Goal: Feedback & Contribution: Contribute content

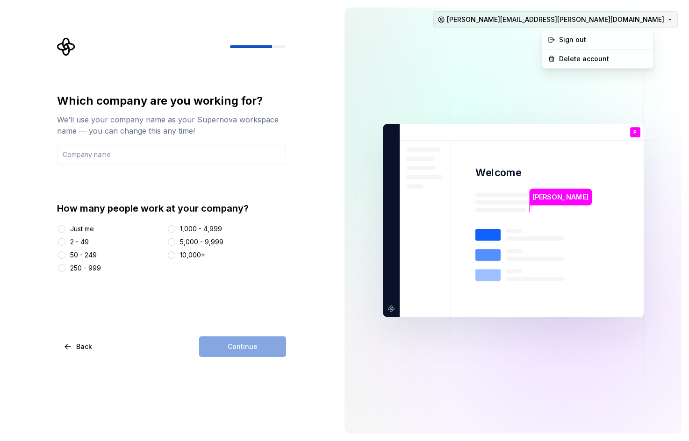
click at [655, 21] on html "Which company are you working for? We’ll use your company name as your Supernov…" at bounding box center [344, 220] width 689 height 441
click at [582, 39] on div "Sign out" at bounding box center [602, 39] width 89 height 9
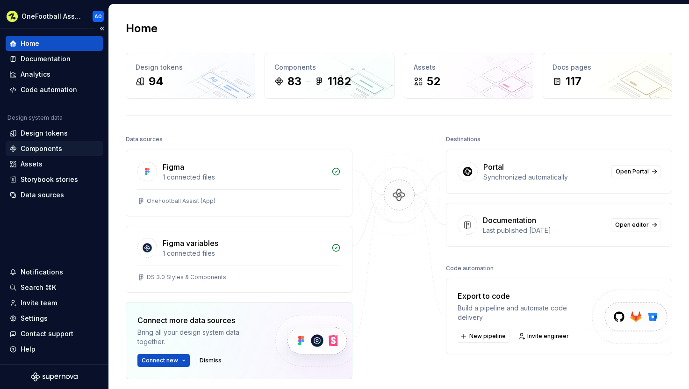
click at [42, 150] on div "Components" at bounding box center [42, 148] width 42 height 9
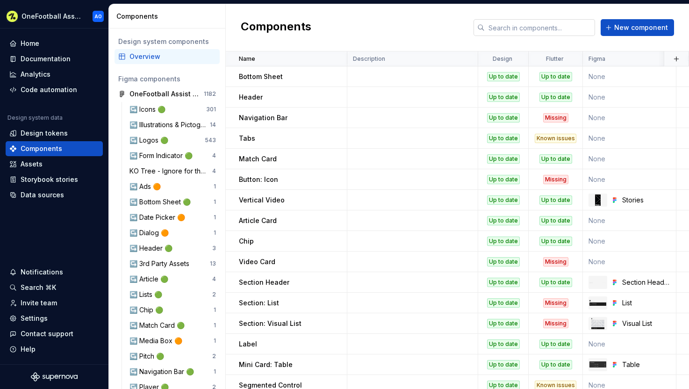
click at [559, 28] on input "text" at bounding box center [540, 27] width 110 height 17
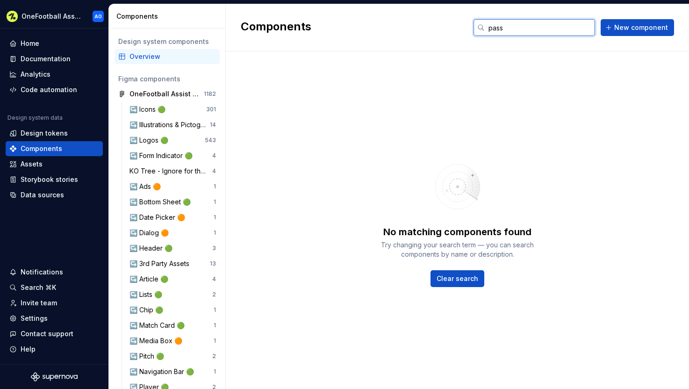
type input "pass"
click at [389, 23] on div "Components pass New component" at bounding box center [457, 27] width 463 height 47
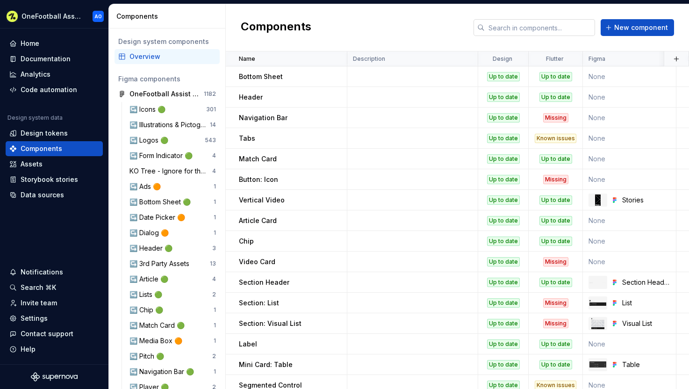
click at [549, 26] on input "text" at bounding box center [540, 27] width 110 height 17
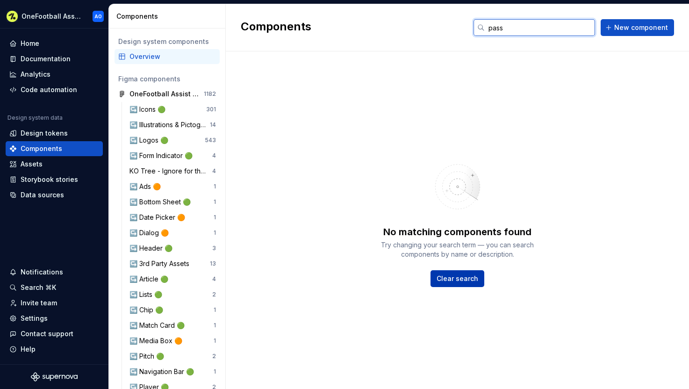
type input "pass"
click at [463, 278] on span "Clear search" at bounding box center [457, 278] width 42 height 9
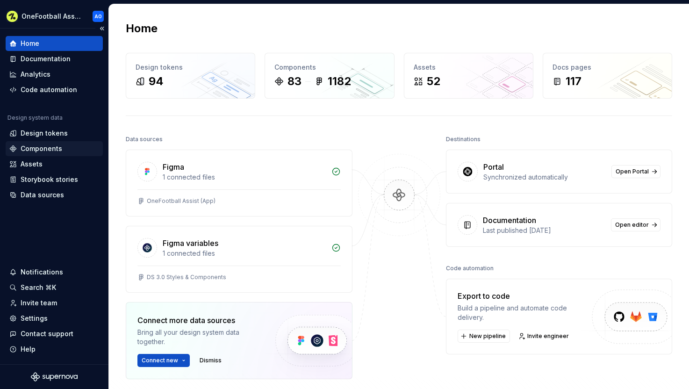
click at [47, 146] on div "Components" at bounding box center [42, 148] width 42 height 9
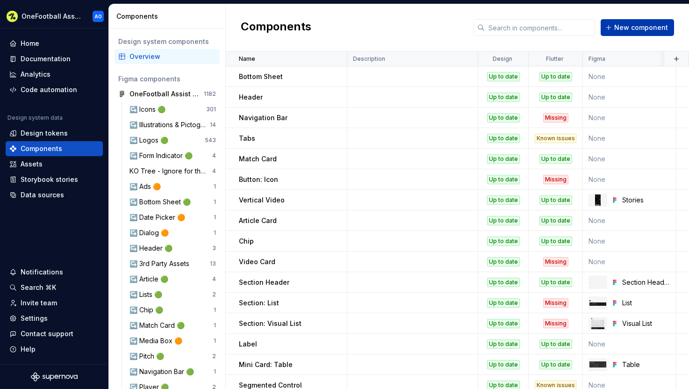
click at [624, 32] on span "New component" at bounding box center [641, 27] width 54 height 9
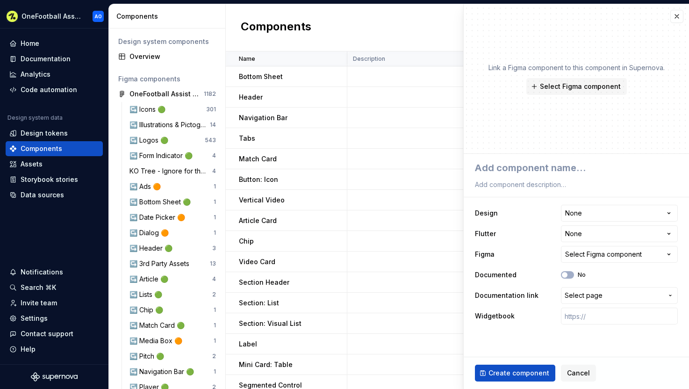
type textarea "*"
type textarea "P"
type textarea "*"
type textarea "Pa"
type textarea "*"
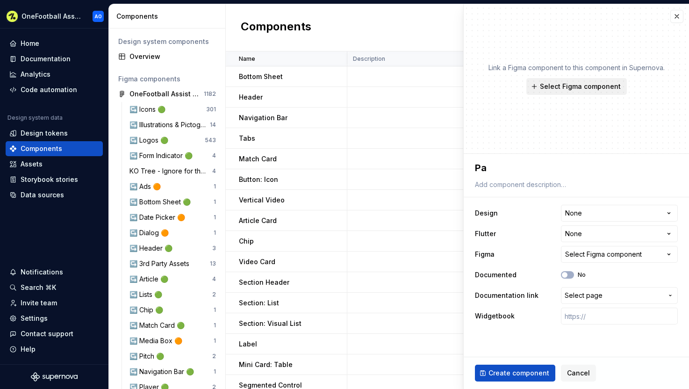
type textarea "Pas"
type textarea "*"
type textarea "Pass"
type textarea "*"
type textarea "Pass"
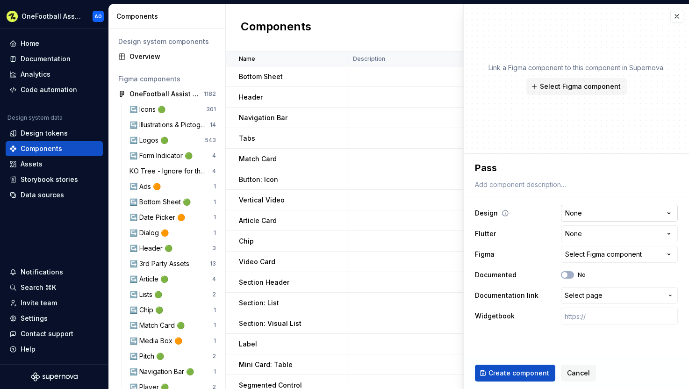
click at [588, 214] on html "OneFootball Assist AO Home Documentation Analytics Code automation Design syste…" at bounding box center [344, 194] width 689 height 389
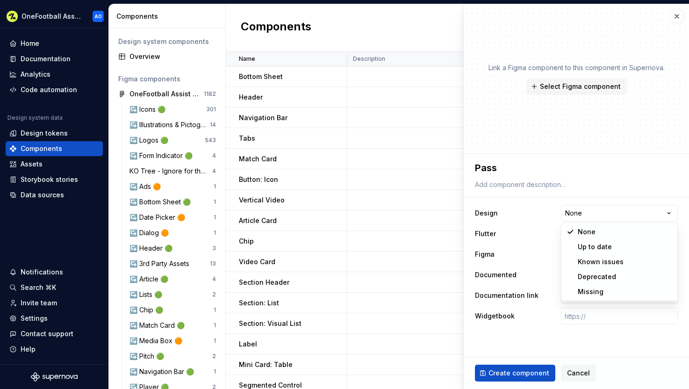
select select "**********"
type textarea "*"
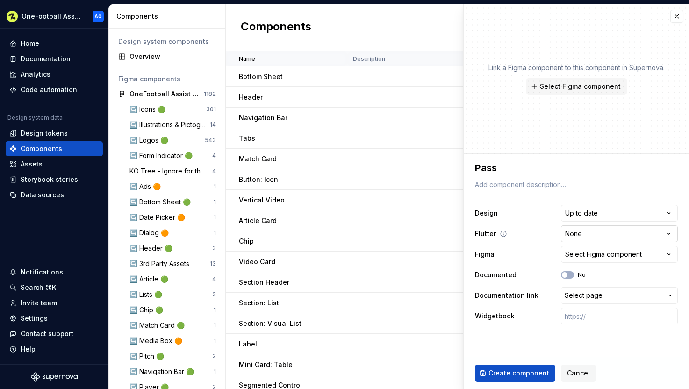
click at [580, 236] on html "OneFootball Assist AO Home Documentation Analytics Code automation Design syste…" at bounding box center [344, 194] width 689 height 389
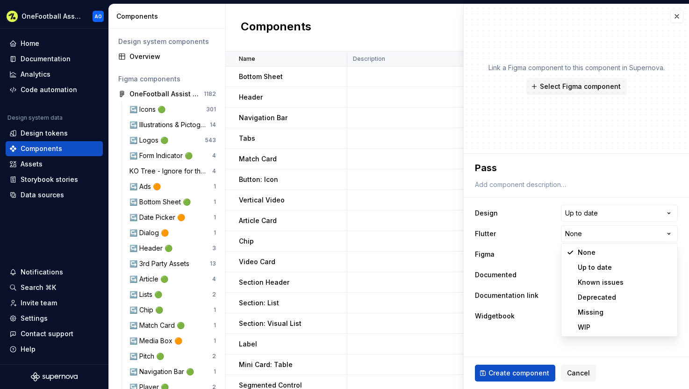
select select "**********"
type textarea "*"
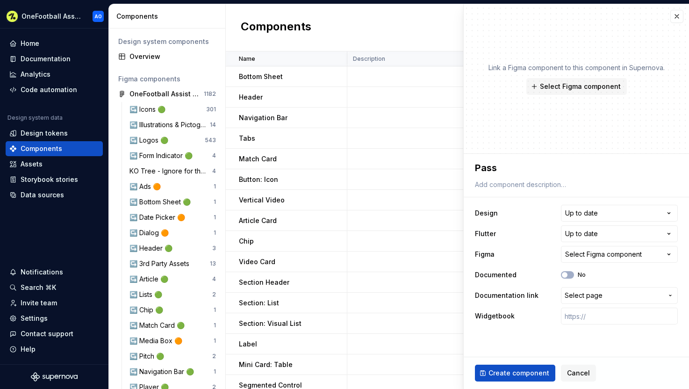
click at [604, 255] on div "Select Figma component" at bounding box center [603, 254] width 77 height 9
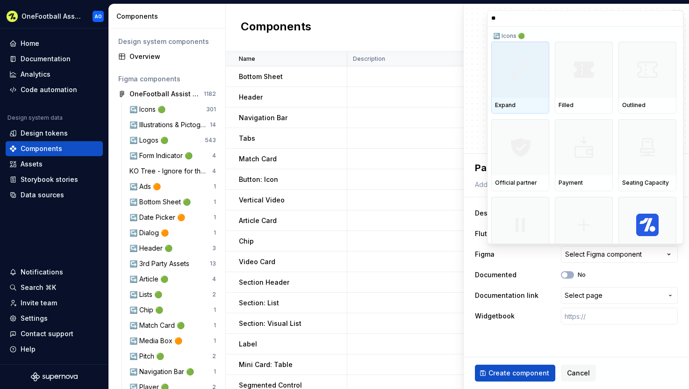
type input "*"
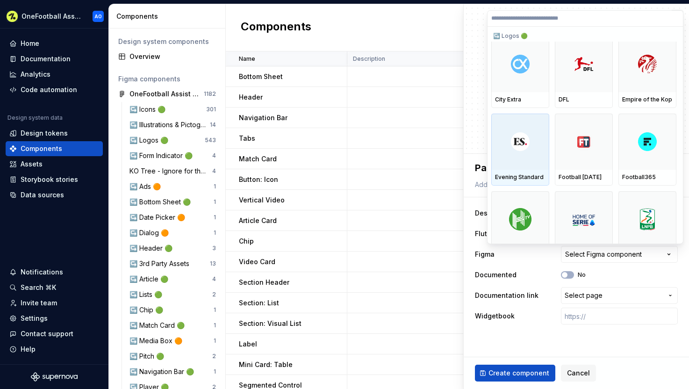
scroll to position [9401, 0]
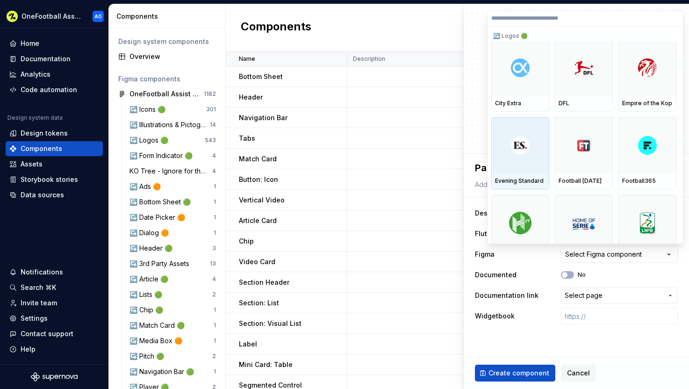
type textarea "*"
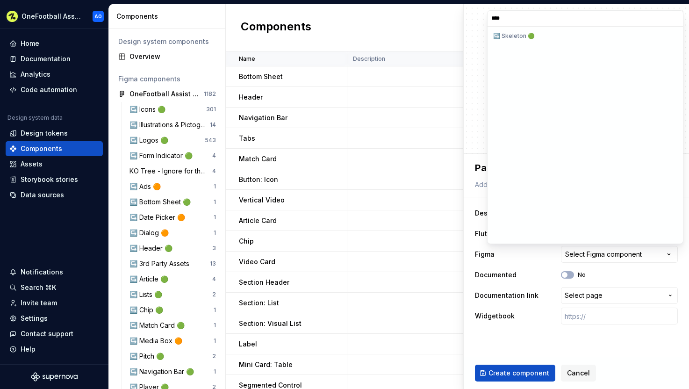
scroll to position [0, 0]
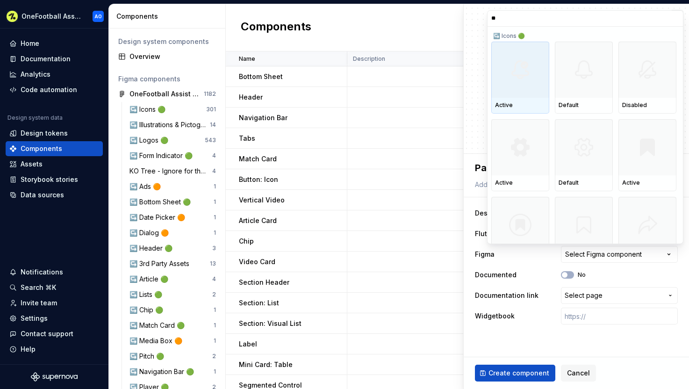
type input "*"
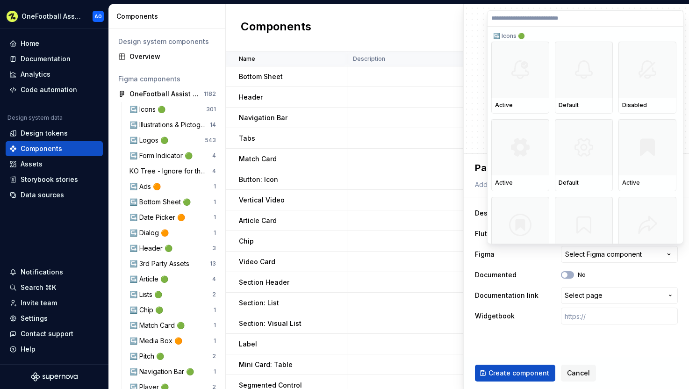
click at [471, 107] on html "OneFootball Assist AO Home Documentation Analytics Code automation Design syste…" at bounding box center [344, 194] width 689 height 389
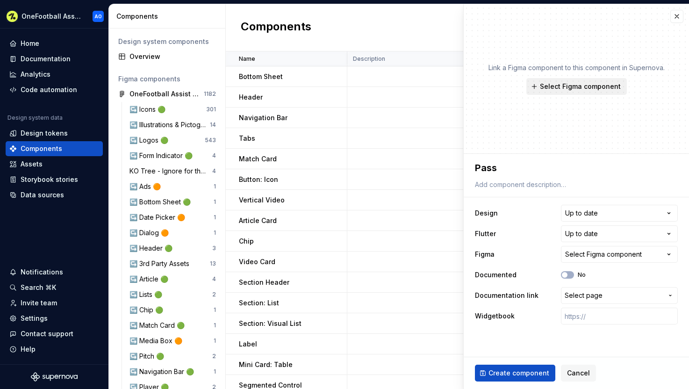
click at [575, 83] on span "Select Figma component" at bounding box center [580, 86] width 81 height 9
type textarea "*"
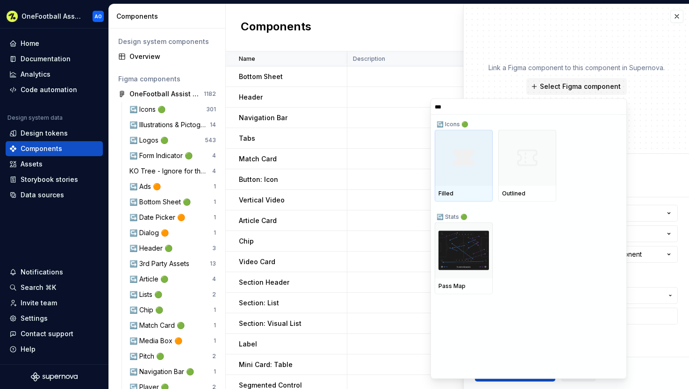
type input "****"
click at [618, 109] on input "****" at bounding box center [528, 106] width 195 height 7
click at [618, 107] on input "****" at bounding box center [528, 106] width 195 height 7
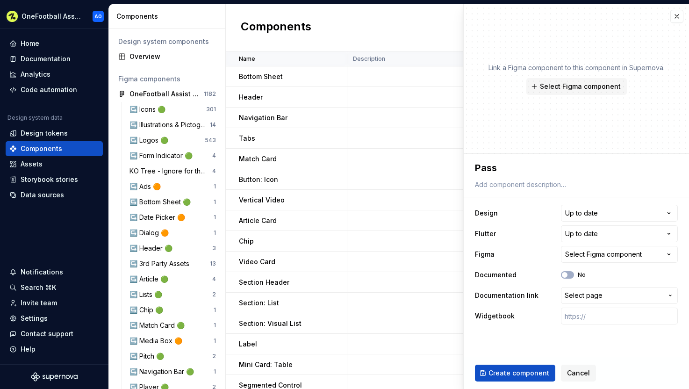
click at [643, 105] on div "Link a Figma component to this component in Supernova. Select Figma component" at bounding box center [576, 79] width 225 height 150
click at [563, 86] on span "Select Figma component" at bounding box center [580, 86] width 81 height 9
type textarea "*"
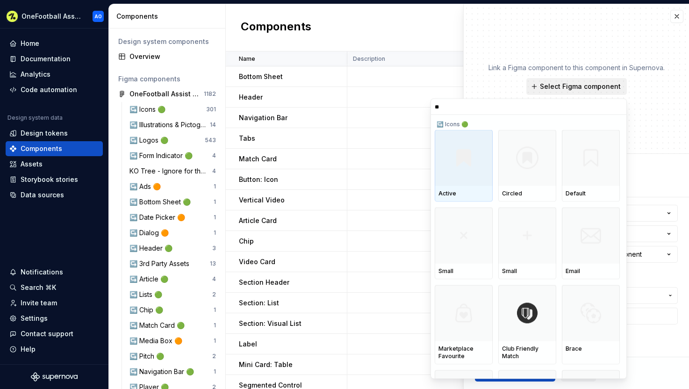
type input "*"
click at [618, 107] on input "search" at bounding box center [528, 106] width 195 height 7
type textarea "*"
click at [656, 85] on div "Link a Figma component to this component in Supernova. Select Figma component" at bounding box center [576, 79] width 176 height 32
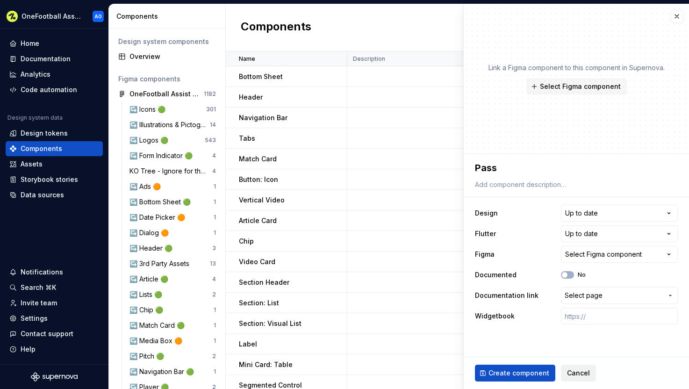
click at [579, 375] on span "Cancel" at bounding box center [578, 372] width 23 height 9
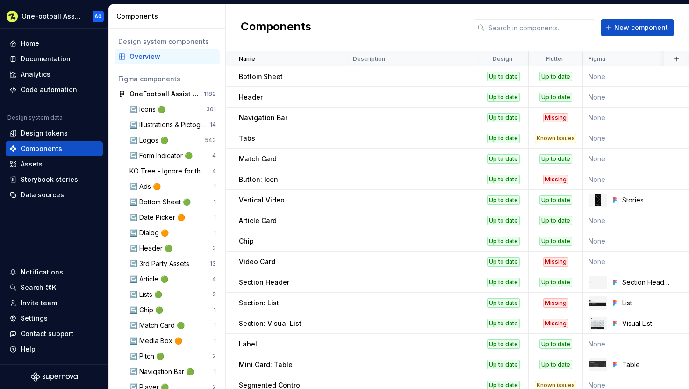
click at [421, 34] on div "Components New component" at bounding box center [457, 27] width 463 height 47
click at [506, 26] on input "text" at bounding box center [540, 27] width 110 height 17
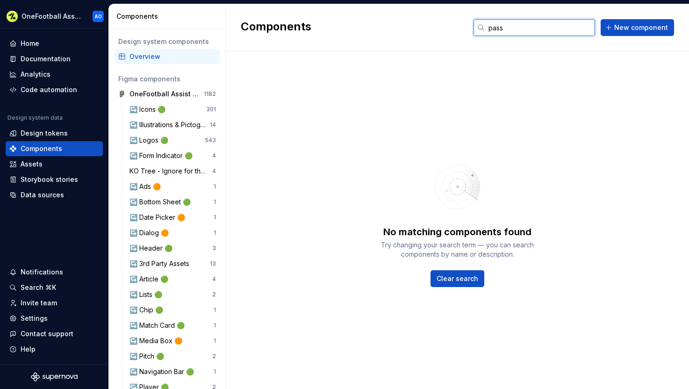
type input "pass"
click at [442, 30] on div "Components pass New component" at bounding box center [457, 27] width 463 height 47
click at [636, 29] on span "New component" at bounding box center [641, 27] width 54 height 9
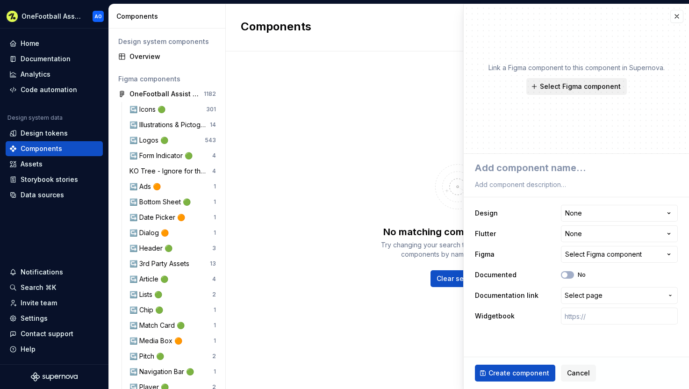
click at [599, 83] on span "Select Figma component" at bounding box center [580, 86] width 81 height 9
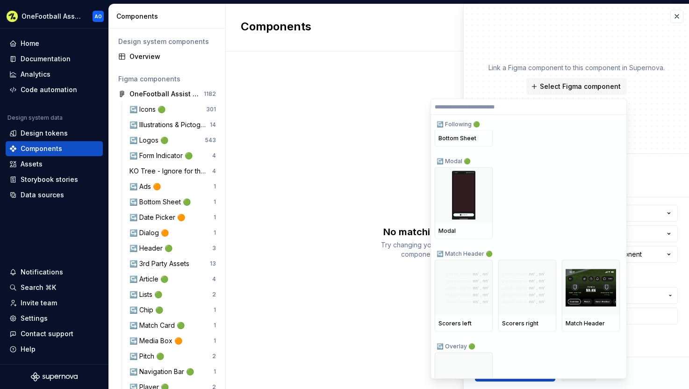
scroll to position [29318, 0]
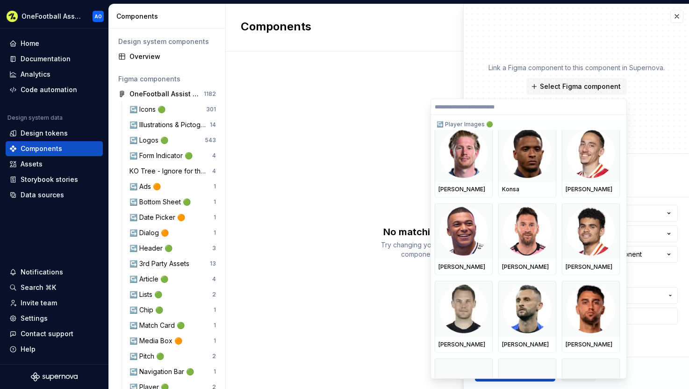
type textarea "*"
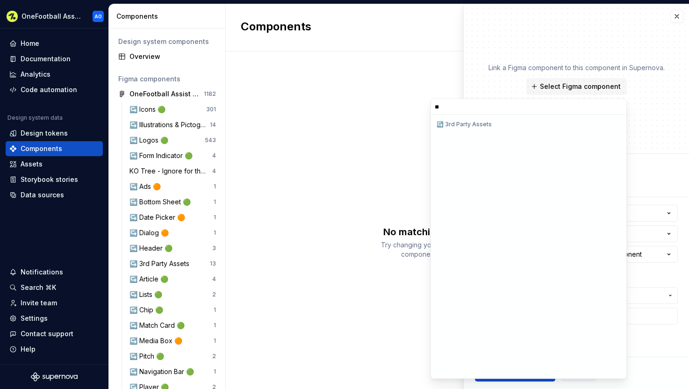
scroll to position [0, 0]
type input "****"
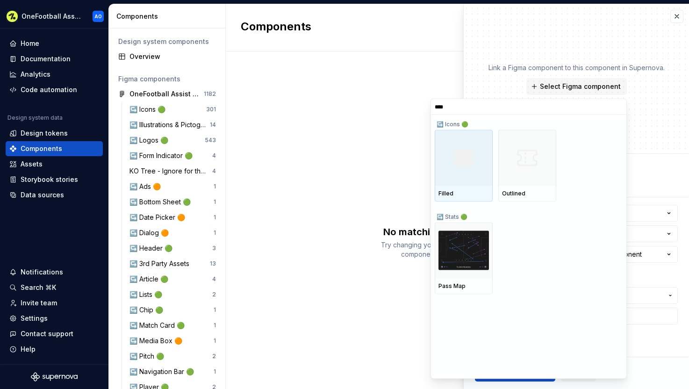
click at [617, 105] on input "****" at bounding box center [528, 106] width 195 height 7
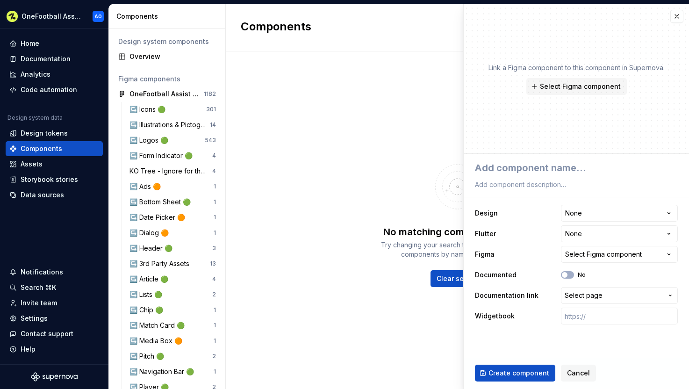
click at [367, 52] on div "No matching components found Try changing your search term — you can search com…" at bounding box center [457, 219] width 463 height 337
click at [678, 15] on button "button" at bounding box center [676, 16] width 13 height 13
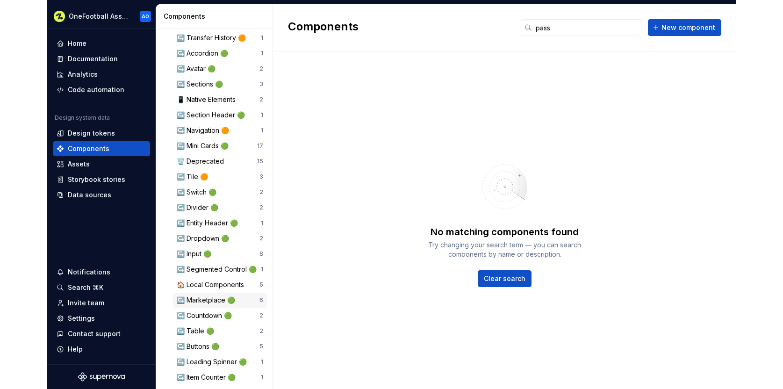
scroll to position [494, 0]
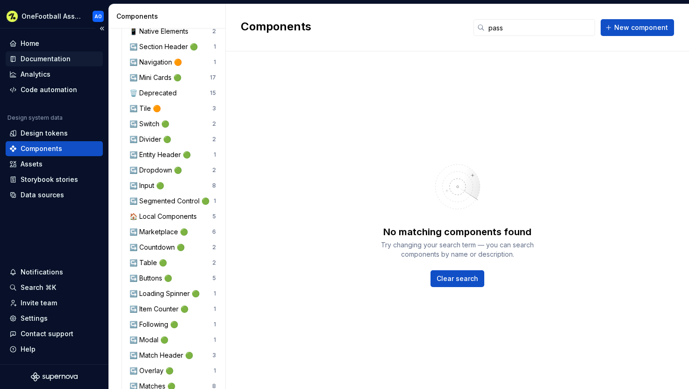
click at [37, 59] on div "Documentation" at bounding box center [46, 58] width 50 height 9
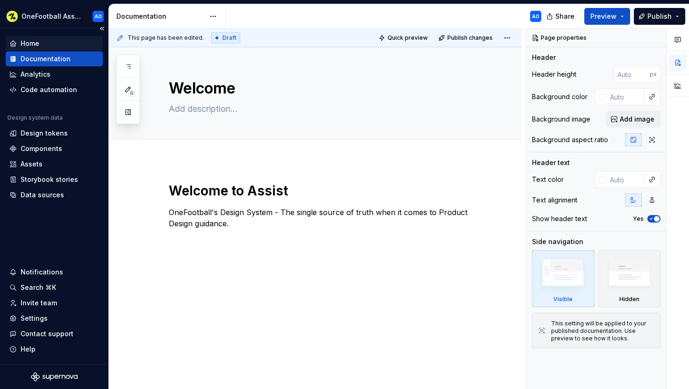
click at [54, 43] on div "Home" at bounding box center [54, 43] width 90 height 9
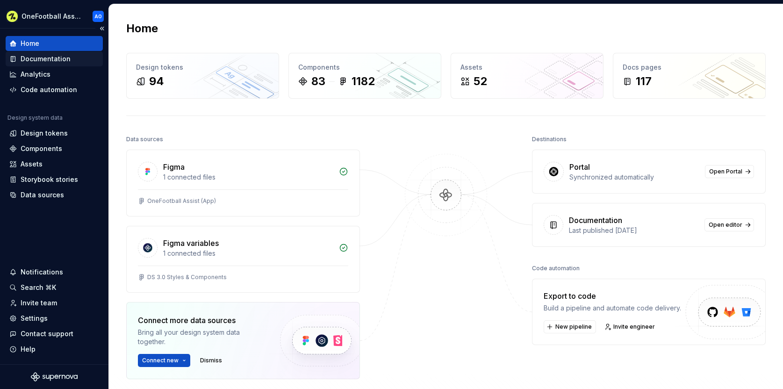
click at [56, 60] on div "Documentation" at bounding box center [46, 58] width 50 height 9
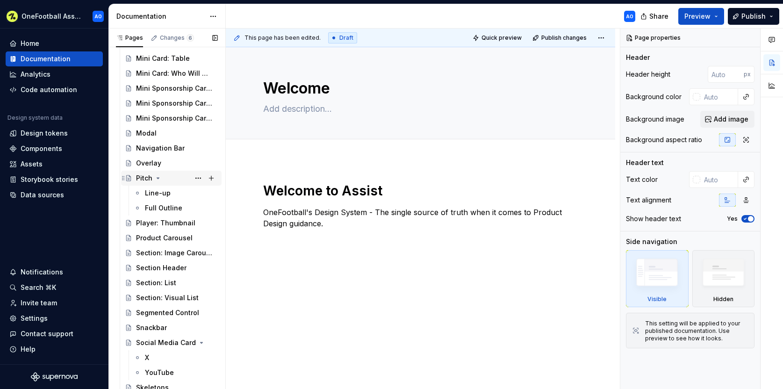
scroll to position [1240, 0]
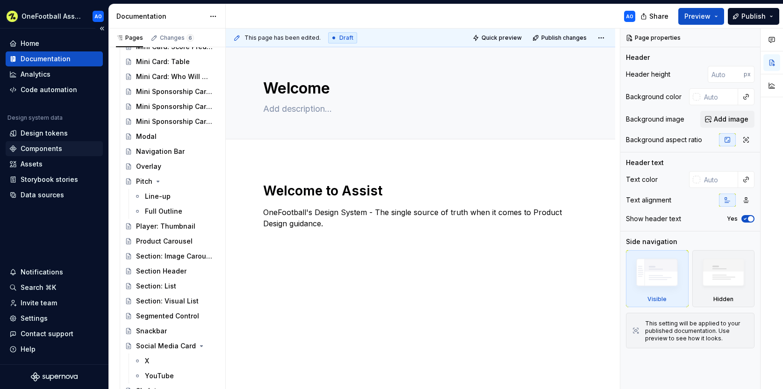
click at [56, 150] on div "Components" at bounding box center [42, 148] width 42 height 9
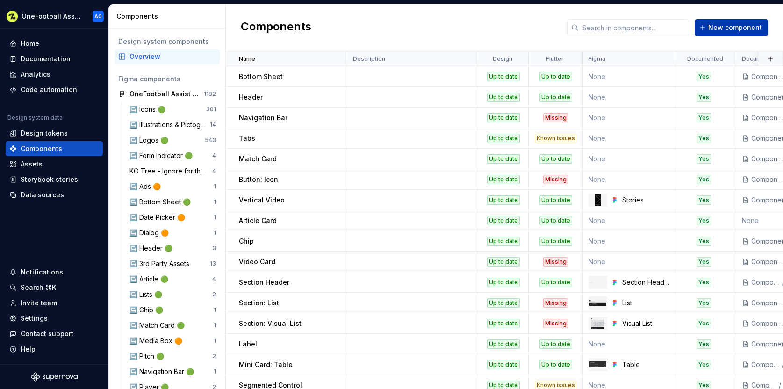
click at [688, 29] on span "New component" at bounding box center [735, 27] width 54 height 9
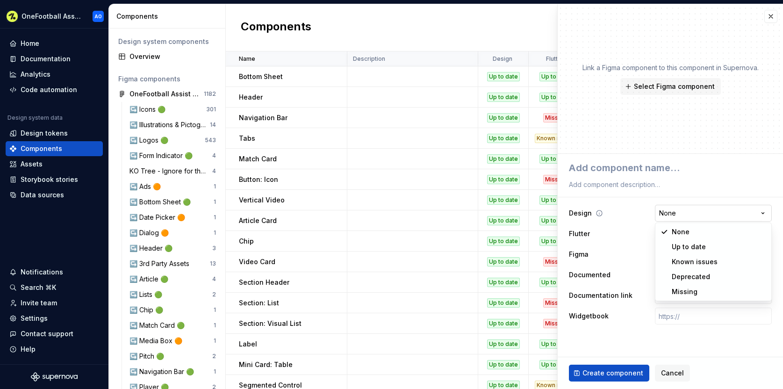
click at [688, 213] on html "OneFootball Assist AO Home Documentation Analytics Code automation Design syste…" at bounding box center [391, 194] width 783 height 389
click at [676, 89] on span "Select Figma component" at bounding box center [674, 86] width 81 height 9
type textarea "*"
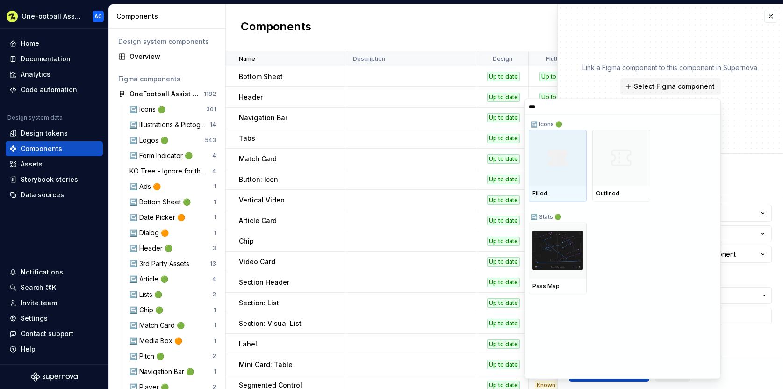
type input "****"
click at [688, 107] on input "****" at bounding box center [622, 106] width 195 height 7
click at [688, 106] on input "****" at bounding box center [622, 106] width 195 height 7
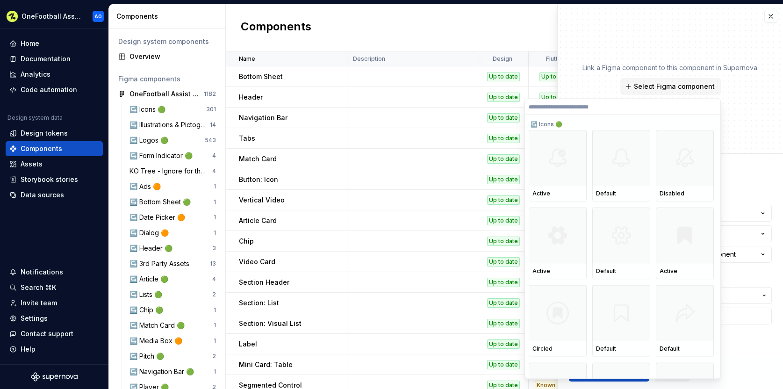
drag, startPoint x: 454, startPoint y: 32, endPoint x: 461, endPoint y: 31, distance: 7.0
click at [459, 31] on div "Components New component" at bounding box center [504, 27] width 557 height 47
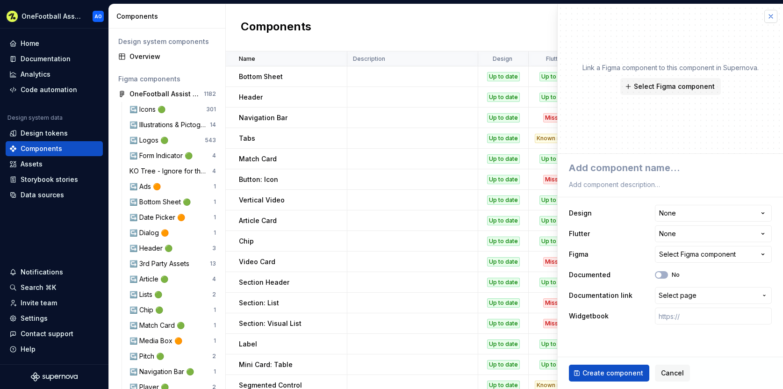
click at [688, 16] on button "button" at bounding box center [770, 16] width 13 height 13
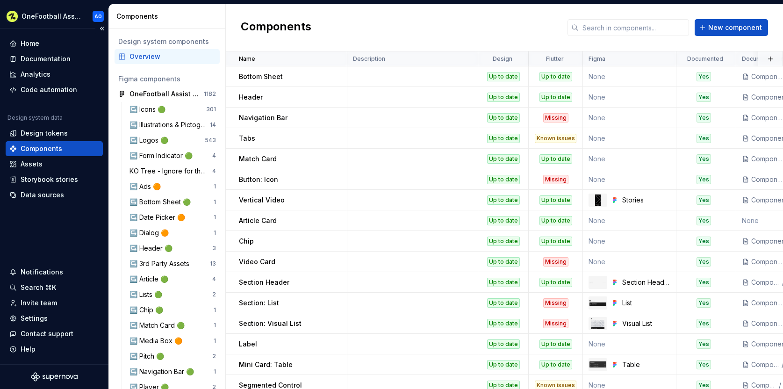
click at [51, 377] on icon "Supernova Logo" at bounding box center [54, 376] width 47 height 9
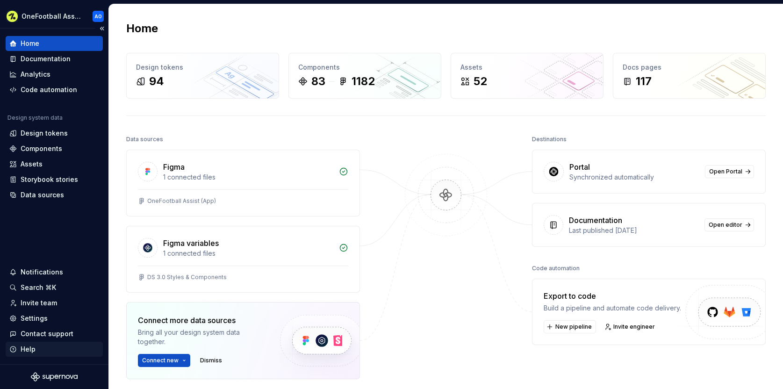
click at [30, 350] on div "Help" at bounding box center [28, 348] width 15 height 9
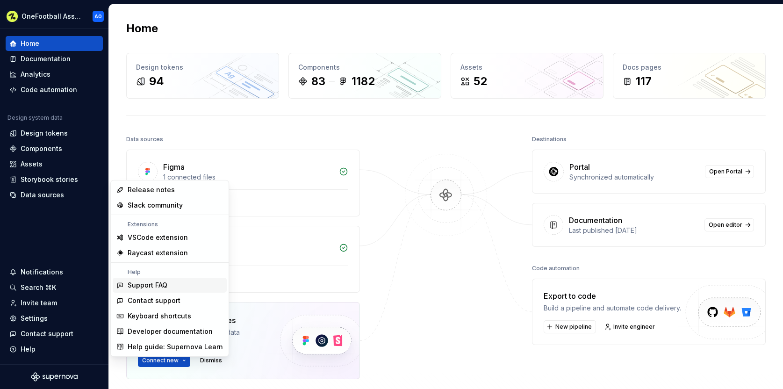
click at [157, 287] on div "Support FAQ" at bounding box center [148, 284] width 40 height 9
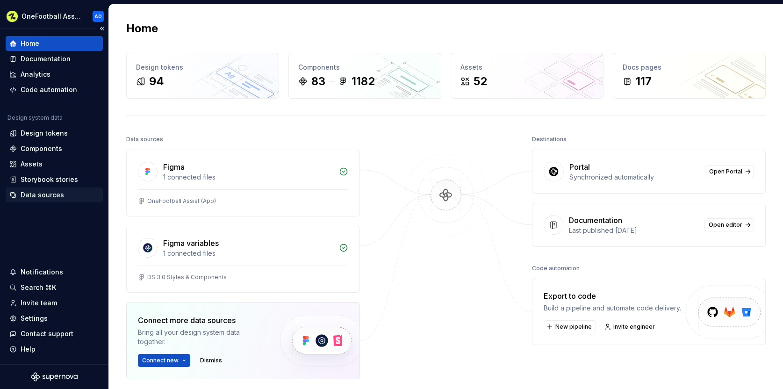
click at [56, 194] on div "Data sources" at bounding box center [42, 194] width 43 height 9
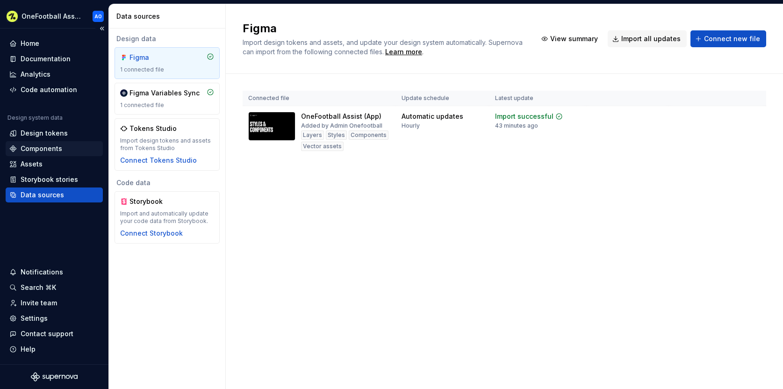
click at [43, 150] on div "Components" at bounding box center [42, 148] width 42 height 9
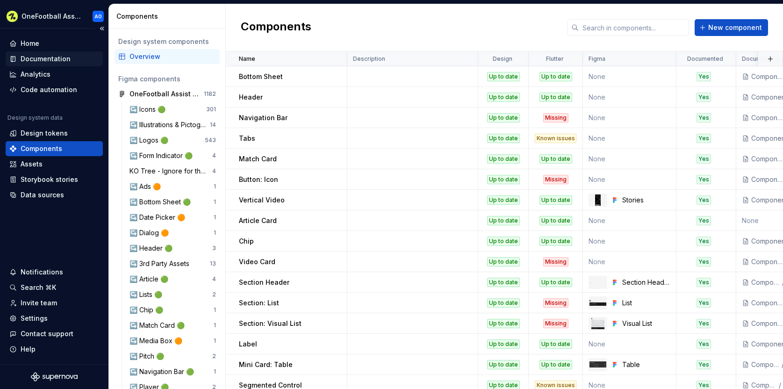
click at [45, 58] on div "Documentation" at bounding box center [46, 58] width 50 height 9
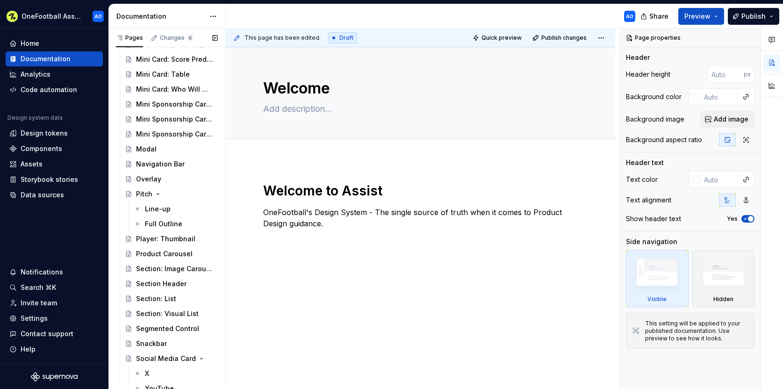
scroll to position [1225, 0]
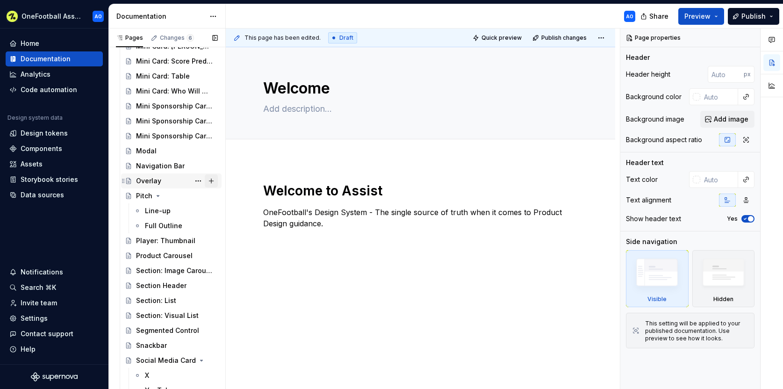
click at [214, 180] on button "Page tree" at bounding box center [211, 180] width 13 height 13
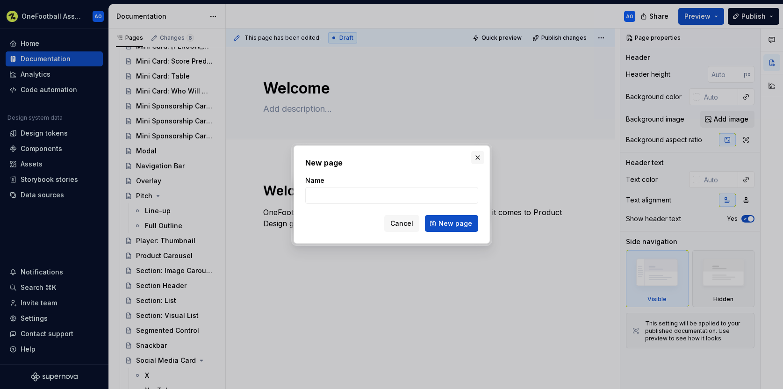
click at [479, 158] on button "button" at bounding box center [477, 157] width 13 height 13
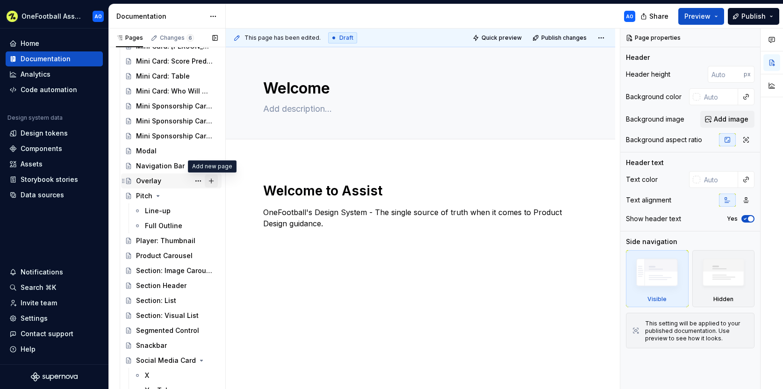
click at [213, 182] on button "Page tree" at bounding box center [211, 180] width 13 height 13
type textarea "*"
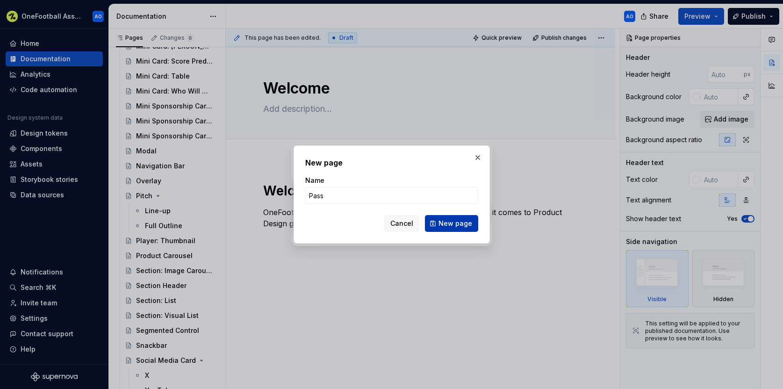
type input "Pass"
click at [468, 223] on span "New page" at bounding box center [455, 223] width 34 height 9
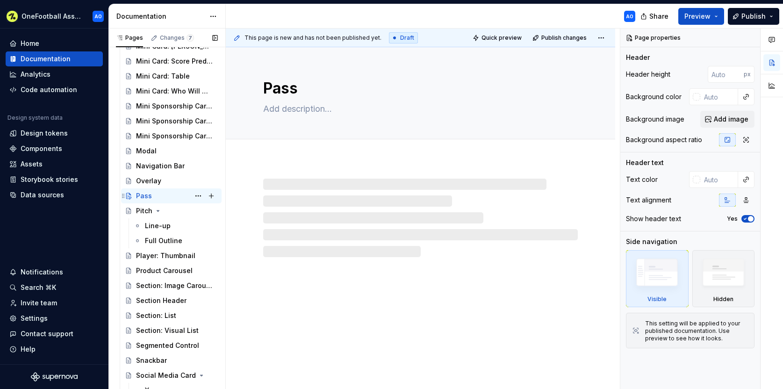
click at [150, 197] on div "Pass AO" at bounding box center [177, 195] width 82 height 13
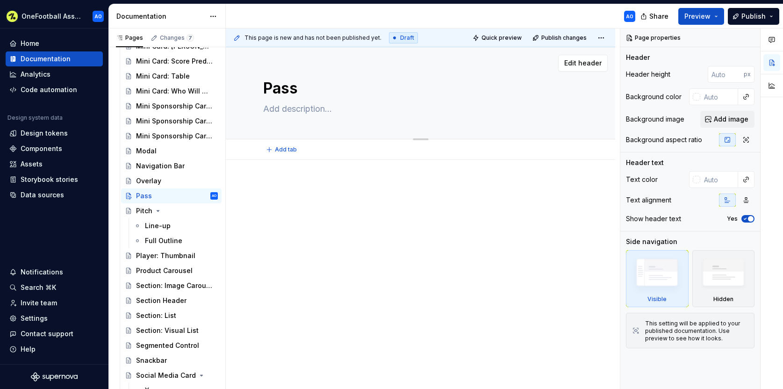
click at [293, 108] on textarea at bounding box center [418, 108] width 314 height 15
paste textarea "The Pass component is a reusable entry point that directs users into the Pass p…"
type textarea "*"
type textarea "The Pass component is a reusable entry point that directs users into the Pass p…"
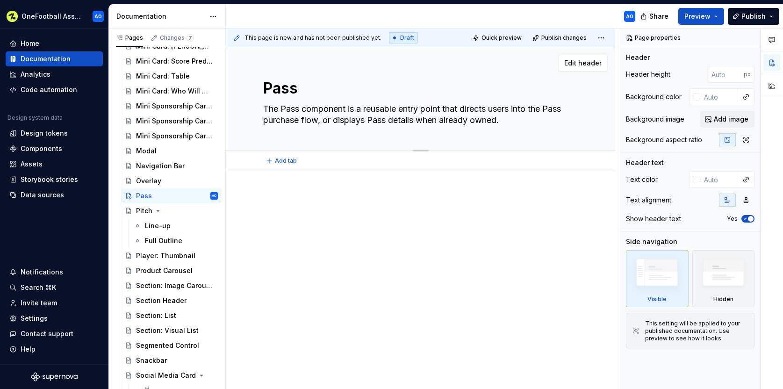
click at [559, 109] on textarea "The Pass component is a reusable entry point that directs users into the Pass p…" at bounding box center [418, 114] width 314 height 26
type textarea "*"
type textarea "The Pass component is a reusable entry point that directs users into the Pass p…"
click at [211, 196] on button "Page tree" at bounding box center [211, 195] width 13 height 13
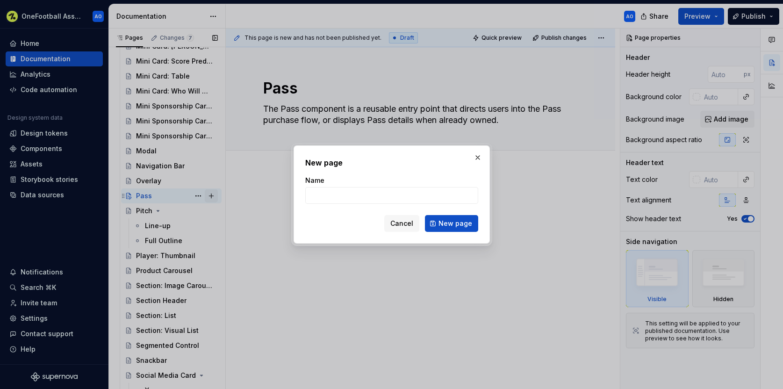
type textarea "*"
click at [322, 195] on input "Pass: Rail" at bounding box center [391, 195] width 173 height 17
type input "Pass: Rail"
click at [463, 224] on span "New page" at bounding box center [455, 223] width 34 height 9
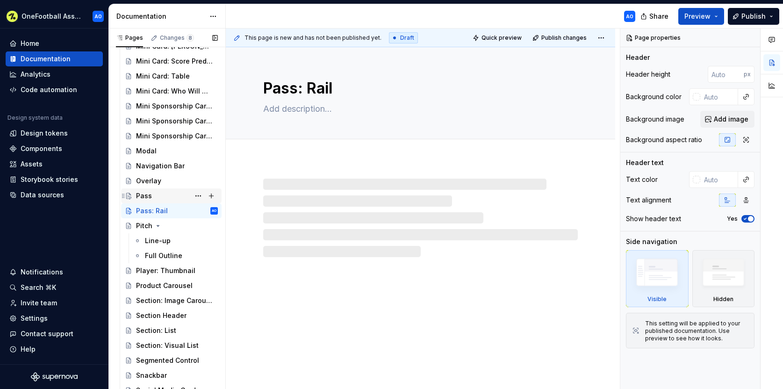
click at [146, 194] on div "Pass" at bounding box center [144, 195] width 16 height 9
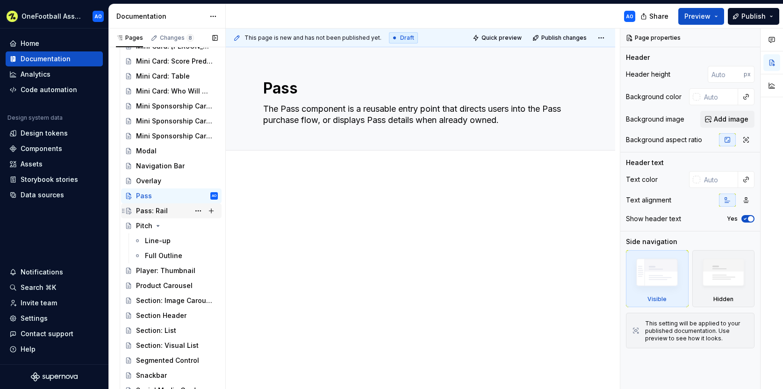
click at [154, 209] on div "Pass: Rail" at bounding box center [152, 210] width 32 height 9
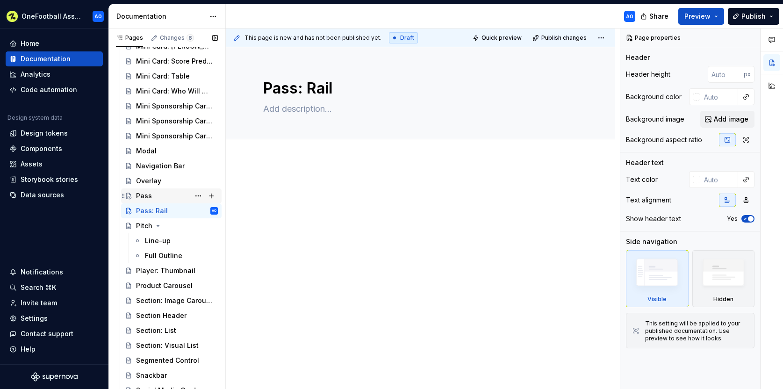
click at [162, 194] on div "Pass" at bounding box center [177, 195] width 82 height 13
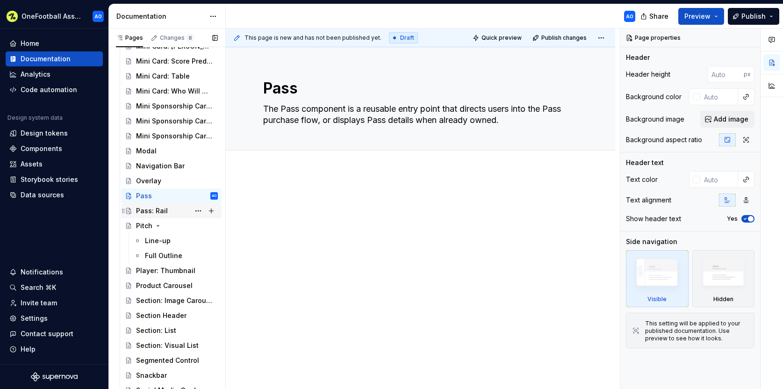
click at [157, 209] on div "Pass: Rail" at bounding box center [152, 210] width 32 height 9
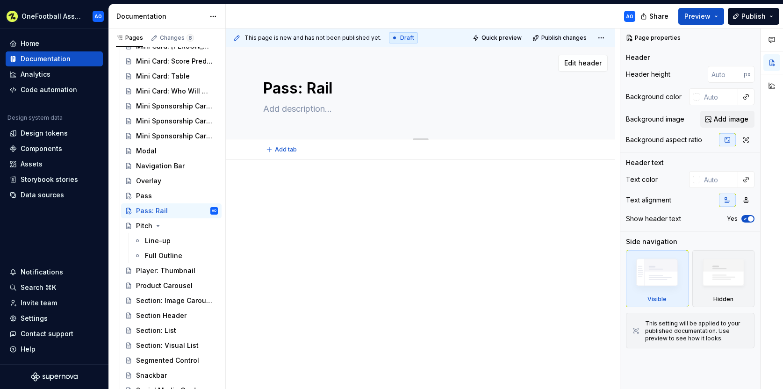
click at [298, 108] on textarea at bounding box center [418, 108] width 314 height 15
type textarea "*"
type textarea "T"
type textarea "*"
type textarea "Th"
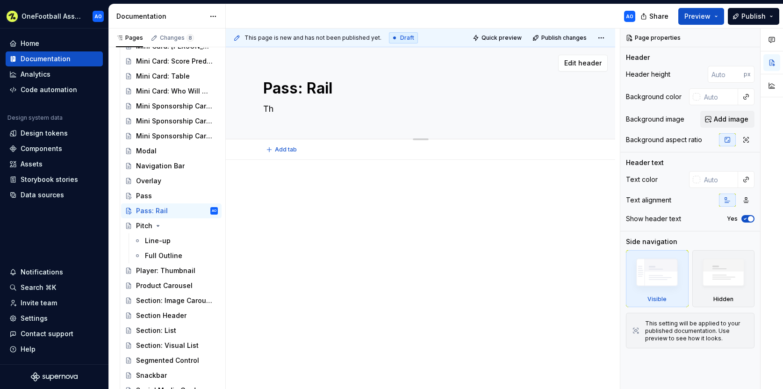
type textarea "*"
type textarea "The"
type textarea "*"
type textarea "The"
type textarea "*"
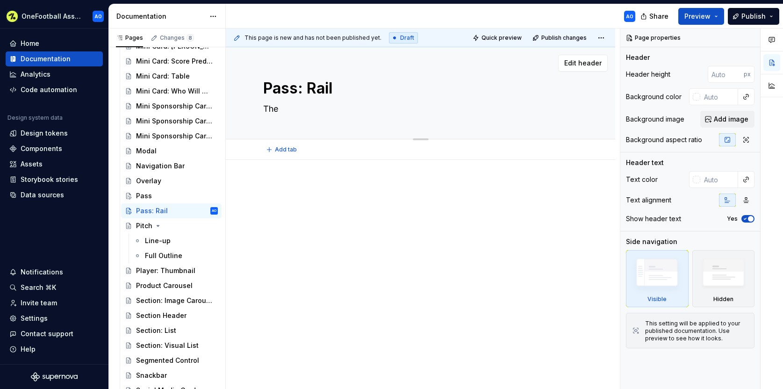
type textarea "The P"
type textarea "*"
type textarea "The Pa"
type textarea "*"
type textarea "The Pas"
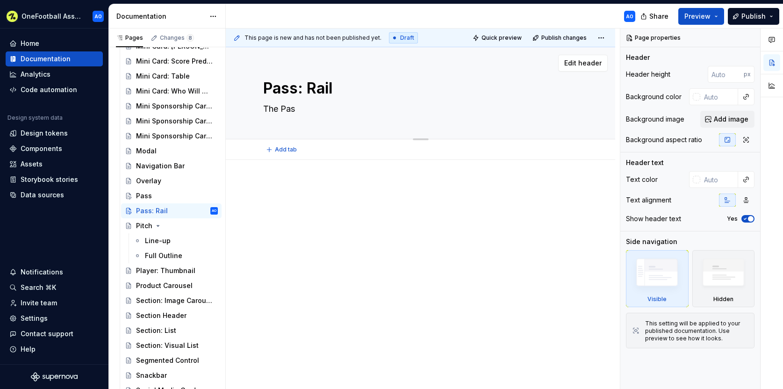
type textarea "*"
type textarea "The Pass"
type textarea "*"
type textarea "The Pass"
type textarea "*"
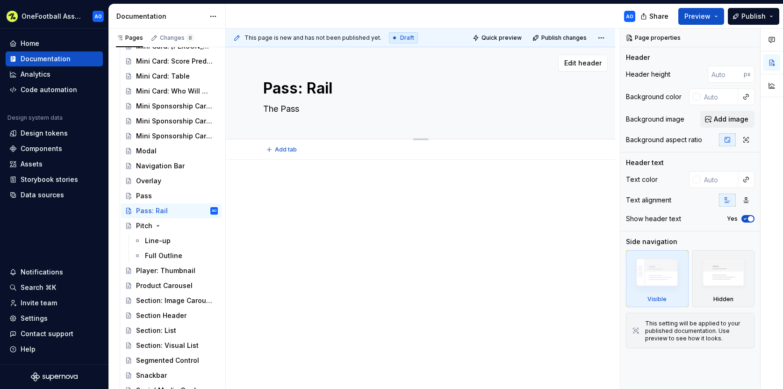
type textarea "The Pass r"
type textarea "*"
type textarea "The Pass ra"
type textarea "*"
type textarea "The Pass rai"
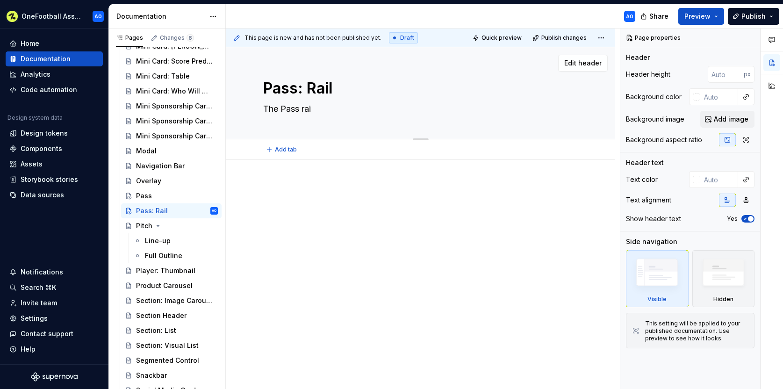
type textarea "*"
type textarea "The Pass rail"
type textarea "*"
type textarea "The Pass rail"
type textarea "*"
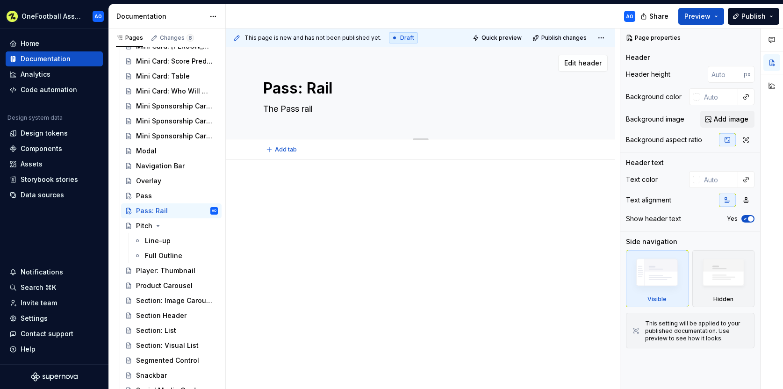
type textarea "The Pass rail s"
type textarea "*"
type textarea "The Pass rail sh"
type textarea "*"
type textarea "The Pass rail sho"
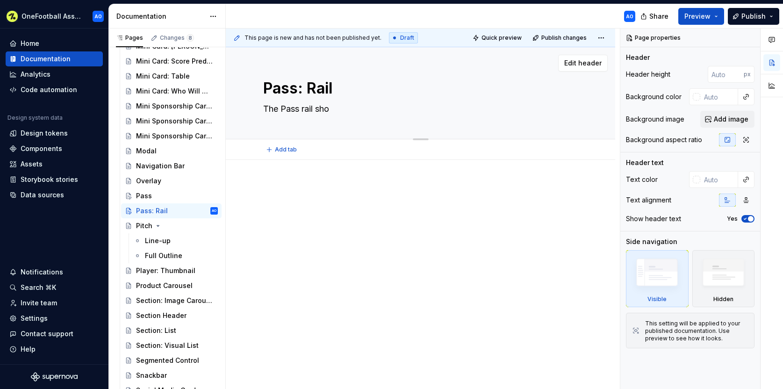
type textarea "*"
type textarea "The Pass rail show"
type textarea "*"
type textarea "The Pass rail showc"
type textarea "*"
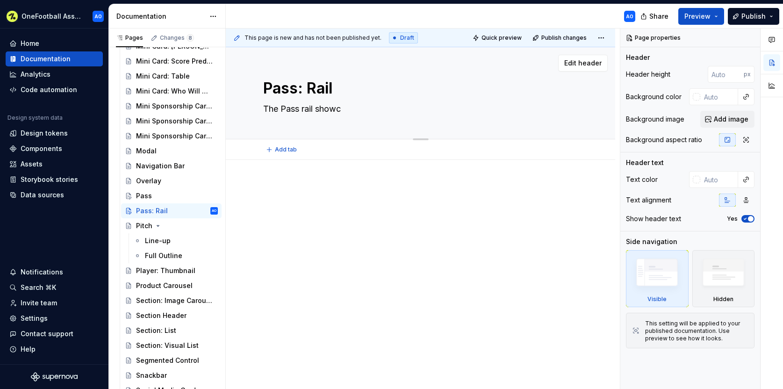
type textarea "The Pass rail showca"
type textarea "*"
type textarea "The Pass rail showcas"
type textarea "*"
type textarea "The Pass rail showcase"
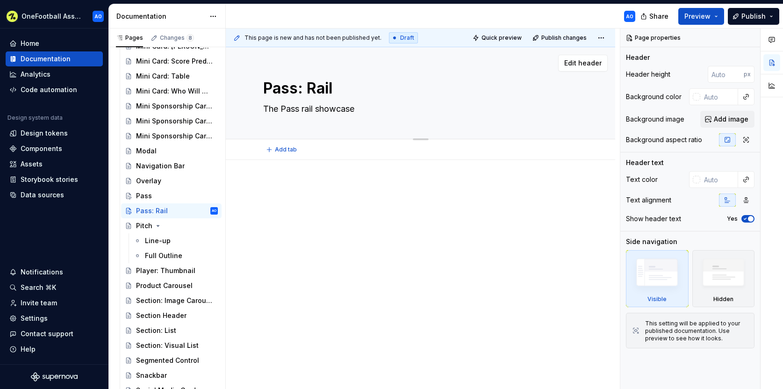
type textarea "*"
type textarea "The Pass rail showcases"
type textarea "*"
type textarea "The Pass rail showcases"
type textarea "*"
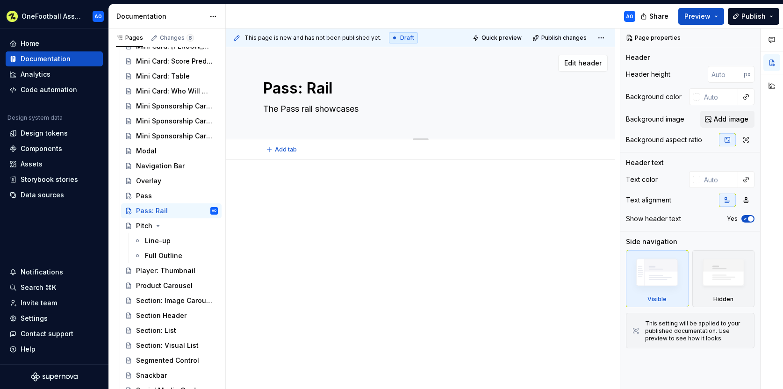
type textarea "The Pass rail showcases m"
type textarea "*"
type textarea "The Pass rail showcases mu"
type textarea "*"
type textarea "The Pass rail showcases mul"
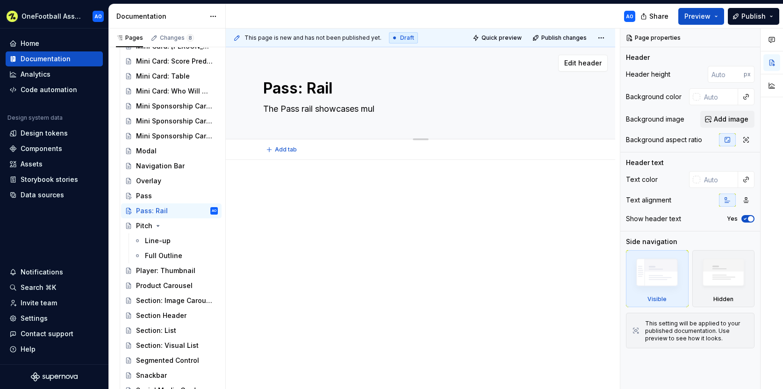
type textarea "*"
type textarea "The Pass rail showcases mult"
type textarea "*"
type textarea "The Pass rail showcases multi"
type textarea "*"
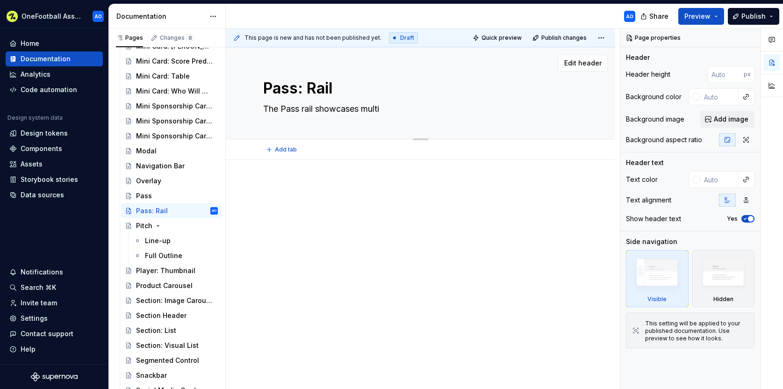
type textarea "The Pass rail showcases multip"
type textarea "*"
type textarea "The Pass rail showcases multipl"
type textarea "*"
type textarea "The Pass rail showcases multiple"
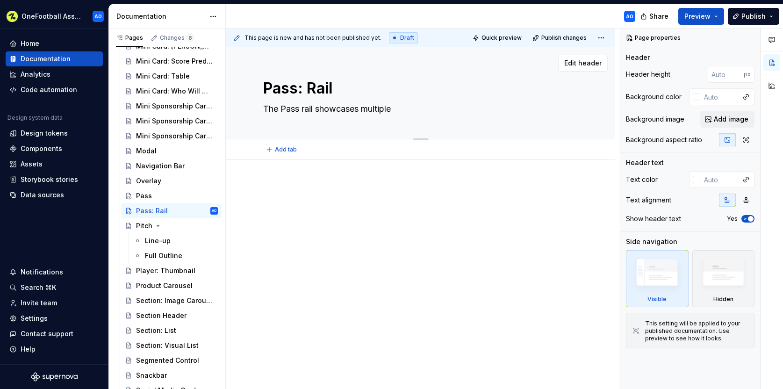
type textarea "*"
type textarea "The Pass rail showcases multiple"
type textarea "*"
type textarea "The Pass rail showcases multiple P"
type textarea "*"
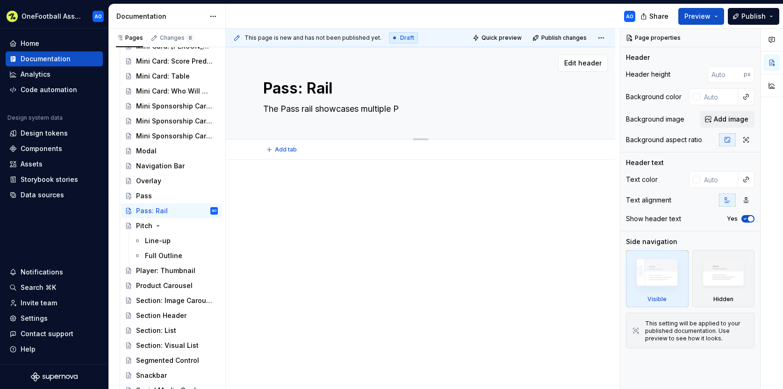
type textarea "The Pass rail showcases multiple Pa"
type textarea "*"
type textarea "The Pass rail showcases multiple Pas"
type textarea "*"
type textarea "The Pass rail showcases multiple Pass"
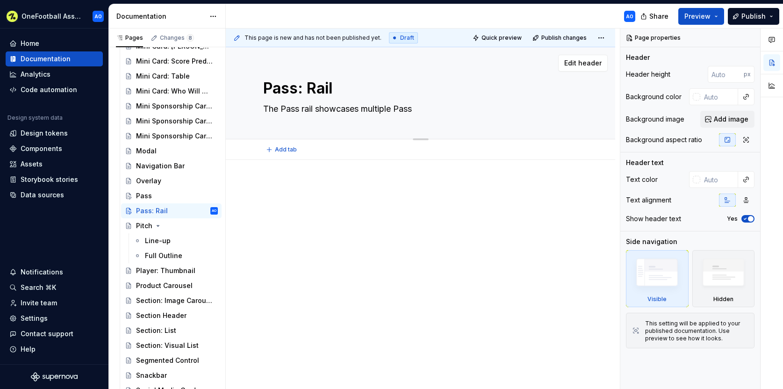
type textarea "*"
type textarea "The Pass rail showcases multiple Passe"
type textarea "*"
type textarea "The Pass rail showcases multiple Passes"
type textarea "*"
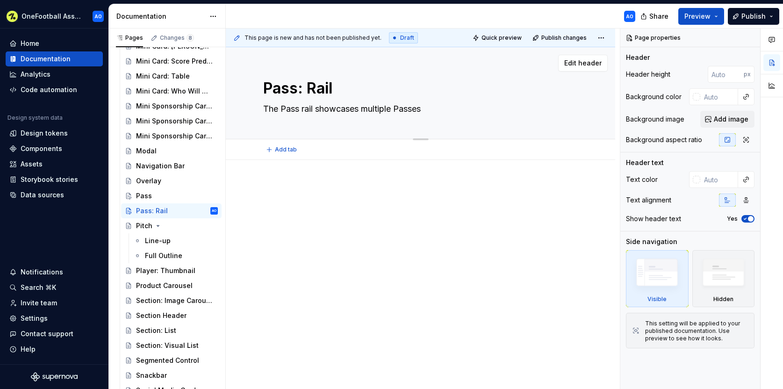
type textarea "The Pass rail showcases multiple Passes"
type textarea "*"
type textarea "The Pass rail showcases multiple Passes f"
type textarea "*"
type textarea "The Pass rail showcases multiple Passes fo"
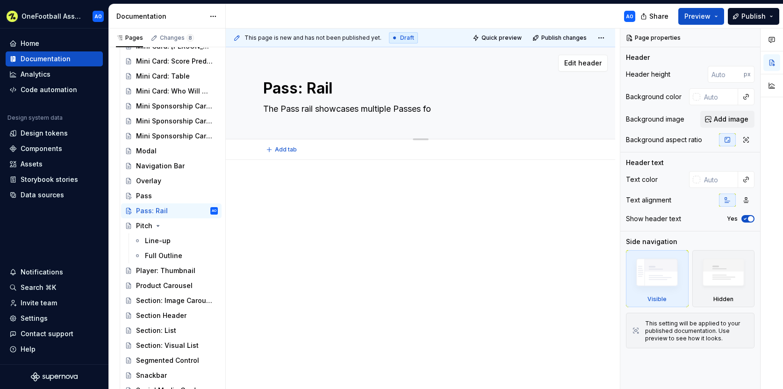
type textarea "*"
type textarea "The Pass rail showcases multiple Passes for"
type textarea "*"
type textarea "The Pass rail showcases multiple Passes for"
type textarea "*"
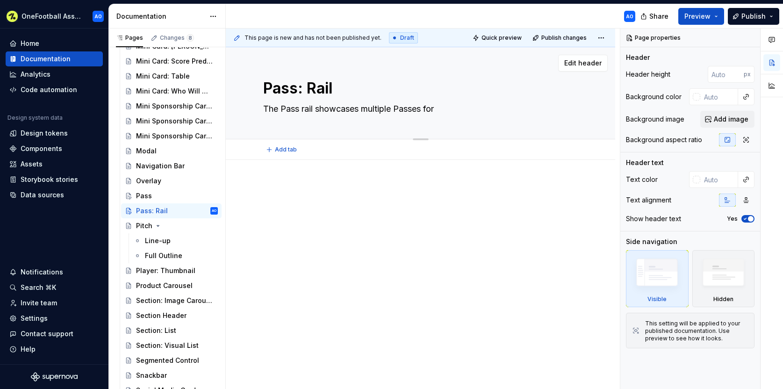
type textarea "The Pass rail showcases multiple Passes for t"
type textarea "*"
type textarea "The Pass rail showcases multiple Passes for th"
type textarea "*"
type textarea "The Pass rail showcases multiple Passes for the"
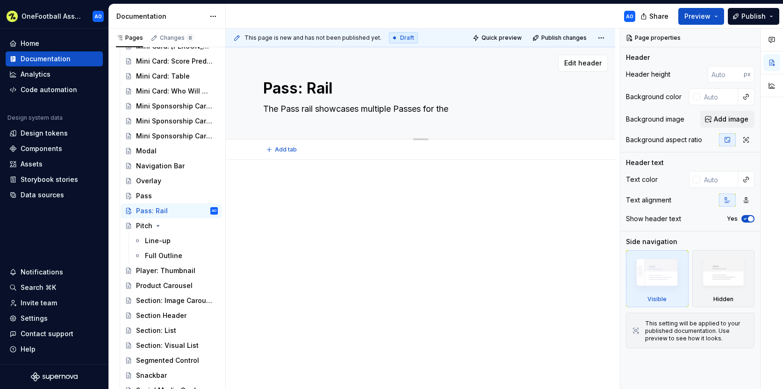
type textarea "*"
type textarea "The Pass rail showcases multiple Passes for the"
type textarea "*"
type textarea "The Pass rail showcases multiple Passes for the us"
type textarea "*"
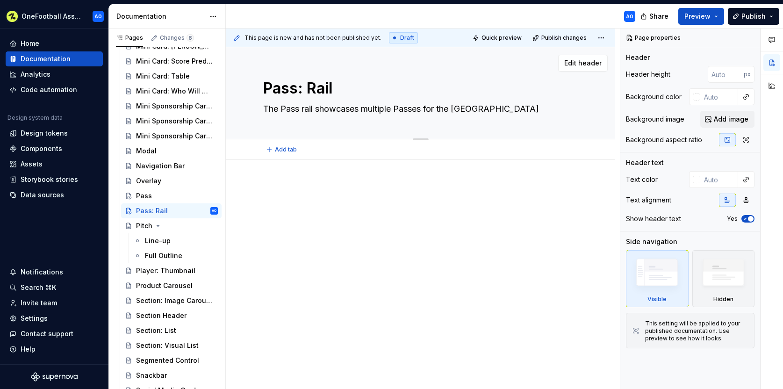
type textarea "The Pass rail showcases multiple Passes for the use"
type textarea "*"
type textarea "The Pass rail showcases multiple Passes for the user"
type textarea "*"
type textarea "The Pass rail showcases multiple Passes for the user"
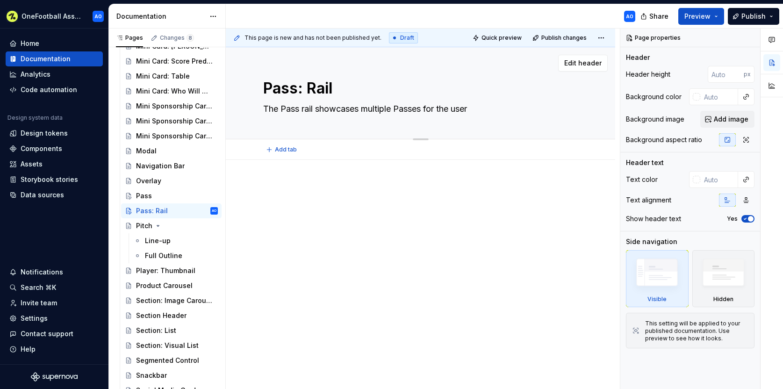
type textarea "*"
type textarea "The Pass rail showcases multiple Passes for the user t"
type textarea "*"
type textarea "The Pass rail showcases multiple Passes for the user to"
type textarea "*"
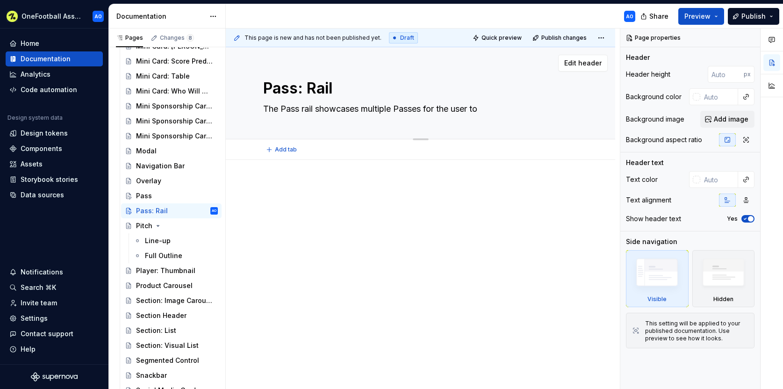
type textarea "The Pass rail showcases multiple Passes for the user to"
type textarea "*"
type textarea "The Pass rail showcases multiple Passes for the user to b"
type textarea "*"
type textarea "The Pass rail showcases multiple Passes for the user to br"
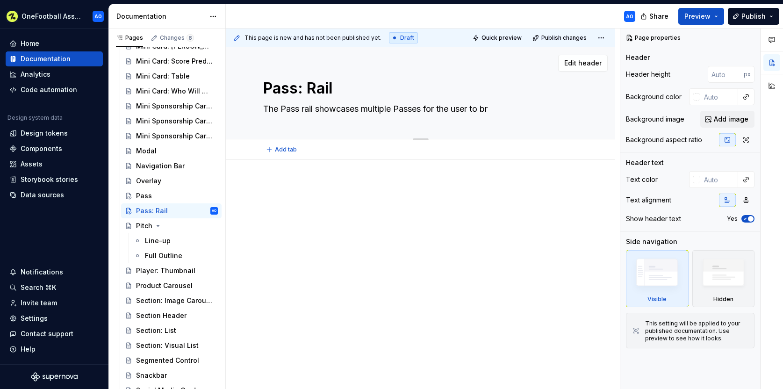
type textarea "*"
type textarea "The Pass rail showcases multiple Passes for the user to bro"
type textarea "*"
type textarea "The Pass rail showcases multiple Passes for the user to brow"
type textarea "*"
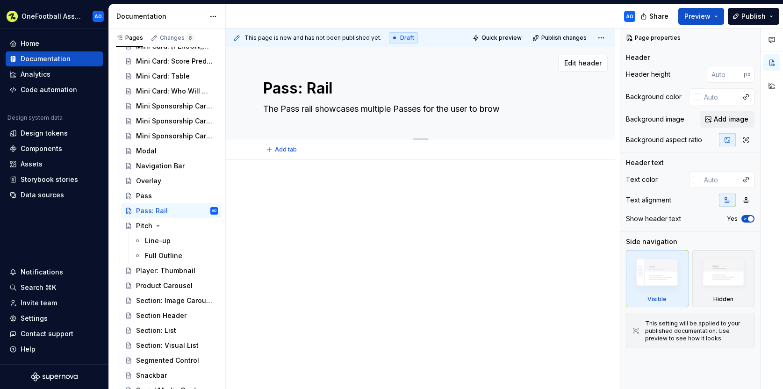
type textarea "The Pass rail showcases multiple Passes for the user to brows"
type textarea "*"
type textarea "The Pass rail showcases multiple Passes for the user to browse"
type textarea "*"
type textarea "The Pass rail showcases multiple Passes for the user to browse"
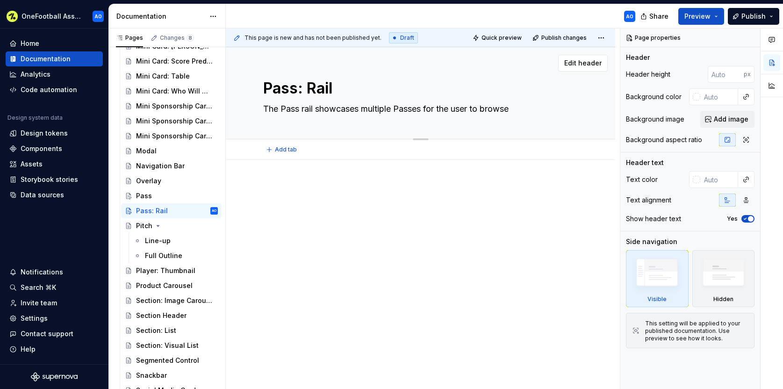
type textarea "*"
type textarea "A"
type textarea "*"
type textarea "A"
type textarea "*"
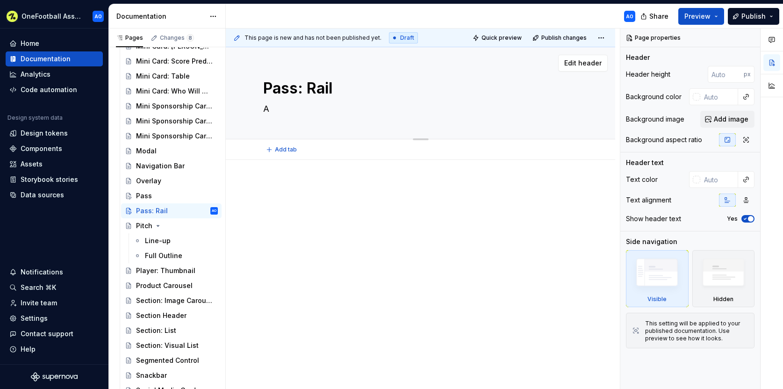
type textarea "A r"
type textarea "*"
type textarea "A ra"
type textarea "*"
type textarea "A rai"
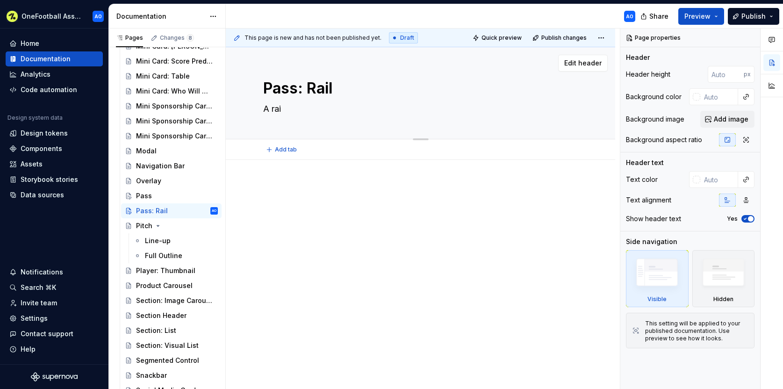
type textarea "*"
type textarea "A rail"
type textarea "*"
type textarea "A rail"
type textarea "*"
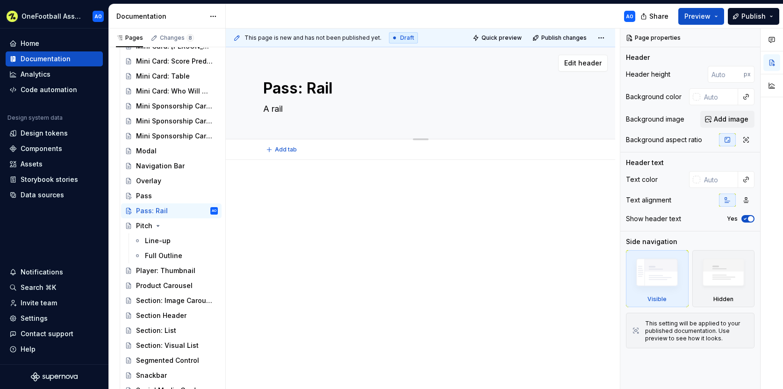
type textarea "A rail o"
type textarea "*"
type textarea "A rail of"
type textarea "*"
type textarea "A rail of"
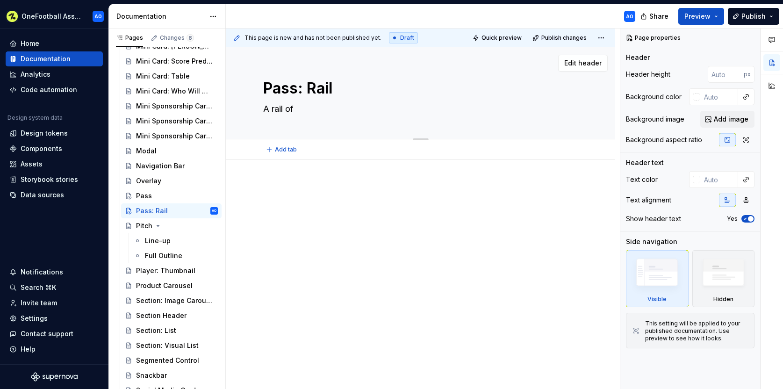
type textarea "*"
type textarea "A rail of m"
type textarea "*"
type textarea "A rail of mu"
type textarea "*"
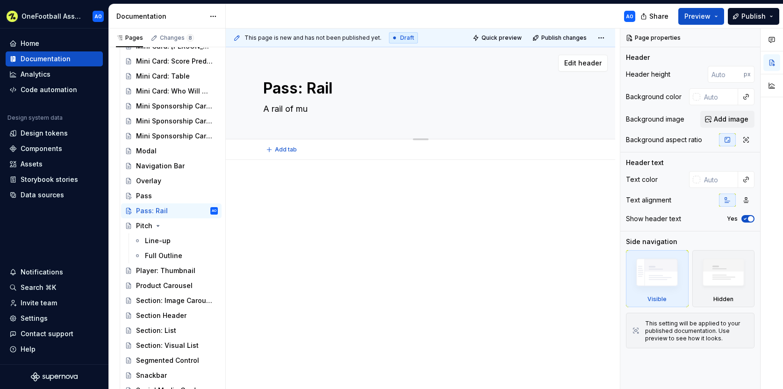
type textarea "A rail of mul"
type textarea "*"
type textarea "A rail of mult"
type textarea "*"
type textarea "A rail of multi"
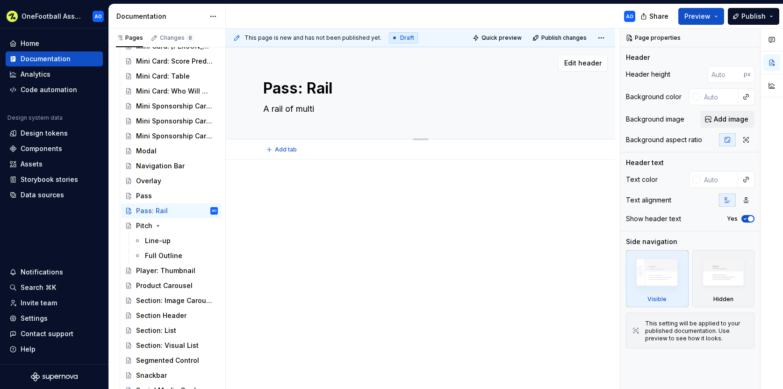
type textarea "*"
type textarea "A rail of multip"
type textarea "*"
type textarea "A rail of multiple"
type textarea "*"
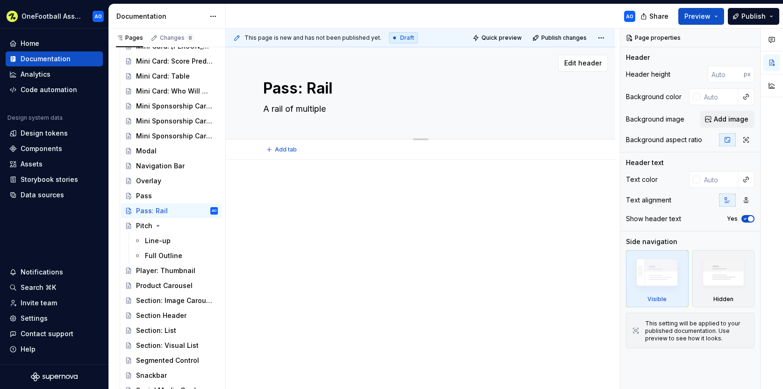
type textarea "A rail of multiple"
type textarea "*"
type textarea "A rail of multiple P"
type textarea "*"
type textarea "A rail of multiple Pa"
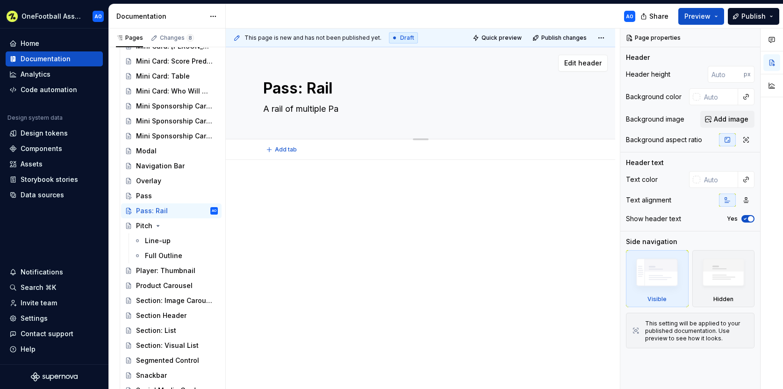
type textarea "*"
type textarea "A rail of multiple Pas"
type textarea "*"
type textarea "A rail of multiple Pass"
type textarea "*"
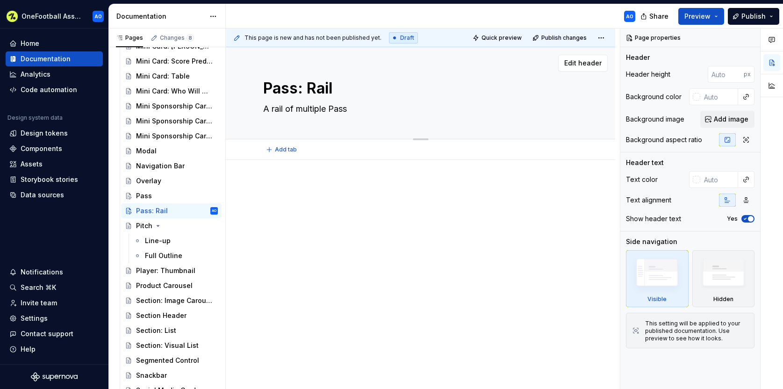
type textarea "A rail of multiple Passe"
type textarea "*"
type textarea "A rail of multiple Passes"
type textarea "*"
type textarea "A rail of multiple Passes"
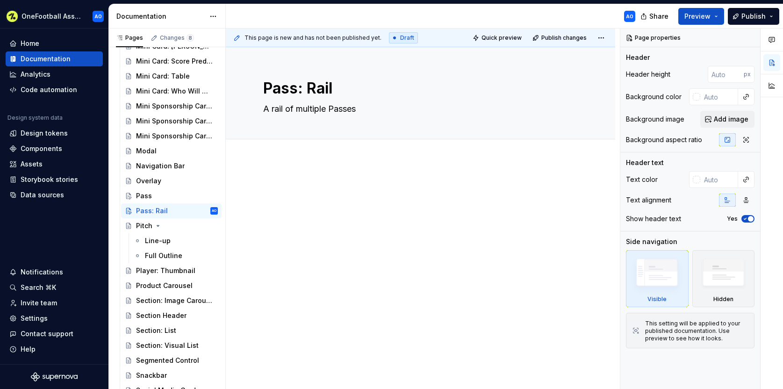
click at [440, 229] on div at bounding box center [420, 253] width 389 height 186
click at [312, 191] on p at bounding box center [420, 187] width 314 height 11
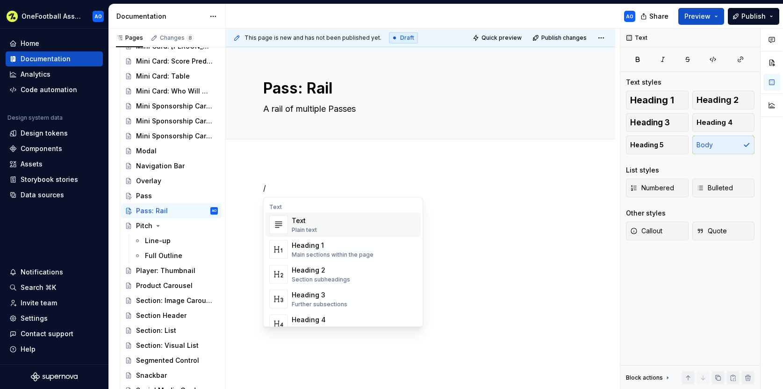
type textarea "*"
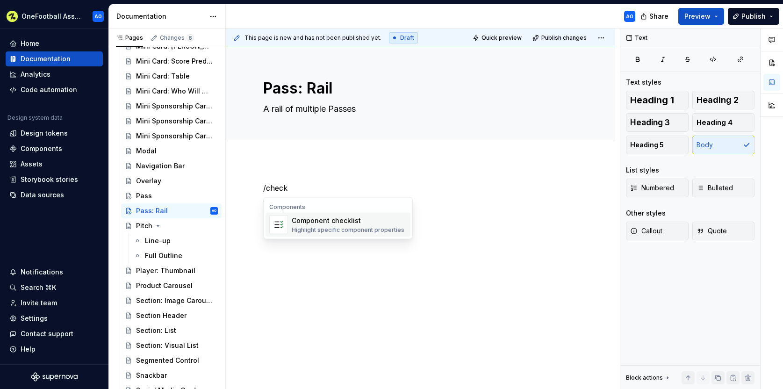
click at [330, 224] on div "Component checklist" at bounding box center [348, 220] width 113 height 9
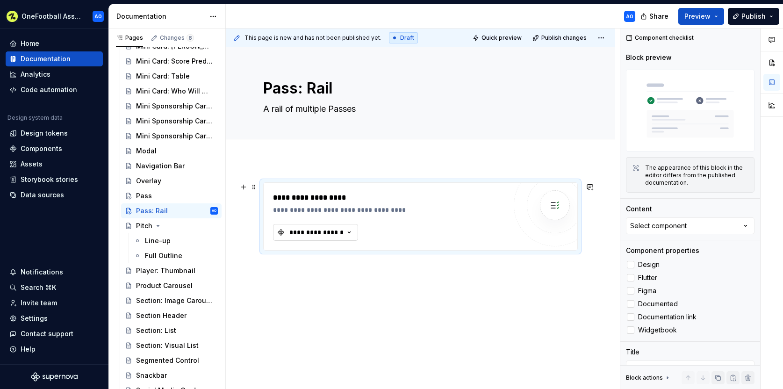
click at [339, 231] on div "**********" at bounding box center [316, 232] width 56 height 9
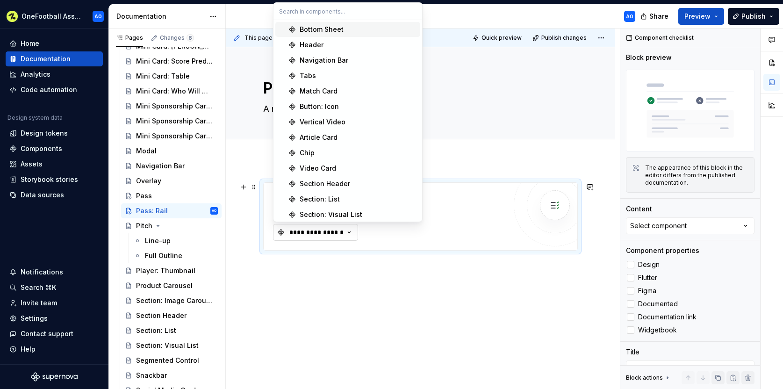
click at [339, 231] on div "**********" at bounding box center [316, 232] width 56 height 9
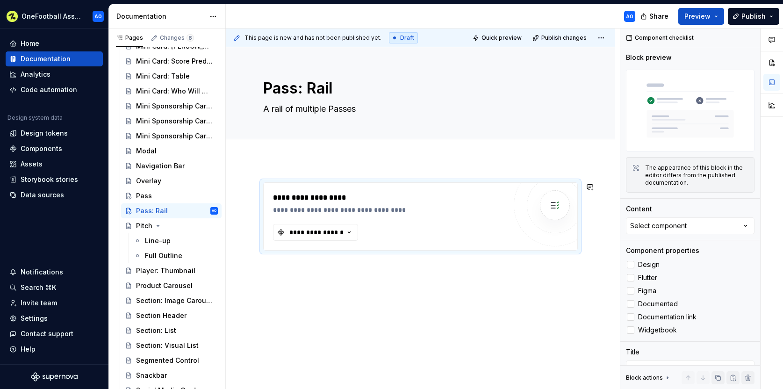
click at [302, 273] on div "**********" at bounding box center [420, 269] width 389 height 219
click at [274, 266] on div "**********" at bounding box center [420, 269] width 389 height 219
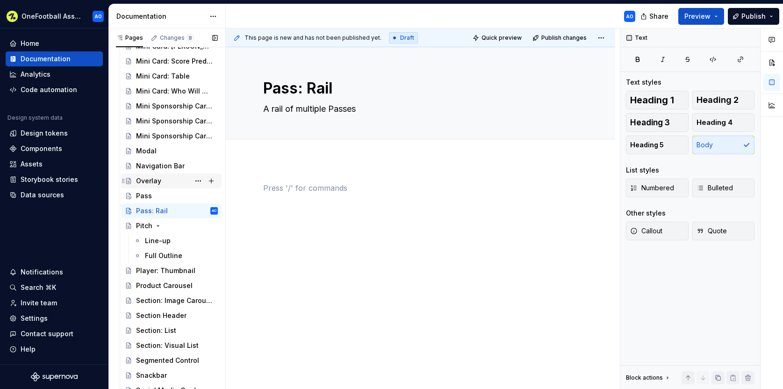
click at [156, 183] on div "Overlay" at bounding box center [148, 180] width 25 height 9
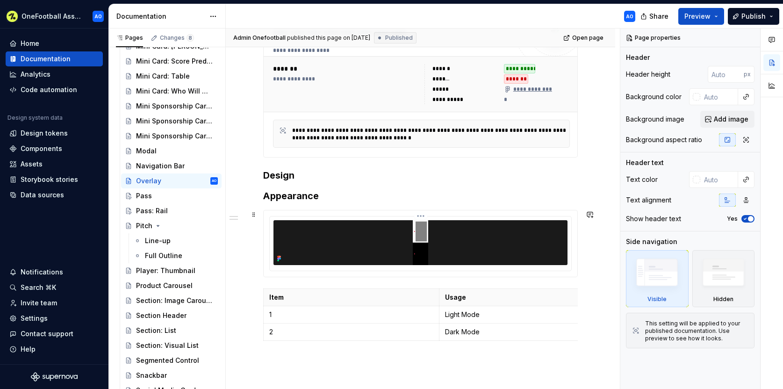
scroll to position [349, 0]
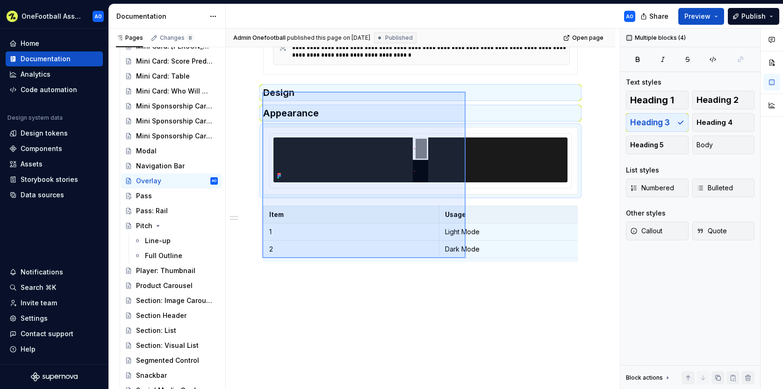
drag, startPoint x: 262, startPoint y: 92, endPoint x: 465, endPoint y: 258, distance: 262.3
click at [465, 258] on div "**********" at bounding box center [423, 209] width 394 height 361
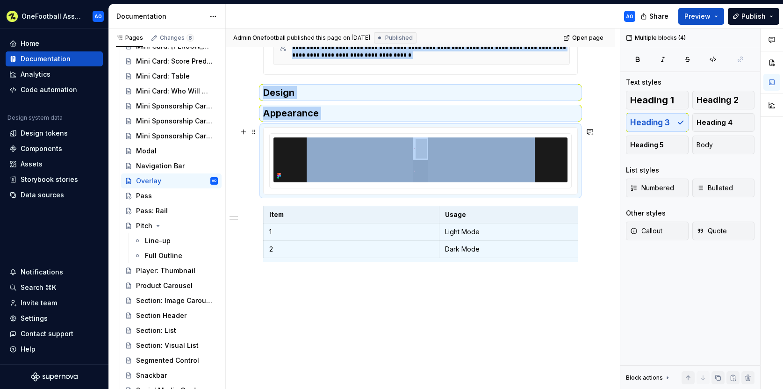
copy div "**********"
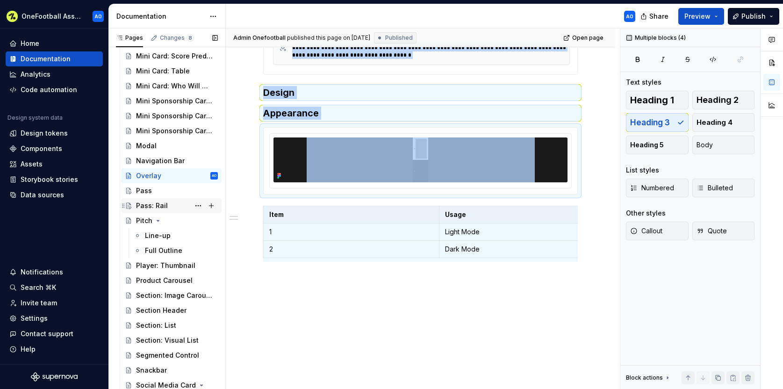
click at [156, 204] on div "Pass: Rail" at bounding box center [152, 205] width 32 height 9
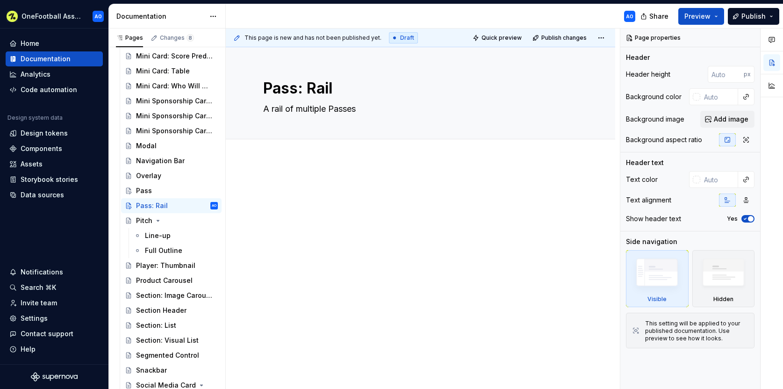
type textarea "*"
click at [285, 200] on div at bounding box center [420, 200] width 314 height 36
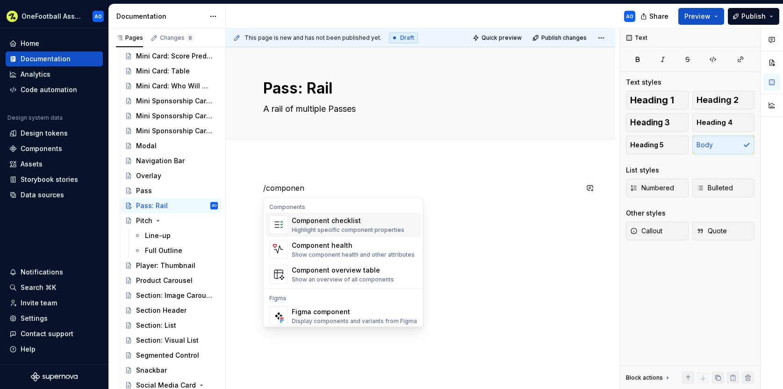
click at [319, 220] on div "Component checklist" at bounding box center [348, 220] width 113 height 9
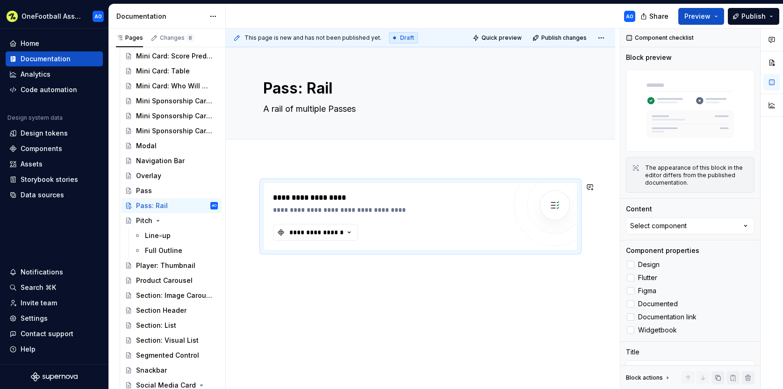
click at [279, 271] on div "**********" at bounding box center [420, 269] width 389 height 219
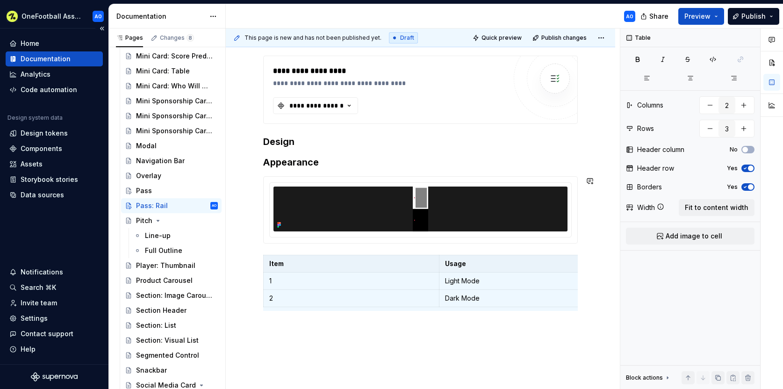
scroll to position [133, 0]
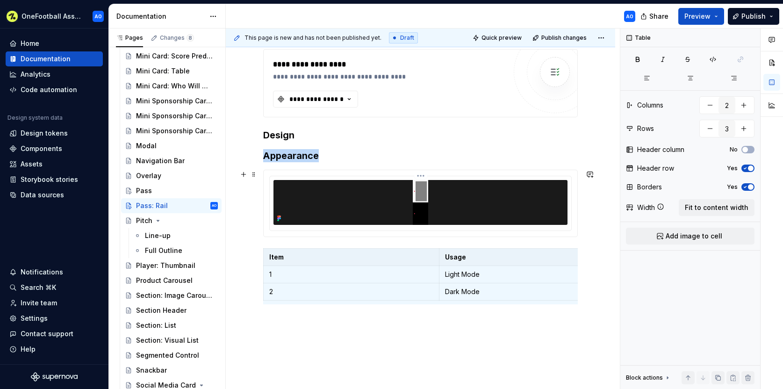
click at [476, 203] on img at bounding box center [421, 202] width 228 height 45
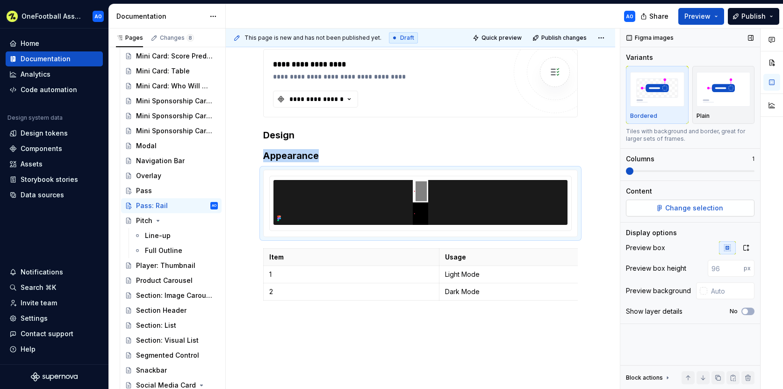
click at [665, 207] on button "Change selection" at bounding box center [690, 208] width 128 height 17
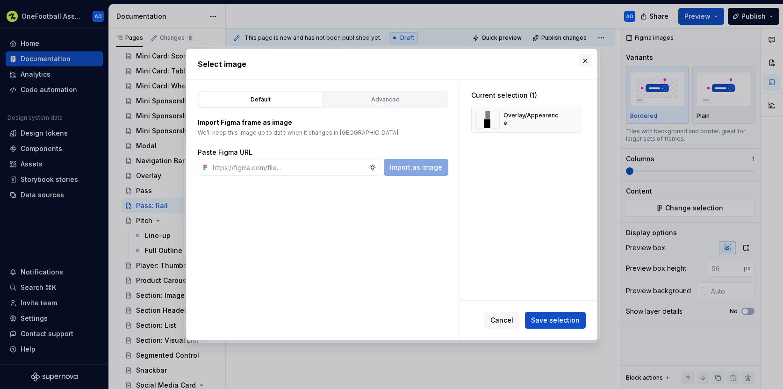
click at [586, 59] on button "button" at bounding box center [584, 60] width 13 height 13
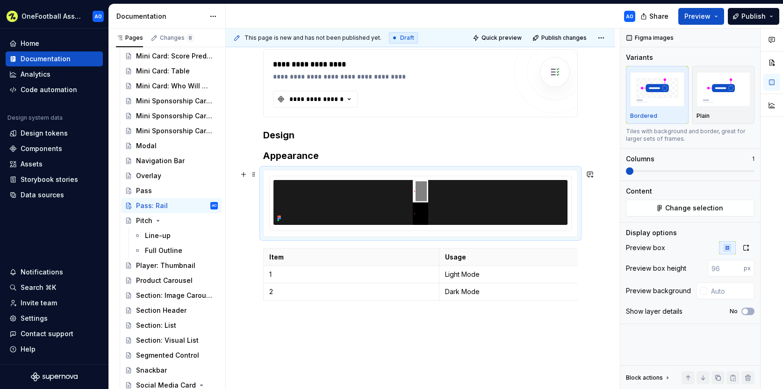
click at [593, 202] on div "**********" at bounding box center [420, 230] width 389 height 406
click at [391, 199] on img at bounding box center [421, 202] width 228 height 45
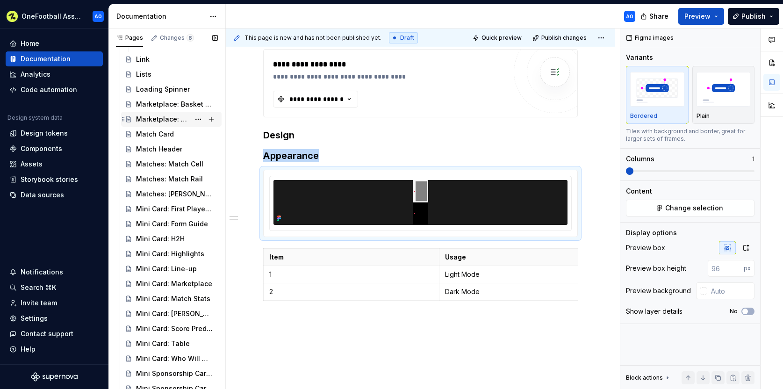
scroll to position [926, 0]
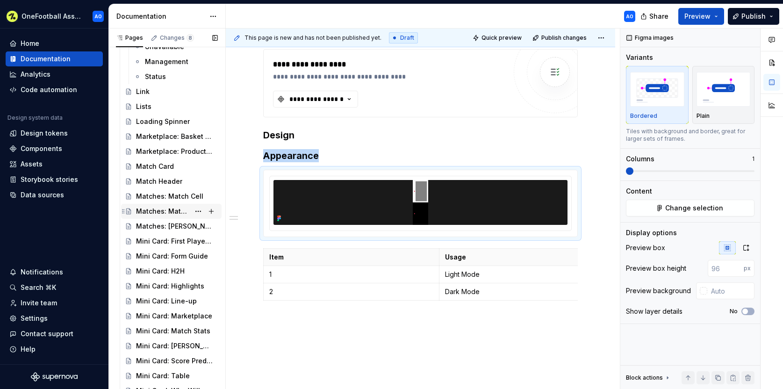
click at [147, 206] on div "Matches: Match Rail" at bounding box center [177, 211] width 82 height 13
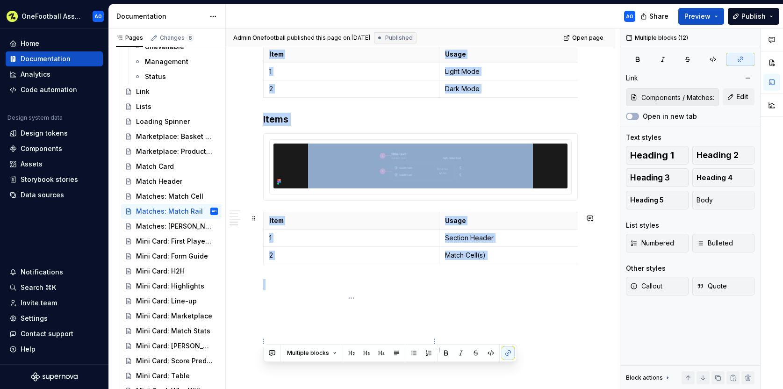
scroll to position [706, 0]
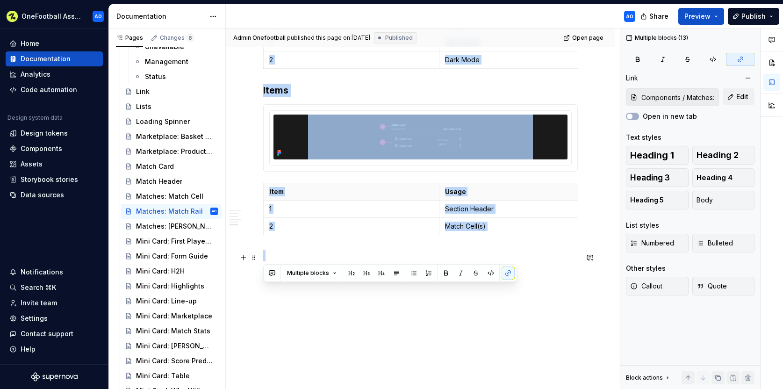
drag, startPoint x: 264, startPoint y: 149, endPoint x: 312, endPoint y: 251, distance: 112.7
copy div "Usage Match Cell Variants See Match Cell for more information. Number of Match …"
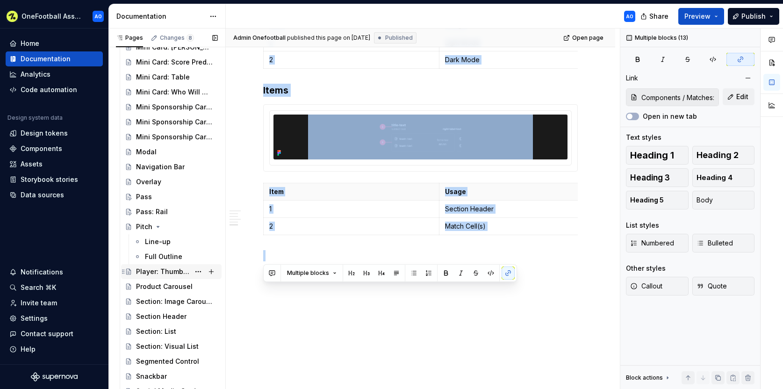
scroll to position [1234, 0]
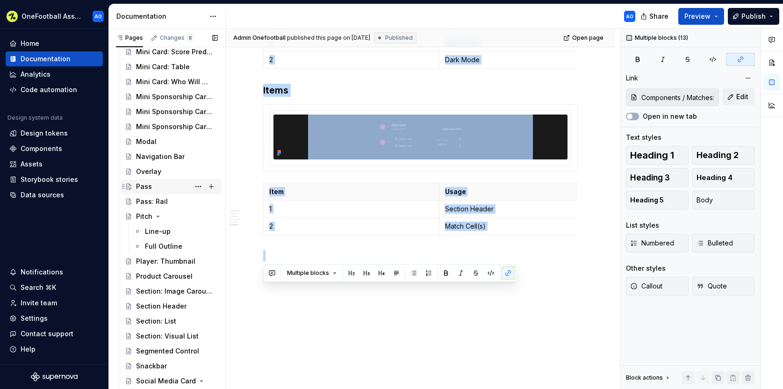
click at [150, 186] on div "Pass" at bounding box center [144, 186] width 16 height 9
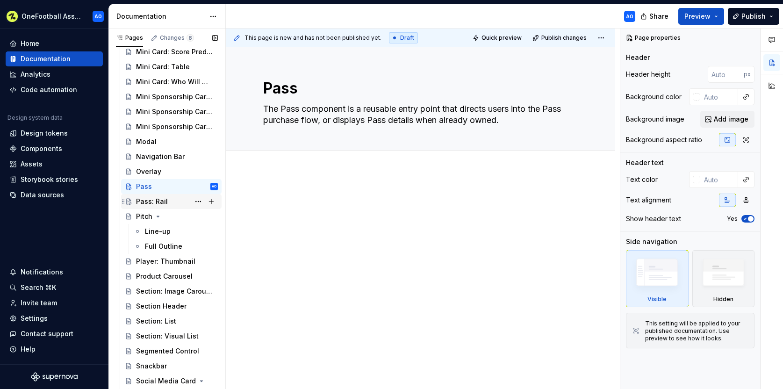
click at [150, 205] on div "Pass: Rail" at bounding box center [152, 201] width 32 height 9
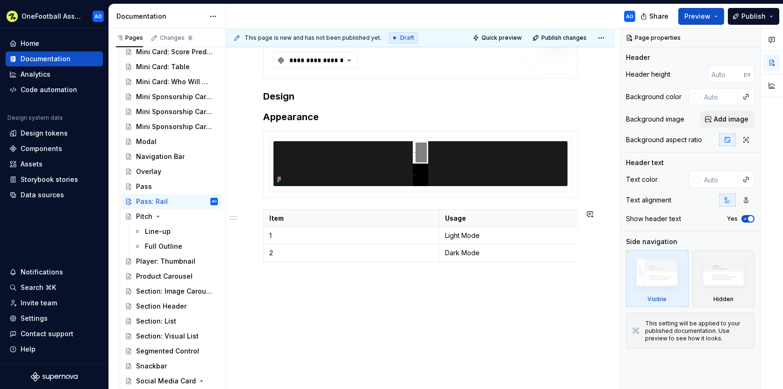
scroll to position [176, 0]
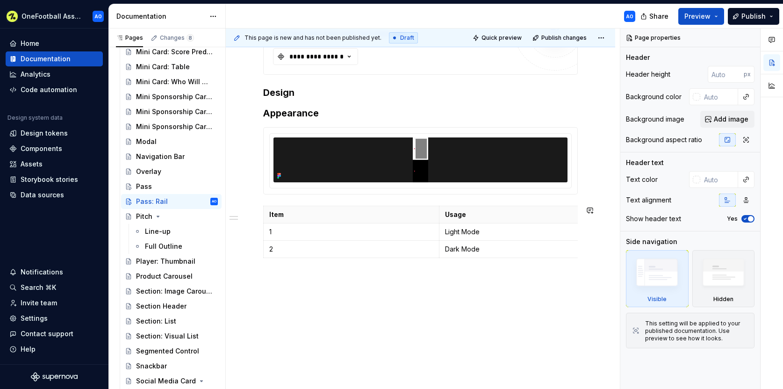
type textarea "*"
click at [296, 299] on div "**********" at bounding box center [420, 187] width 389 height 406
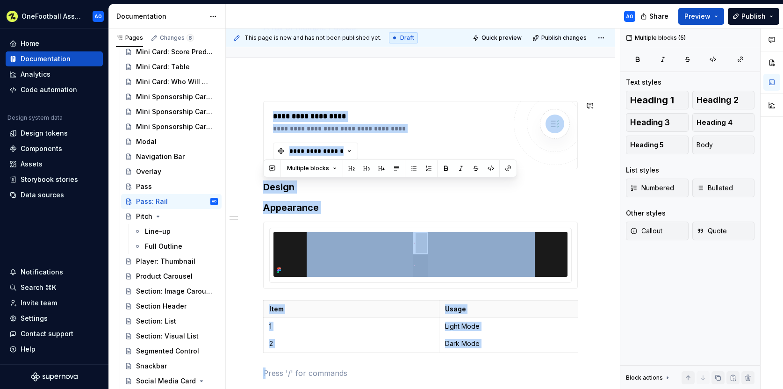
scroll to position [82, 0]
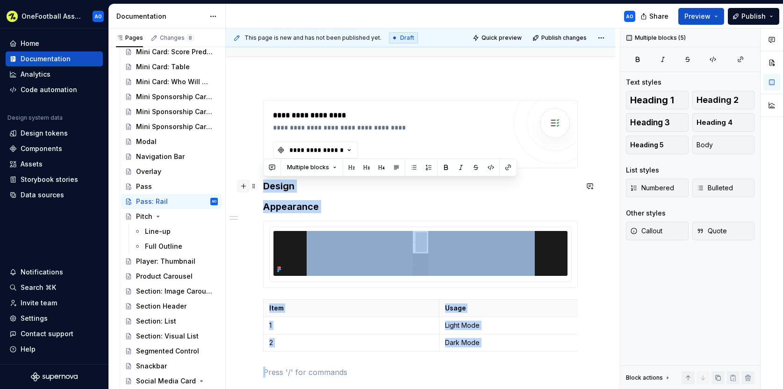
drag, startPoint x: 261, startPoint y: 203, endPoint x: 243, endPoint y: 181, distance: 28.2
click at [263, 181] on div "**********" at bounding box center [420, 244] width 314 height 289
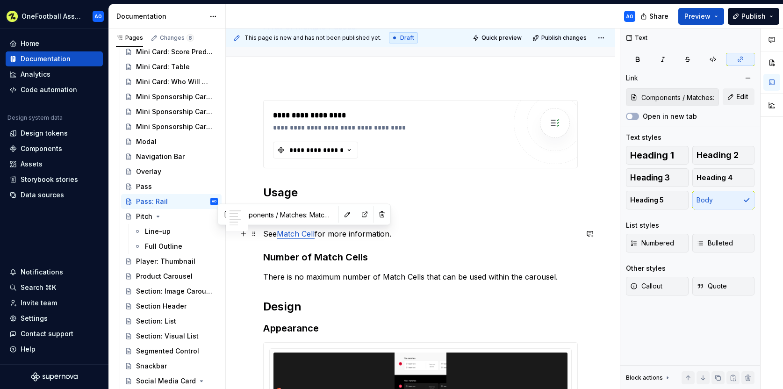
click at [292, 234] on link "Match Cell" at bounding box center [296, 233] width 38 height 9
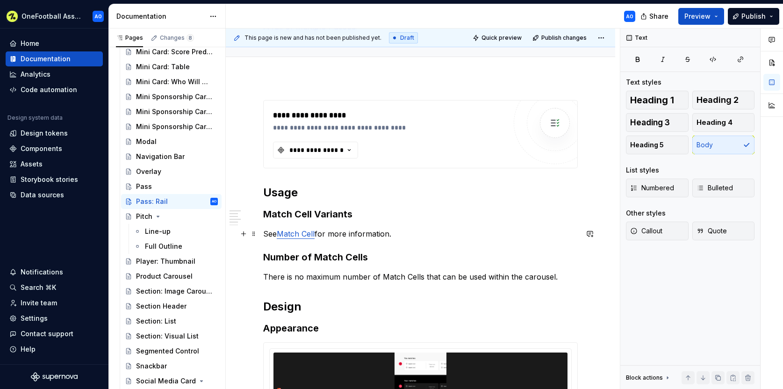
click at [318, 235] on p "See Match Cell for more information." at bounding box center [420, 233] width 314 height 11
click at [314, 235] on link "Match Cell" at bounding box center [296, 233] width 38 height 9
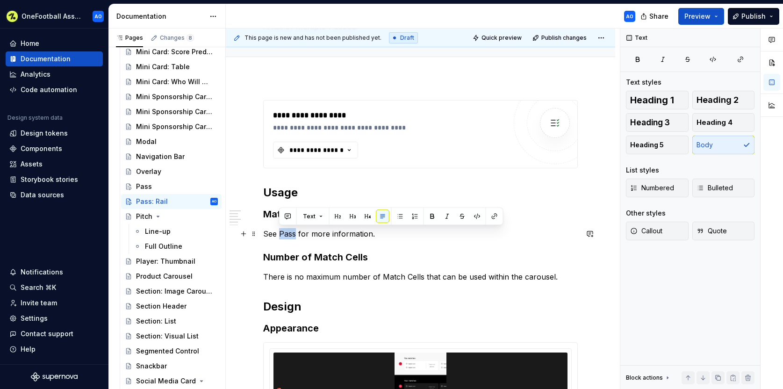
drag, startPoint x: 295, startPoint y: 233, endPoint x: 279, endPoint y: 235, distance: 15.6
click at [279, 235] on p "See Pass for more information." at bounding box center [420, 233] width 314 height 11
click at [497, 215] on button "button" at bounding box center [494, 216] width 13 height 13
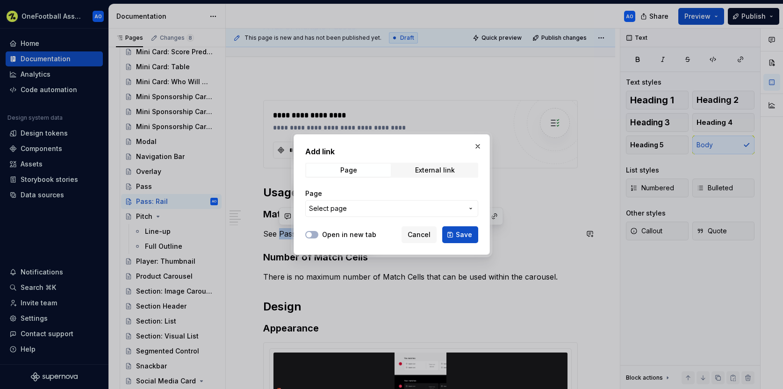
click at [352, 204] on span "Select page" at bounding box center [386, 208] width 154 height 9
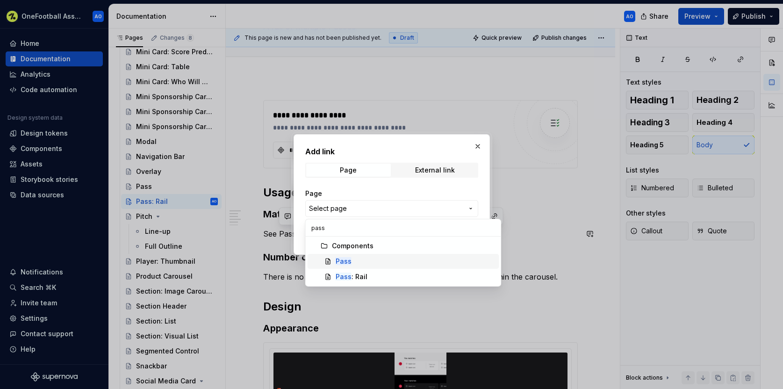
type input "pass"
click at [345, 261] on mark "Pass" at bounding box center [343, 261] width 16 height 8
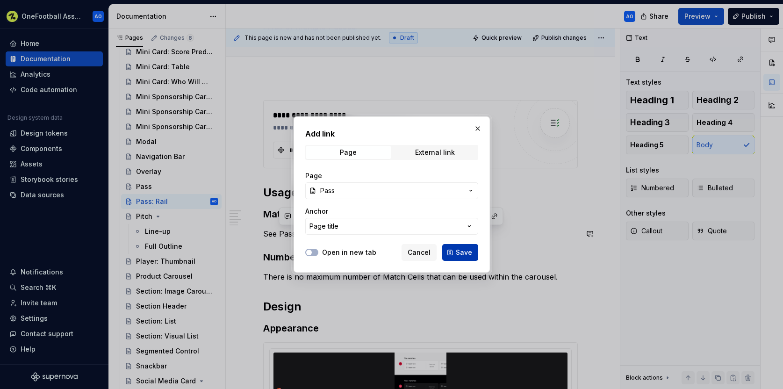
click at [463, 254] on span "Save" at bounding box center [464, 252] width 16 height 9
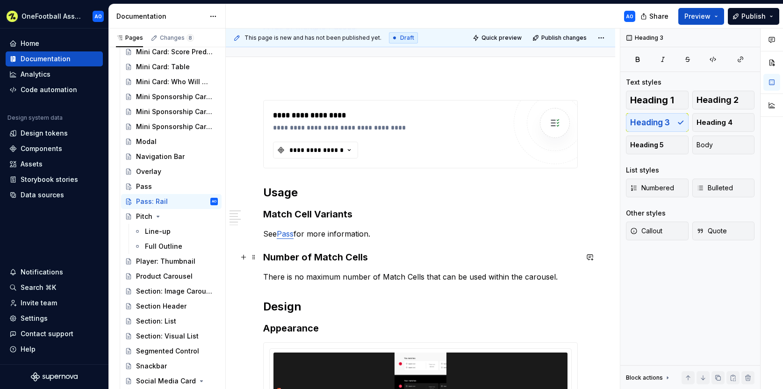
click at [413, 259] on h3 "Number of Match Cells" at bounding box center [420, 256] width 314 height 13
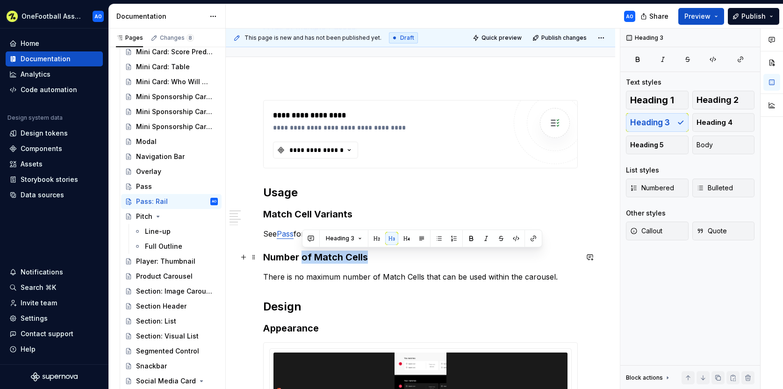
drag, startPoint x: 346, startPoint y: 256, endPoint x: 304, endPoint y: 256, distance: 42.1
click at [304, 256] on h3 "Number of Match Cells" at bounding box center [420, 256] width 314 height 13
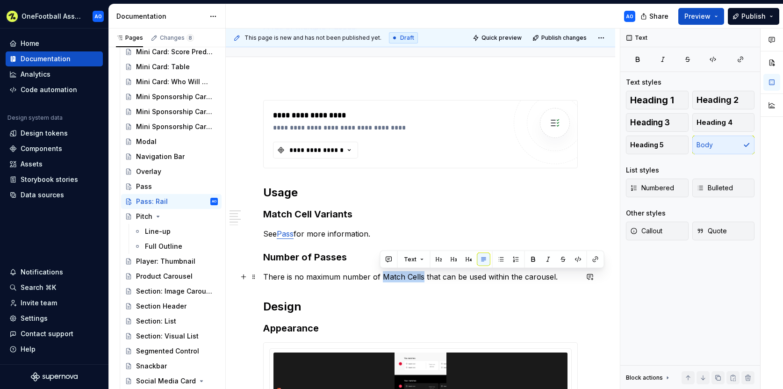
drag, startPoint x: 421, startPoint y: 277, endPoint x: 382, endPoint y: 279, distance: 38.8
click at [382, 279] on p "There is no maximum number of Match Cells that can be used within the carousel." at bounding box center [420, 276] width 314 height 11
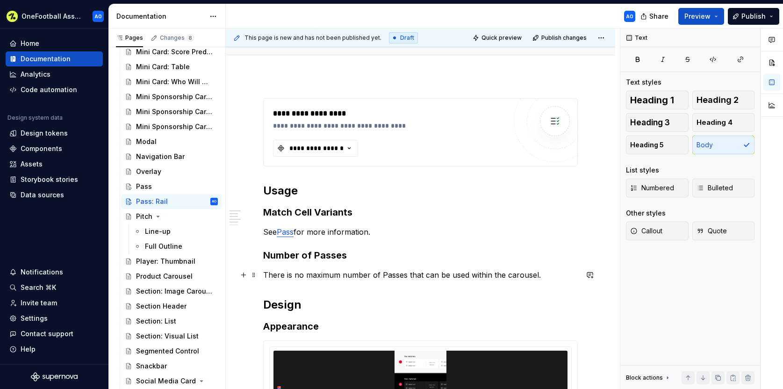
click at [534, 277] on p "There is no maximum number of Passes that can be used within the carousel." at bounding box center [420, 274] width 314 height 11
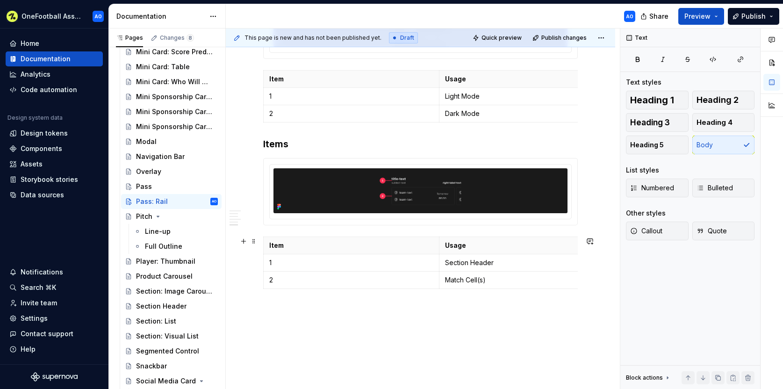
scroll to position [436, 0]
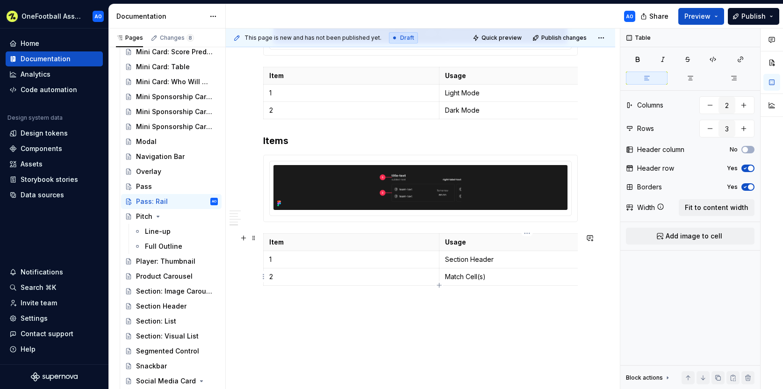
click at [466, 278] on p "Match Cell(s)" at bounding box center [527, 276] width 164 height 9
click at [494, 337] on div "**********" at bounding box center [420, 82] width 389 height 716
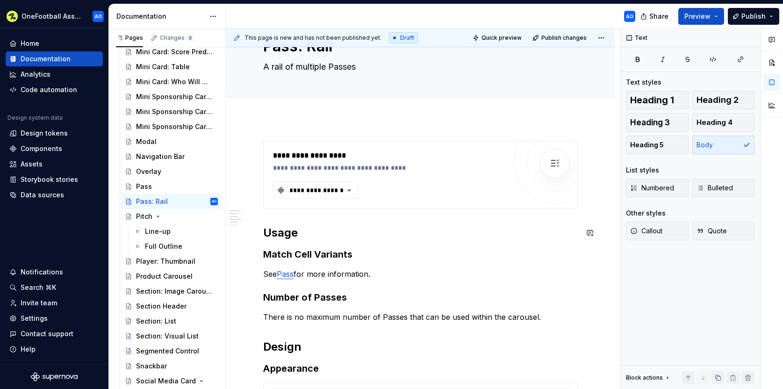
scroll to position [0, 0]
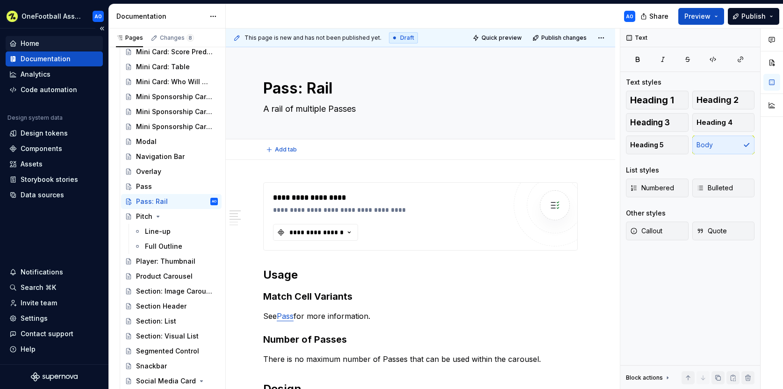
type textarea "*"
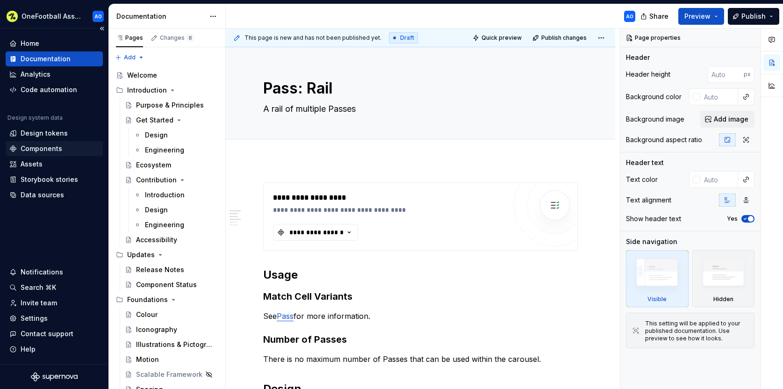
click at [36, 150] on div "Components" at bounding box center [42, 148] width 42 height 9
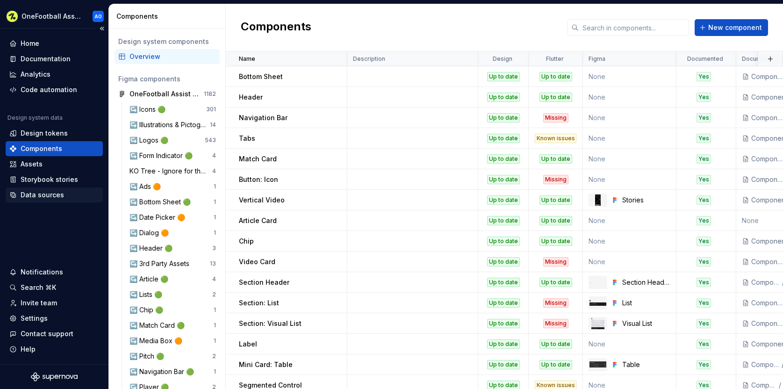
click at [47, 194] on div "Data sources" at bounding box center [42, 194] width 43 height 9
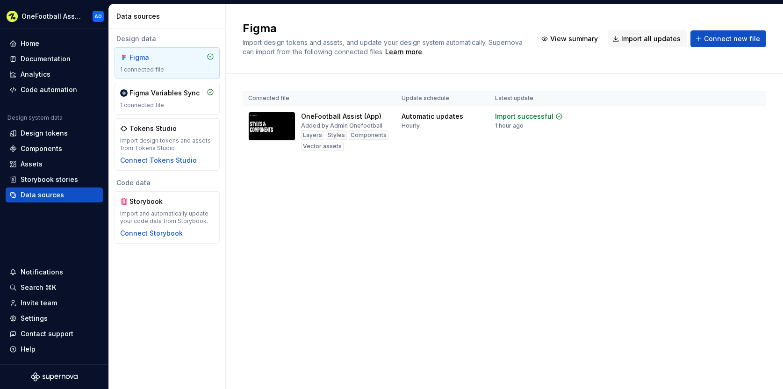
click at [439, 251] on div "Figma Import design tokens and assets, and update your design system automatica…" at bounding box center [504, 196] width 557 height 385
click at [53, 59] on div "Documentation" at bounding box center [46, 58] width 50 height 9
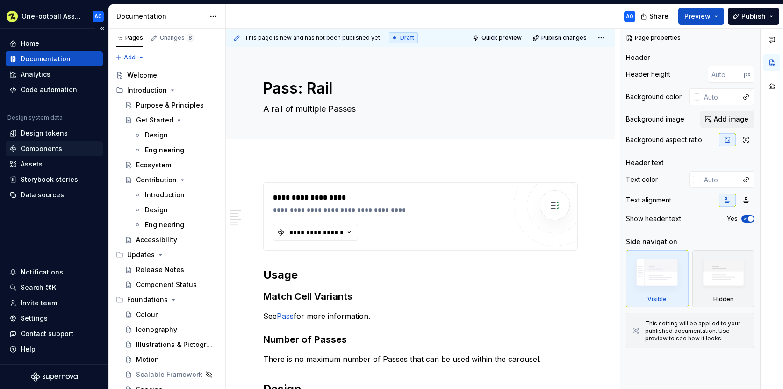
click at [35, 148] on div "Components" at bounding box center [42, 148] width 42 height 9
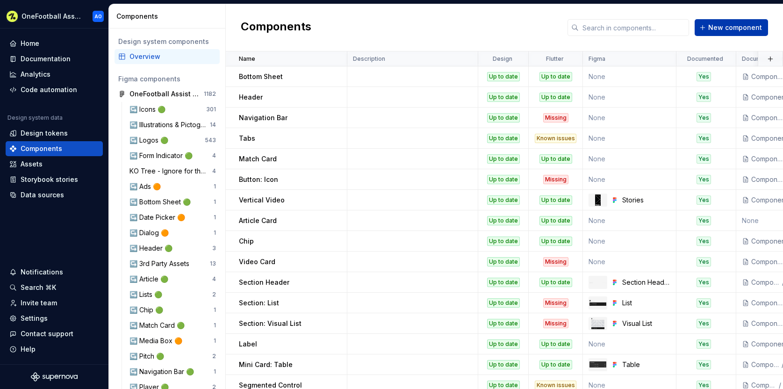
click at [746, 27] on span "New component" at bounding box center [735, 27] width 54 height 9
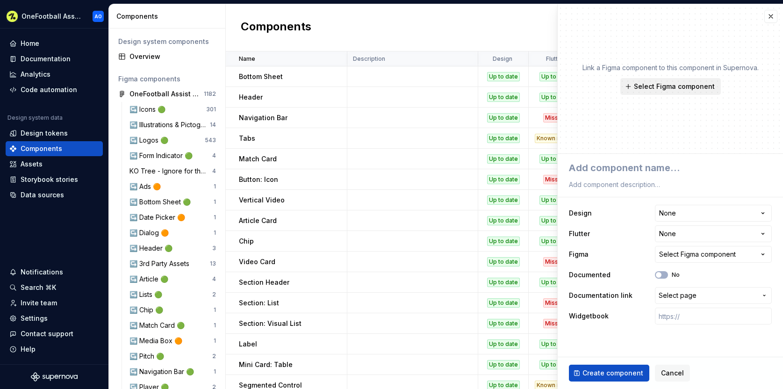
click at [699, 87] on span "Select Figma component" at bounding box center [674, 86] width 81 height 9
type textarea "*"
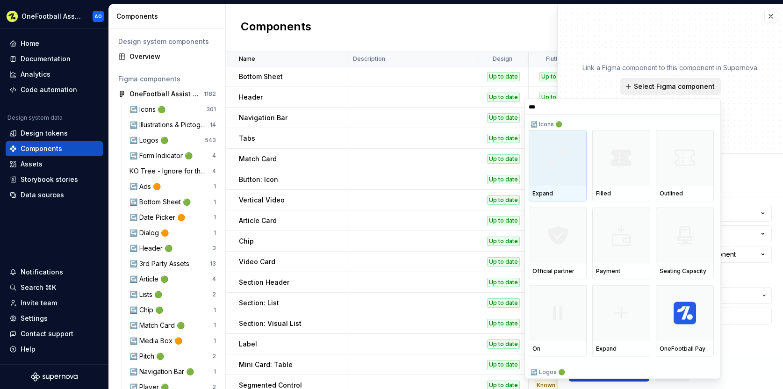
type input "****"
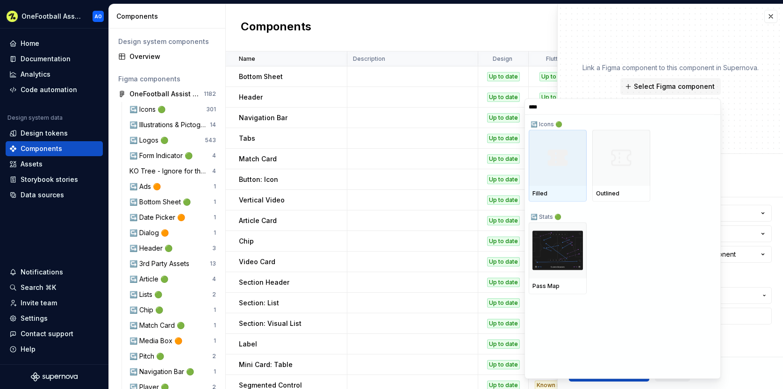
click at [713, 107] on input "****" at bounding box center [622, 106] width 195 height 7
click at [711, 108] on input "****" at bounding box center [622, 106] width 195 height 7
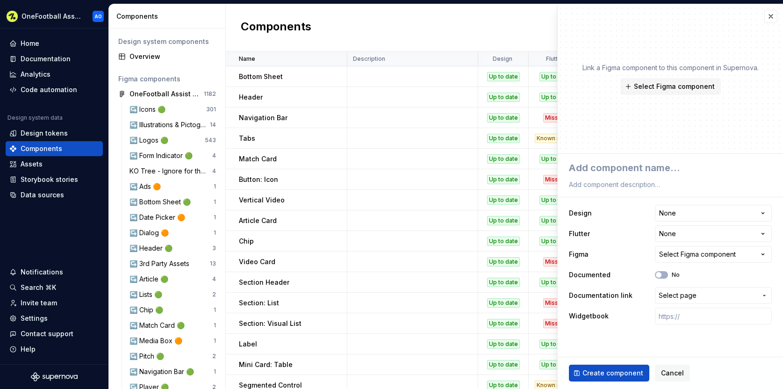
click at [373, 7] on div "Components New component" at bounding box center [504, 27] width 557 height 47
click at [39, 13] on html "OneFootball Assist AO Home Documentation Analytics Code automation Design syste…" at bounding box center [391, 194] width 783 height 389
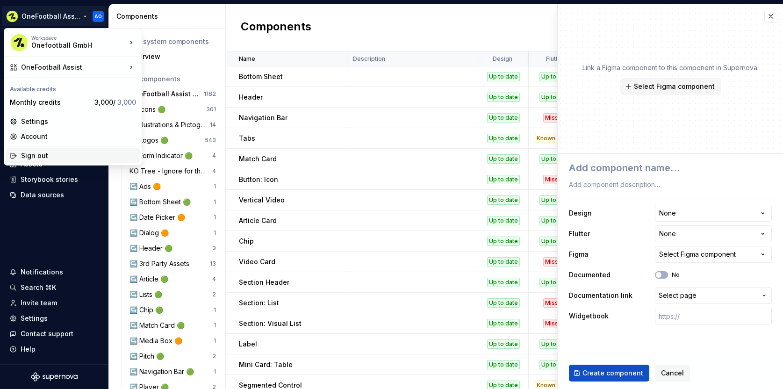
click at [47, 159] on div "Sign out" at bounding box center [78, 155] width 115 height 9
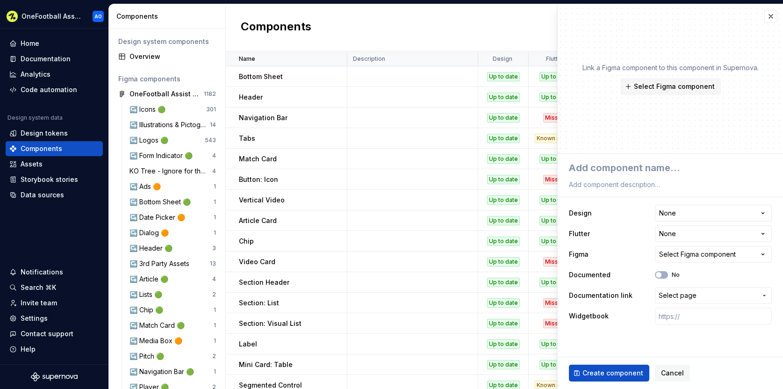
type textarea "*"
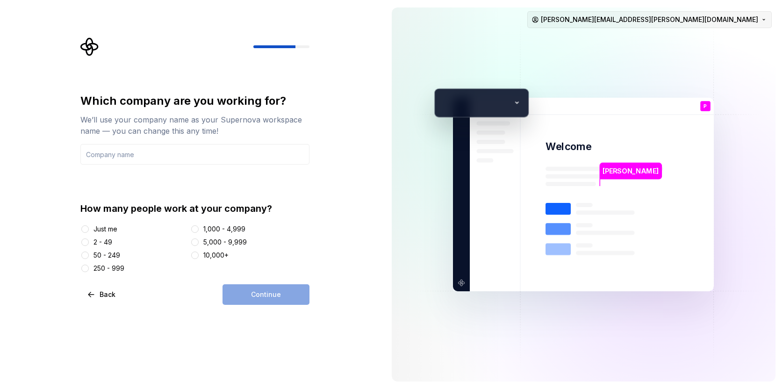
click at [722, 21] on html "Which company are you working for? We’ll use your company name as your Supernov…" at bounding box center [391, 194] width 783 height 389
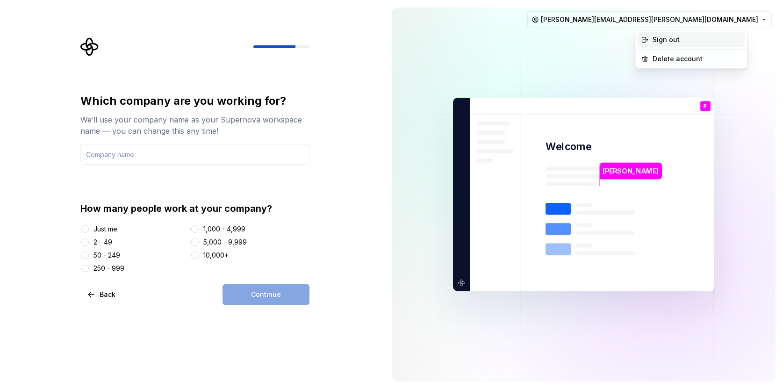
click at [672, 41] on div "Sign out" at bounding box center [696, 39] width 89 height 9
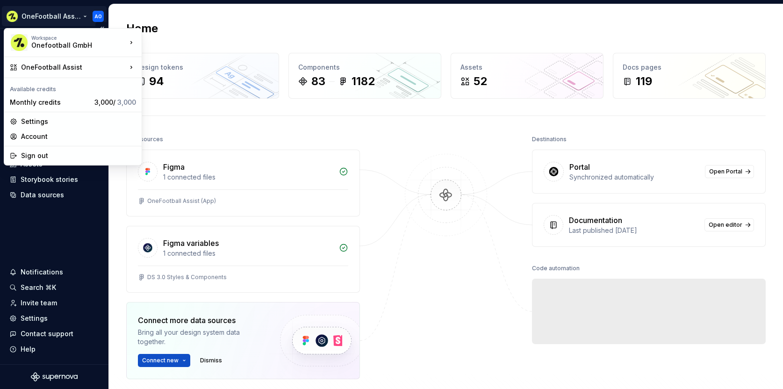
click at [36, 17] on html "OneFootball Assist AO Home Documentation Analytics Code automation Design syste…" at bounding box center [391, 194] width 783 height 389
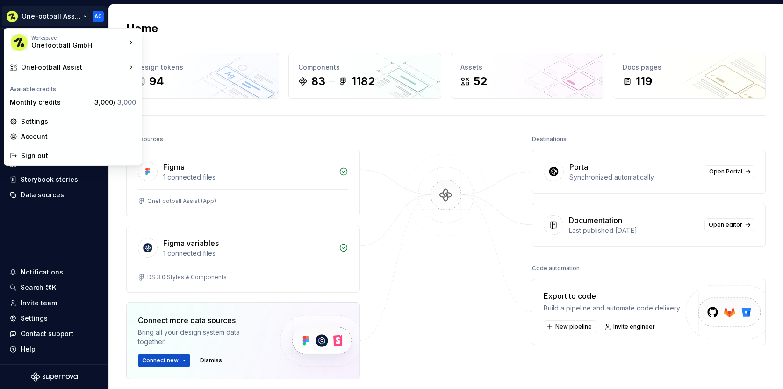
click at [347, 17] on html "OneFootball Assist AO Home Documentation Analytics Code automation Design syste…" at bounding box center [391, 194] width 783 height 389
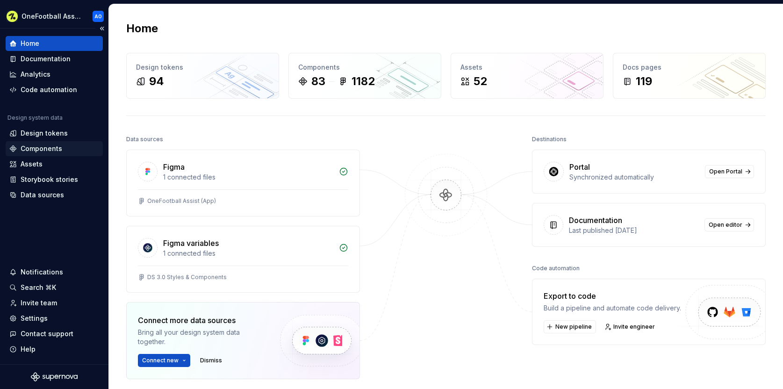
click at [37, 147] on div "Components" at bounding box center [42, 148] width 42 height 9
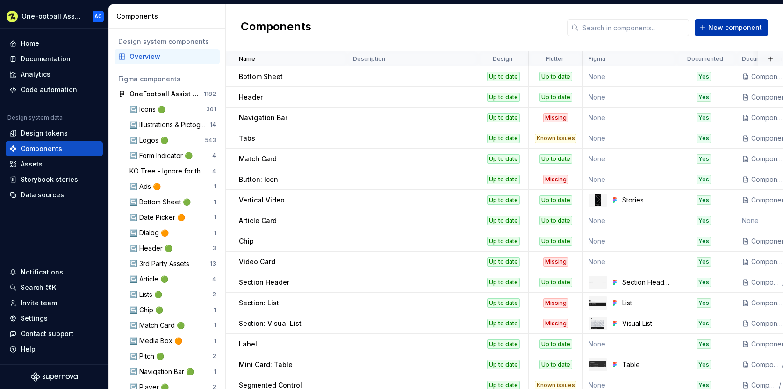
click at [747, 24] on span "New component" at bounding box center [735, 27] width 54 height 9
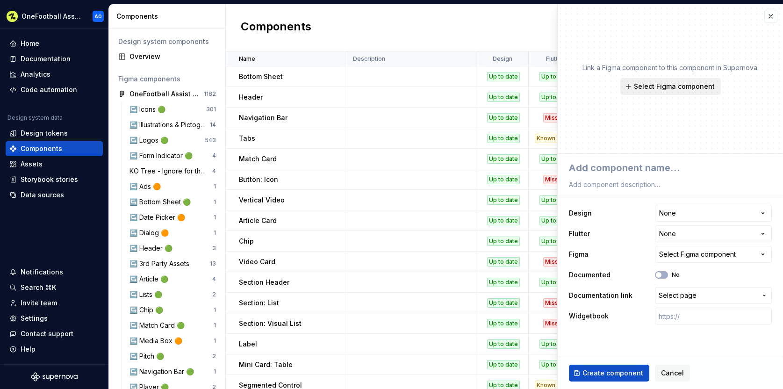
click at [675, 86] on span "Select Figma component" at bounding box center [674, 86] width 81 height 9
type textarea "*"
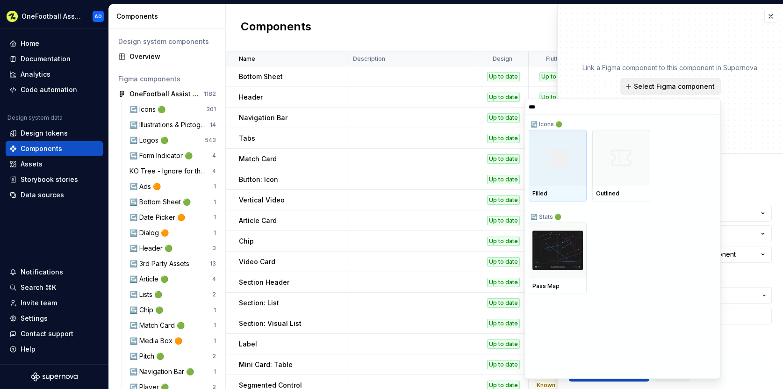
type input "****"
click at [710, 107] on input "****" at bounding box center [622, 106] width 195 height 7
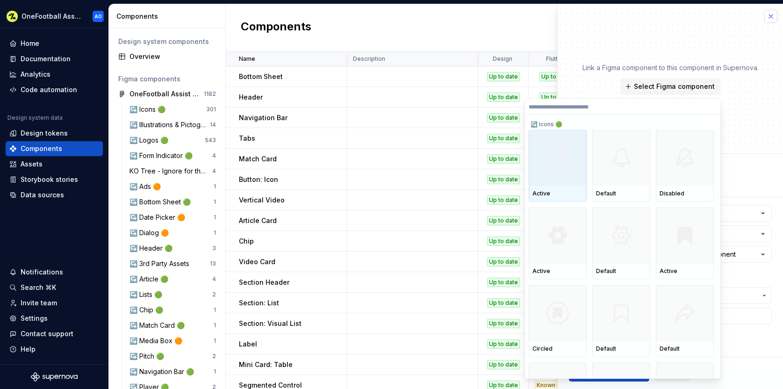
click at [770, 15] on button "button" at bounding box center [770, 16] width 13 height 13
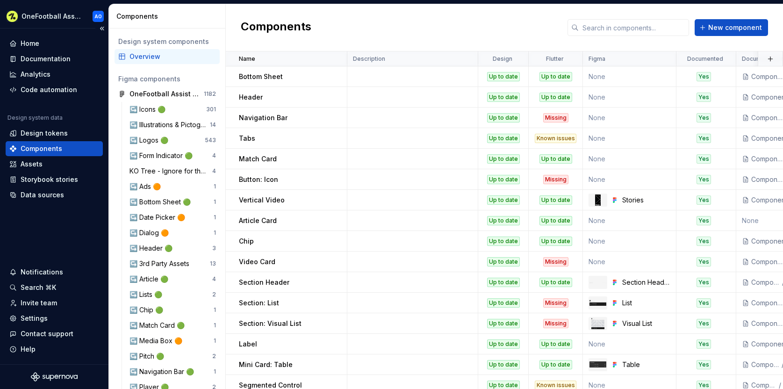
click at [48, 226] on div "Home Documentation Analytics Code automation Design system data Design tokens C…" at bounding box center [54, 196] width 108 height 335
click at [53, 195] on div "Data sources" at bounding box center [42, 194] width 43 height 9
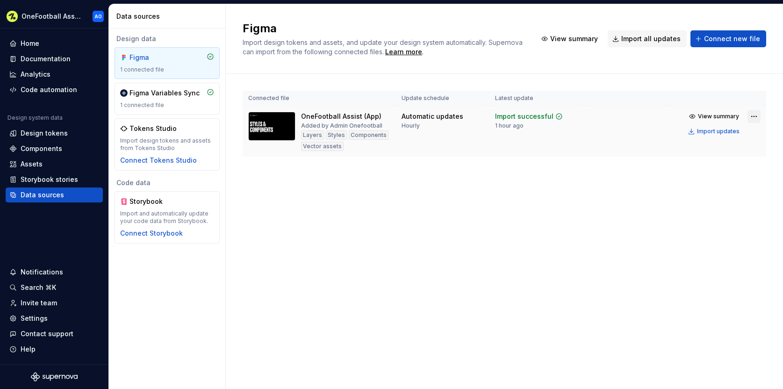
click at [753, 117] on html "OneFootball Assist AO Home Documentation Analytics Code automation Design syste…" at bounding box center [391, 194] width 783 height 389
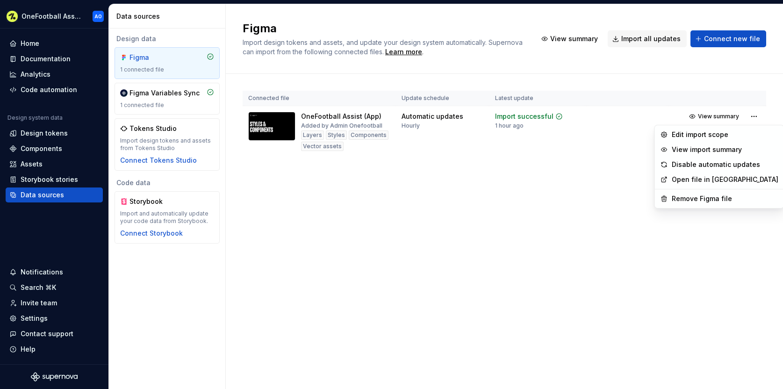
click at [553, 226] on html "OneFootball Assist AO Home Documentation Analytics Code automation Design syste…" at bounding box center [391, 194] width 783 height 389
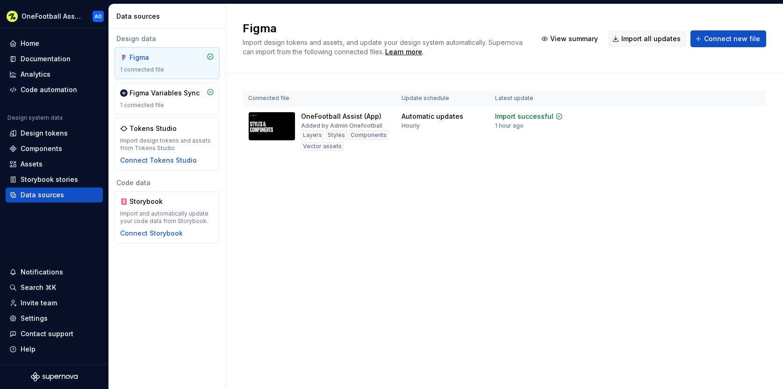
click at [506, 228] on div "Figma Import design tokens and assets, and update your design system automatica…" at bounding box center [504, 196] width 557 height 385
click at [46, 59] on div "Documentation" at bounding box center [46, 58] width 50 height 9
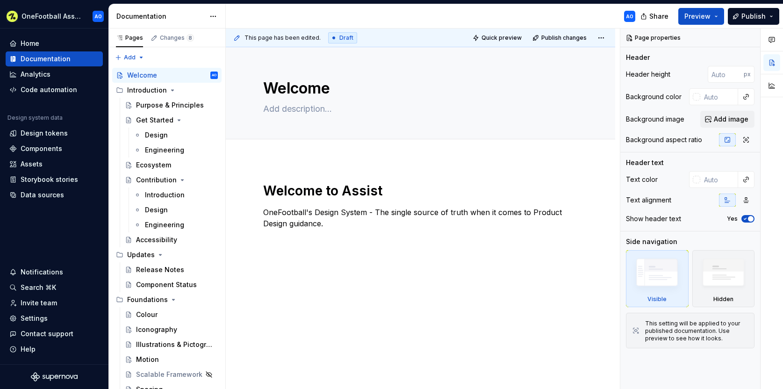
type textarea "*"
click at [54, 198] on div "Data sources" at bounding box center [42, 194] width 43 height 9
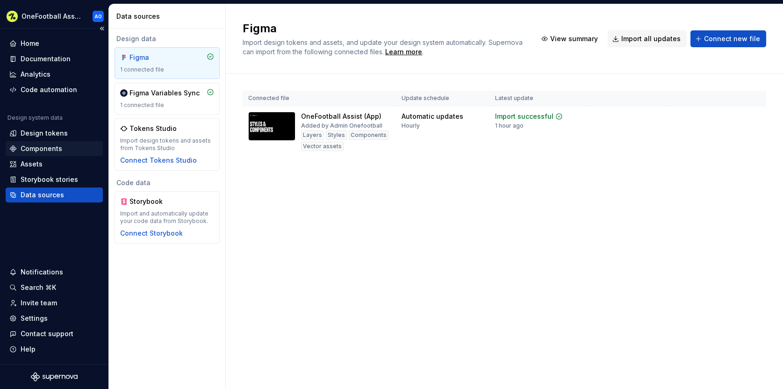
click at [46, 149] on div "Components" at bounding box center [42, 148] width 42 height 9
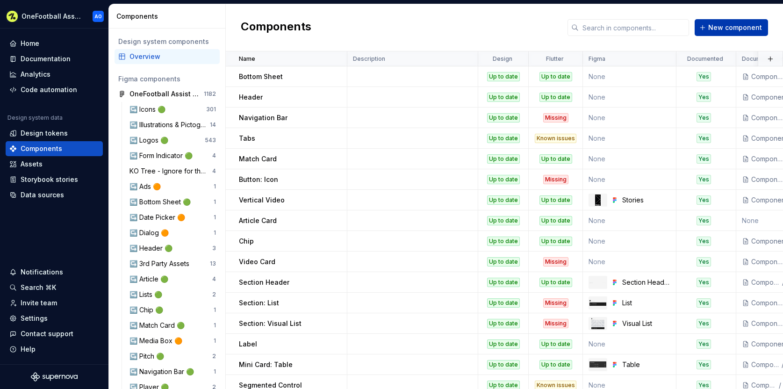
click at [746, 28] on span "New component" at bounding box center [735, 27] width 54 height 9
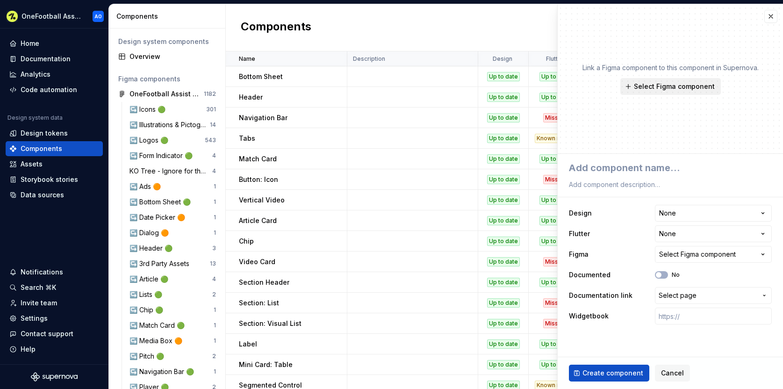
click at [658, 83] on span "Select Figma component" at bounding box center [674, 86] width 81 height 9
type textarea "*"
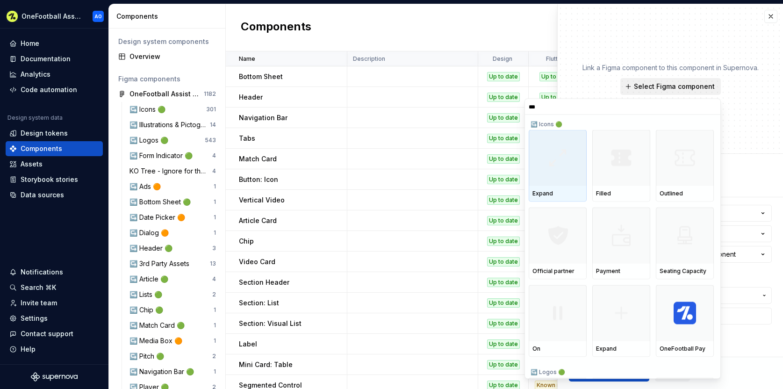
type input "****"
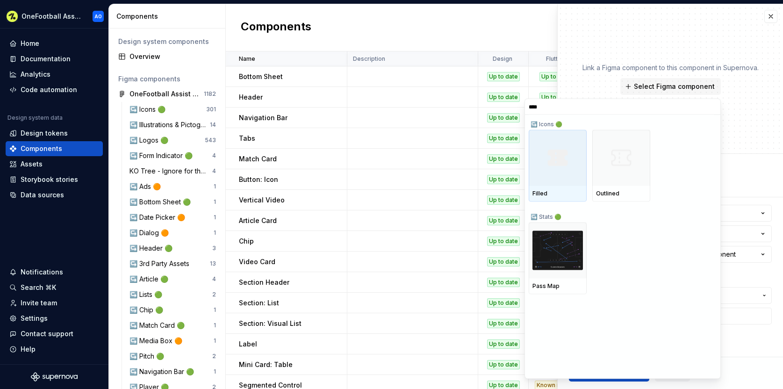
click at [712, 107] on input "****" at bounding box center [622, 106] width 195 height 7
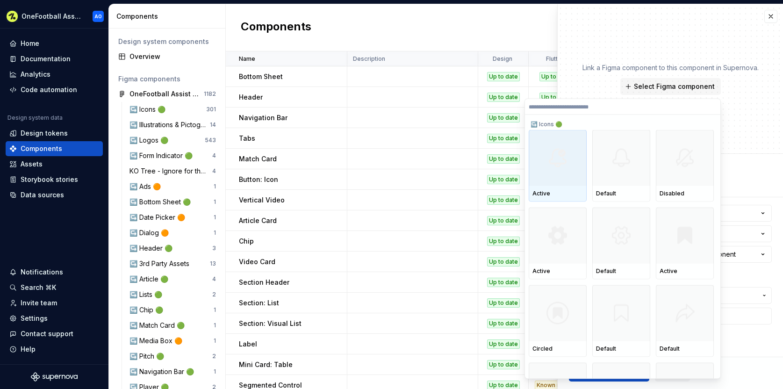
type textarea "*"
drag, startPoint x: 440, startPoint y: 18, endPoint x: 425, endPoint y: 2, distance: 22.1
click at [440, 18] on div "Components New component" at bounding box center [504, 27] width 557 height 47
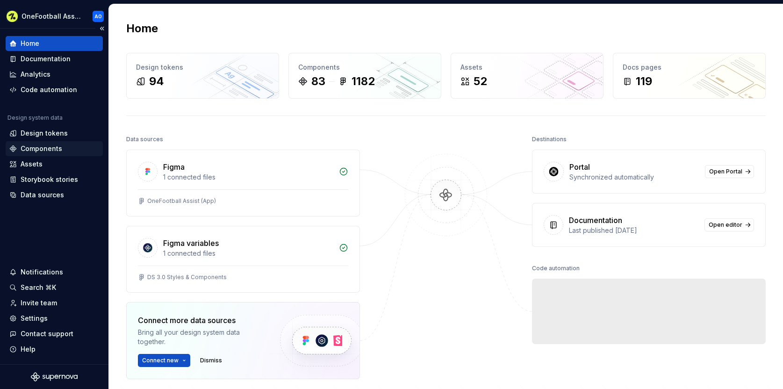
click at [52, 144] on div "Components" at bounding box center [42, 148] width 42 height 9
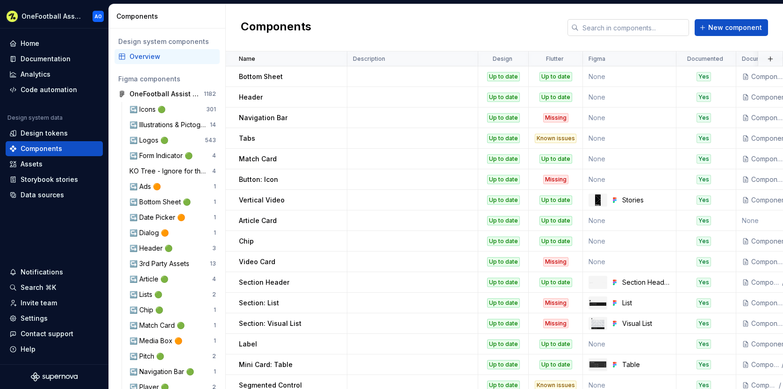
click at [604, 23] on input "text" at bounding box center [633, 27] width 110 height 17
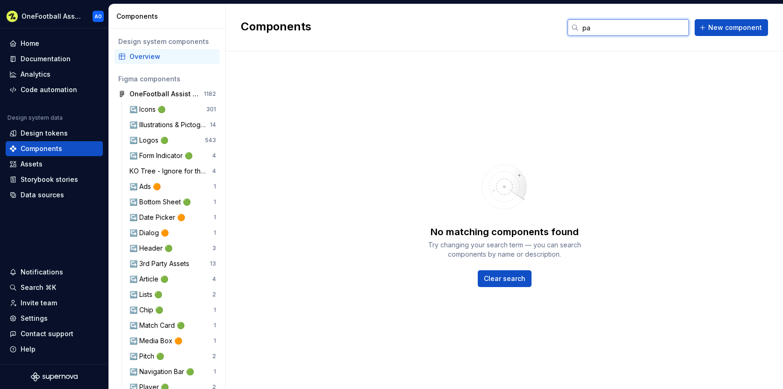
type input "p"
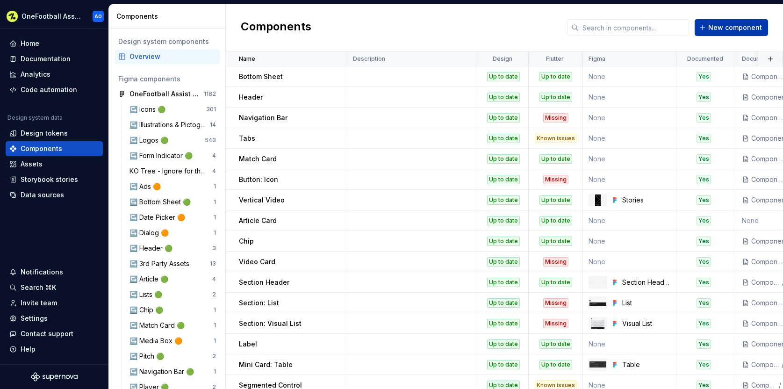
click at [732, 30] on span "New component" at bounding box center [735, 27] width 54 height 9
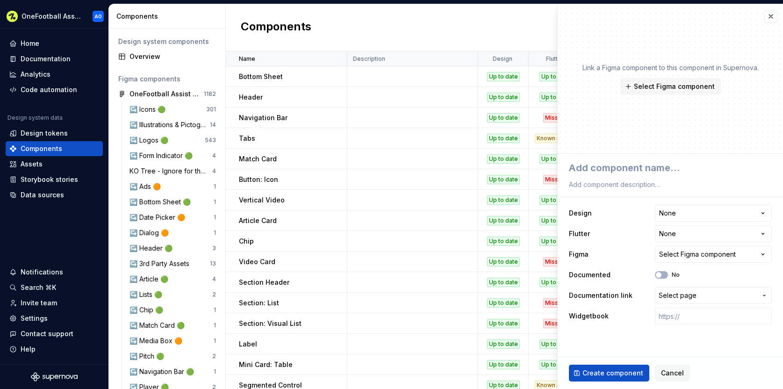
type textarea "*"
type textarea "p"
type textarea "*"
type textarea "pa"
type textarea "*"
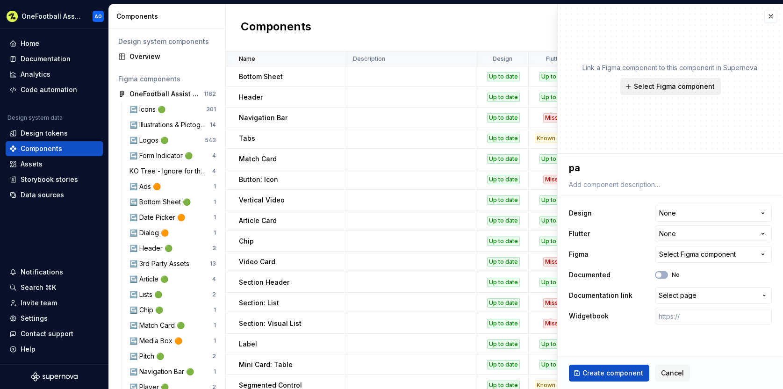
type textarea "pas"
type textarea "*"
type textarea "pass"
type textarea "*"
type textarea "pas"
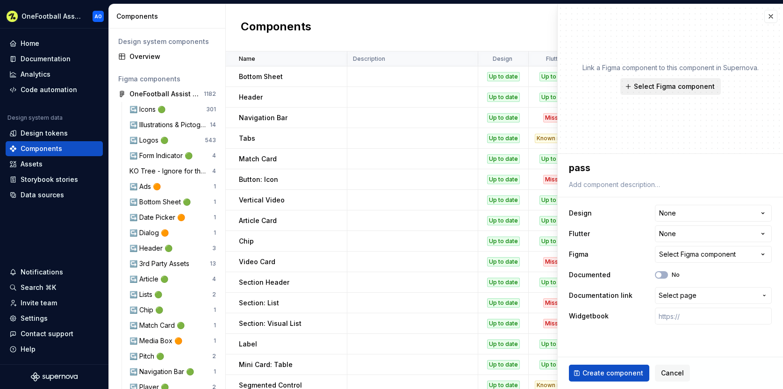
type textarea "*"
type textarea "pa"
type textarea "*"
type textarea "p"
type textarea "*"
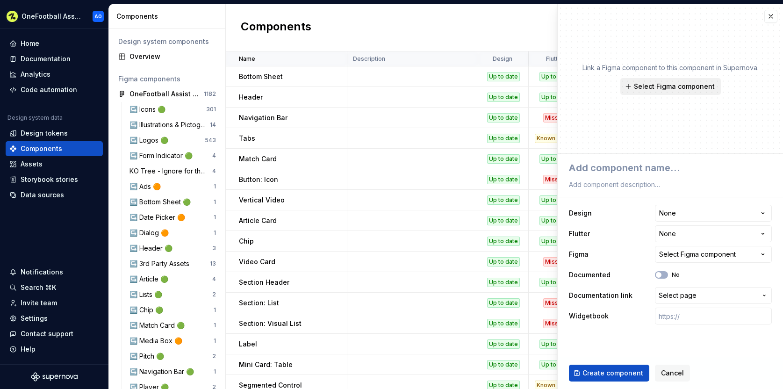
click at [665, 86] on span "Select Figma component" at bounding box center [674, 86] width 81 height 9
type textarea "*"
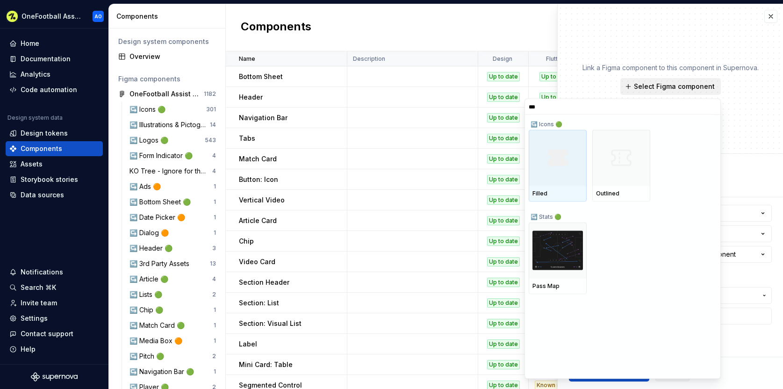
type input "****"
click at [711, 107] on input "****" at bounding box center [622, 106] width 195 height 7
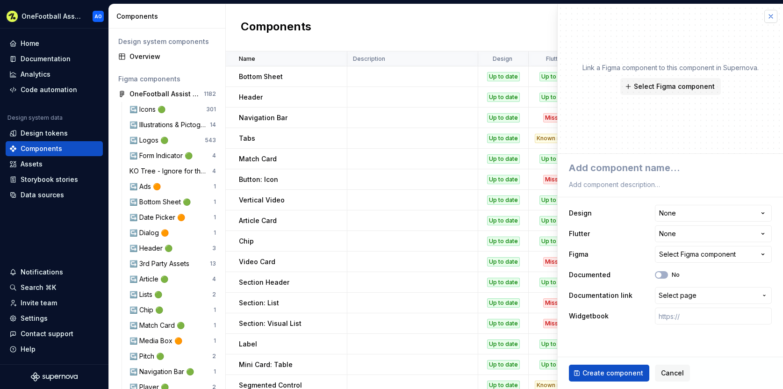
click at [770, 13] on button "button" at bounding box center [770, 16] width 13 height 13
click at [770, 19] on button "button" at bounding box center [770, 16] width 13 height 13
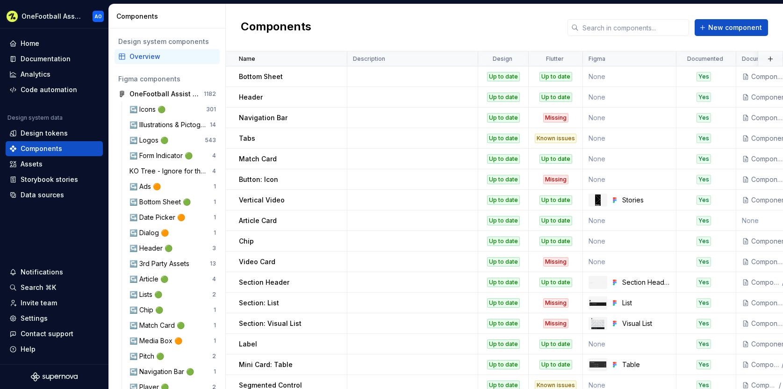
click at [517, 29] on div "Components New component" at bounding box center [504, 27] width 557 height 47
click at [51, 61] on div "Documentation" at bounding box center [46, 58] width 50 height 9
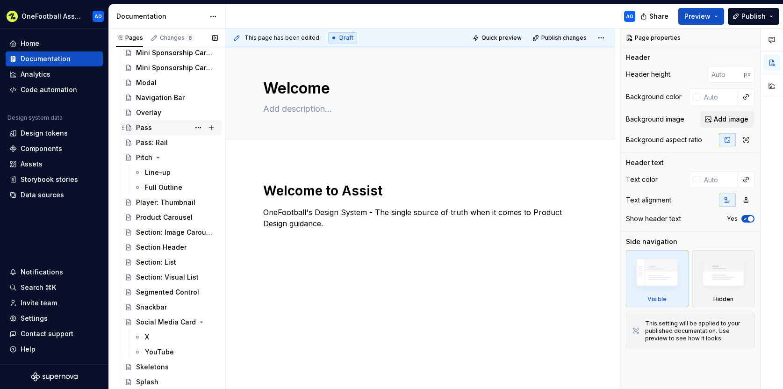
scroll to position [1294, 0]
click at [143, 126] on div "Pass" at bounding box center [144, 126] width 16 height 9
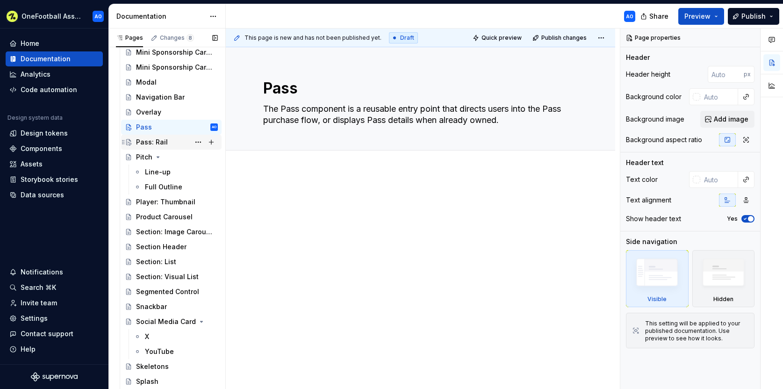
click at [153, 142] on div "Pass: Rail" at bounding box center [152, 141] width 32 height 9
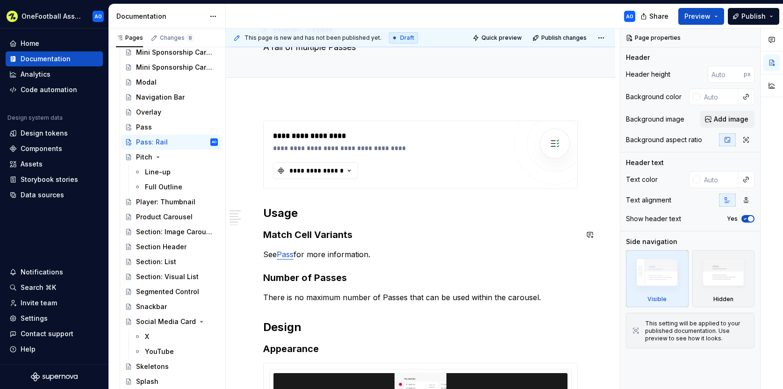
scroll to position [129, 0]
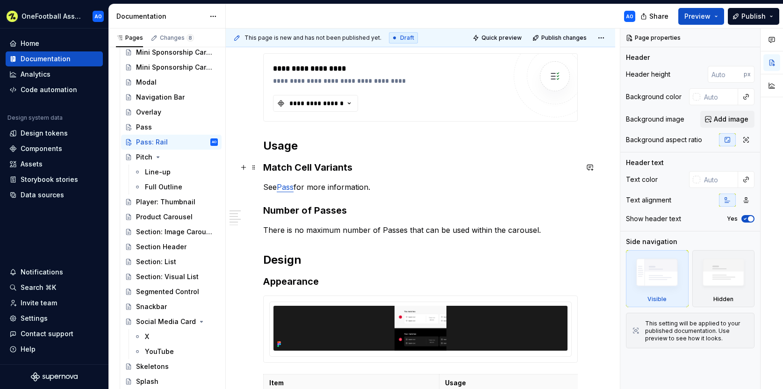
type textarea "*"
click at [291, 164] on h3 "Match Cell Variants" at bounding box center [420, 167] width 314 height 13
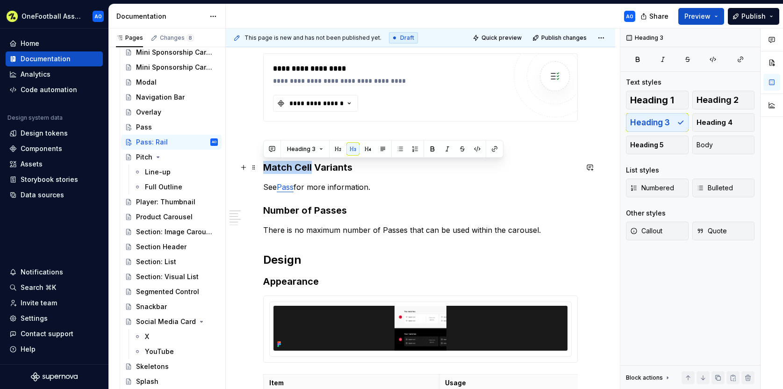
drag, startPoint x: 312, startPoint y: 169, endPoint x: 265, endPoint y: 169, distance: 46.7
click at [265, 169] on h3 "Match Cell Variants" at bounding box center [420, 167] width 314 height 13
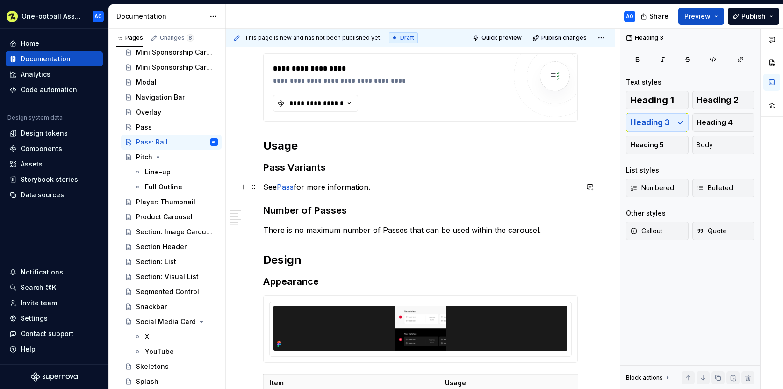
click at [375, 184] on p "See Pass for more information." at bounding box center [420, 186] width 314 height 11
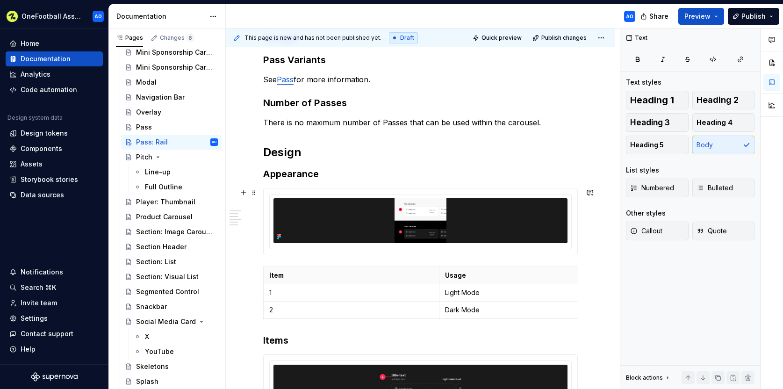
scroll to position [239, 0]
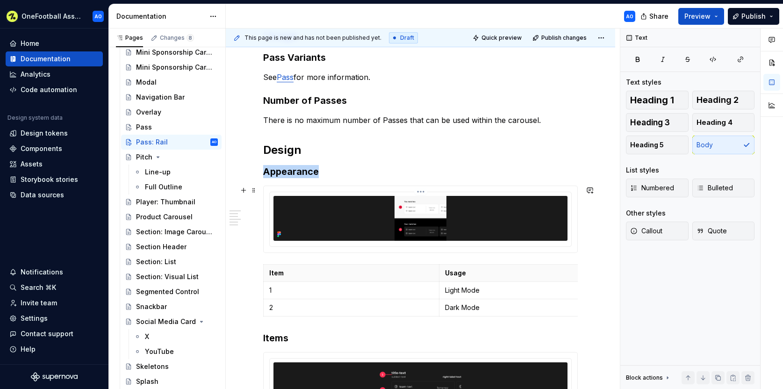
click at [481, 223] on img at bounding box center [420, 218] width 220 height 45
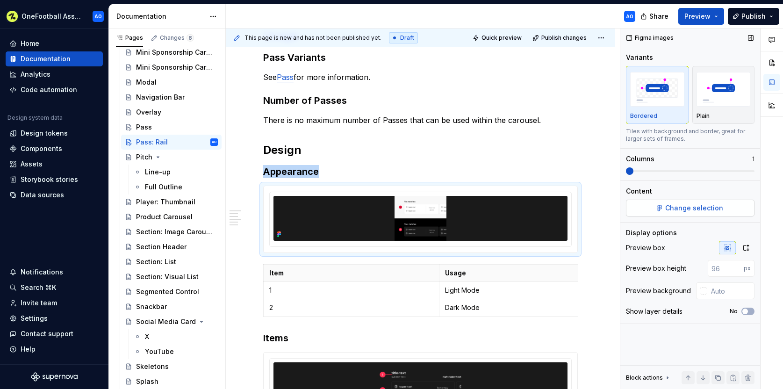
click at [688, 205] on span "Change selection" at bounding box center [694, 207] width 58 height 9
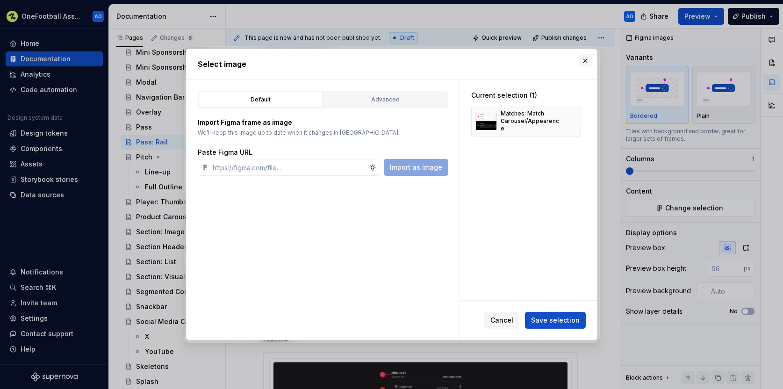
click at [583, 57] on button "button" at bounding box center [584, 60] width 13 height 13
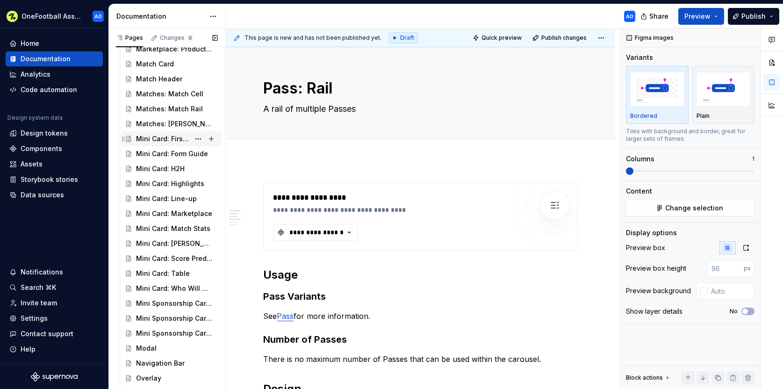
scroll to position [942, 0]
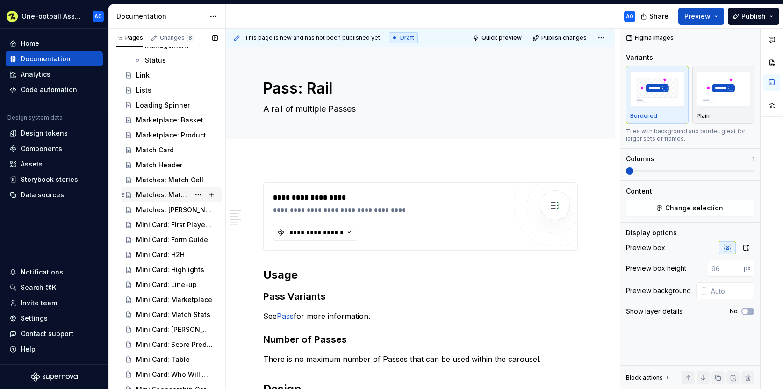
click at [159, 194] on div "Matches: Match Rail" at bounding box center [163, 194] width 54 height 9
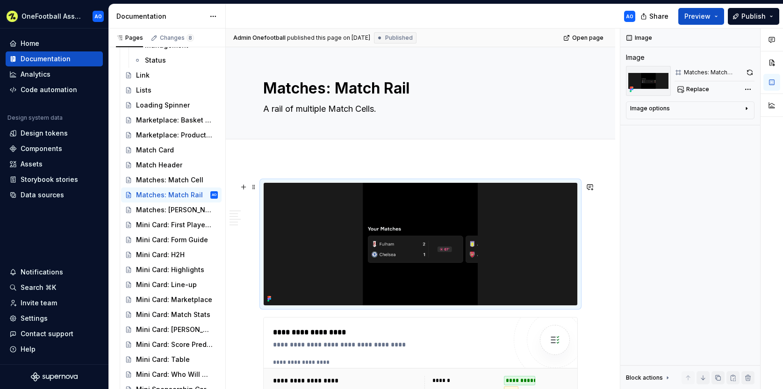
click at [347, 231] on img at bounding box center [421, 244] width 314 height 122
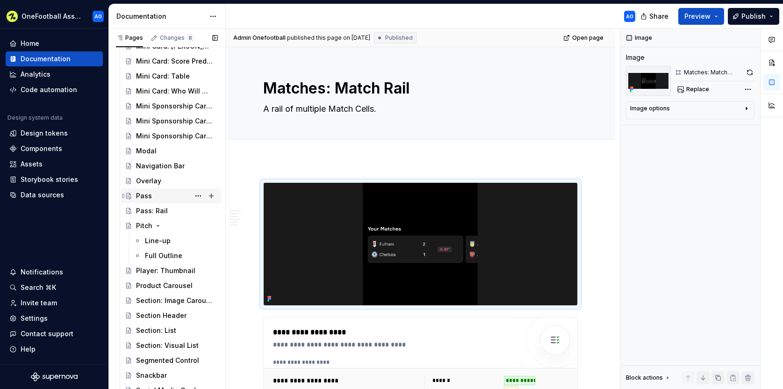
scroll to position [1227, 0]
click at [163, 205] on div "Pass: Rail" at bounding box center [152, 209] width 32 height 9
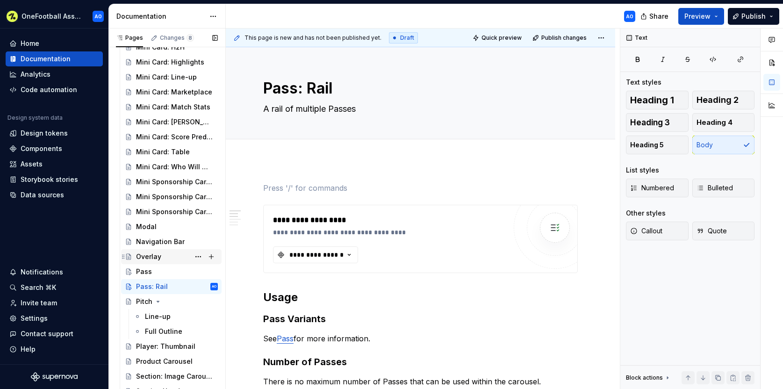
scroll to position [1152, 0]
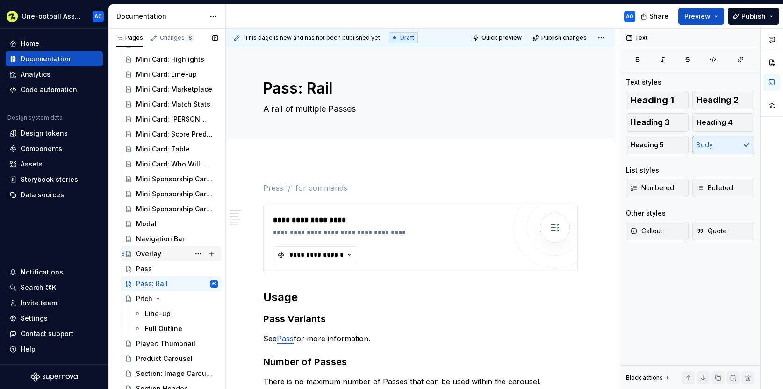
click at [160, 249] on div "Overlay" at bounding box center [177, 253] width 82 height 13
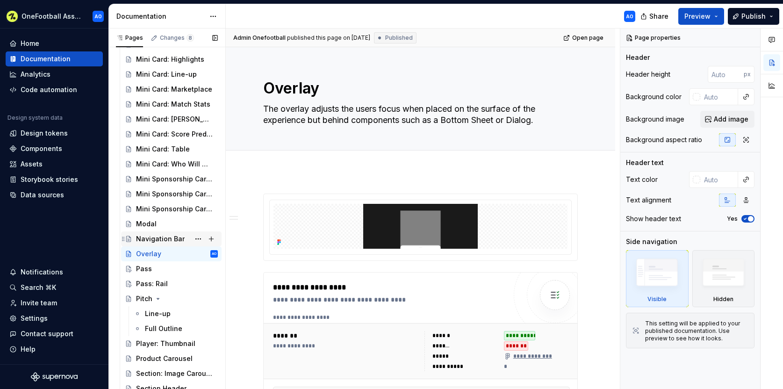
click at [157, 237] on div "Navigation Bar" at bounding box center [160, 238] width 49 height 9
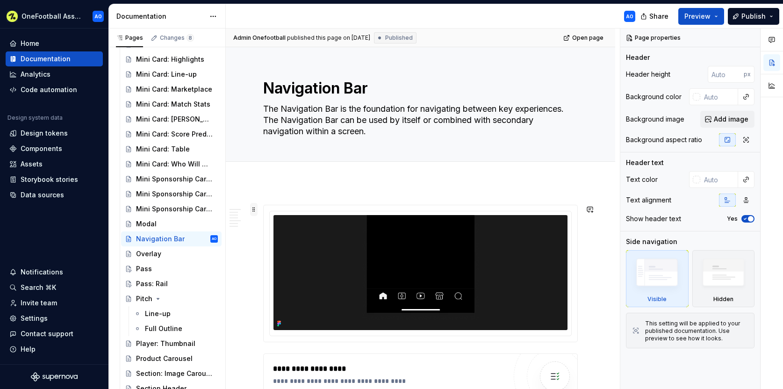
click at [254, 207] on span at bounding box center [253, 209] width 7 height 13
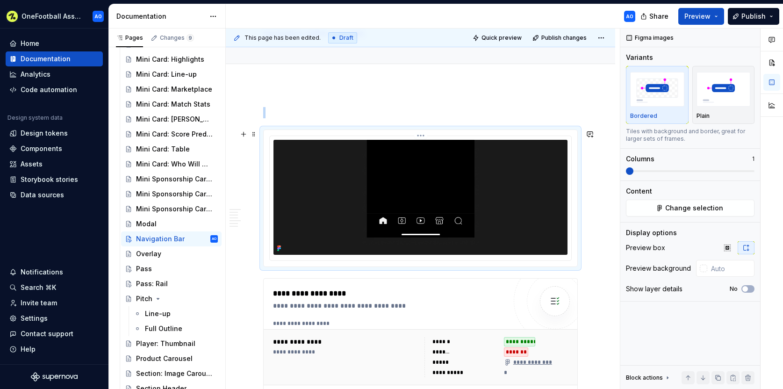
scroll to position [99, 0]
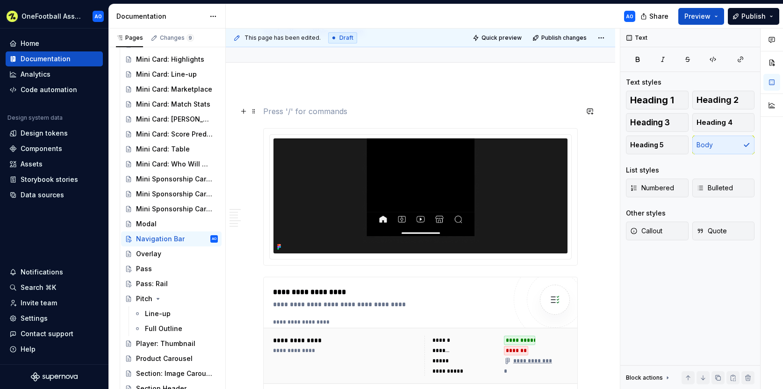
click at [276, 107] on p at bounding box center [420, 111] width 314 height 11
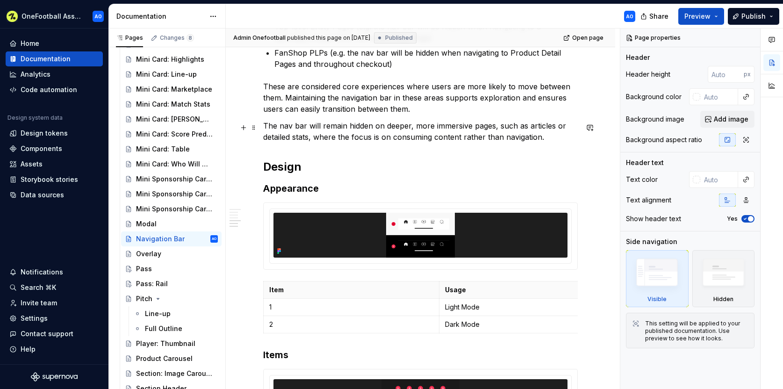
scroll to position [305, 0]
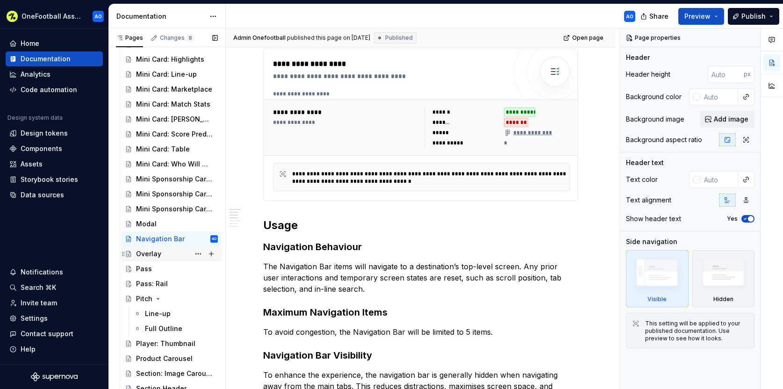
click at [147, 255] on div "Overlay" at bounding box center [148, 253] width 25 height 9
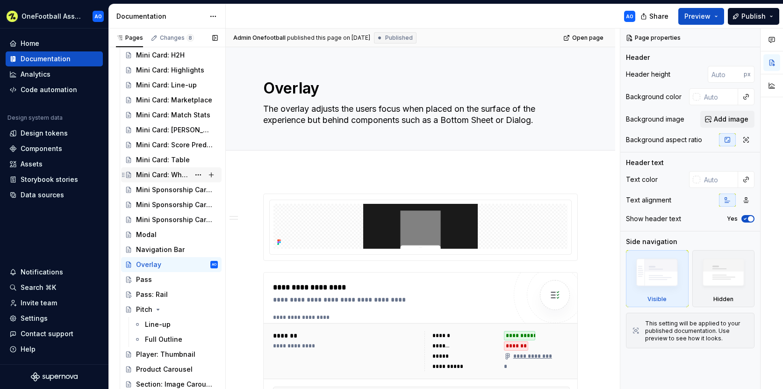
scroll to position [1141, 0]
click at [148, 292] on div "Pass: Rail" at bounding box center [152, 294] width 32 height 9
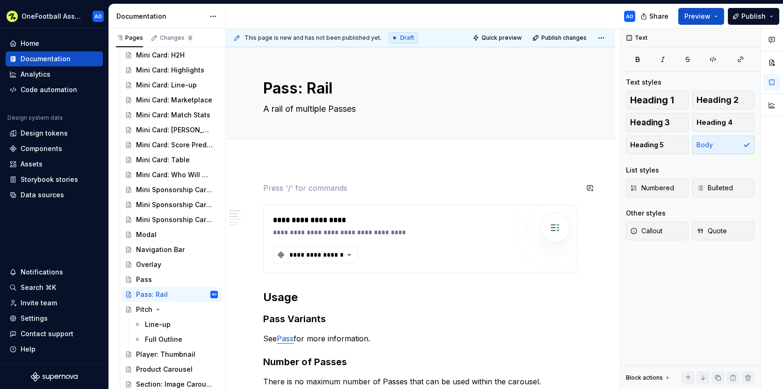
scroll to position [4, 0]
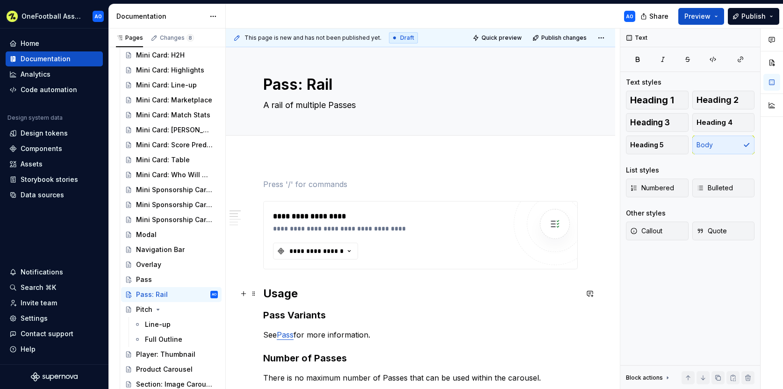
click at [307, 293] on h2 "Usage" at bounding box center [420, 293] width 314 height 15
click at [273, 292] on h2 "Usage" at bounding box center [420, 293] width 314 height 15
click at [263, 207] on div "**********" at bounding box center [420, 235] width 314 height 68
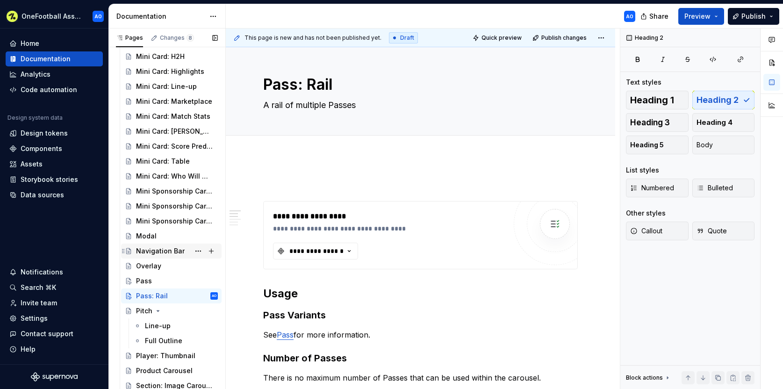
click at [154, 252] on div "Navigation Bar" at bounding box center [160, 250] width 49 height 9
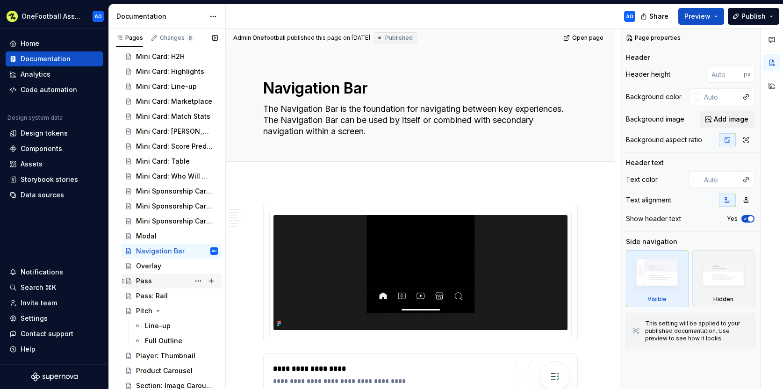
click at [150, 279] on div "Pass" at bounding box center [144, 280] width 16 height 9
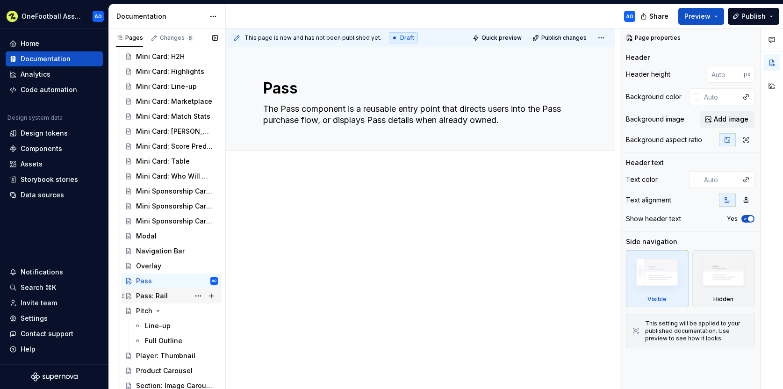
click at [153, 296] on div "Pass: Rail" at bounding box center [152, 295] width 32 height 9
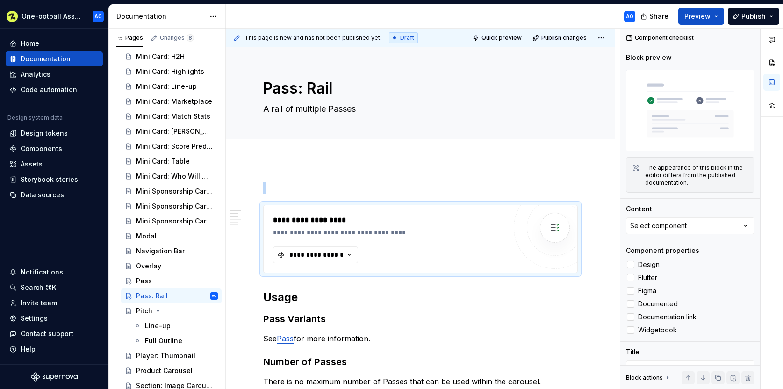
type textarea "*"
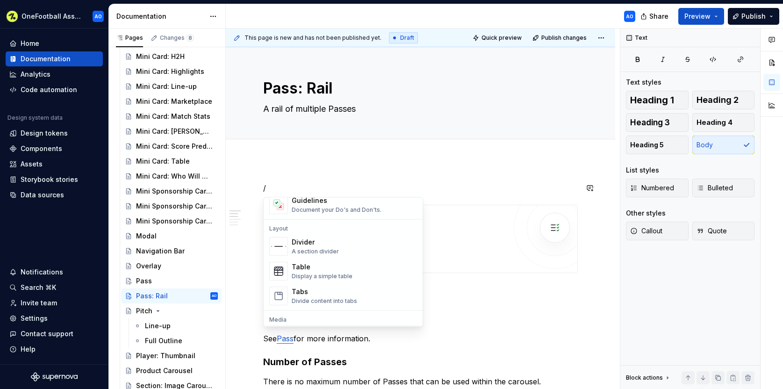
scroll to position [363, 0]
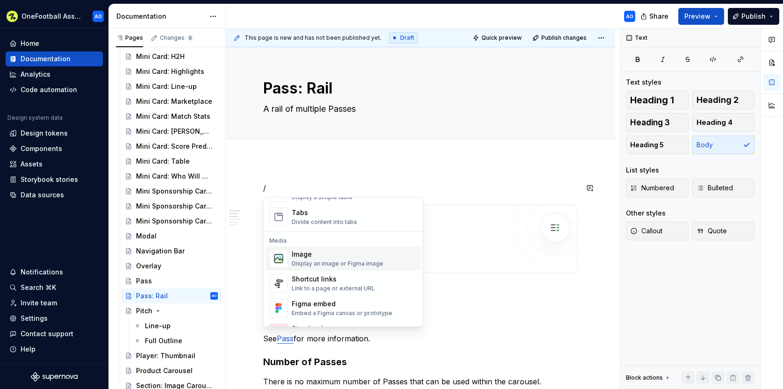
click at [340, 258] on div "Image" at bounding box center [338, 254] width 92 height 9
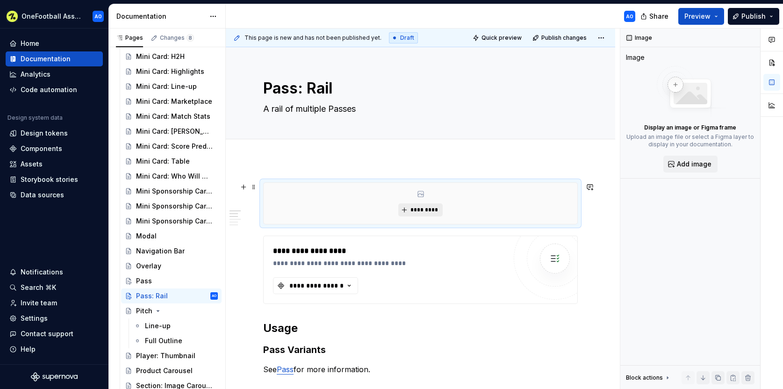
click at [416, 213] on span "*********" at bounding box center [424, 209] width 29 height 7
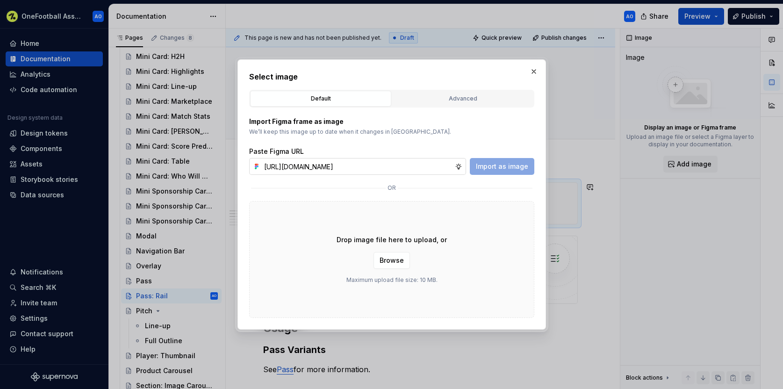
scroll to position [0, 229]
type input "https://www.figma.com/design/y38MlRwqAyE1WEzzxq8q2g/OneFootball-Assist--App-?no…"
click at [501, 164] on span "Import as image" at bounding box center [502, 166] width 52 height 9
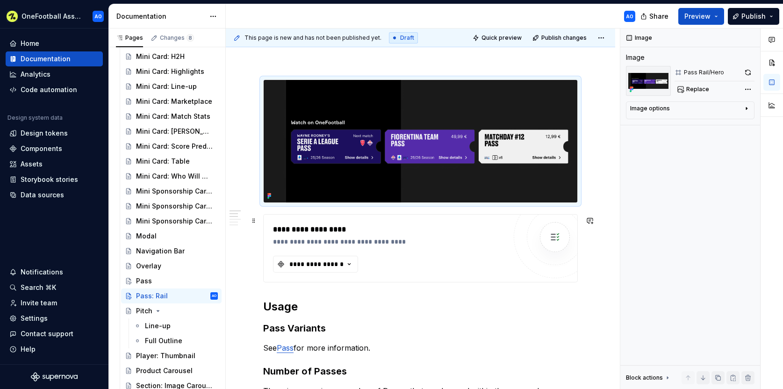
scroll to position [104, 0]
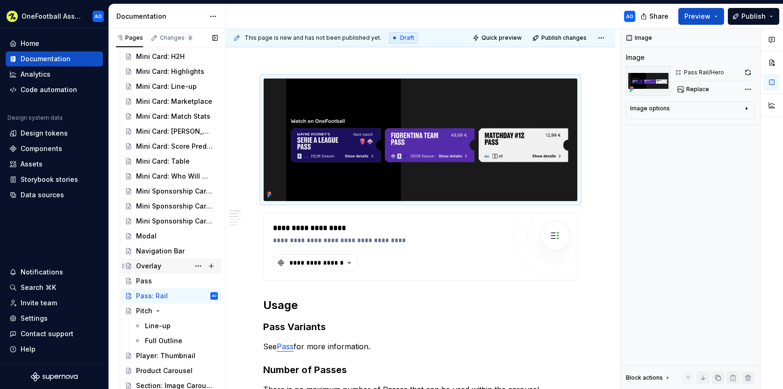
click at [148, 264] on div "Overlay" at bounding box center [148, 265] width 25 height 9
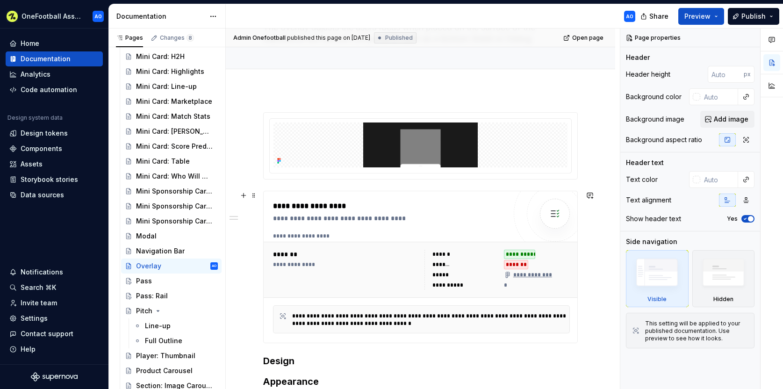
scroll to position [26, 0]
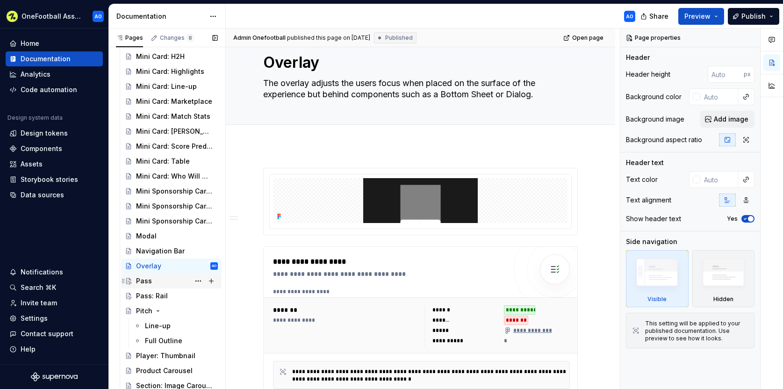
click at [150, 282] on div "Pass" at bounding box center [144, 280] width 16 height 9
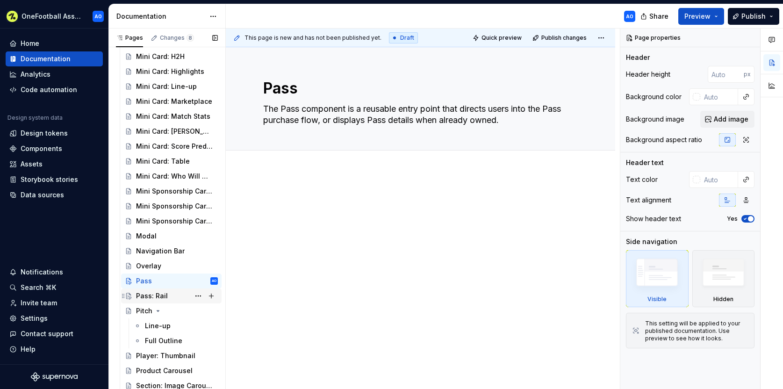
click at [148, 296] on div "Pass: Rail" at bounding box center [152, 295] width 32 height 9
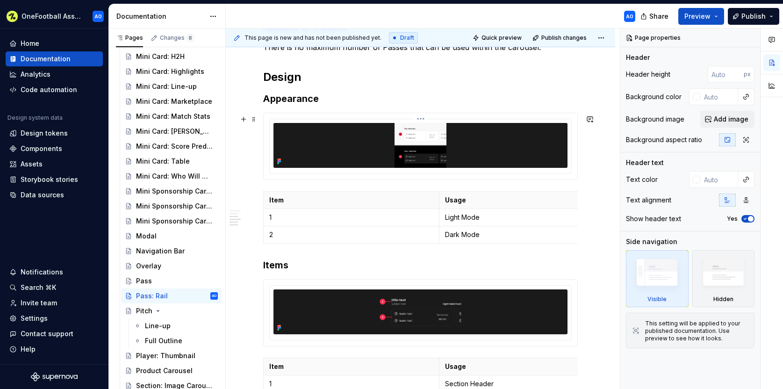
scroll to position [447, 0]
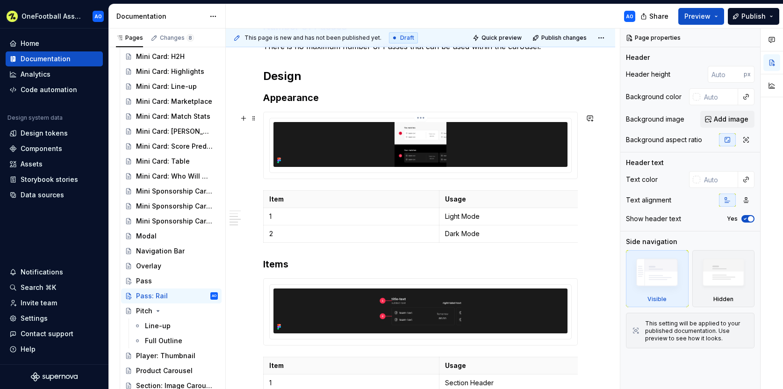
type textarea "*"
click at [348, 141] on img at bounding box center [420, 144] width 220 height 45
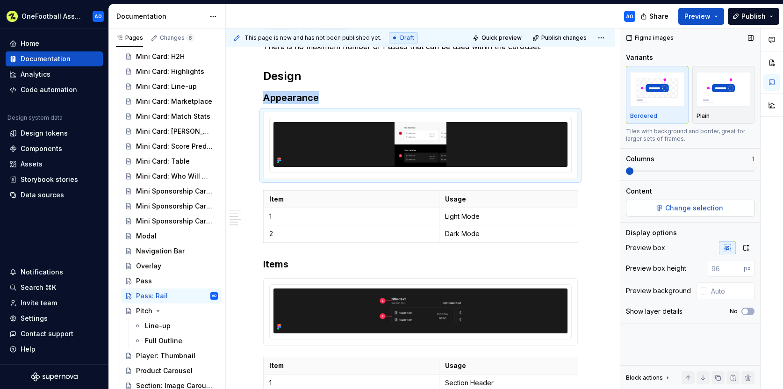
click at [711, 206] on span "Change selection" at bounding box center [694, 207] width 58 height 9
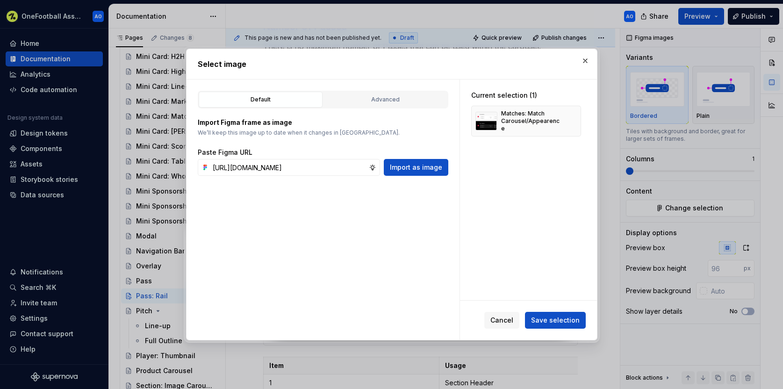
scroll to position [0, 264]
type input "https://www.figma.com/design/y38MlRwqAyE1WEzzxq8q2g/OneFootball-Assist--App-?no…"
click at [427, 163] on span "Import as image" at bounding box center [416, 167] width 52 height 9
click at [524, 149] on div "Pass Rail/Appearence" at bounding box center [530, 151] width 57 height 15
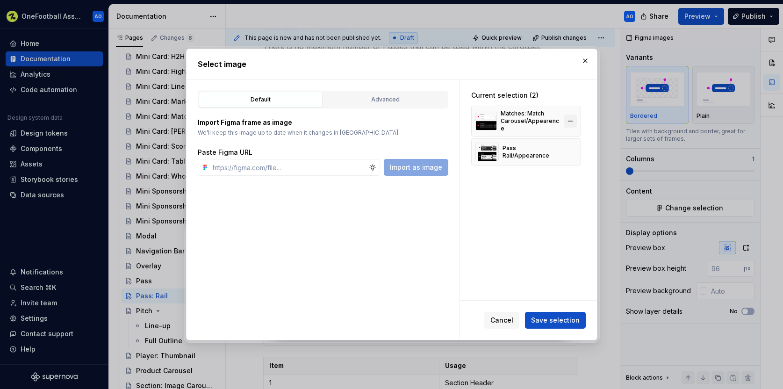
click at [571, 117] on button "button" at bounding box center [569, 120] width 13 height 13
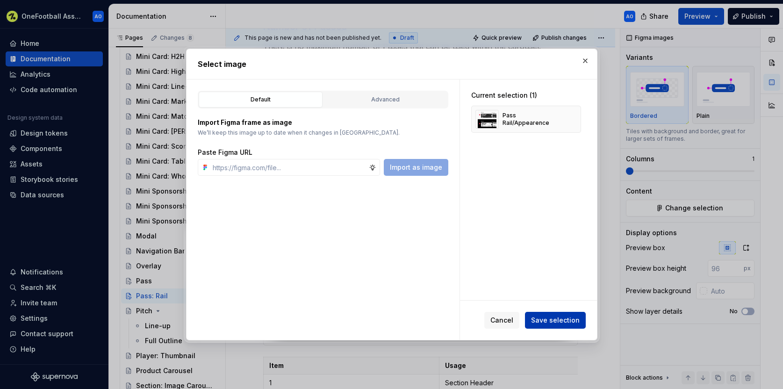
click at [565, 320] on span "Save selection" at bounding box center [555, 319] width 49 height 9
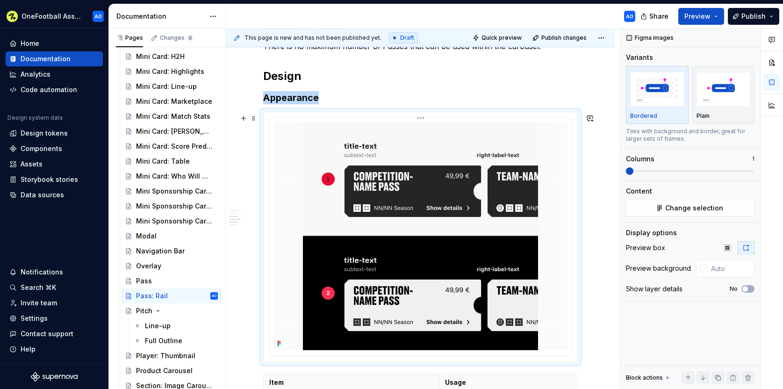
click at [567, 235] on div at bounding box center [420, 236] width 294 height 228
click at [701, 270] on div at bounding box center [702, 267] width 7 height 7
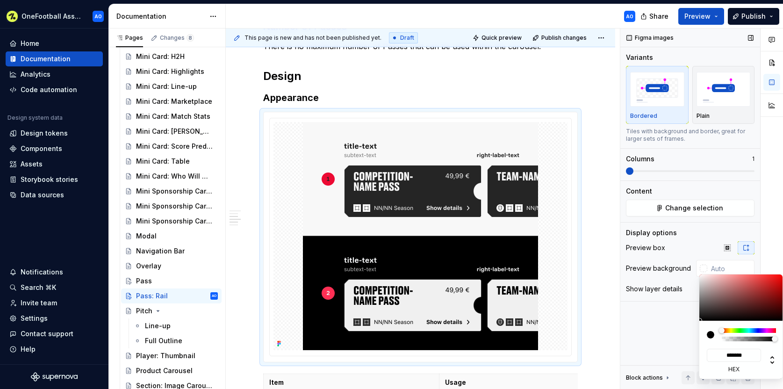
click at [699, 245] on div "Comments Open comments No comments yet Select ‘Comment’ from the block context …" at bounding box center [701, 209] width 163 height 361
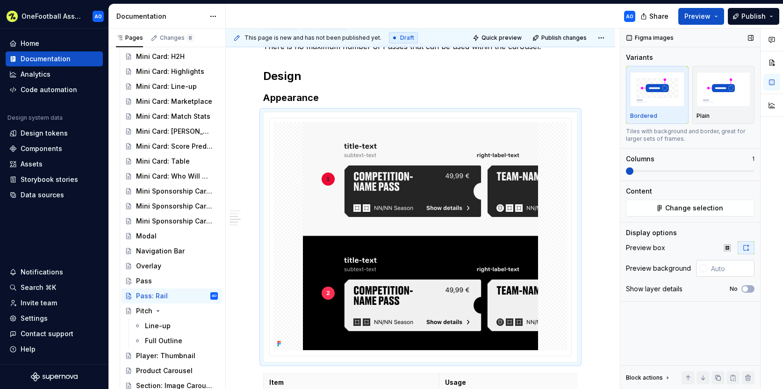
click at [720, 272] on input "text" at bounding box center [730, 268] width 47 height 17
click at [701, 271] on div at bounding box center [702, 267] width 7 height 7
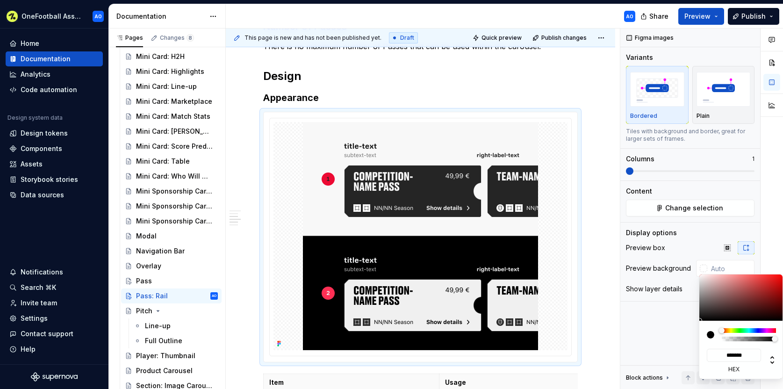
click at [702, 265] on div "Comments Open comments No comments yet Select ‘Comment’ from the block context …" at bounding box center [701, 209] width 163 height 361
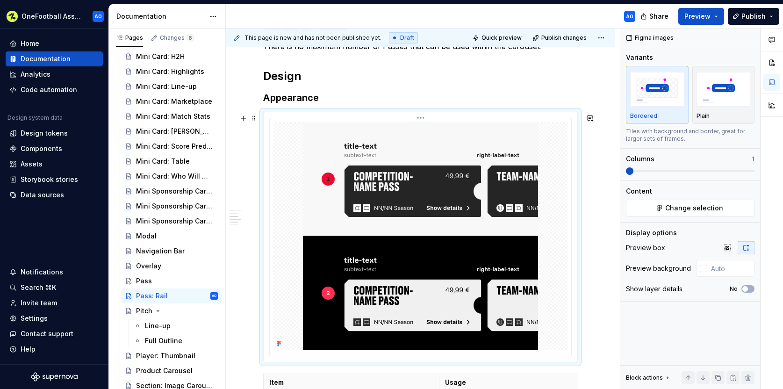
type textarea "*"
click at [578, 89] on div "**********" at bounding box center [420, 176] width 314 height 883
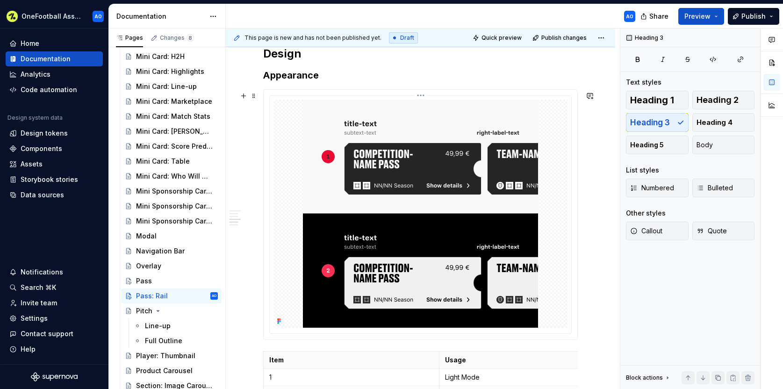
scroll to position [490, 0]
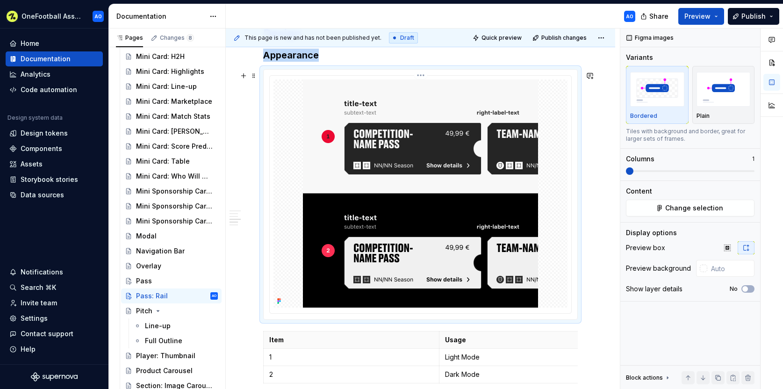
click at [290, 252] on div at bounding box center [420, 193] width 294 height 228
click at [705, 268] on div at bounding box center [702, 267] width 7 height 7
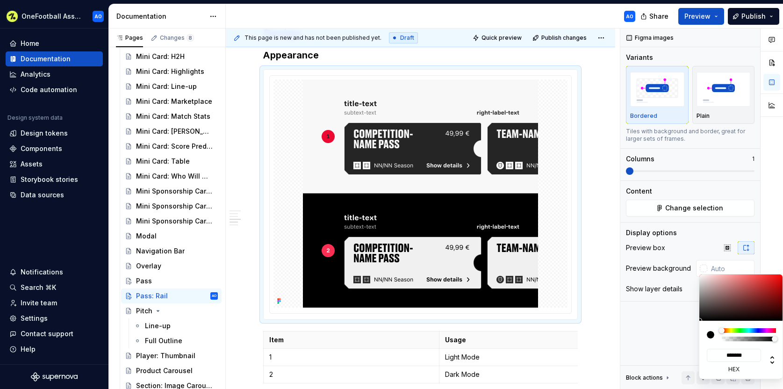
click at [611, 187] on html "OneFootball Assist AO Home Documentation Analytics Code automation Design syste…" at bounding box center [391, 194] width 783 height 389
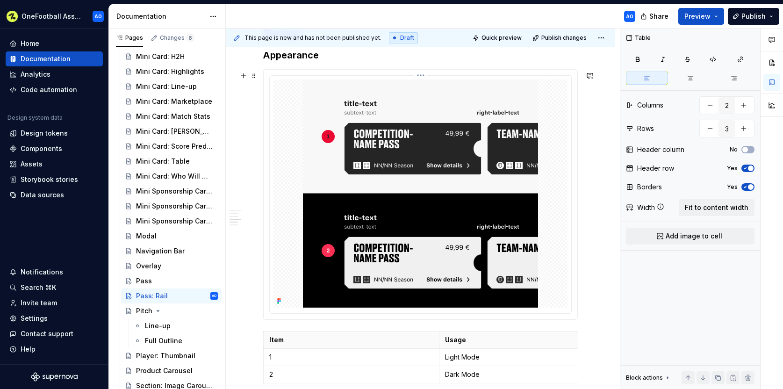
scroll to position [742, 0]
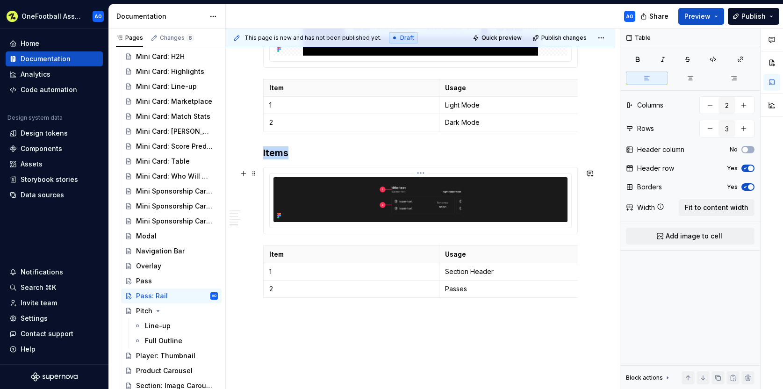
click at [344, 201] on img at bounding box center [420, 199] width 225 height 45
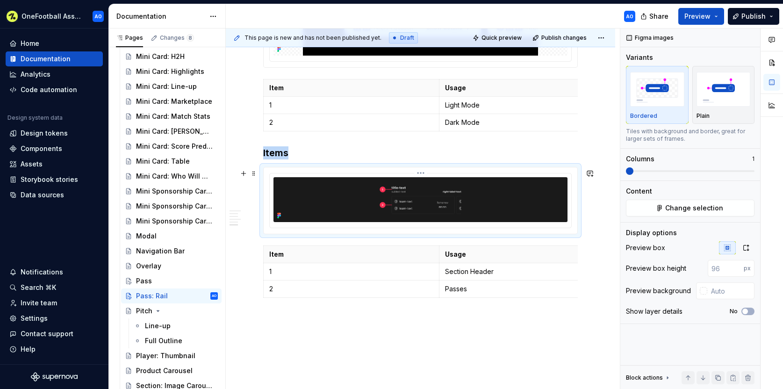
scroll to position [735, 0]
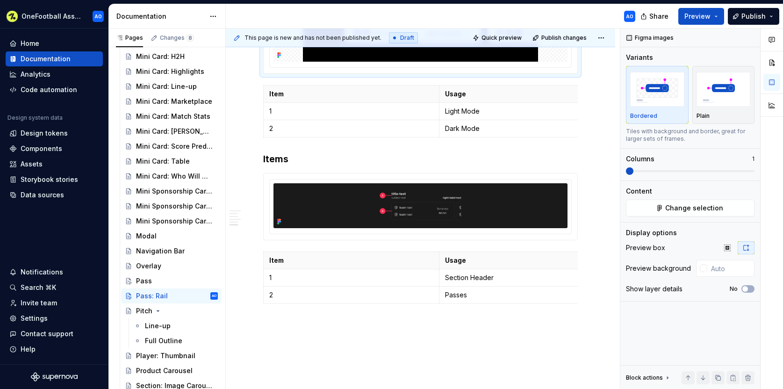
click at [329, 210] on img at bounding box center [420, 205] width 225 height 45
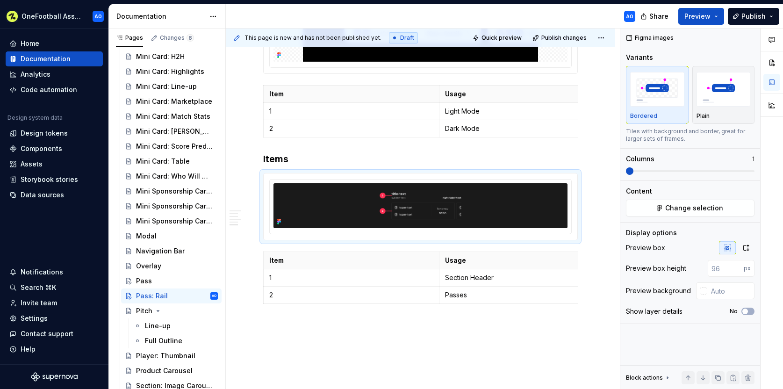
click at [341, 210] on img at bounding box center [420, 205] width 225 height 45
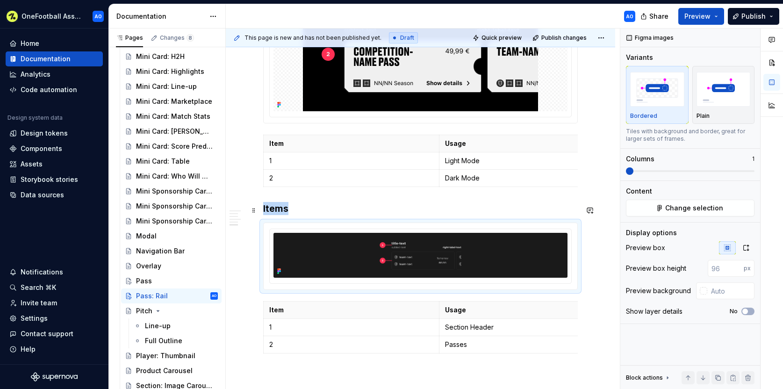
scroll to position [685, 0]
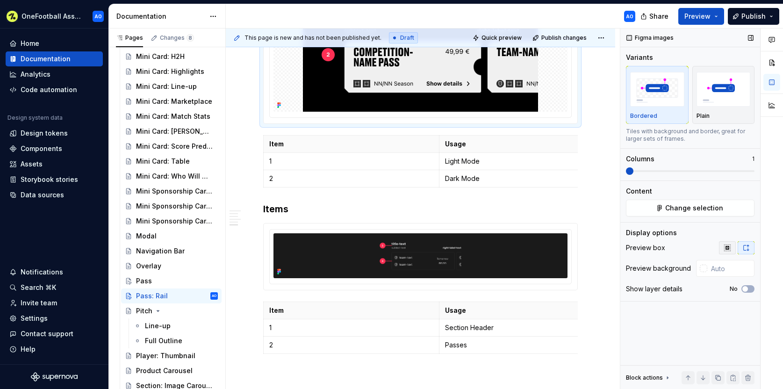
click at [728, 248] on icon "button" at bounding box center [727, 247] width 6 height 6
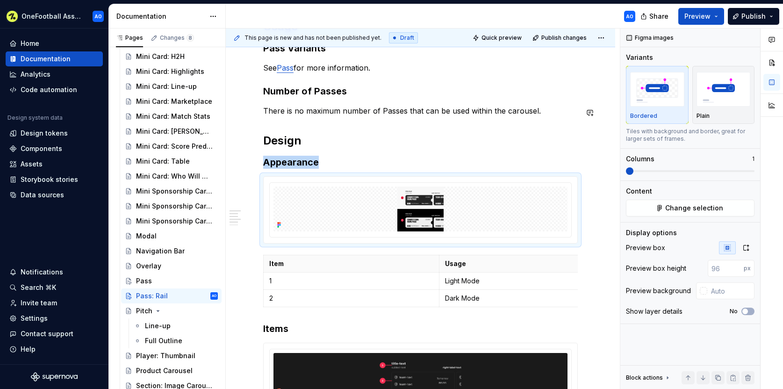
scroll to position [283, 0]
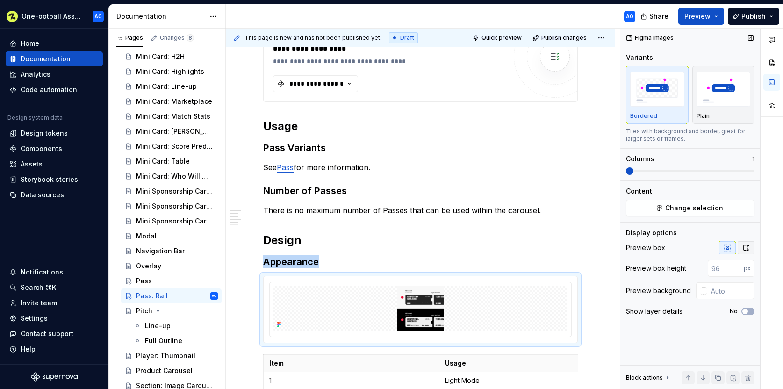
click at [747, 247] on icon "button" at bounding box center [745, 247] width 7 height 7
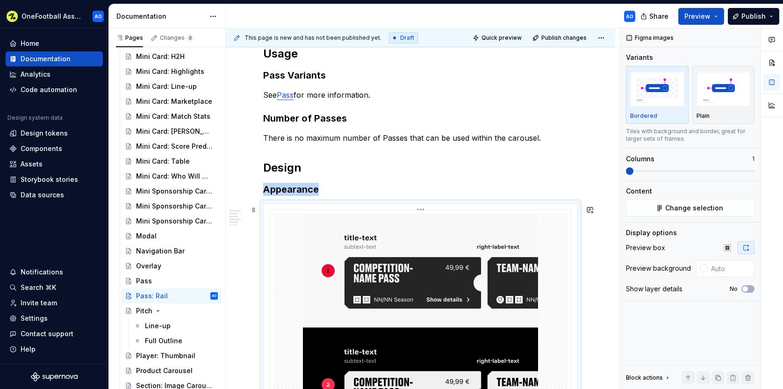
scroll to position [364, 0]
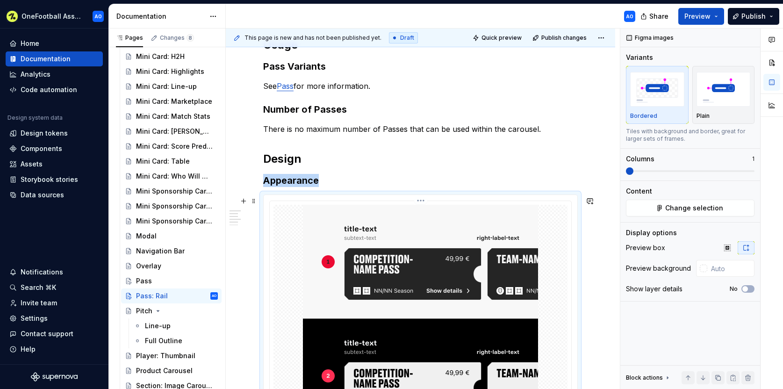
click at [563, 271] on div at bounding box center [420, 319] width 294 height 228
click at [714, 267] on input "text" at bounding box center [730, 268] width 47 height 17
type input "#1A1A1A"
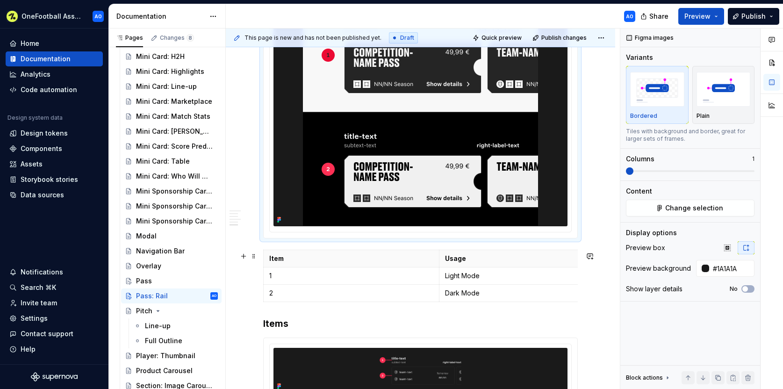
scroll to position [623, 0]
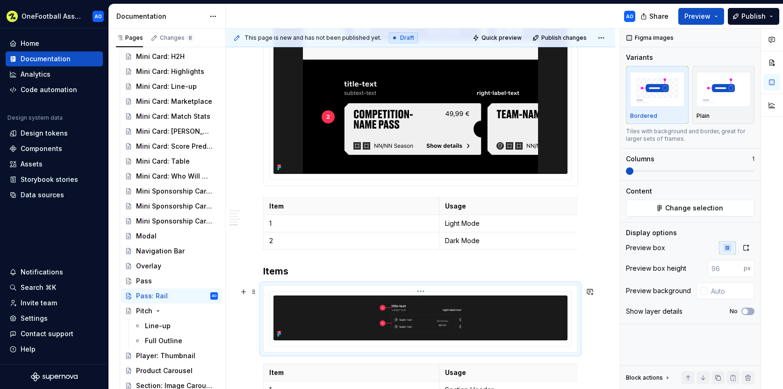
click at [541, 314] on div at bounding box center [420, 317] width 294 height 45
click at [716, 289] on input "text" at bounding box center [730, 290] width 47 height 17
click at [703, 291] on div at bounding box center [702, 290] width 7 height 7
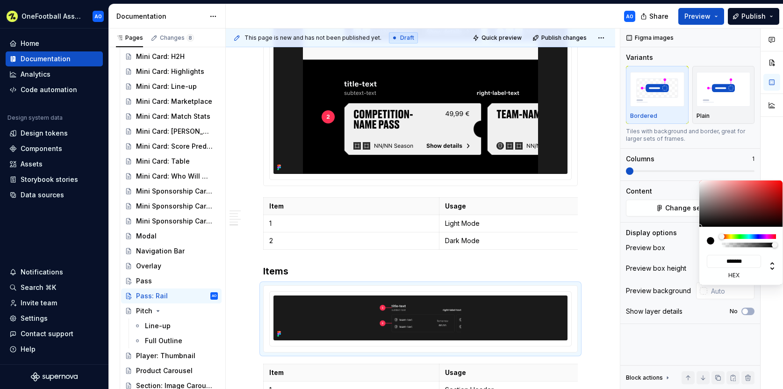
click at [593, 270] on html "OneFootball Assist AO Home Documentation Analytics Code automation Design syste…" at bounding box center [391, 194] width 783 height 389
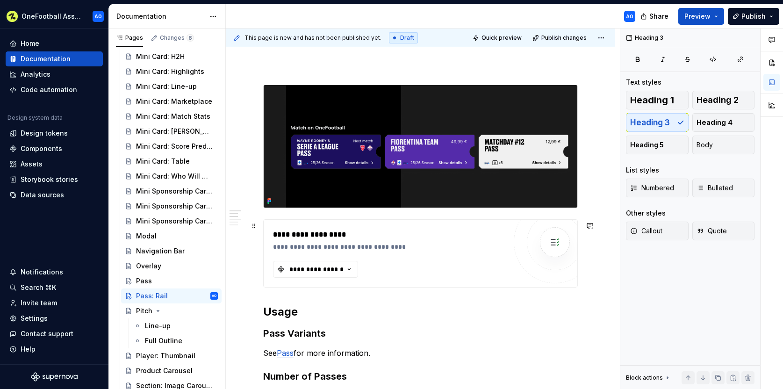
scroll to position [84, 0]
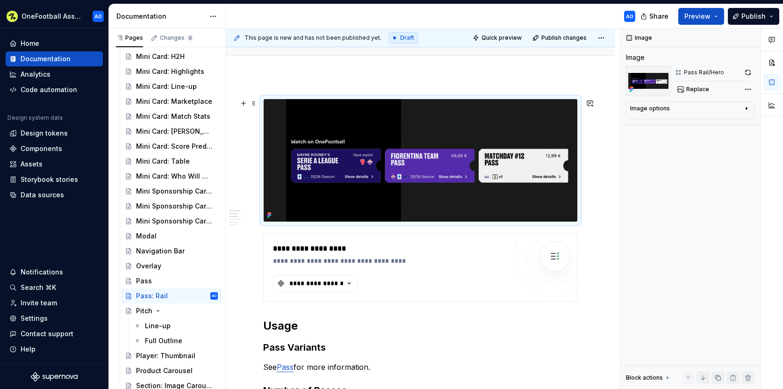
click at [484, 205] on img at bounding box center [421, 160] width 314 height 122
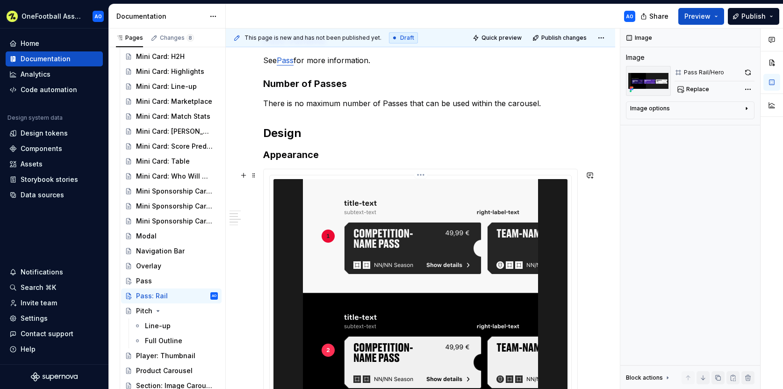
scroll to position [0, 0]
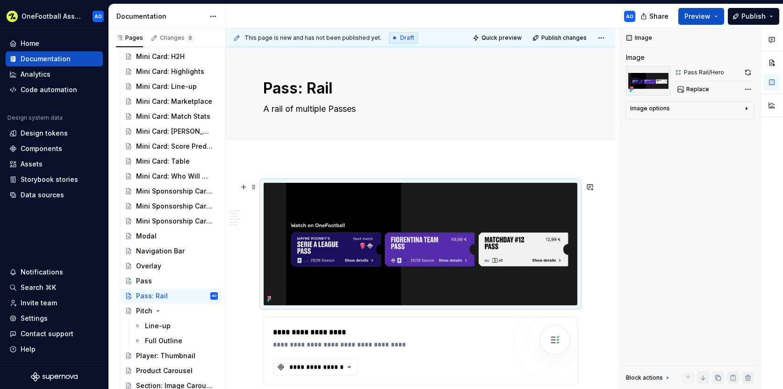
drag, startPoint x: 604, startPoint y: 245, endPoint x: 486, endPoint y: 243, distance: 117.8
click at [603, 246] on div "**********" at bounding box center [423, 209] width 394 height 361
click at [343, 237] on img at bounding box center [421, 244] width 314 height 122
click at [263, 194] on div at bounding box center [420, 243] width 314 height 123
click at [254, 186] on span at bounding box center [253, 186] width 7 height 13
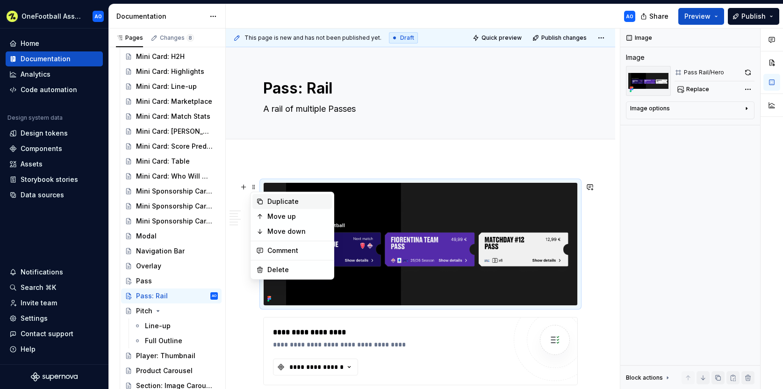
drag, startPoint x: 287, startPoint y: 199, endPoint x: 292, endPoint y: 199, distance: 5.2
click at [287, 199] on div "Duplicate" at bounding box center [297, 201] width 61 height 9
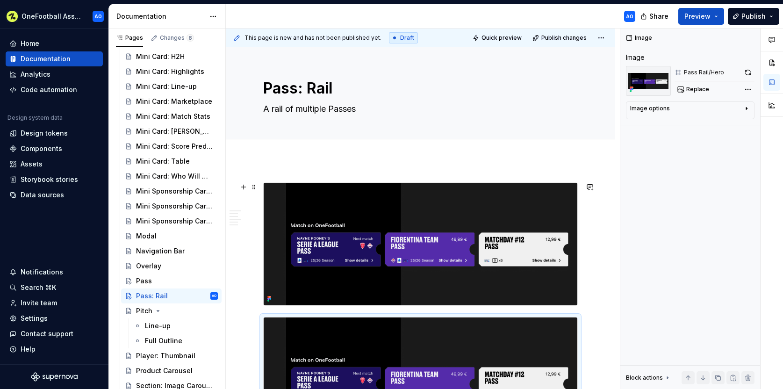
scroll to position [55, 0]
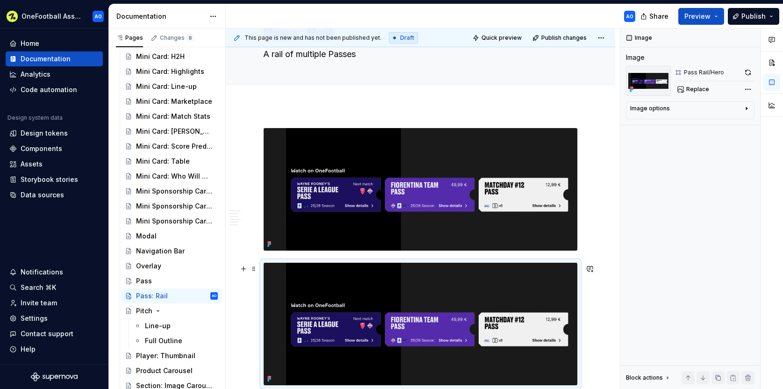
drag, startPoint x: 310, startPoint y: 311, endPoint x: 428, endPoint y: 303, distance: 118.9
click at [310, 311] on img at bounding box center [421, 324] width 314 height 122
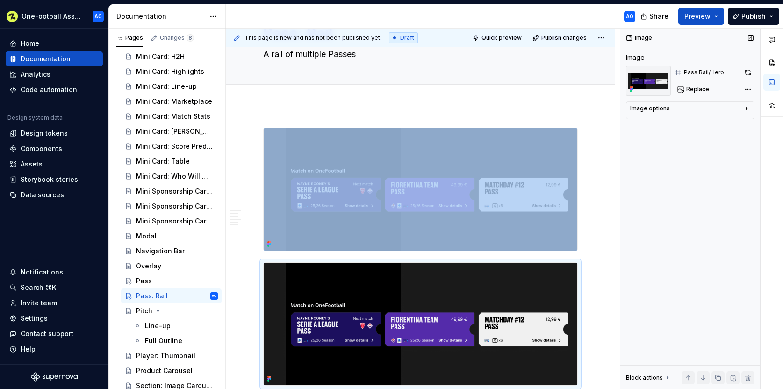
click at [728, 108] on div "Image options" at bounding box center [686, 110] width 113 height 11
click at [725, 107] on div "Image options" at bounding box center [686, 108] width 113 height 7
click at [487, 305] on img at bounding box center [421, 324] width 314 height 122
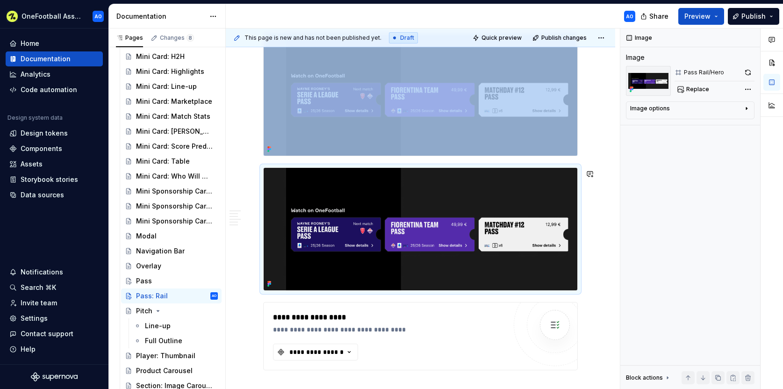
scroll to position [158, 0]
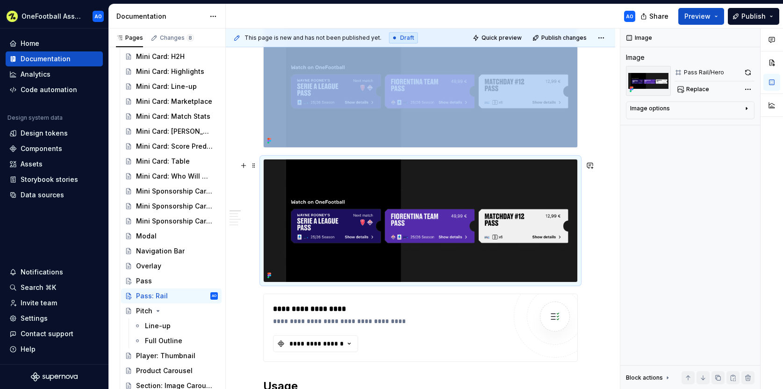
click at [340, 222] on img at bounding box center [421, 220] width 314 height 122
click at [683, 92] on button "Replace" at bounding box center [693, 89] width 39 height 13
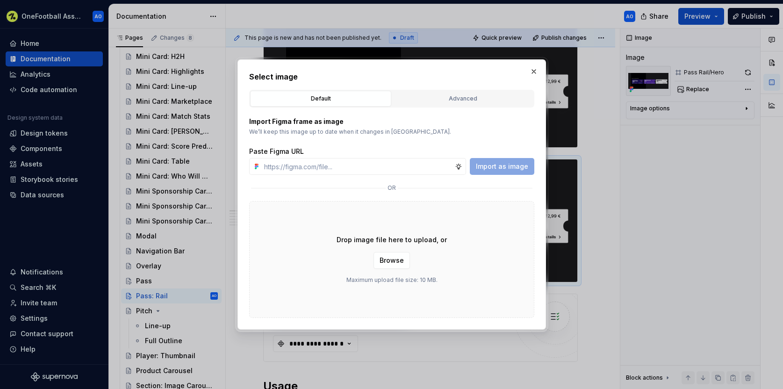
type textarea "*"
paste input "https://www.figma.com/design/y38MlRwqAyE1WEzzxq8q2g/OneFootball-Assist--App-?no…"
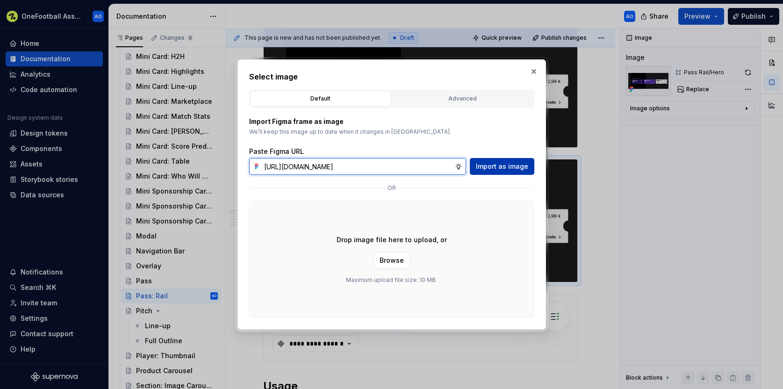
type input "https://www.figma.com/design/y38MlRwqAyE1WEzzxq8q2g/OneFootball-Assist--App-?no…"
click at [497, 168] on span "Import as image" at bounding box center [502, 166] width 52 height 9
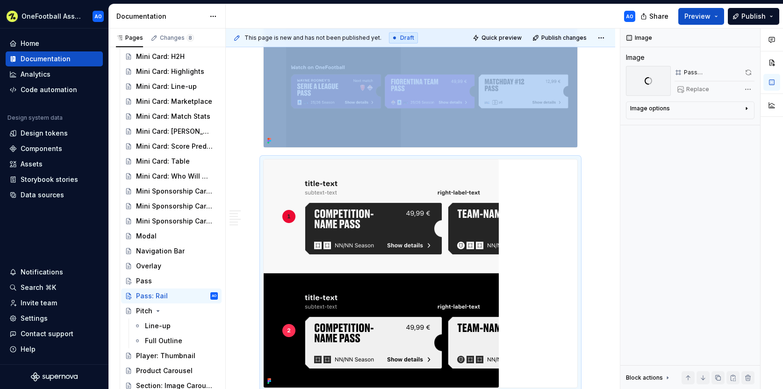
scroll to position [158, 0]
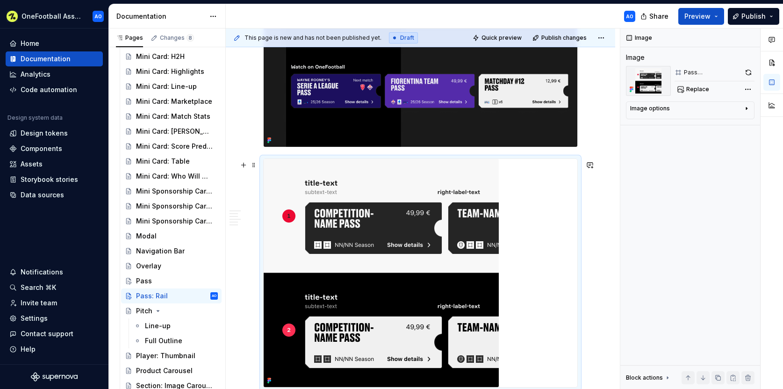
click at [545, 206] on div at bounding box center [421, 273] width 314 height 228
click at [708, 115] on div "Image options" at bounding box center [686, 110] width 113 height 11
click at [722, 122] on icon "button" at bounding box center [722, 122] width 7 height 7
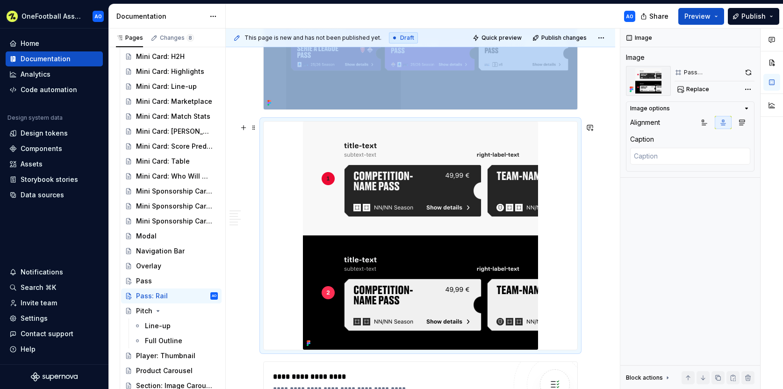
scroll to position [202, 0]
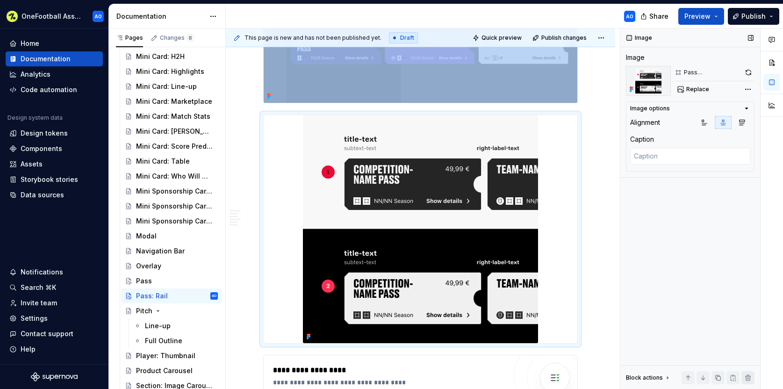
click at [747, 378] on button "button" at bounding box center [747, 377] width 13 height 13
type textarea "*"
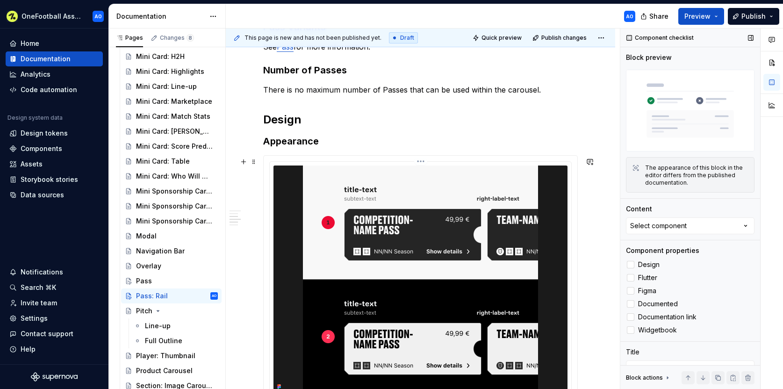
scroll to position [725, 0]
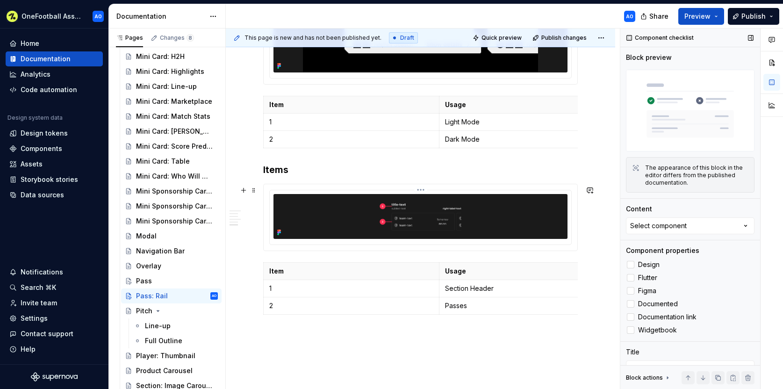
click at [413, 217] on img at bounding box center [420, 216] width 225 height 45
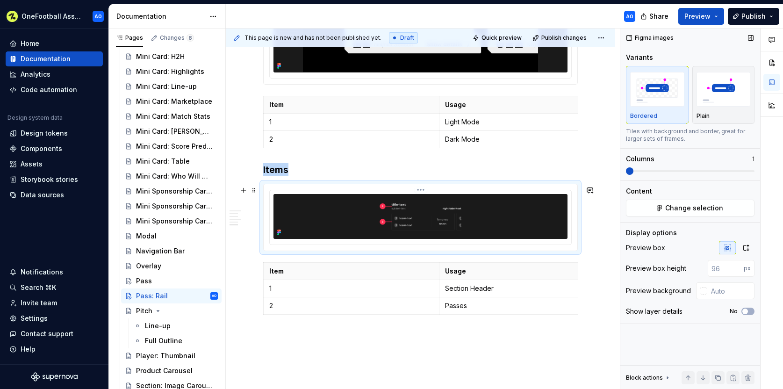
click at [414, 218] on img at bounding box center [420, 216] width 225 height 45
click at [708, 210] on span "Change selection" at bounding box center [694, 207] width 58 height 9
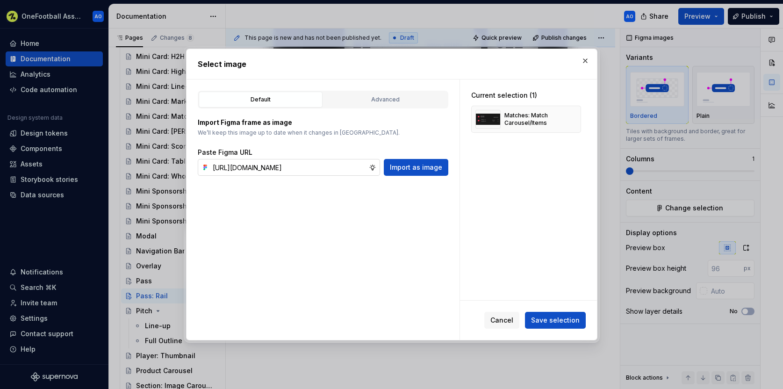
scroll to position [0, 264]
type input "https://www.figma.com/design/y38MlRwqAyE1WEzzxq8q2g/OneFootball-Assist--App-?no…"
click at [429, 168] on span "Import as image" at bounding box center [416, 167] width 52 height 9
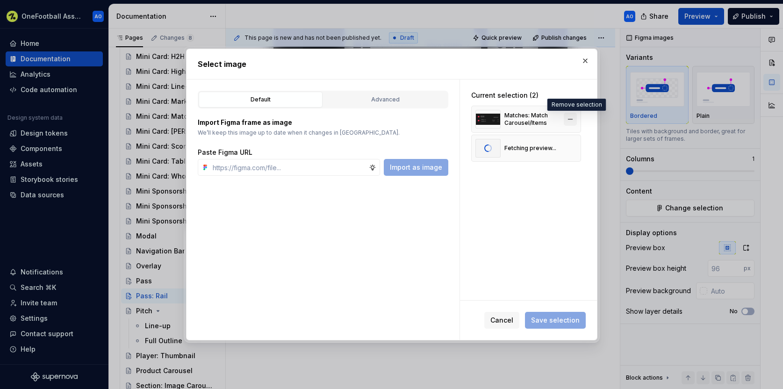
click at [574, 120] on button "button" at bounding box center [569, 119] width 13 height 13
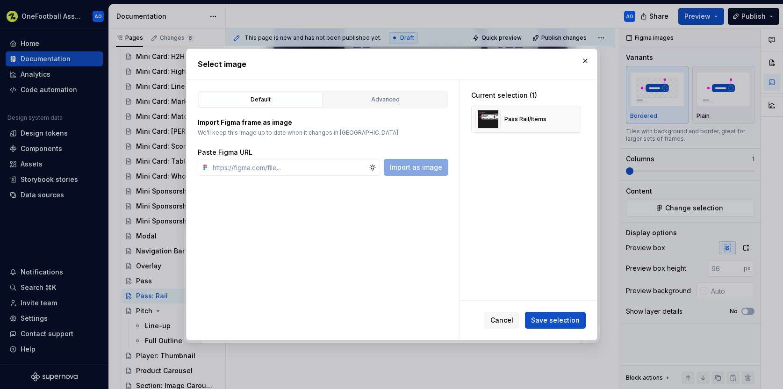
click at [547, 321] on span "Save selection" at bounding box center [555, 319] width 49 height 9
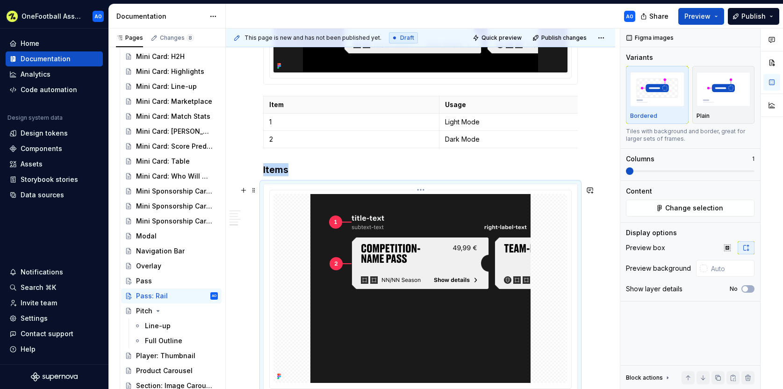
drag, startPoint x: 557, startPoint y: 255, endPoint x: 610, endPoint y: 249, distance: 53.6
click at [557, 255] on div at bounding box center [420, 288] width 294 height 189
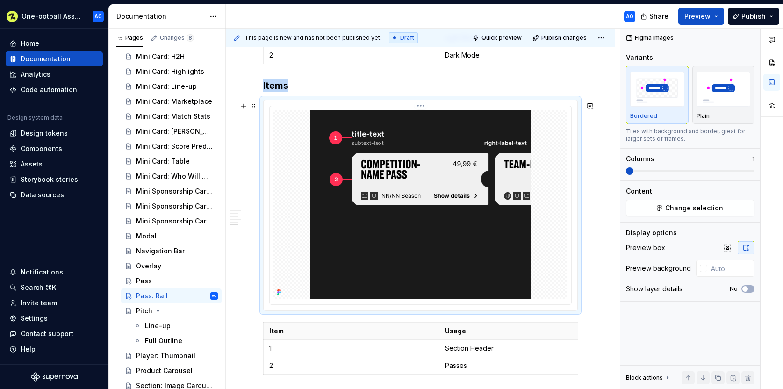
scroll to position [823, 0]
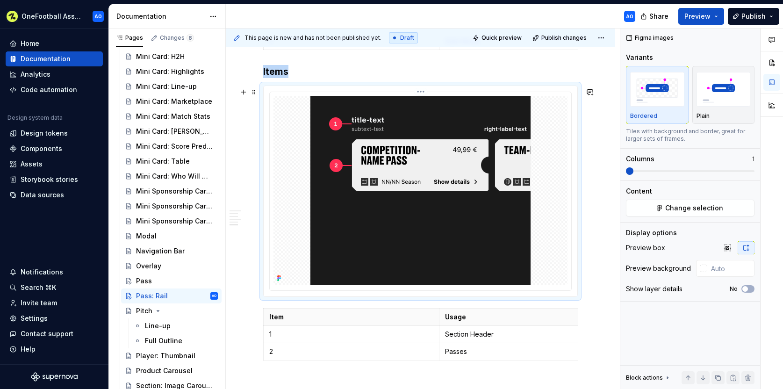
click at [461, 204] on img at bounding box center [420, 190] width 220 height 189
click at [712, 209] on span "Change selection" at bounding box center [694, 207] width 58 height 9
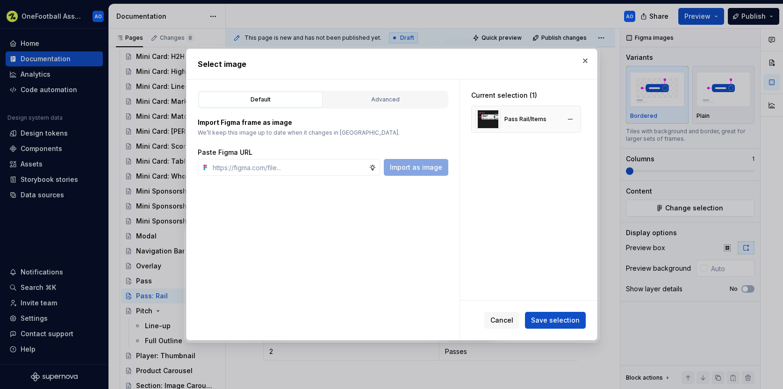
type textarea "*"
click at [305, 166] on input "text" at bounding box center [289, 167] width 160 height 17
type input "https://www.figma.com/design/y38MlRwqAyE1WEzzxq8q2g/OneFootball-Assist--App-?no…"
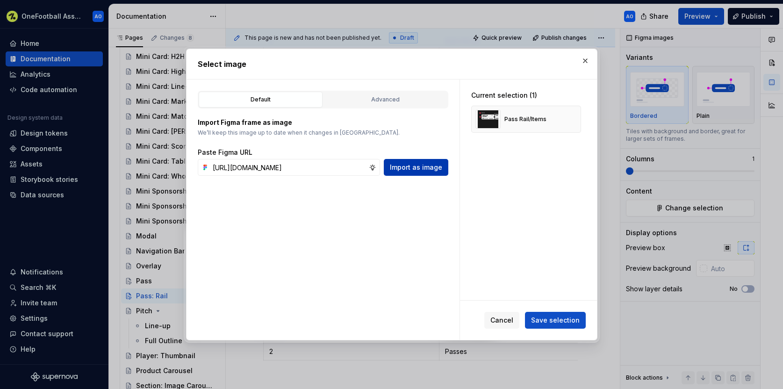
click at [413, 169] on span "Import as image" at bounding box center [416, 167] width 52 height 9
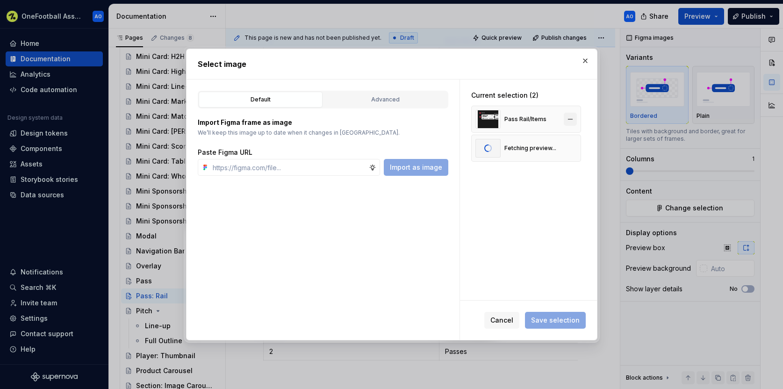
click at [574, 119] on button "button" at bounding box center [569, 119] width 13 height 13
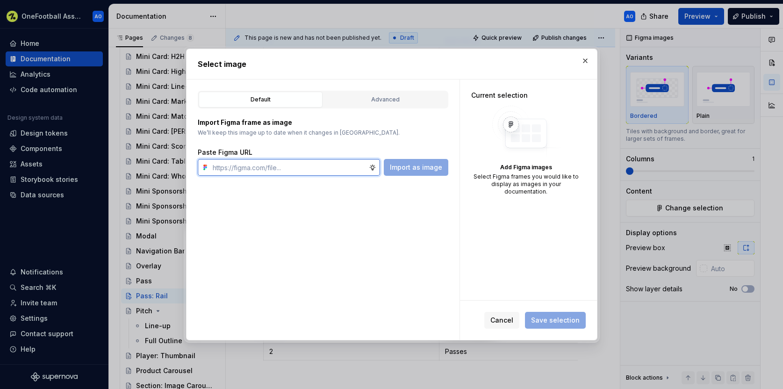
click at [335, 170] on input "text" at bounding box center [289, 167] width 160 height 17
paste input "https://www.figma.com/design/y38MlRwqAyE1WEzzxq8q2g/OneFootball-Assist--App-?no…"
type input "https://www.figma.com/design/y38MlRwqAyE1WEzzxq8q2g/OneFootball-Assist--App-?no…"
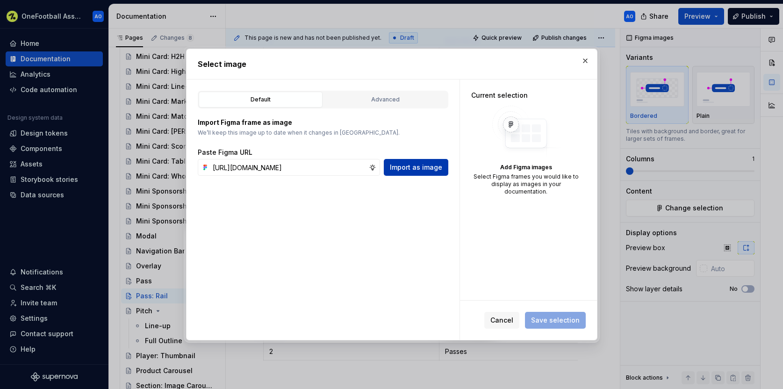
click at [421, 166] on span "Import as image" at bounding box center [416, 167] width 52 height 9
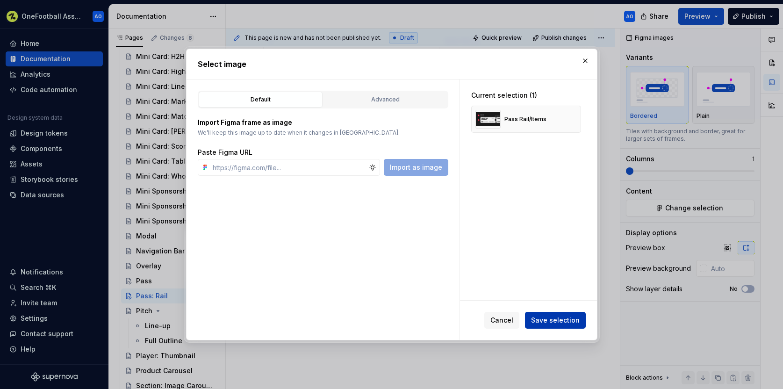
click at [567, 319] on span "Save selection" at bounding box center [555, 319] width 49 height 9
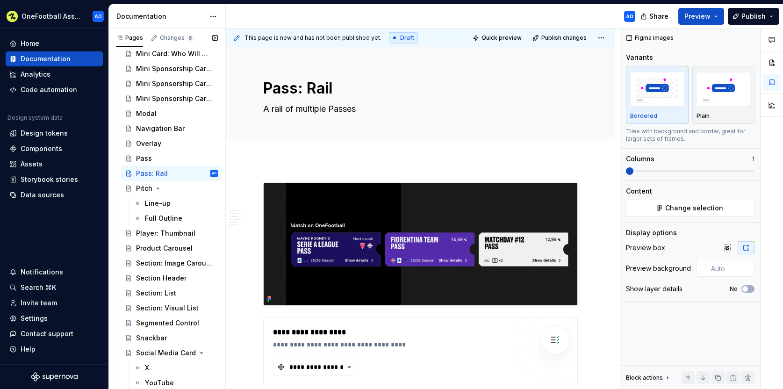
scroll to position [1264, 0]
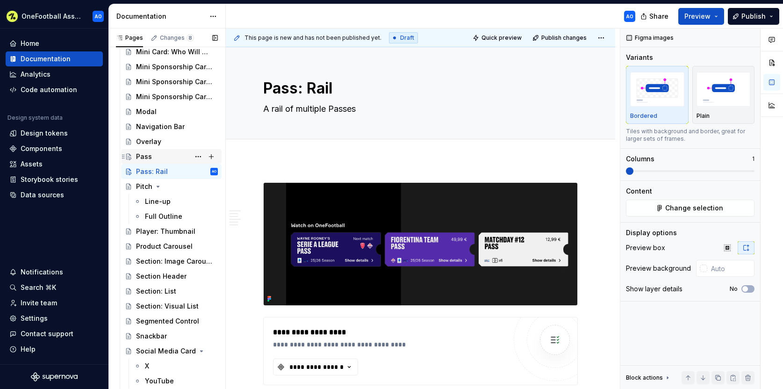
click at [158, 156] on div "Pass" at bounding box center [177, 156] width 82 height 13
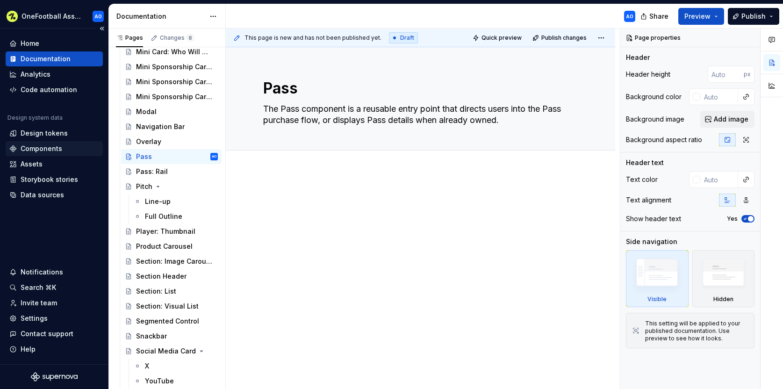
click at [29, 147] on div "Components" at bounding box center [42, 148] width 42 height 9
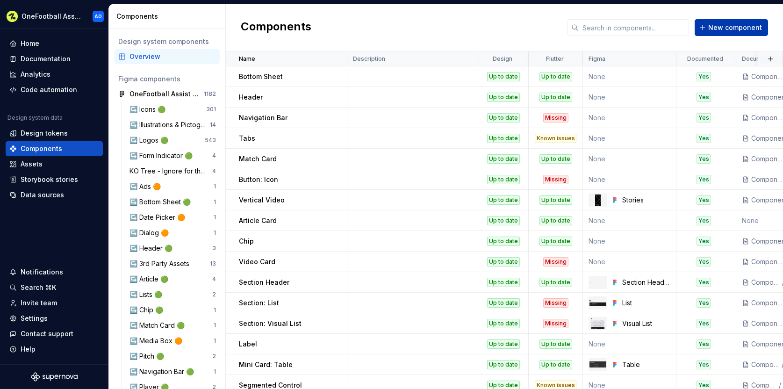
click at [739, 28] on span "New component" at bounding box center [735, 27] width 54 height 9
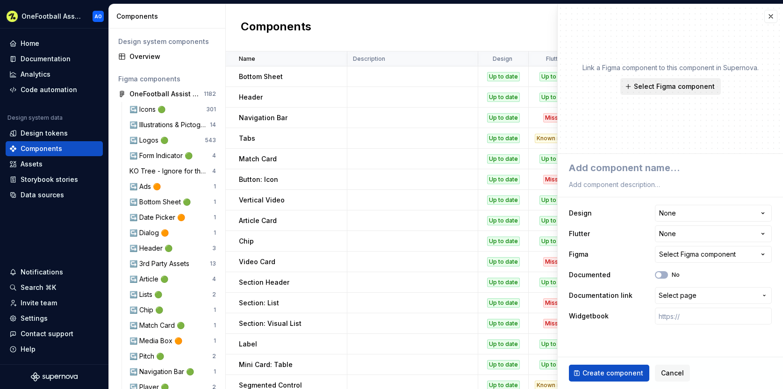
click at [674, 79] on button "Select Figma component" at bounding box center [670, 86] width 100 height 17
type textarea "*"
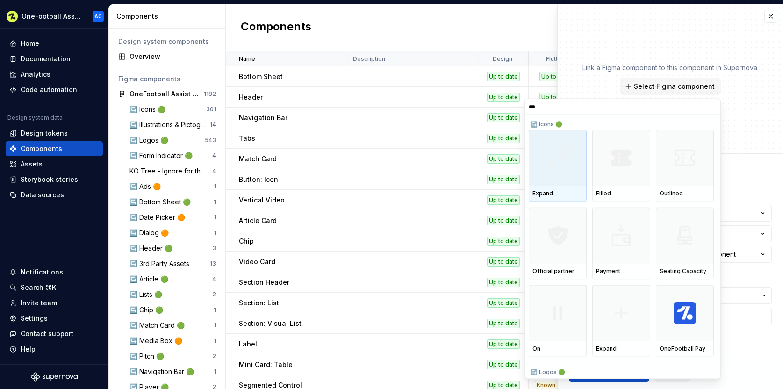
type input "****"
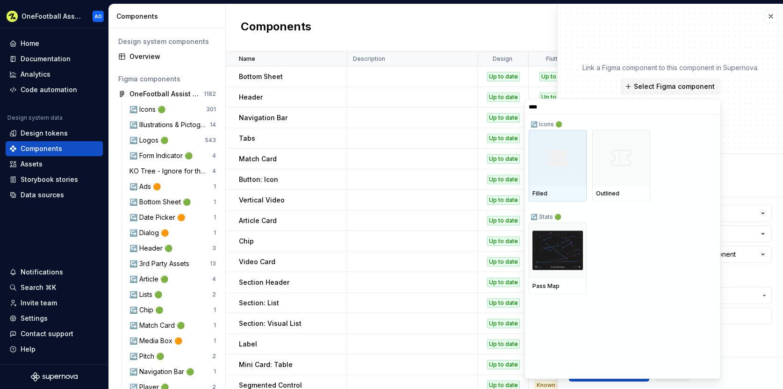
click at [713, 106] on input "****" at bounding box center [622, 106] width 195 height 7
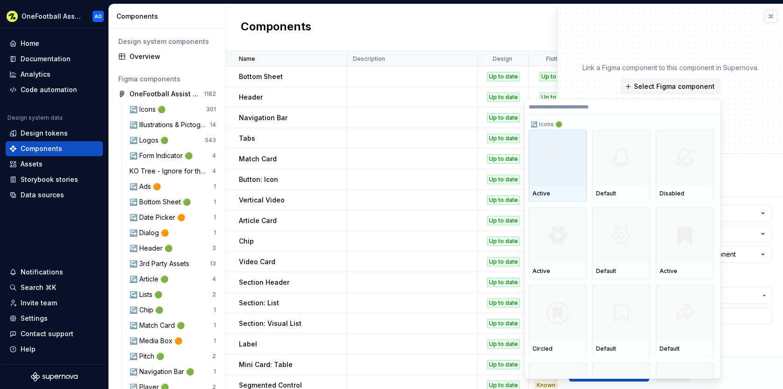
click at [770, 14] on button "button" at bounding box center [770, 16] width 13 height 13
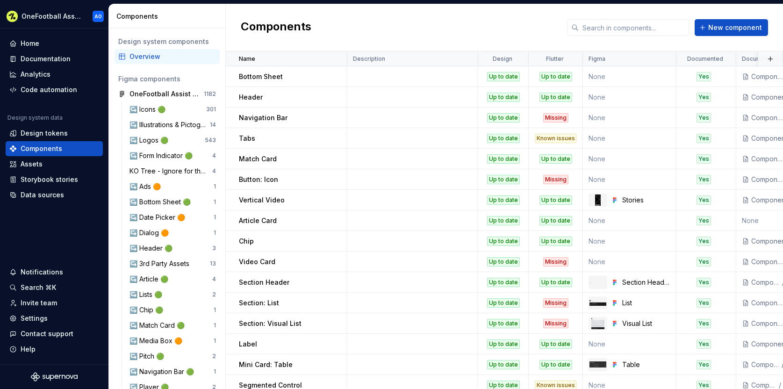
click at [483, 21] on div "Components New component" at bounding box center [504, 27] width 557 height 47
click at [745, 29] on span "New component" at bounding box center [735, 27] width 54 height 9
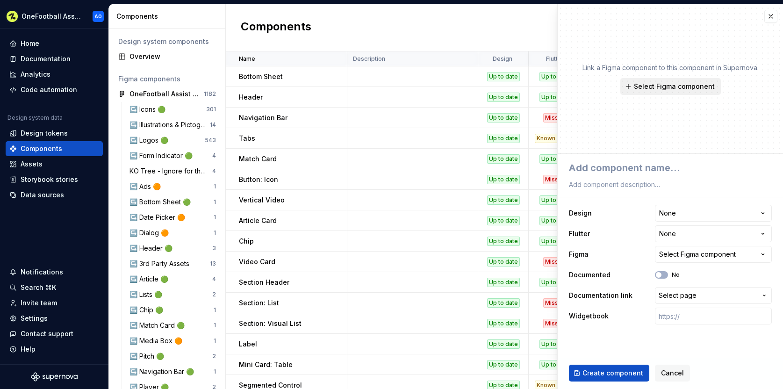
click at [692, 83] on span "Select Figma component" at bounding box center [674, 86] width 81 height 9
type textarea "*"
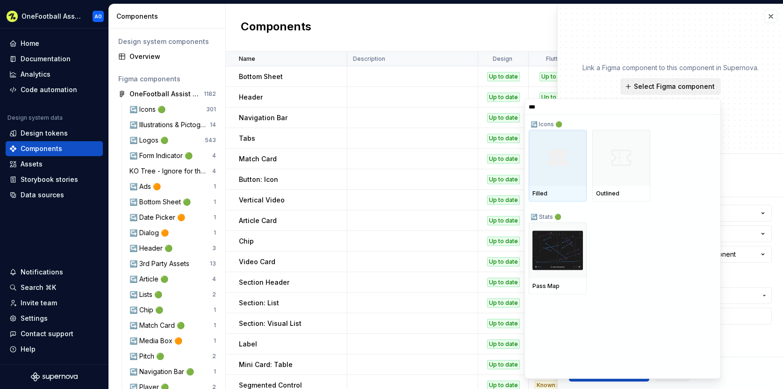
type input "****"
drag, startPoint x: 709, startPoint y: 106, endPoint x: 732, endPoint y: 90, distance: 28.1
click at [709, 106] on input "****" at bounding box center [622, 106] width 195 height 7
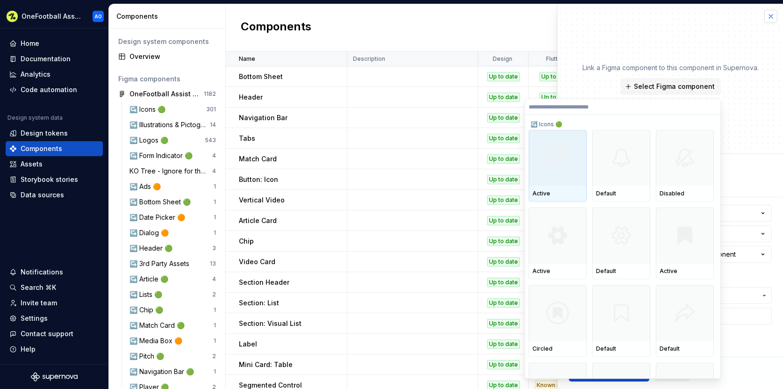
type textarea "*"
click at [771, 18] on button "button" at bounding box center [770, 16] width 13 height 13
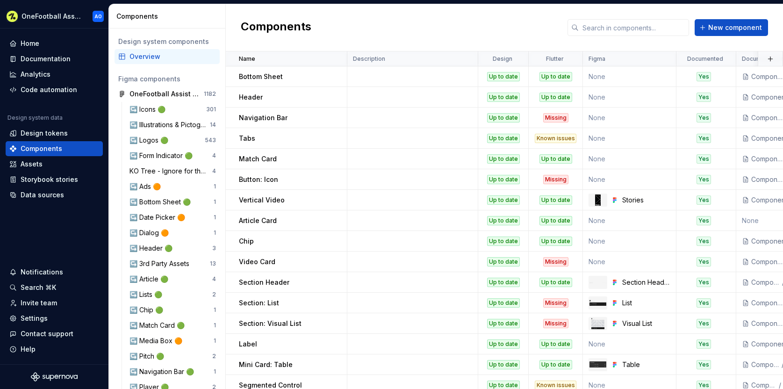
drag, startPoint x: 481, startPoint y: 29, endPoint x: 433, endPoint y: 29, distance: 48.1
click at [480, 29] on div "Components New component" at bounding box center [504, 27] width 557 height 47
click at [726, 27] on span "New component" at bounding box center [735, 27] width 54 height 9
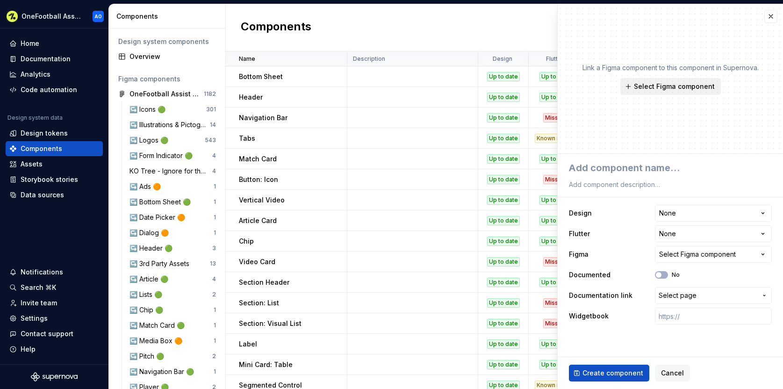
click at [665, 88] on span "Select Figma component" at bounding box center [674, 86] width 81 height 9
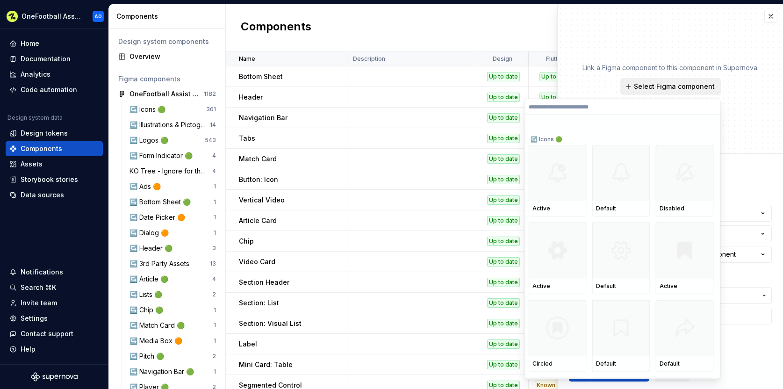
type textarea "*"
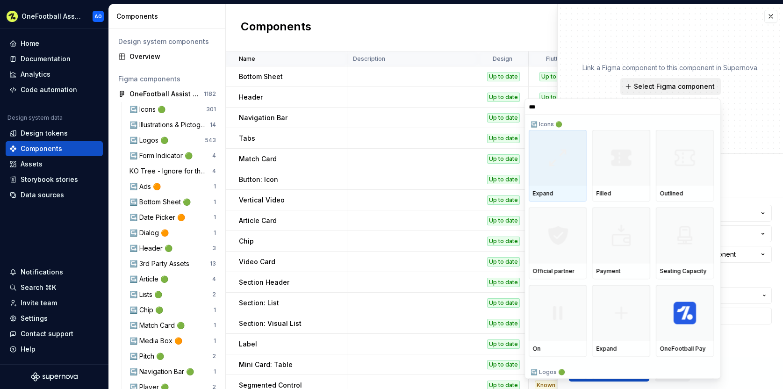
type input "****"
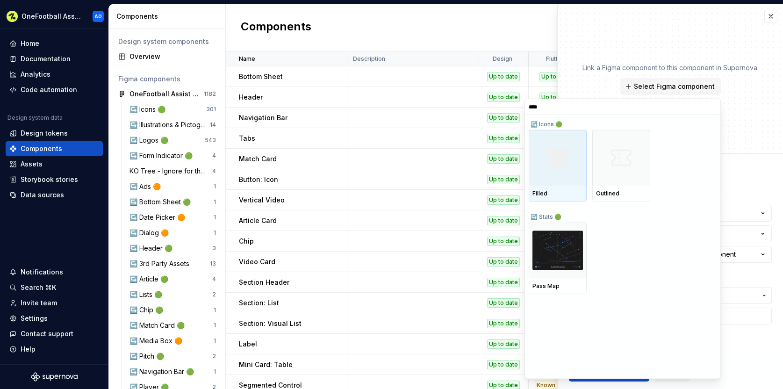
click at [713, 105] on input "****" at bounding box center [622, 106] width 195 height 7
click at [711, 107] on input "****" at bounding box center [622, 106] width 195 height 7
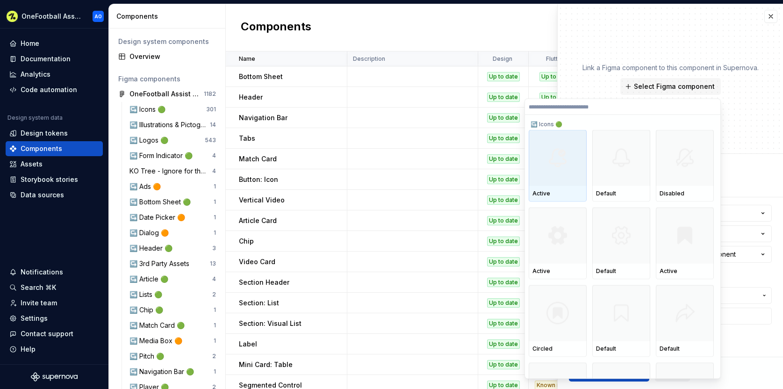
click at [477, 44] on div "Components New component" at bounding box center [504, 27] width 557 height 47
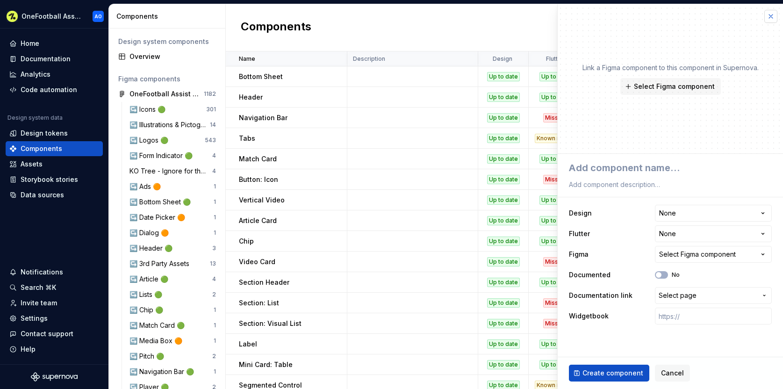
click at [772, 14] on button "button" at bounding box center [770, 16] width 13 height 13
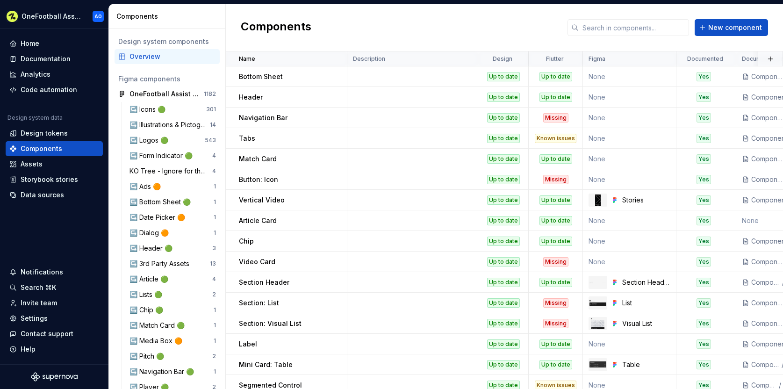
click at [420, 17] on div "Components New component" at bounding box center [504, 27] width 557 height 47
click at [56, 195] on div "Data sources" at bounding box center [42, 194] width 43 height 9
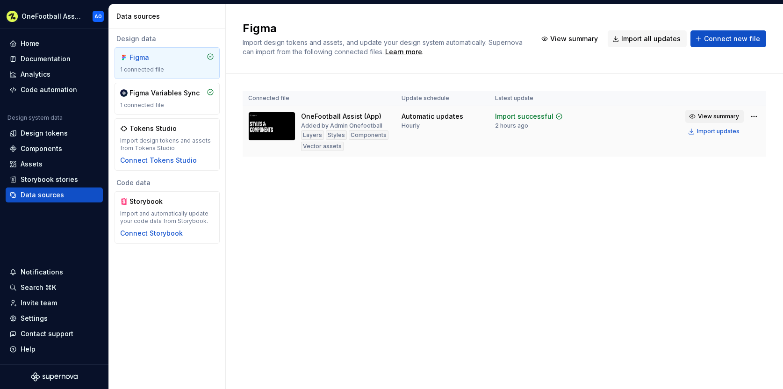
click at [711, 115] on span "View summary" at bounding box center [718, 116] width 41 height 7
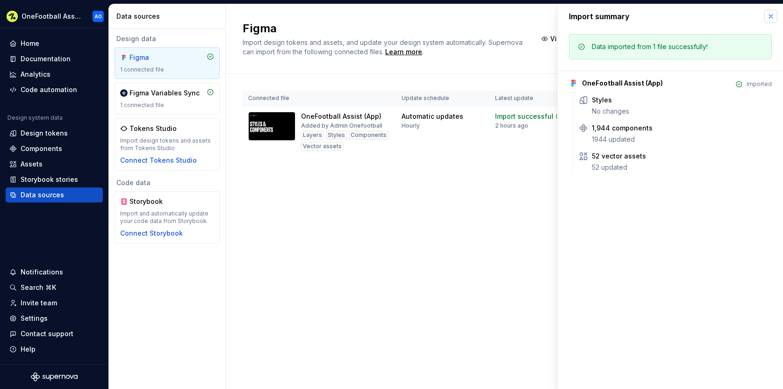
click at [773, 16] on button "button" at bounding box center [770, 16] width 13 height 13
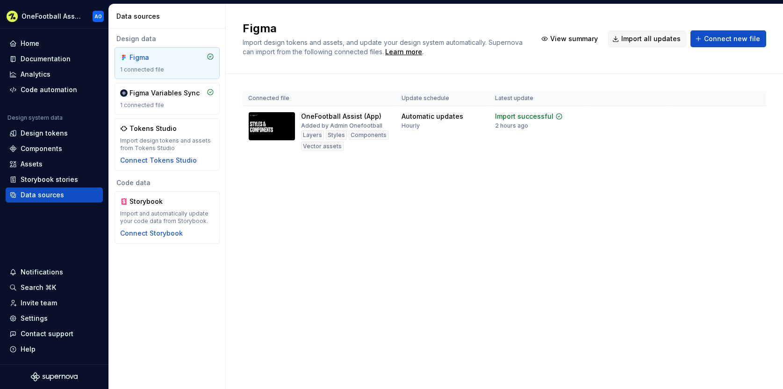
click at [515, 221] on div "Figma Import design tokens and assets, and update your design system automatica…" at bounding box center [504, 196] width 557 height 385
click at [42, 58] on div "Documentation" at bounding box center [46, 58] width 50 height 9
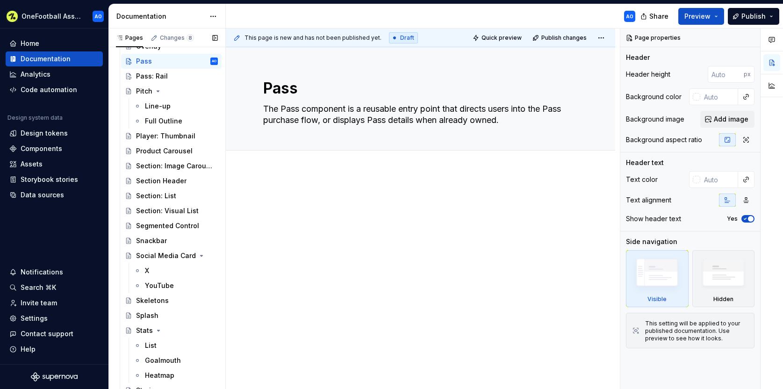
scroll to position [1254, 0]
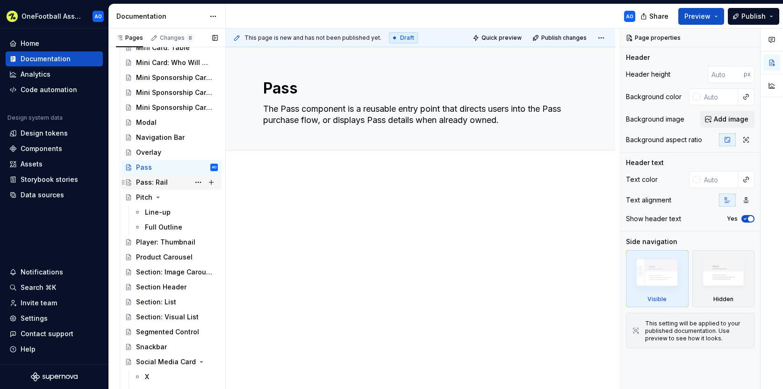
click at [158, 179] on div "Pass: Rail" at bounding box center [152, 182] width 32 height 9
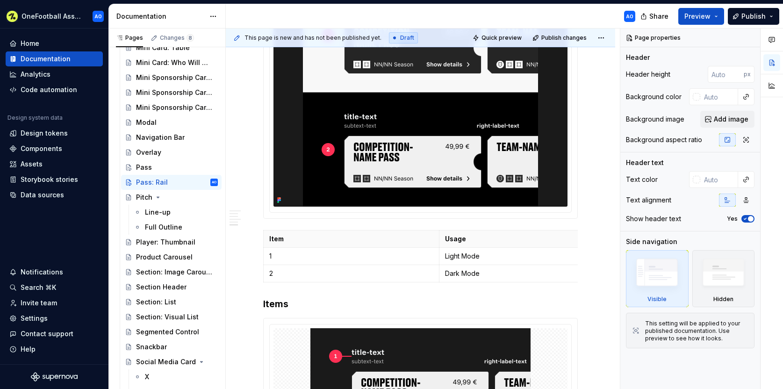
scroll to position [501, 0]
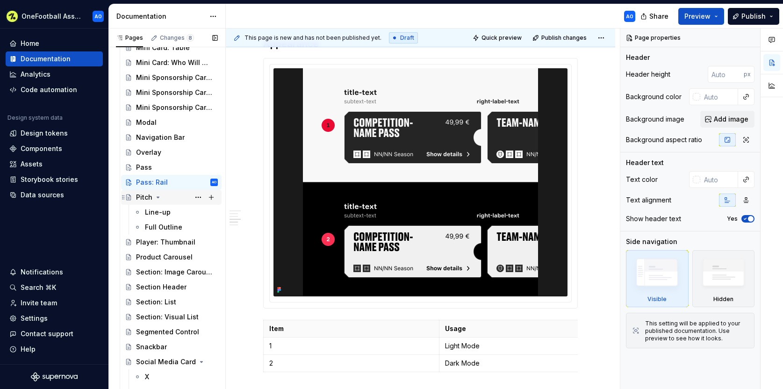
click at [139, 195] on div "Pitch" at bounding box center [144, 197] width 16 height 9
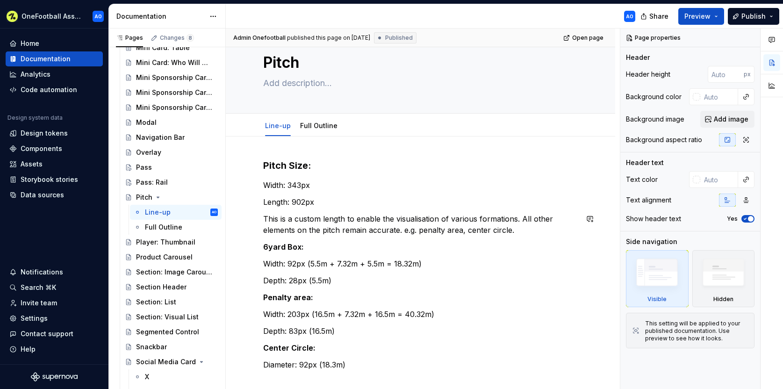
scroll to position [24, 0]
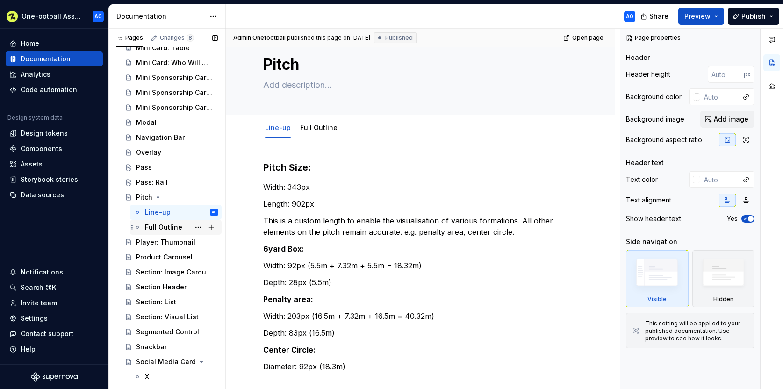
click at [157, 226] on div "Full Outline" at bounding box center [163, 226] width 37 height 9
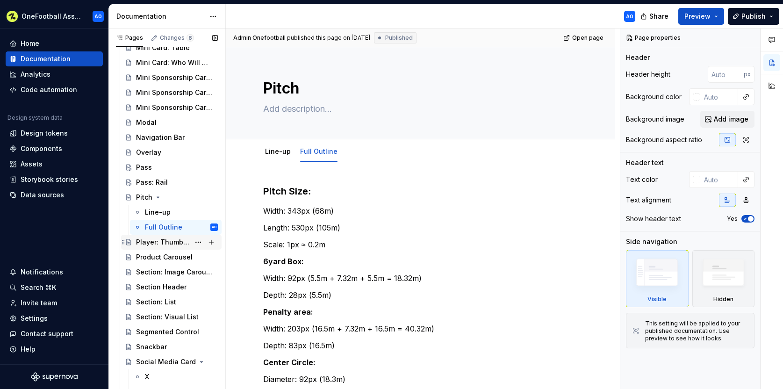
click at [149, 244] on div "Player: Thumbnail" at bounding box center [163, 241] width 54 height 9
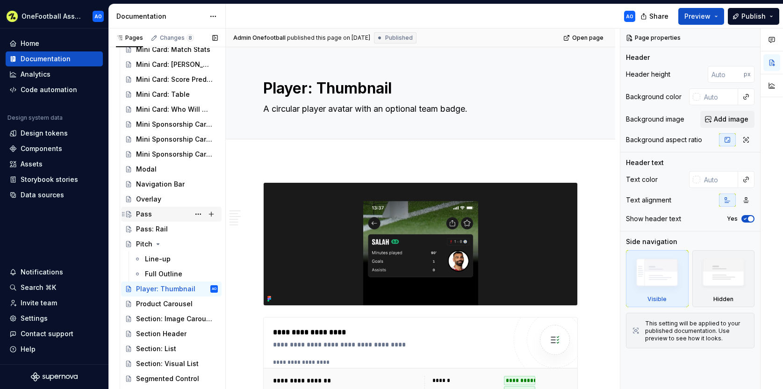
scroll to position [1209, 0]
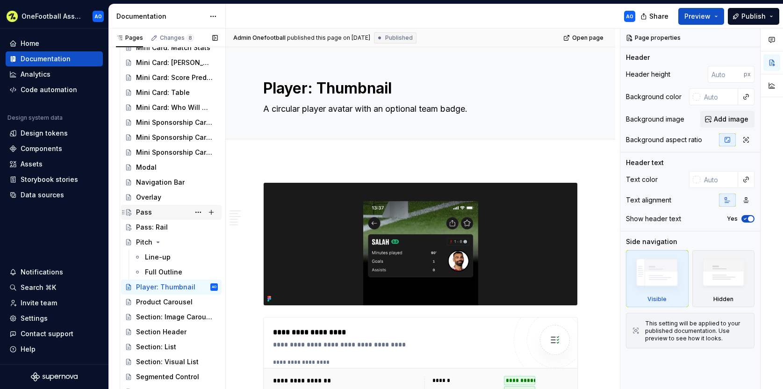
click at [148, 211] on div "Pass" at bounding box center [144, 211] width 16 height 9
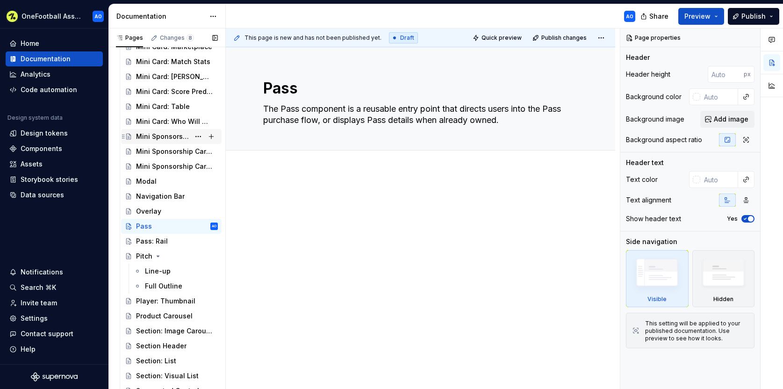
scroll to position [1041, 0]
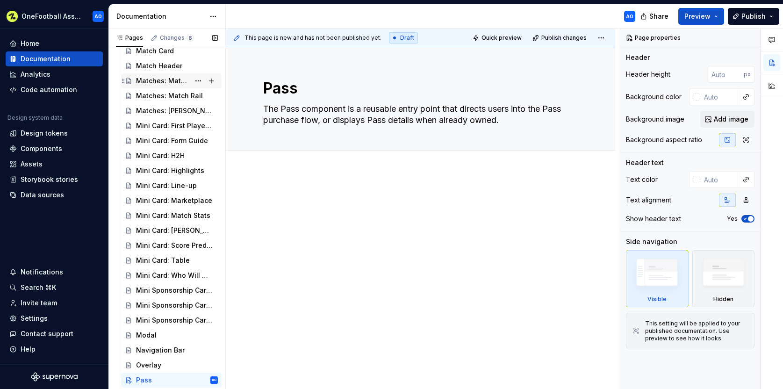
click at [159, 79] on div "Matches: Match Cell" at bounding box center [163, 80] width 54 height 9
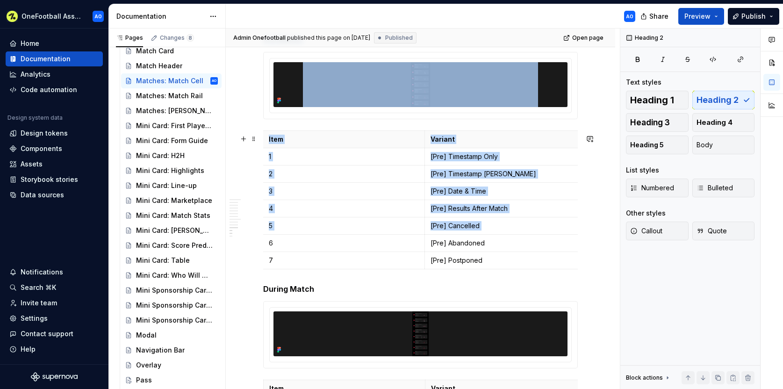
scroll to position [1585, 0]
drag, startPoint x: 263, startPoint y: 129, endPoint x: 339, endPoint y: 241, distance: 135.4
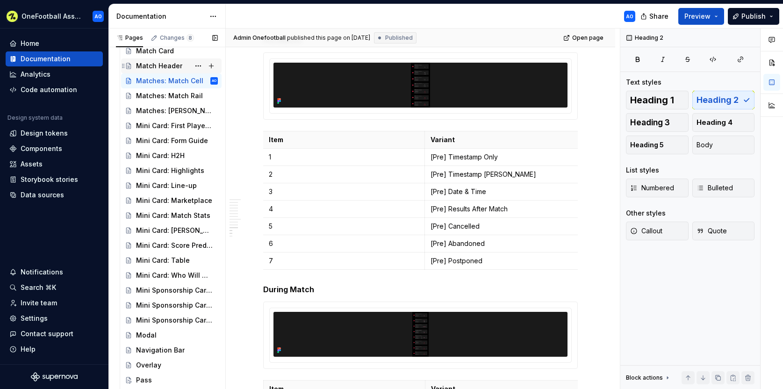
click at [157, 63] on div "Match Header" at bounding box center [159, 65] width 46 height 9
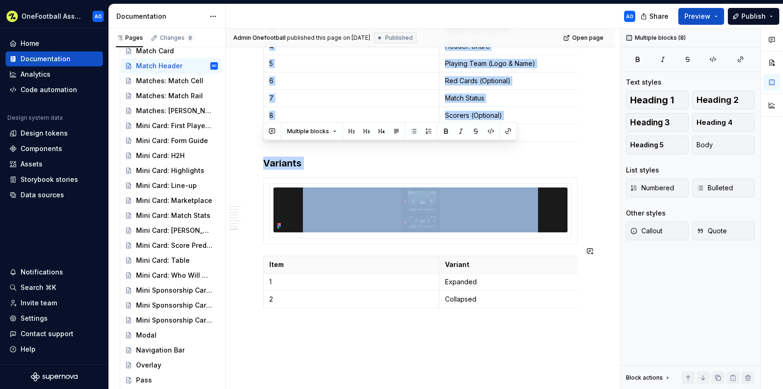
scroll to position [1278, 0]
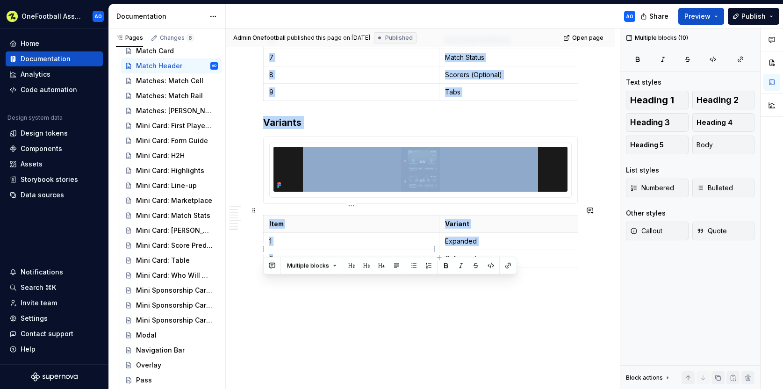
drag, startPoint x: 264, startPoint y: 230, endPoint x: 270, endPoint y: 254, distance: 24.7
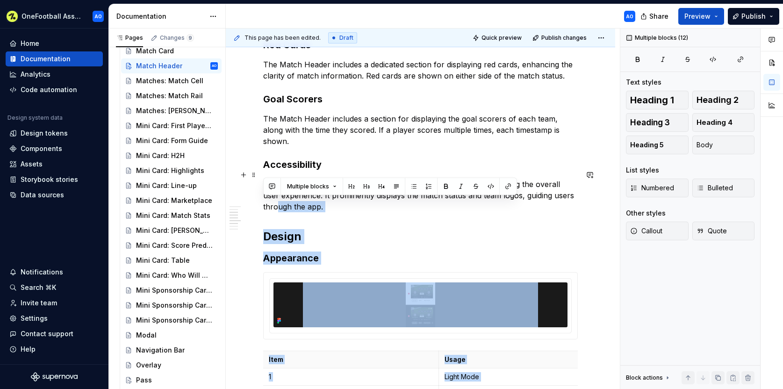
scroll to position [527, 0]
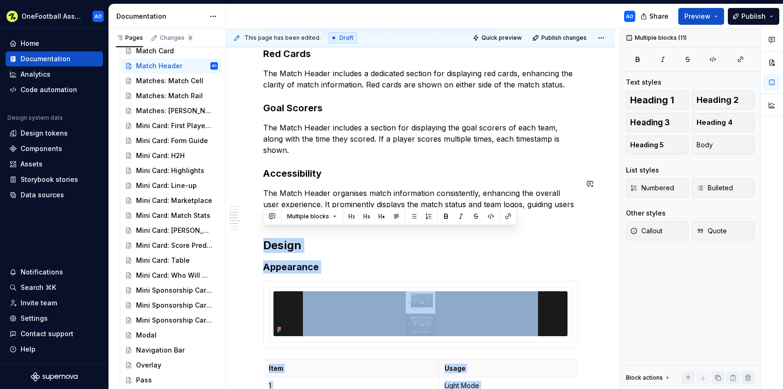
drag, startPoint x: 275, startPoint y: 280, endPoint x: 259, endPoint y: 222, distance: 60.1
copy div "Design Appearance Item Usage 1 Light Mode 2 Dark Mode Items Item Usage 1 Header…"
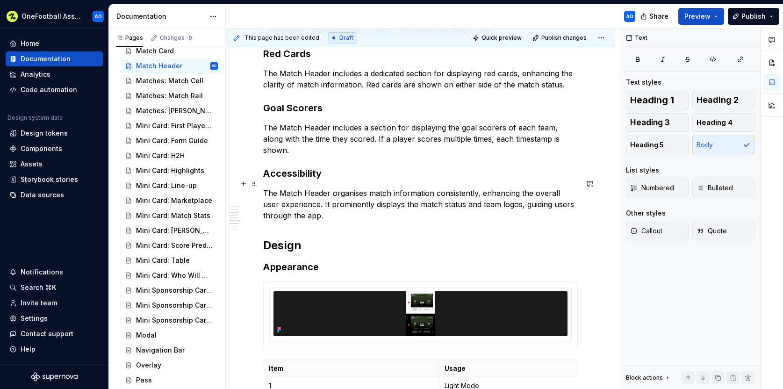
click at [285, 187] on p "The Match Header organises match information consistently, enhancing the overal…" at bounding box center [420, 204] width 314 height 34
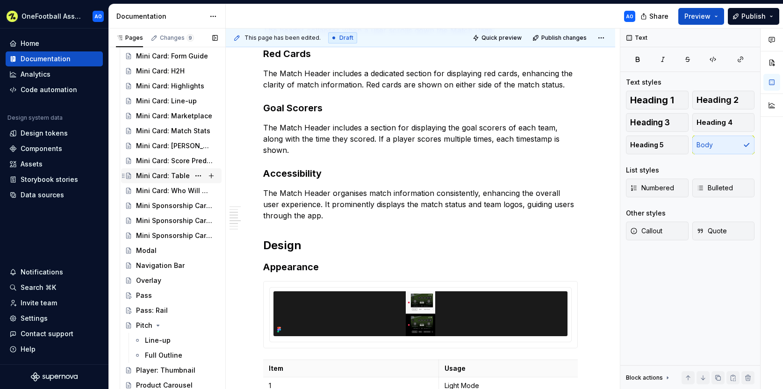
scroll to position [1126, 0]
click at [144, 293] on div "Pass" at bounding box center [144, 294] width 16 height 9
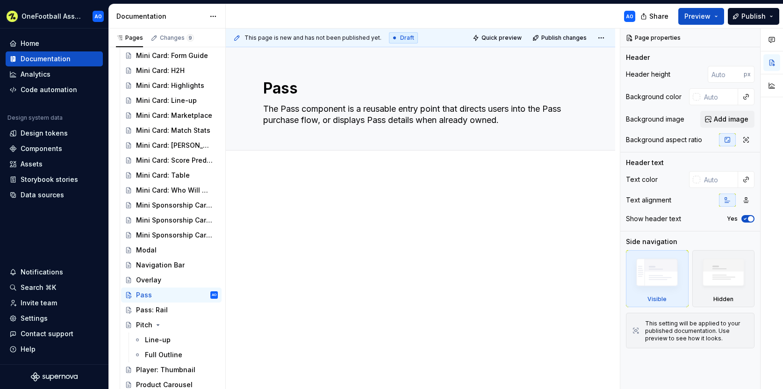
click at [271, 192] on div at bounding box center [420, 264] width 389 height 186
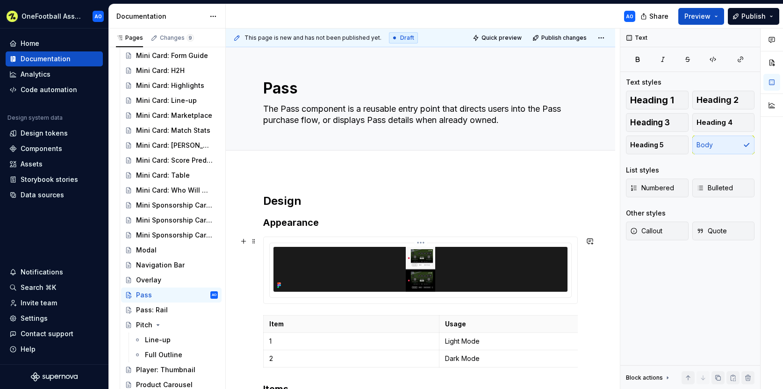
scroll to position [52, 0]
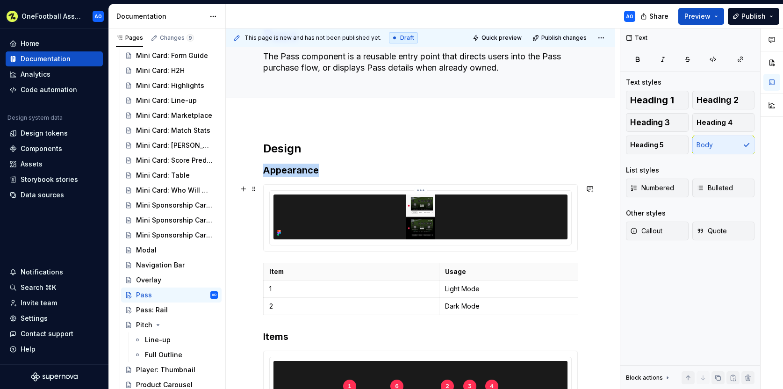
click at [390, 215] on img at bounding box center [420, 216] width 235 height 45
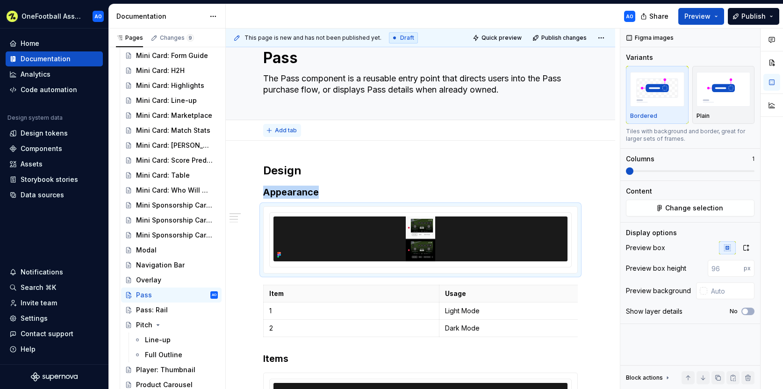
scroll to position [8, 0]
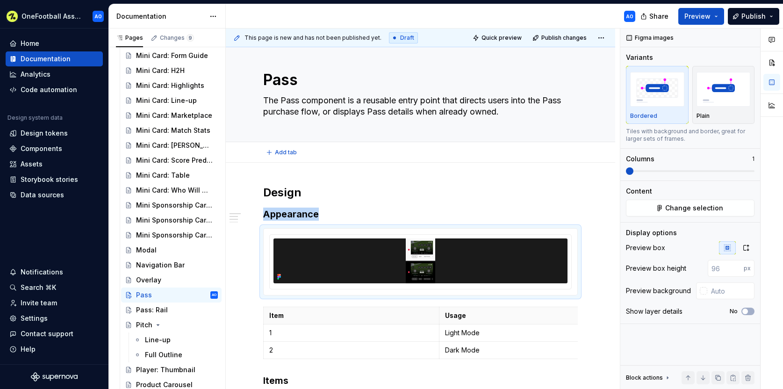
type textarea "*"
click at [264, 189] on h2 "Design" at bounding box center [420, 192] width 314 height 15
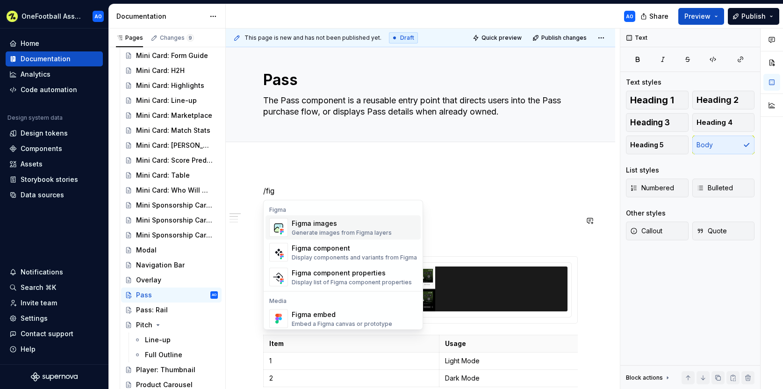
click at [333, 232] on div "Generate images from Figma layers" at bounding box center [342, 232] width 100 height 7
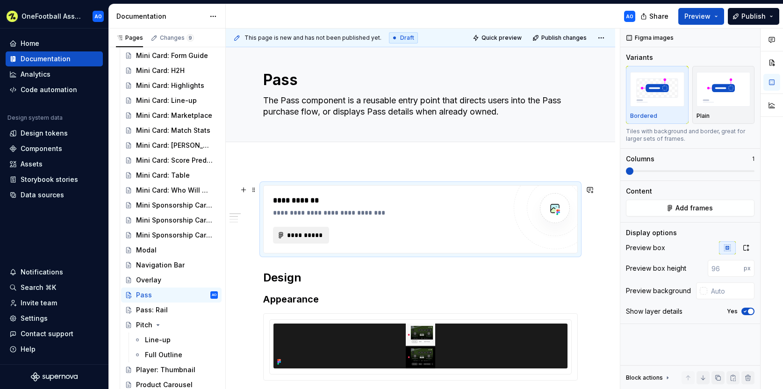
click at [307, 235] on span "**********" at bounding box center [304, 234] width 36 height 9
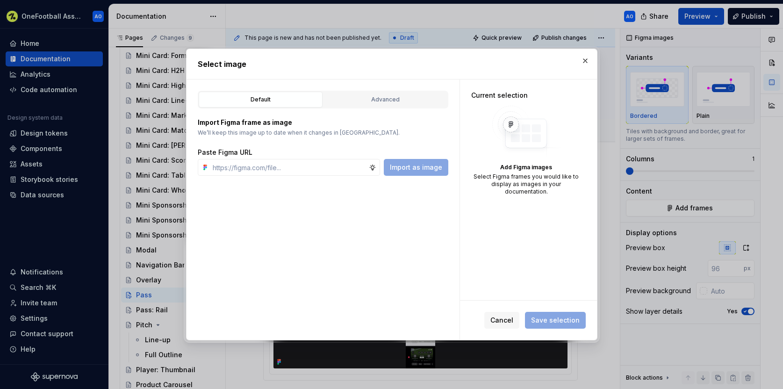
type textarea "*"
type input "[URL][DOMAIN_NAME]"
click at [418, 167] on span "Import as image" at bounding box center [416, 167] width 52 height 9
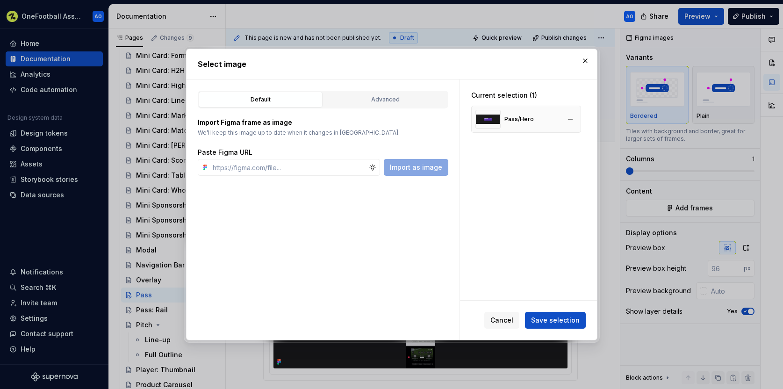
click at [513, 114] on div "Pass/Hero" at bounding box center [504, 119] width 58 height 19
click at [559, 321] on span "Save selection" at bounding box center [555, 319] width 49 height 9
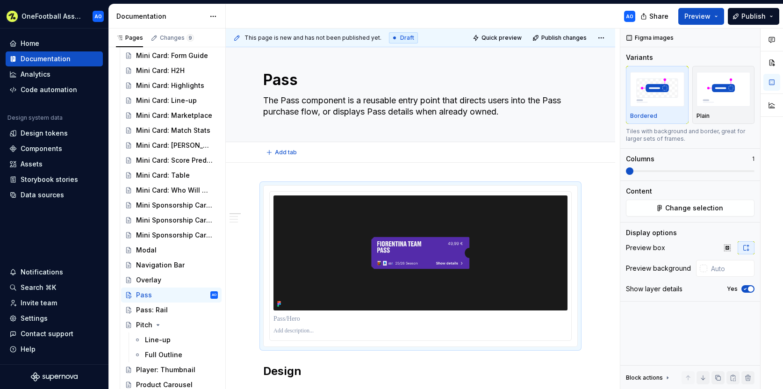
type textarea "*"
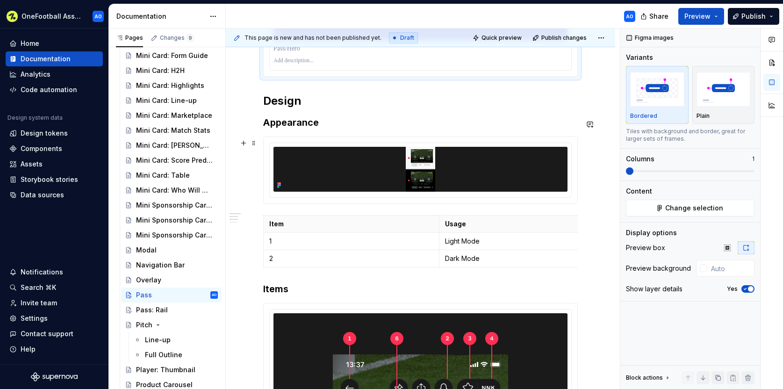
scroll to position [279, 0]
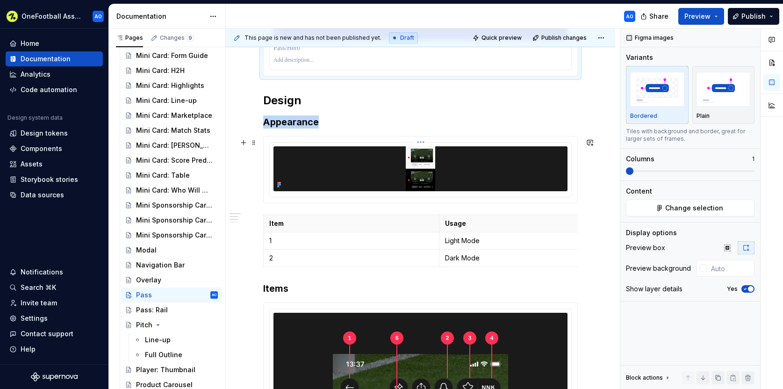
click at [418, 168] on img at bounding box center [420, 168] width 235 height 45
click at [407, 182] on img at bounding box center [420, 168] width 235 height 45
click at [389, 159] on img at bounding box center [420, 168] width 235 height 45
click at [692, 207] on span "Change selection" at bounding box center [694, 207] width 58 height 9
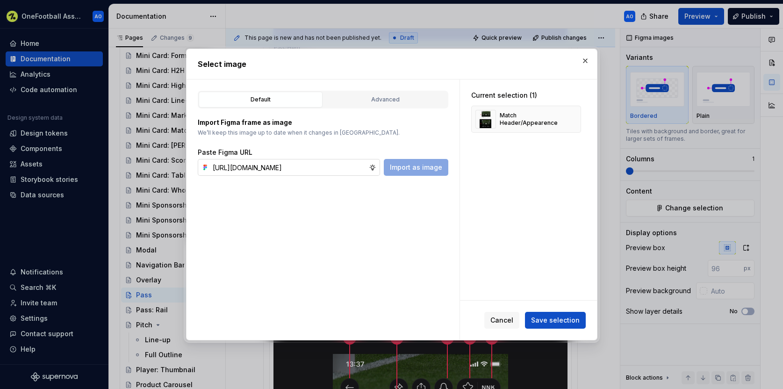
scroll to position [0, 264]
type input "[URL][DOMAIN_NAME]"
click at [433, 171] on span "Import as image" at bounding box center [416, 167] width 52 height 9
type textarea "*"
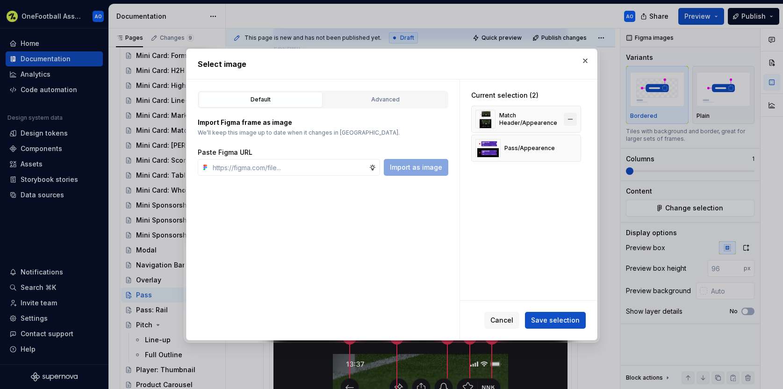
click at [574, 117] on button "button" at bounding box center [569, 119] width 13 height 13
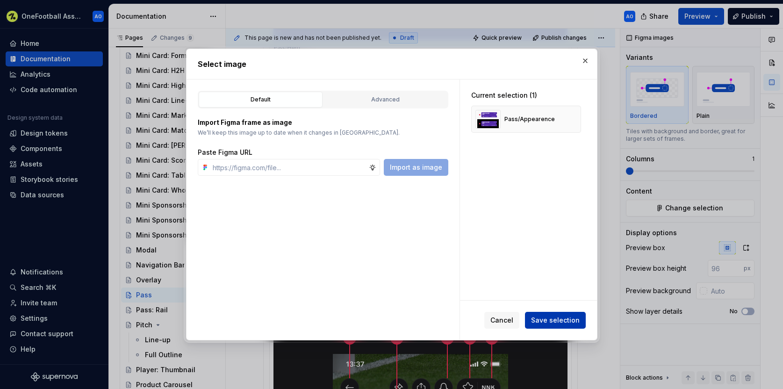
click at [556, 323] on span "Save selection" at bounding box center [555, 319] width 49 height 9
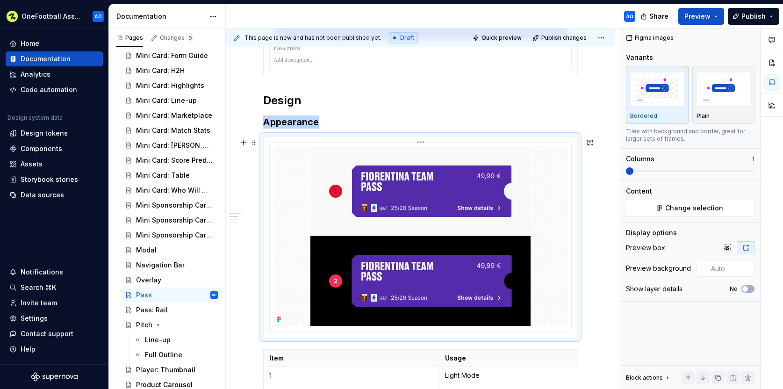
click at [567, 217] on div at bounding box center [420, 235] width 294 height 179
click at [717, 269] on input "text" at bounding box center [730, 268] width 47 height 17
type input "#1A1A1A"
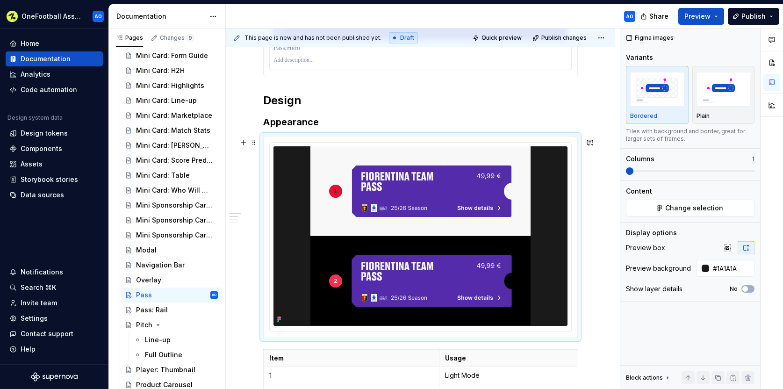
drag, startPoint x: 593, startPoint y: 175, endPoint x: 598, endPoint y: 178, distance: 5.4
click at [594, 175] on div "This page is new and has not been published yet. Draft Quick preview Publish ch…" at bounding box center [423, 209] width 394 height 361
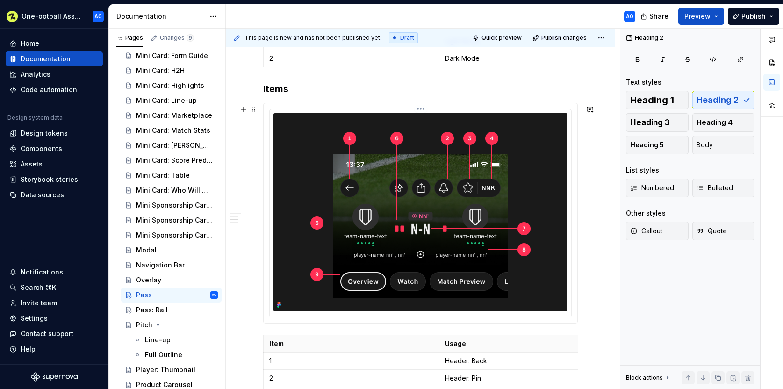
scroll to position [621, 0]
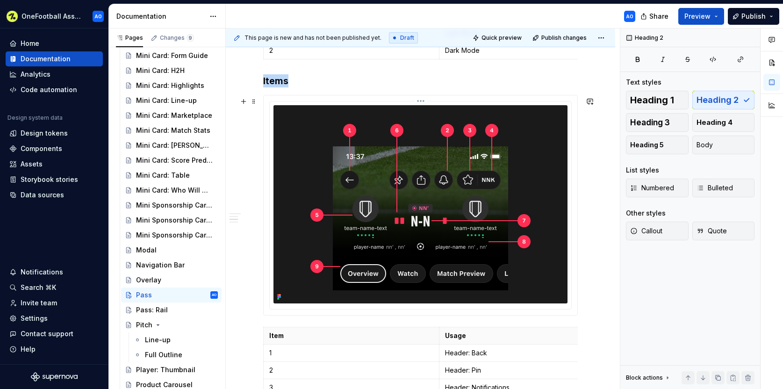
click at [491, 198] on img at bounding box center [420, 204] width 257 height 198
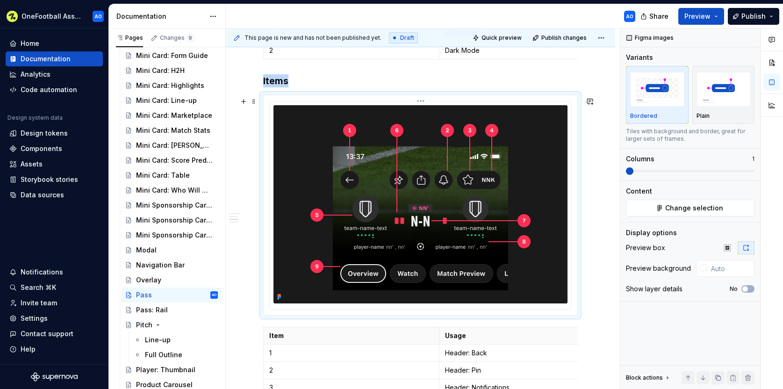
click at [418, 170] on img at bounding box center [420, 204] width 257 height 198
click at [693, 208] on span "Change selection" at bounding box center [694, 207] width 58 height 9
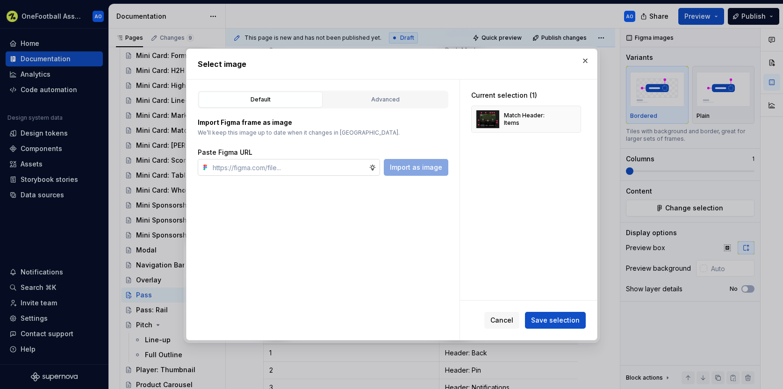
type textarea "*"
type input "[URL][DOMAIN_NAME]"
click at [421, 165] on span "Import as image" at bounding box center [416, 167] width 52 height 9
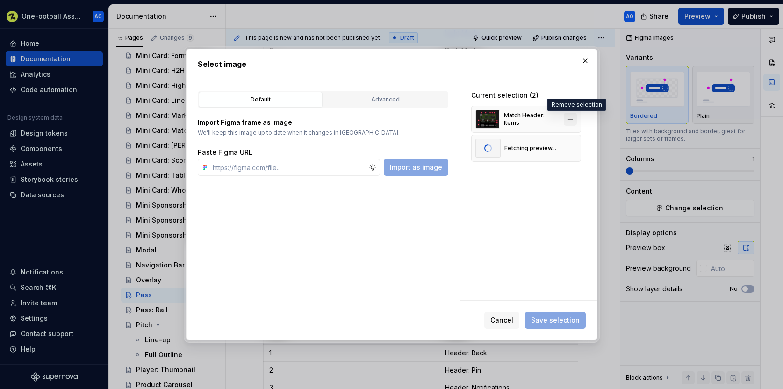
click at [575, 118] on button "button" at bounding box center [569, 119] width 13 height 13
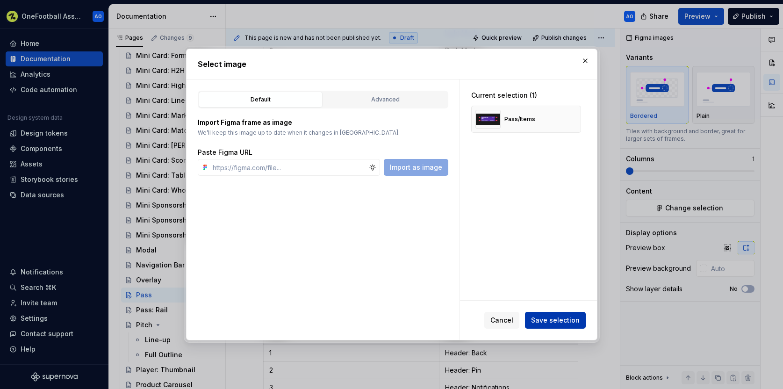
click at [554, 317] on span "Save selection" at bounding box center [555, 319] width 49 height 9
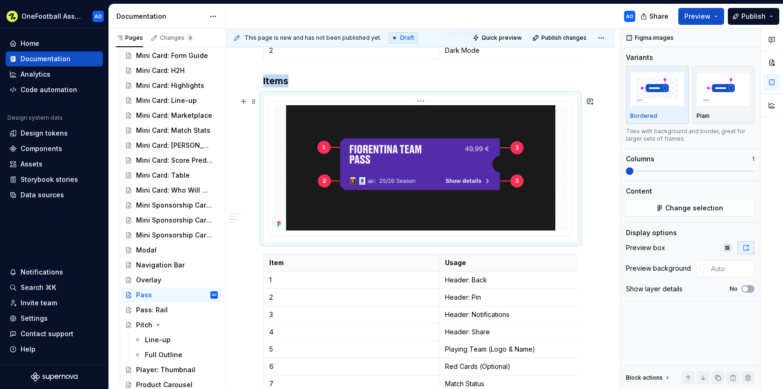
click at [565, 154] on div at bounding box center [420, 167] width 294 height 125
click at [712, 269] on input "text" at bounding box center [730, 268] width 47 height 17
type input "#1A1A1A"
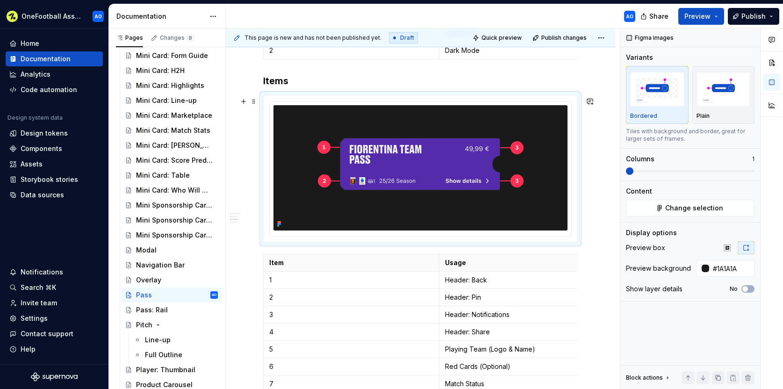
click at [606, 243] on div "Design Appearance Item Usage 1 Light Mode 2 Dark Mode Items Item Usage 1 Header…" at bounding box center [420, 148] width 389 height 1197
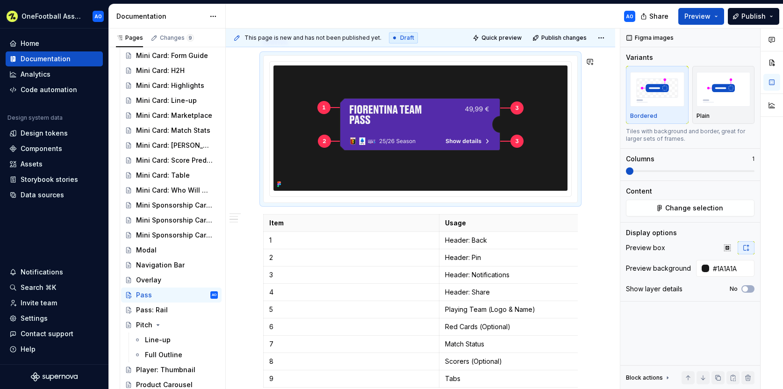
scroll to position [660, 0]
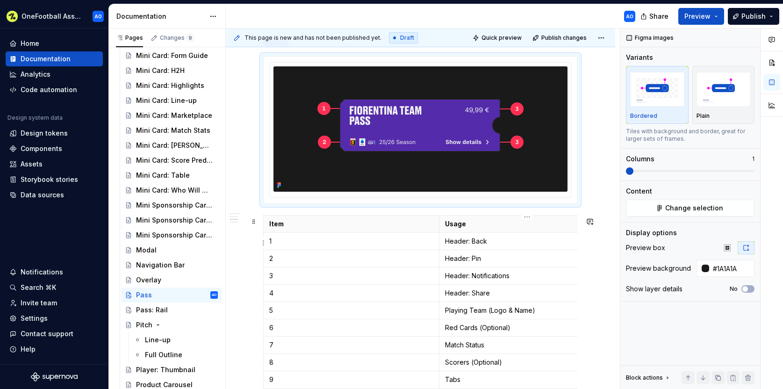
click at [454, 244] on p "Header: Back" at bounding box center [527, 240] width 164 height 9
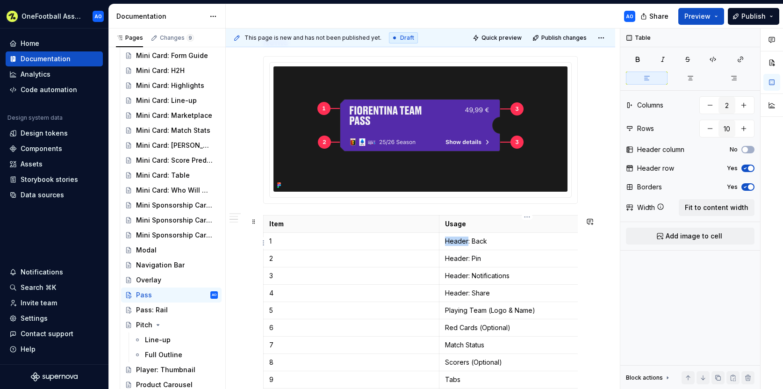
click at [454, 244] on p "Header: Back" at bounding box center [527, 240] width 164 height 9
click at [474, 244] on p "Header: Back" at bounding box center [527, 240] width 164 height 9
click at [456, 259] on p "Header: Pin" at bounding box center [527, 258] width 164 height 9
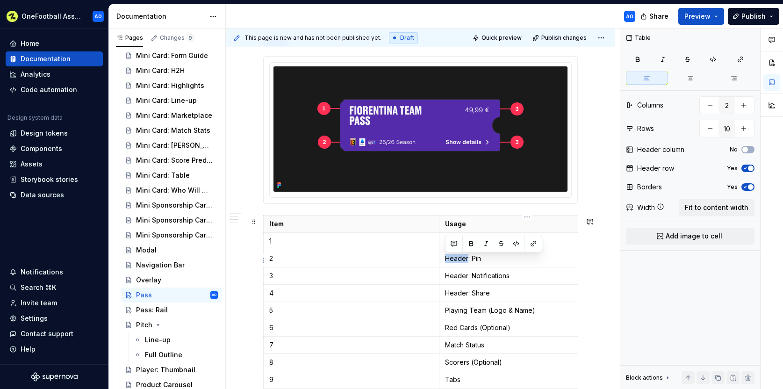
click at [456, 259] on p "Header: Pin" at bounding box center [527, 258] width 164 height 9
click at [459, 260] on p "Badges and logos" at bounding box center [527, 258] width 164 height 9
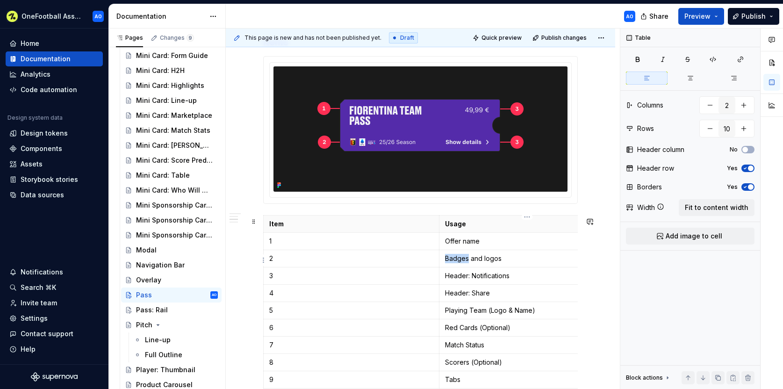
click at [459, 260] on p "Badges and logos" at bounding box center [527, 258] width 164 height 9
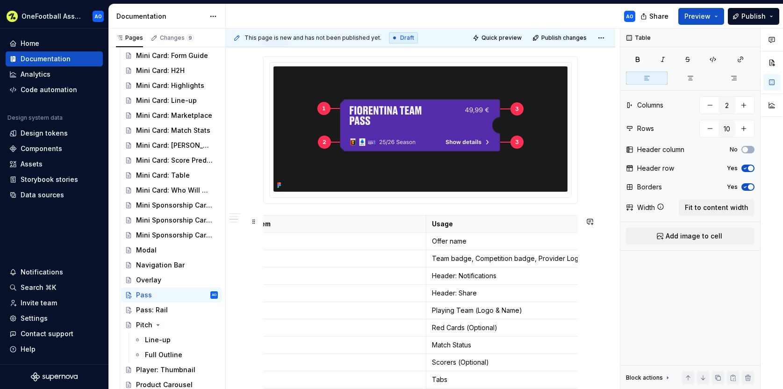
scroll to position [0, 33]
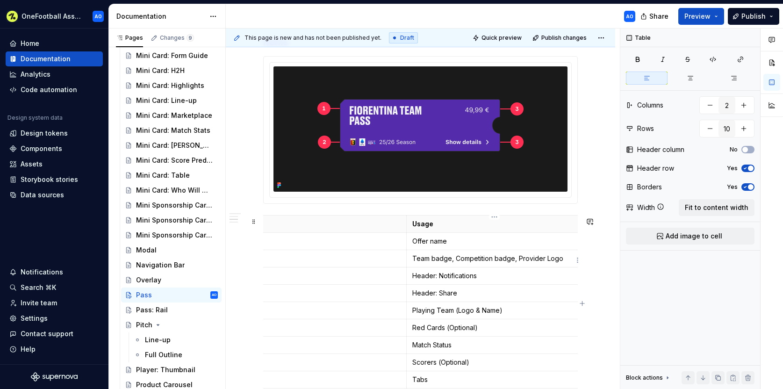
click at [411, 259] on td "Team badge, Competition badge, Provider Logo" at bounding box center [495, 258] width 176 height 17
drag, startPoint x: 410, startPoint y: 259, endPoint x: 571, endPoint y: 262, distance: 160.7
click at [571, 262] on td "Team badge, Competition badge, Provider Logo" at bounding box center [495, 258] width 176 height 17
click at [431, 259] on p "Team badge, Competition badge, Provider Logo" at bounding box center [494, 258] width 164 height 9
click at [565, 259] on p "Team badge, Competition badge, Provider Logo" at bounding box center [494, 258] width 164 height 9
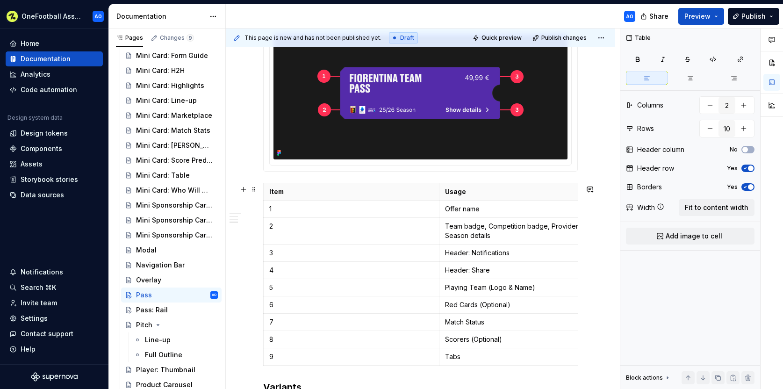
scroll to position [704, 0]
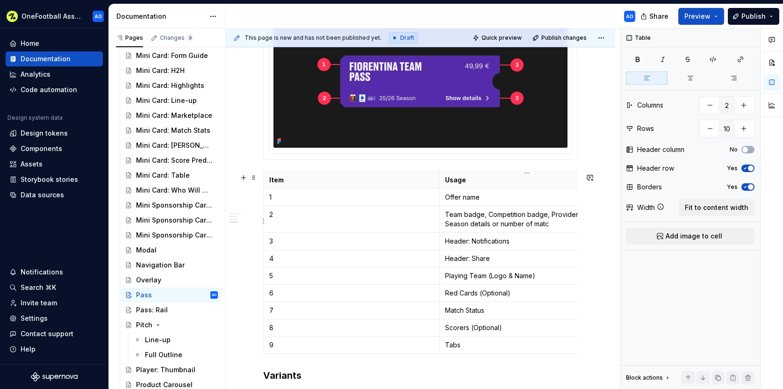
click at [498, 216] on p "Team badge, Competition badge, Provider Logo, Season details or number of matc" at bounding box center [527, 219] width 164 height 19
click at [497, 216] on p "Team badge, Competition badge, Provider Logo, Season details or number of matc" at bounding box center [527, 219] width 164 height 19
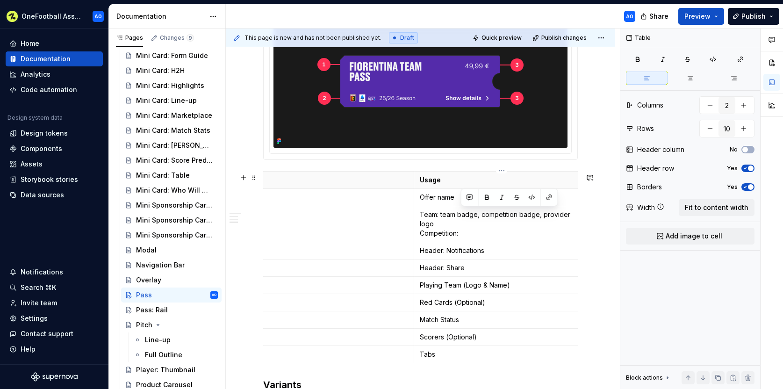
scroll to position [706, 0]
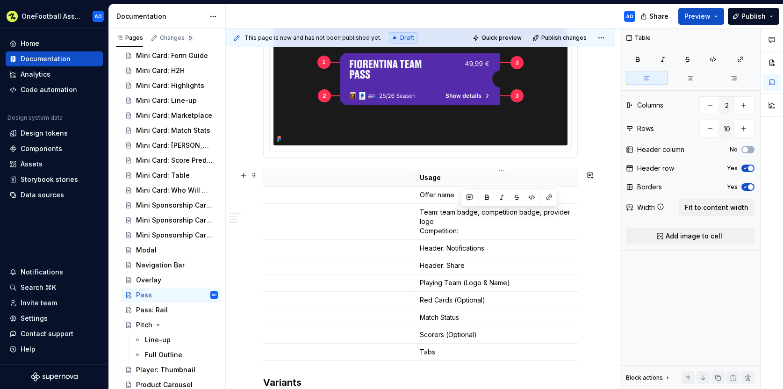
drag, startPoint x: 482, startPoint y: 219, endPoint x: 542, endPoint y: 219, distance: 60.3
click at [552, 218] on p "Team: team badge, competition badge, provider logo Competition:" at bounding box center [502, 221] width 164 height 28
drag, startPoint x: 542, startPoint y: 219, endPoint x: 482, endPoint y: 210, distance: 60.9
click at [542, 219] on p "Team: team badge, competition badge, provider logo Competition:" at bounding box center [502, 221] width 164 height 28
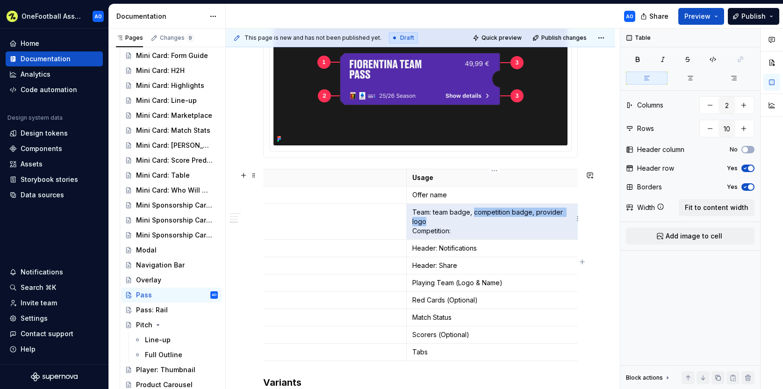
drag, startPoint x: 480, startPoint y: 213, endPoint x: 574, endPoint y: 215, distance: 93.5
click at [574, 215] on p "Team: team badge, competition badge, provider logo Competition:" at bounding box center [494, 221] width 164 height 28
click at [475, 223] on p "Team: team badge, competition badge, provider logo Competition:" at bounding box center [494, 221] width 164 height 28
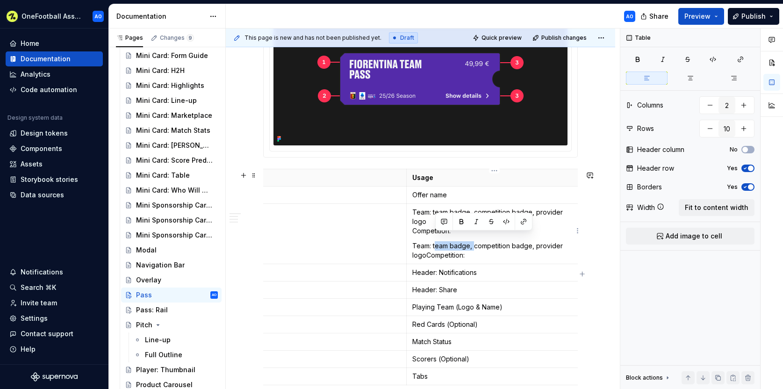
drag, startPoint x: 472, startPoint y: 239, endPoint x: 434, endPoint y: 239, distance: 38.3
click at [434, 241] on p "Team: team badge, competition badge, provider logo Competition:" at bounding box center [494, 250] width 164 height 19
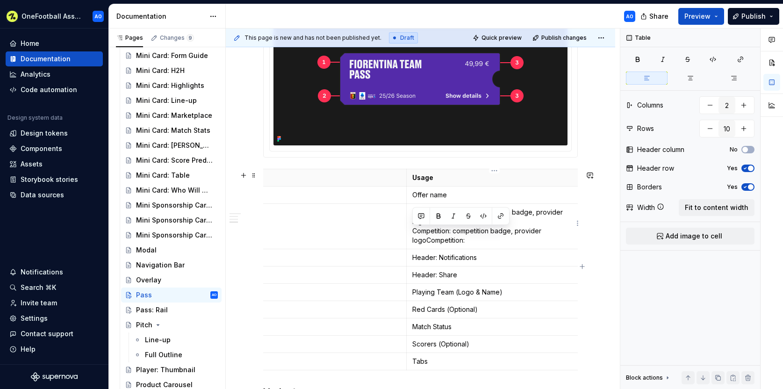
drag, startPoint x: 419, startPoint y: 230, endPoint x: 412, endPoint y: 229, distance: 7.6
click at [411, 230] on td "Team: team badge, competition badge, provider logo Competition: competition bad…" at bounding box center [495, 225] width 176 height 45
click at [440, 232] on p "Team: team badge, competition badge, provider logo Competition: competition bad…" at bounding box center [494, 225] width 164 height 37
click at [483, 228] on p "Team: team badge, competition badge, provider logo Competition: competition bad…" at bounding box center [494, 225] width 164 height 37
click at [469, 214] on p "Team: team badge, competition badge, provider logo Competition: competition bad…" at bounding box center [494, 225] width 164 height 37
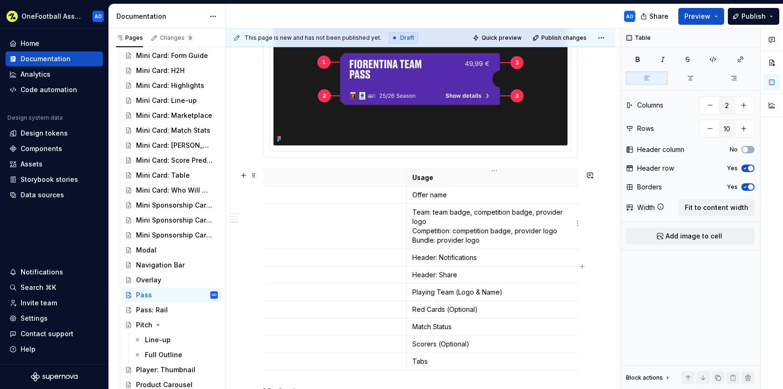
click at [475, 214] on p "Team: team badge, competition badge, provider logo Competition: competition bad…" at bounding box center [494, 225] width 164 height 37
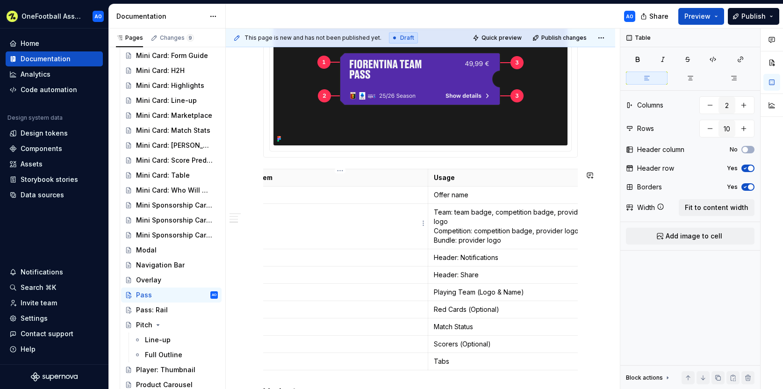
scroll to position [0, 0]
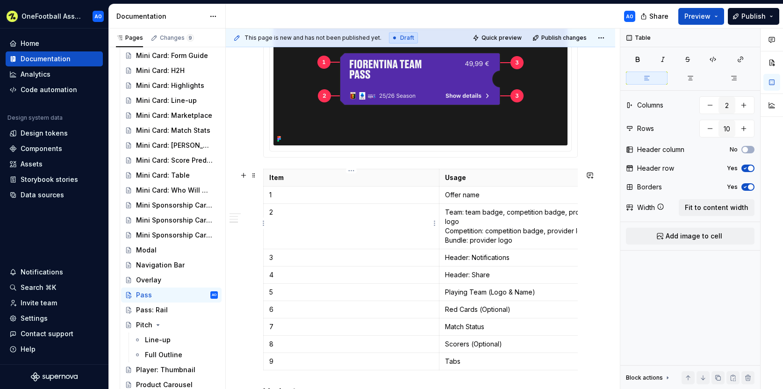
click at [286, 241] on td "2" at bounding box center [352, 225] width 176 height 45
click at [262, 241] on div "Design Appearance Item Usage 1 Light Mode 2 Dark Mode Items Item Usage 1 Offer …" at bounding box center [420, 77] width 389 height 1225
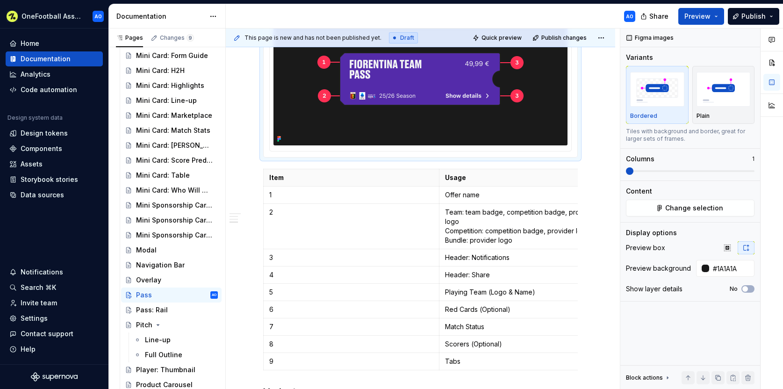
click at [416, 89] on img at bounding box center [420, 82] width 269 height 125
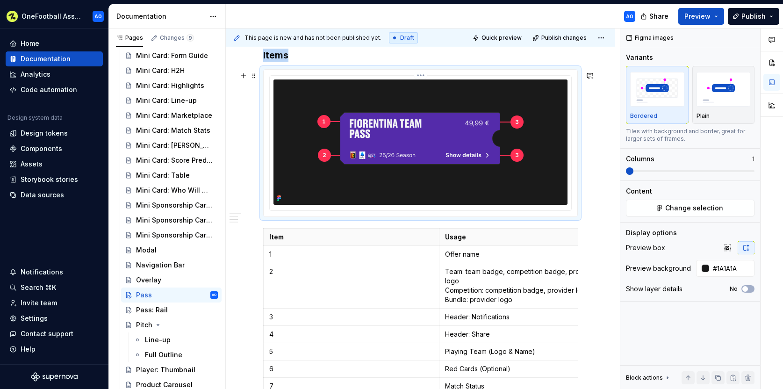
scroll to position [642, 0]
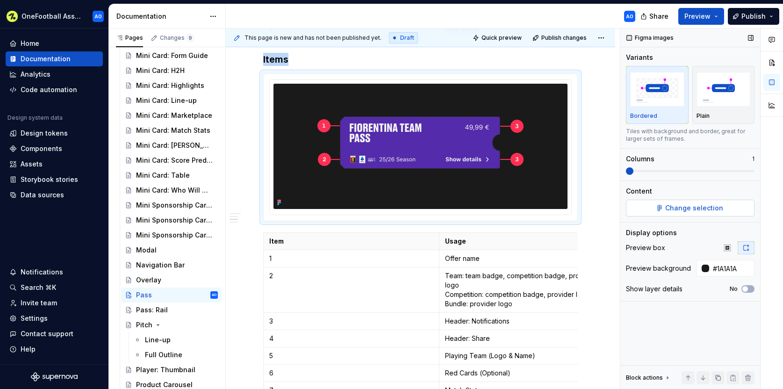
click at [652, 209] on button "Change selection" at bounding box center [690, 208] width 128 height 17
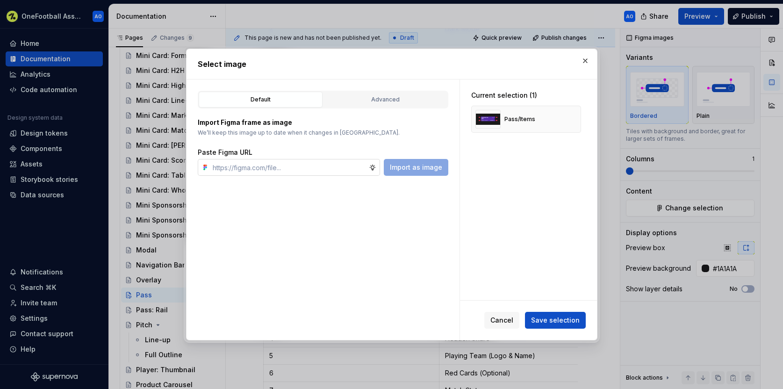
type textarea "*"
type input "[URL][DOMAIN_NAME]"
click at [435, 165] on span "Import as image" at bounding box center [416, 167] width 52 height 9
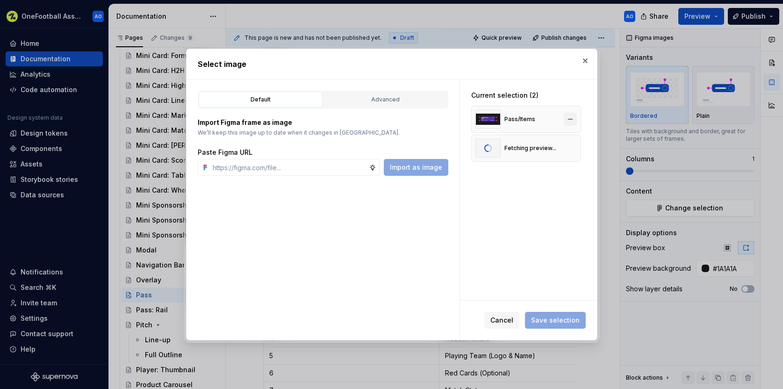
click at [574, 118] on button "button" at bounding box center [569, 119] width 13 height 13
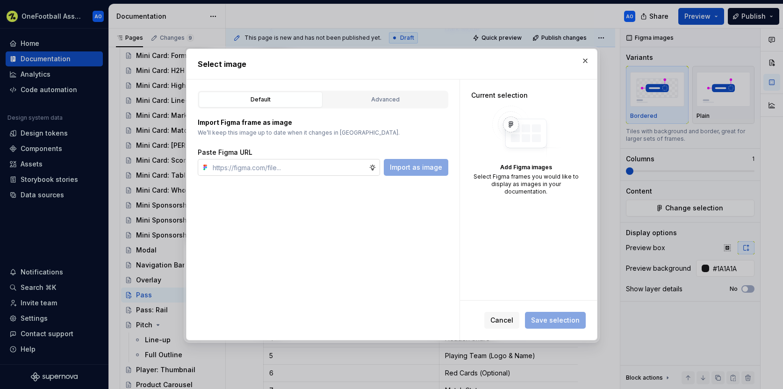
click at [326, 171] on input "text" at bounding box center [289, 167] width 160 height 17
paste input "[URL][DOMAIN_NAME]"
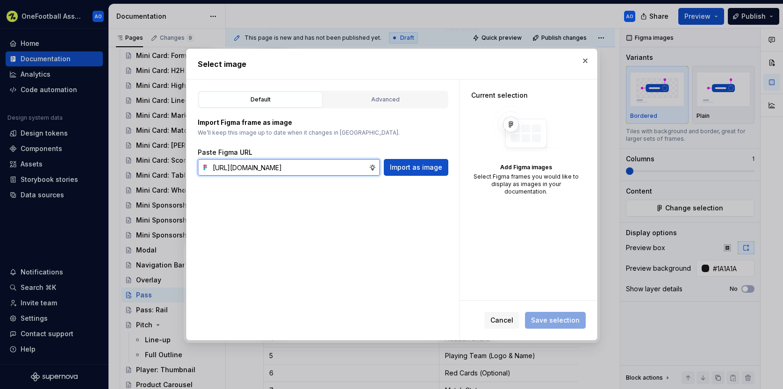
scroll to position [0, 264]
type input "[URL][DOMAIN_NAME]"
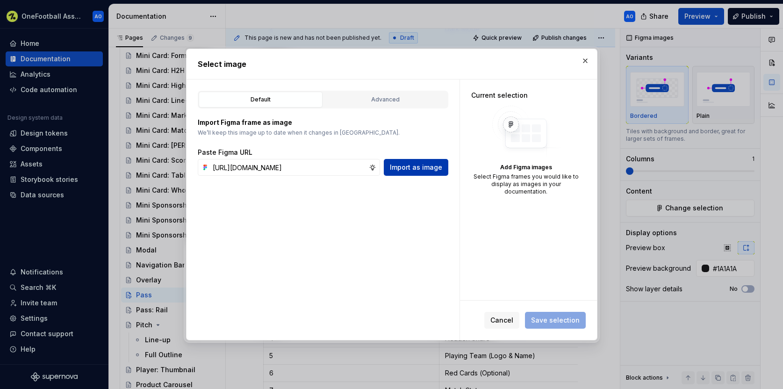
click at [408, 163] on span "Import as image" at bounding box center [416, 167] width 52 height 9
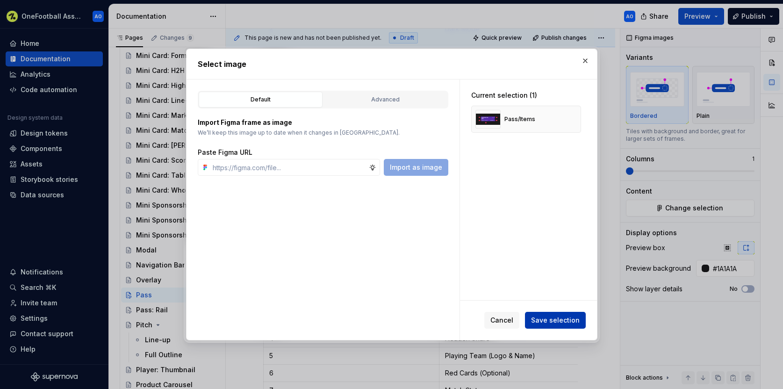
click at [560, 316] on span "Save selection" at bounding box center [555, 319] width 49 height 9
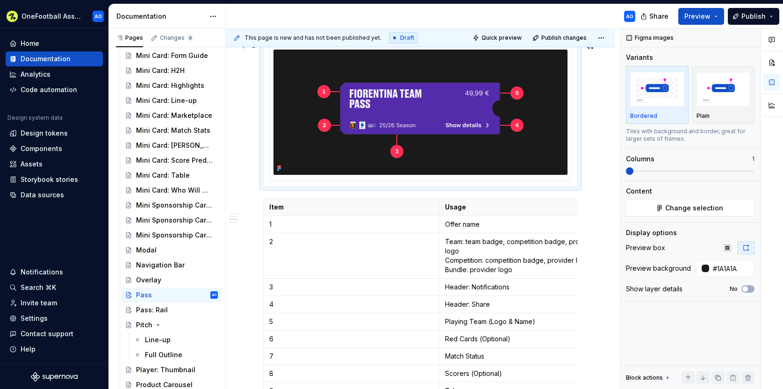
scroll to position [678, 0]
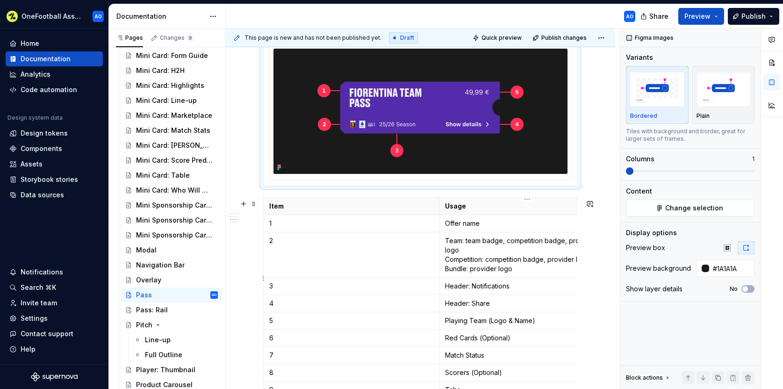
click at [471, 281] on p "Header: Notifications" at bounding box center [527, 285] width 164 height 9
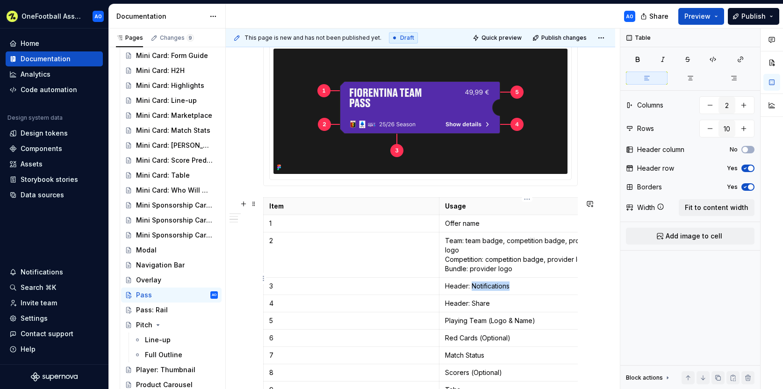
click at [471, 281] on p "Header: Notifications" at bounding box center [527, 285] width 164 height 9
click at [470, 281] on p "Header: Notifications" at bounding box center [527, 285] width 164 height 9
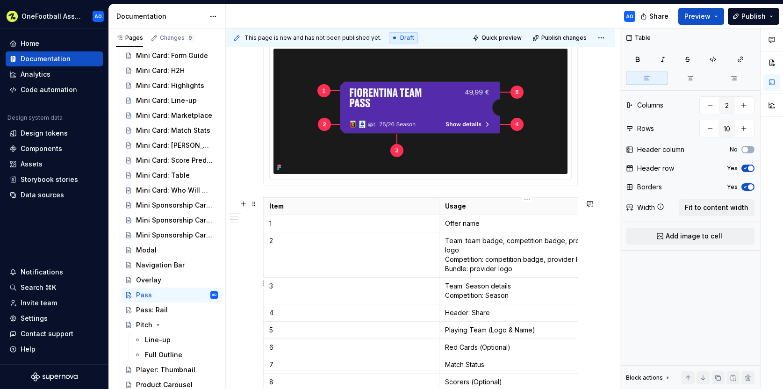
click at [513, 281] on p "Team: Season details Competition: Season" at bounding box center [527, 290] width 164 height 19
click at [521, 287] on p "Team: Season Competition: Season" at bounding box center [527, 290] width 164 height 19
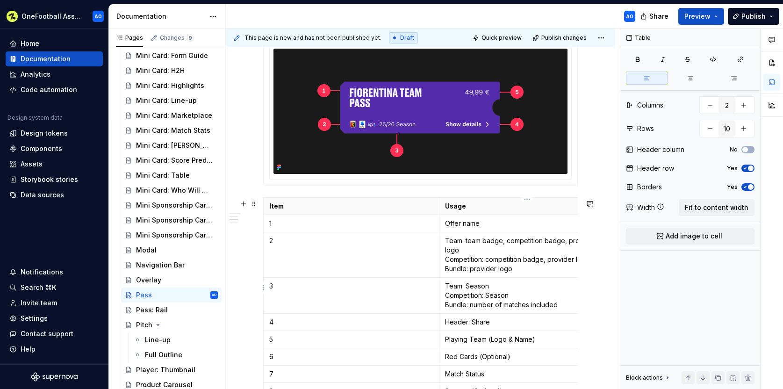
click at [470, 299] on p "Team: Season Competition: Season Bundle: number of matches included" at bounding box center [527, 295] width 164 height 28
click at [472, 298] on p "Team: Season Competition: Season Bundle: number of matches included" at bounding box center [527, 295] width 164 height 28
type textarea "*"
click at [488, 286] on p "Team: Season Competition: Season Bundle: number of matches included" at bounding box center [527, 295] width 164 height 28
click at [470, 281] on p "Team: Season Competition: season Bundle: number of matches included" at bounding box center [527, 295] width 164 height 28
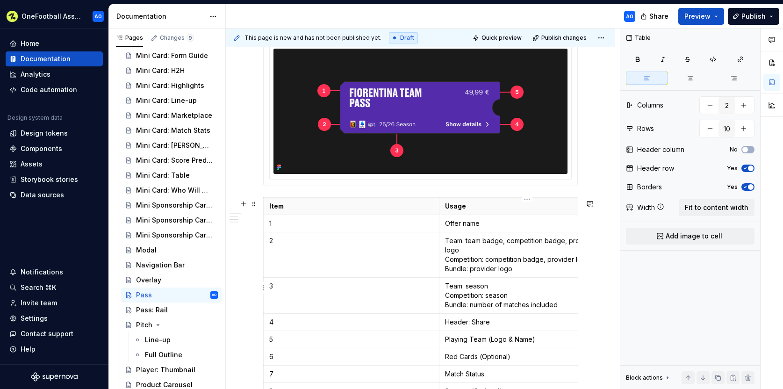
click at [483, 281] on p "Team: season Competition: season Bundle: number of matches included" at bounding box center [527, 295] width 164 height 28
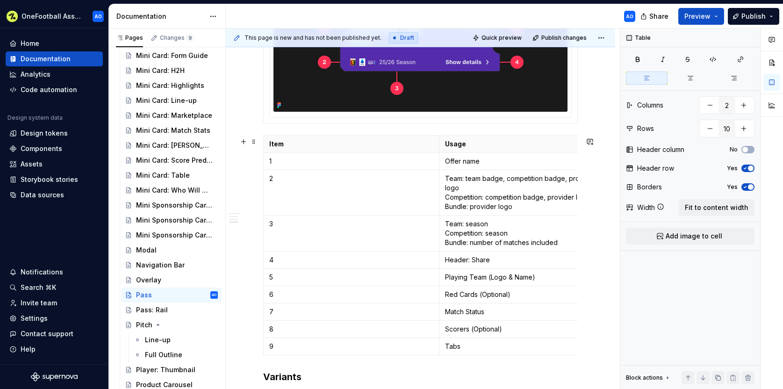
scroll to position [747, 0]
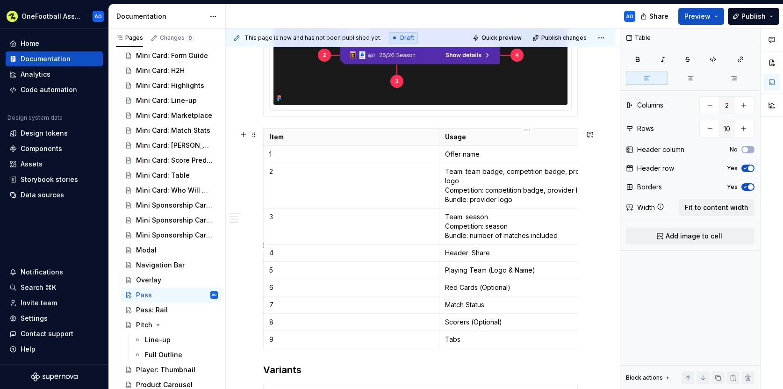
click at [491, 248] on p "Header: Share" at bounding box center [527, 252] width 164 height 9
drag, startPoint x: 491, startPoint y: 245, endPoint x: 477, endPoint y: 245, distance: 14.0
click at [491, 248] on p "Header: Share" at bounding box center [527, 252] width 164 height 9
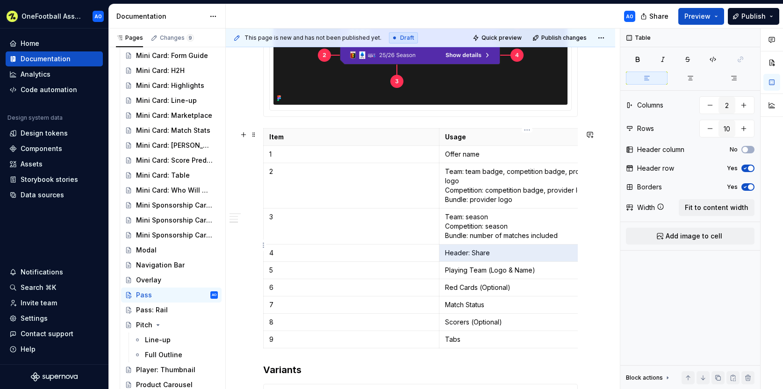
click at [473, 248] on p "Header: Share" at bounding box center [527, 252] width 164 height 9
click at [481, 265] on p "Playing Team (Logo & Name)" at bounding box center [527, 269] width 164 height 9
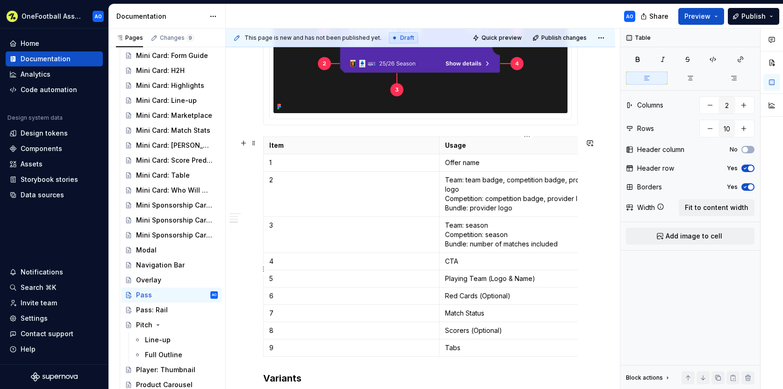
scroll to position [740, 0]
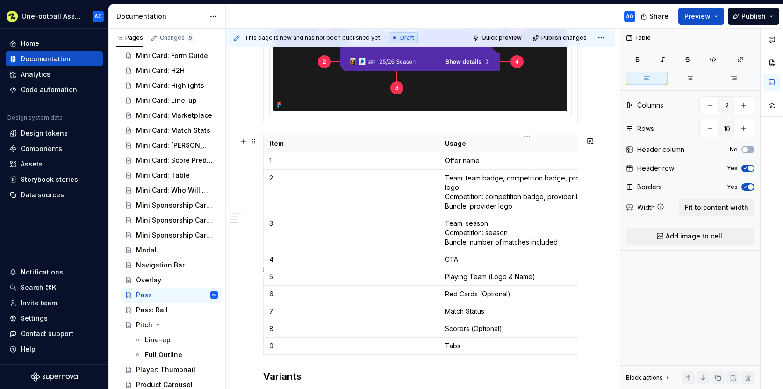
click at [474, 272] on p "Playing Team (Logo & Name)" at bounding box center [527, 276] width 164 height 9
drag, startPoint x: 426, startPoint y: 283, endPoint x: 370, endPoint y: 286, distance: 56.2
click at [426, 289] on p "6" at bounding box center [351, 293] width 164 height 9
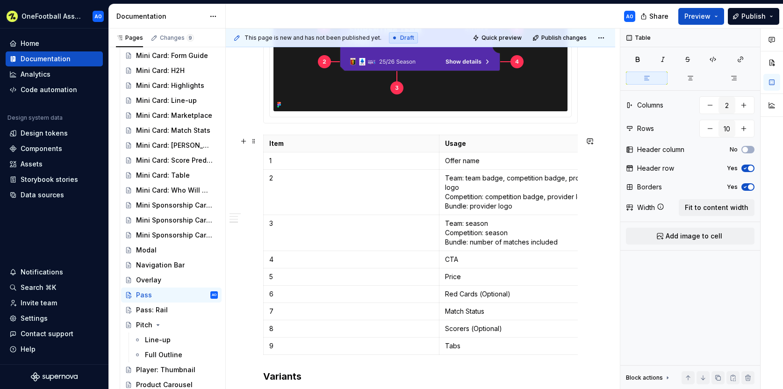
click at [262, 286] on div "Design Appearance Item Usage 1 Light Mode 2 Dark Mode Items Item Usage 1 Offer …" at bounding box center [420, 53] width 389 height 1244
click at [264, 286] on html "OneFootball Assist AO Home Documentation Analytics Code automation Design syste…" at bounding box center [391, 194] width 783 height 389
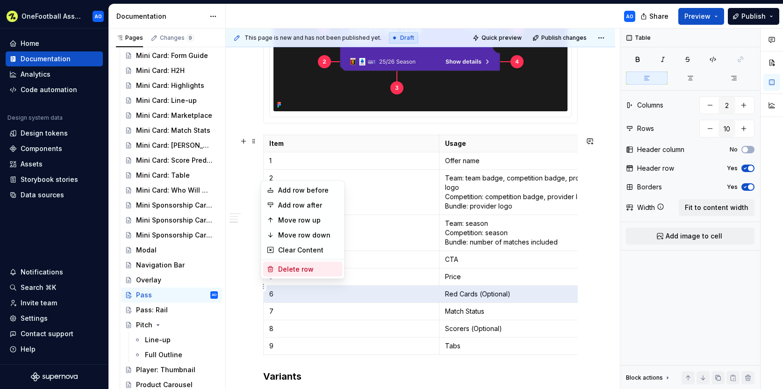
click at [271, 271] on icon at bounding box center [270, 268] width 7 height 7
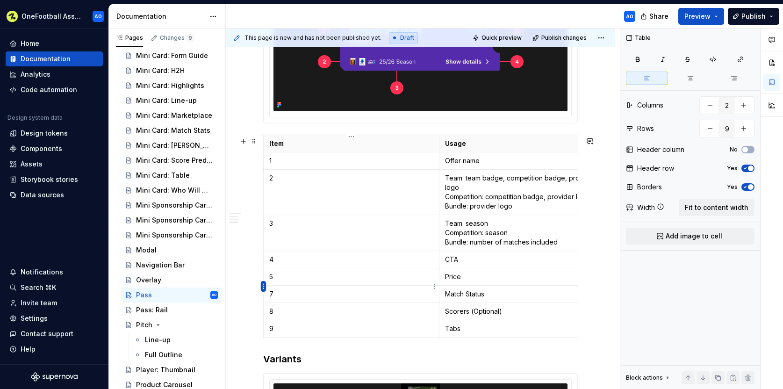
click at [262, 288] on html "OneFootball Assist AO Home Documentation Analytics Code automation Design syste…" at bounding box center [391, 194] width 783 height 389
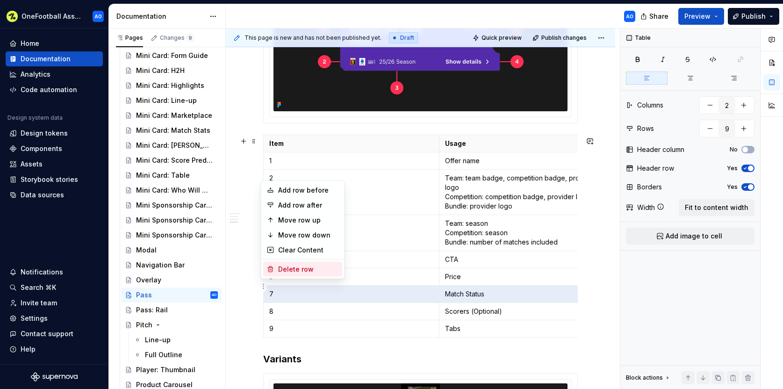
click at [282, 268] on div "Delete row" at bounding box center [308, 268] width 61 height 9
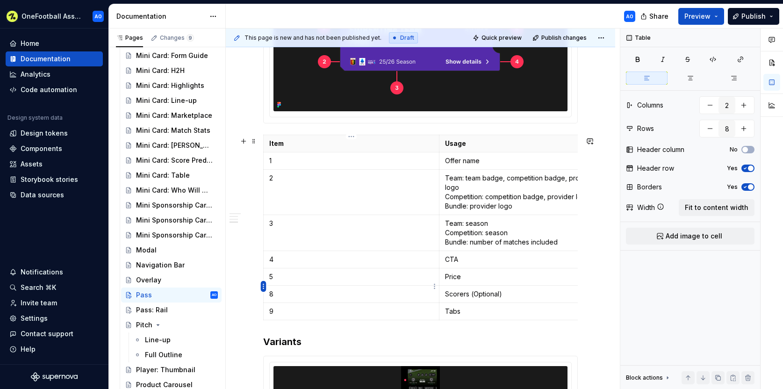
click at [263, 286] on html "OneFootball Assist AO Home Documentation Analytics Code automation Design syste…" at bounding box center [391, 194] width 783 height 389
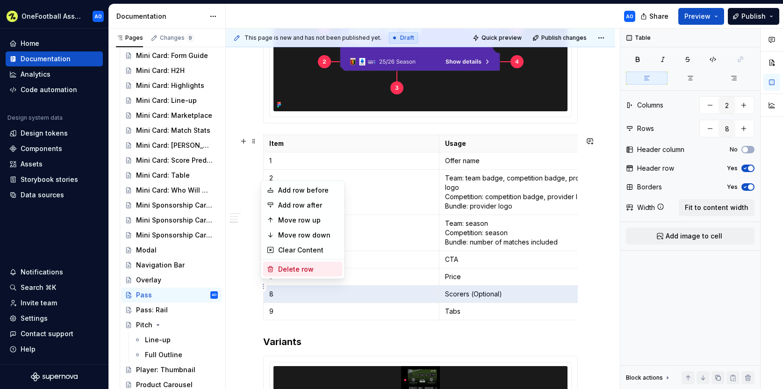
click at [285, 264] on div "Delete row" at bounding box center [308, 268] width 61 height 9
type input "7"
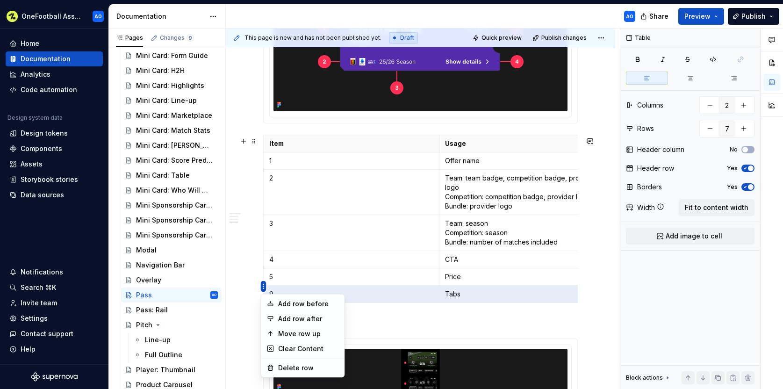
click at [263, 286] on html "OneFootball Assist AO Home Documentation Analytics Code automation Design syste…" at bounding box center [391, 194] width 783 height 389
click at [309, 366] on div "Delete row" at bounding box center [308, 367] width 61 height 9
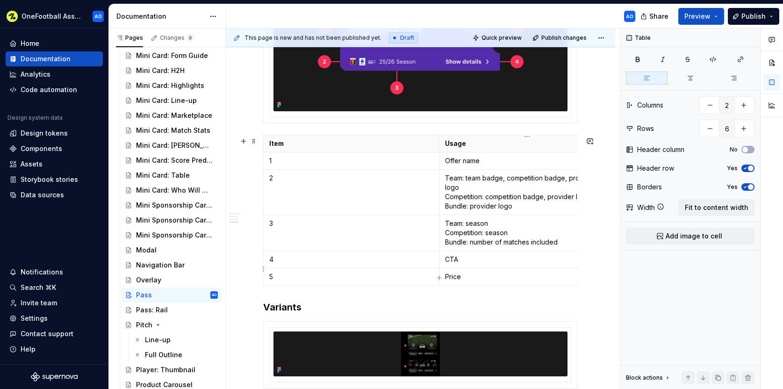
click at [444, 268] on td "Price" at bounding box center [527, 276] width 176 height 17
click at [528, 272] on p "Pre-purchase: Price" at bounding box center [527, 276] width 164 height 9
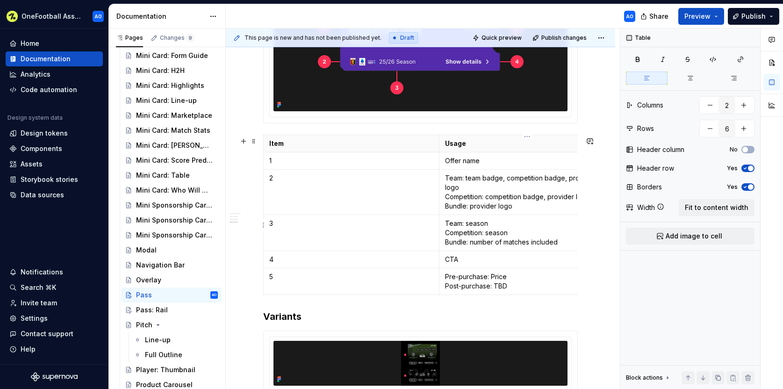
click at [484, 228] on p "Team: season Competition: season Bundle: number of matches included" at bounding box center [527, 233] width 164 height 28
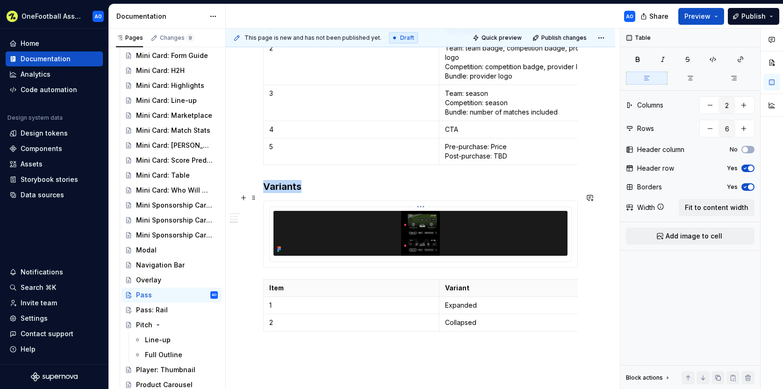
click at [446, 228] on img at bounding box center [420, 233] width 235 height 45
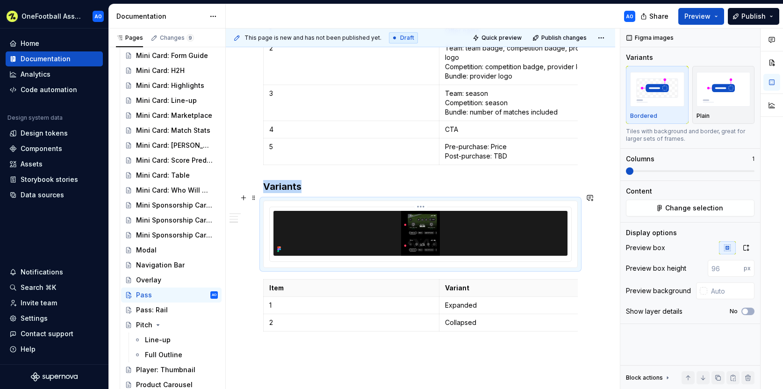
click at [471, 229] on img at bounding box center [420, 233] width 235 height 45
click at [698, 204] on span "Change selection" at bounding box center [694, 207] width 58 height 9
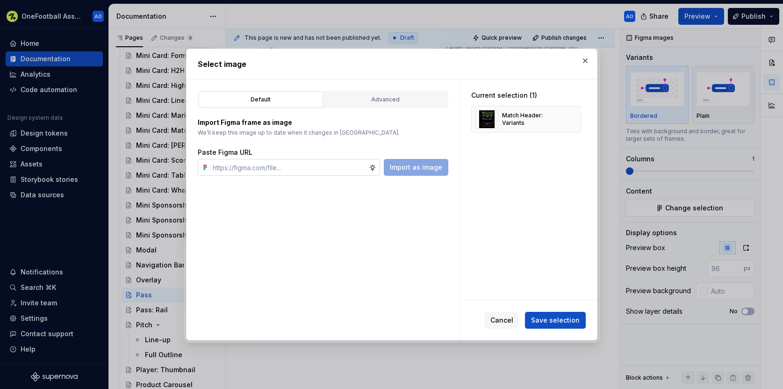
type textarea "*"
click at [319, 169] on input "text" at bounding box center [289, 167] width 160 height 17
type input "[URL][DOMAIN_NAME]"
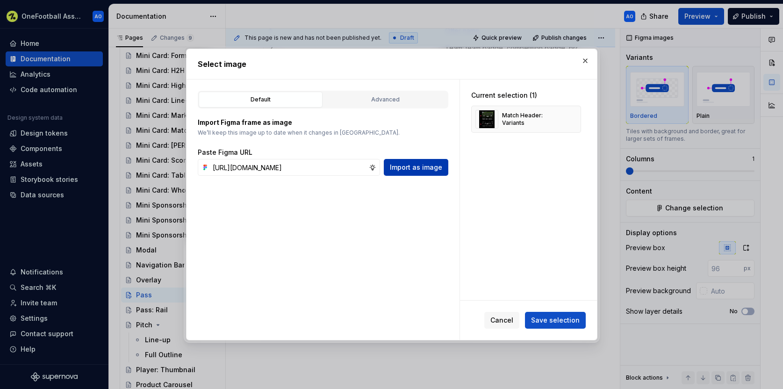
click at [423, 169] on span "Import as image" at bounding box center [416, 167] width 52 height 9
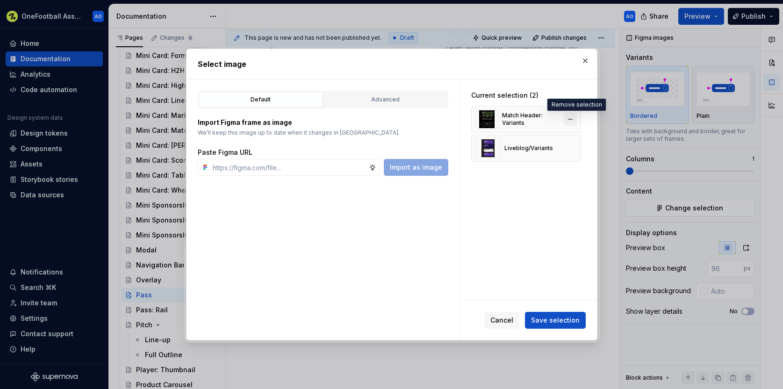
click at [577, 118] on button "button" at bounding box center [569, 119] width 13 height 13
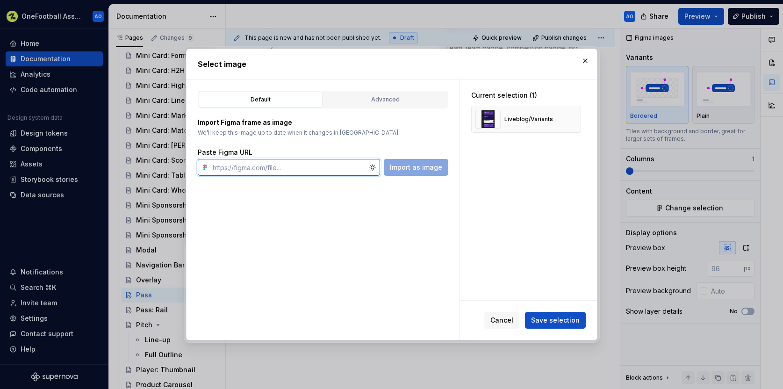
click at [302, 161] on input "text" at bounding box center [289, 167] width 160 height 17
paste input "[URL][DOMAIN_NAME]"
type input "[URL][DOMAIN_NAME]"
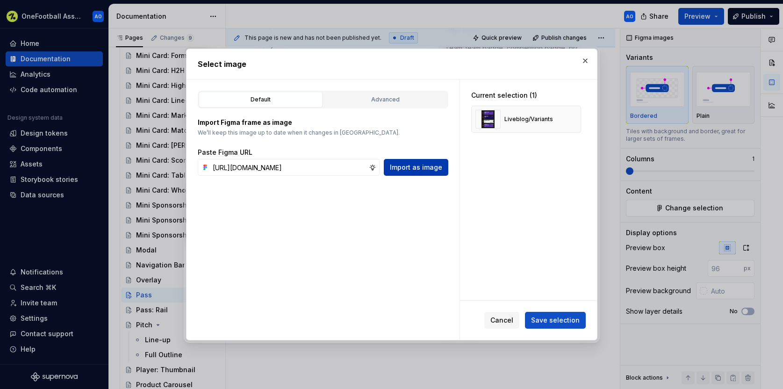
click at [419, 165] on span "Import as image" at bounding box center [416, 167] width 52 height 9
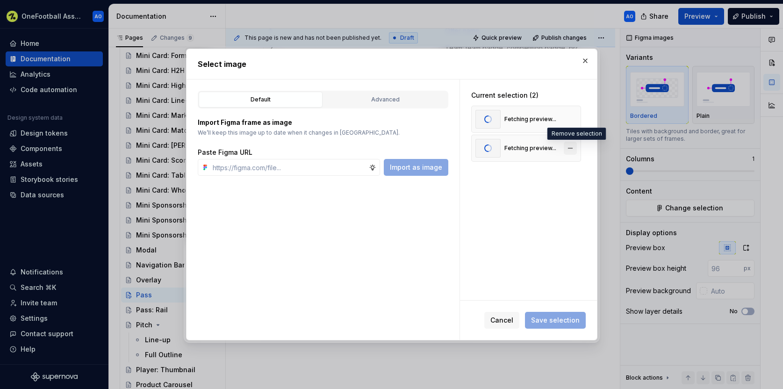
click at [571, 147] on button "button" at bounding box center [569, 148] width 13 height 13
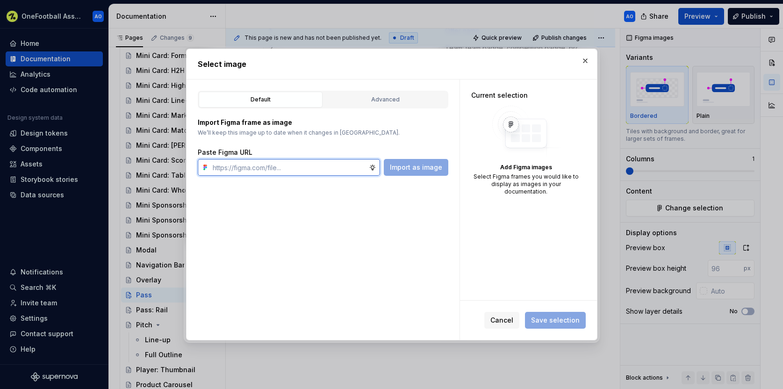
click at [293, 168] on input "text" at bounding box center [289, 167] width 160 height 17
paste input "[URL][DOMAIN_NAME]"
type input "[URL][DOMAIN_NAME]"
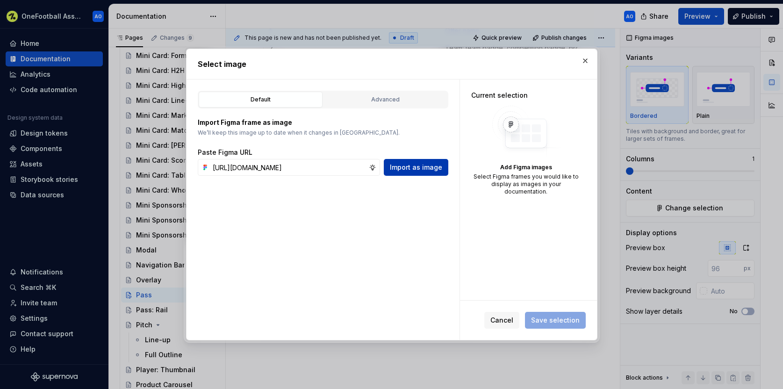
scroll to position [0, 0]
click at [423, 164] on span "Import as image" at bounding box center [416, 167] width 52 height 9
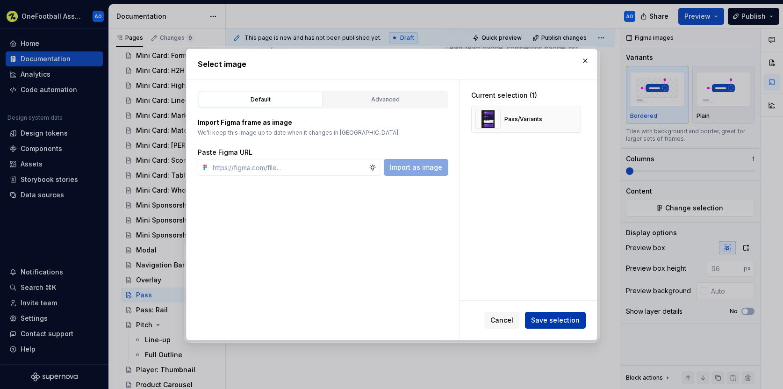
click at [554, 319] on span "Save selection" at bounding box center [555, 319] width 49 height 9
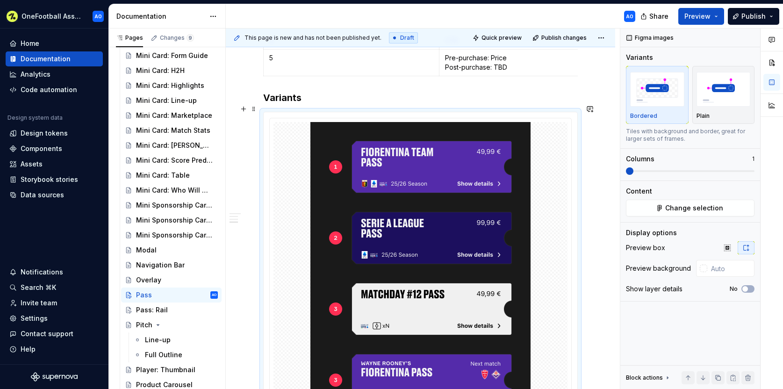
scroll to position [985, 0]
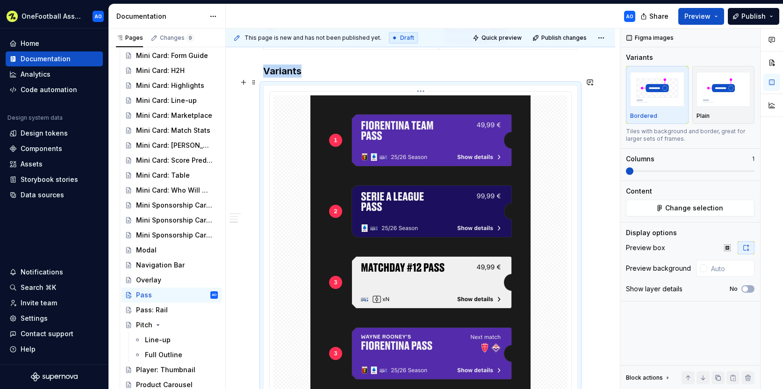
click at [548, 218] on div at bounding box center [420, 246] width 294 height 303
click at [720, 267] on input "text" at bounding box center [730, 268] width 47 height 17
type input "#1A1A1A"
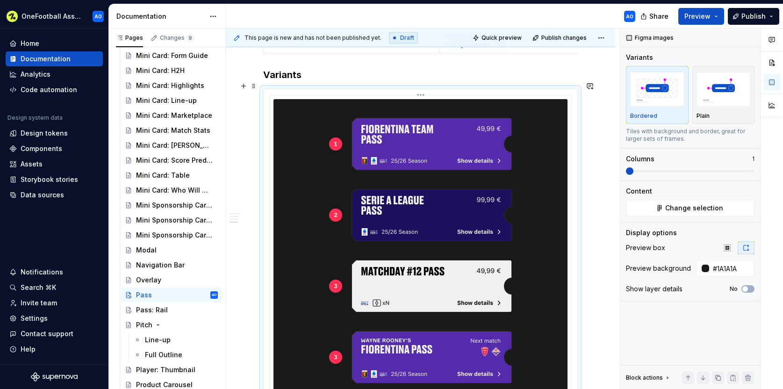
scroll to position [957, 0]
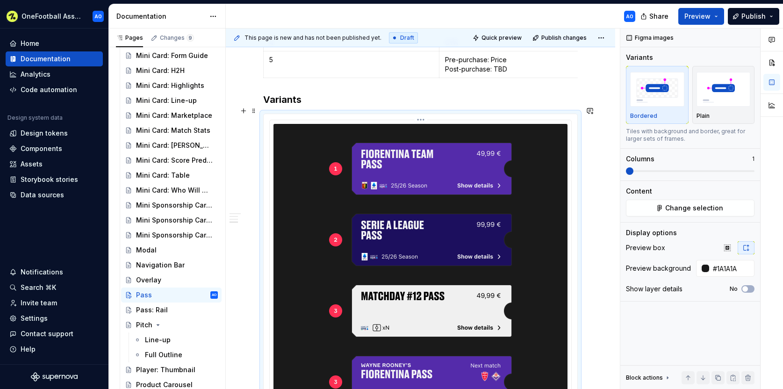
type textarea "*"
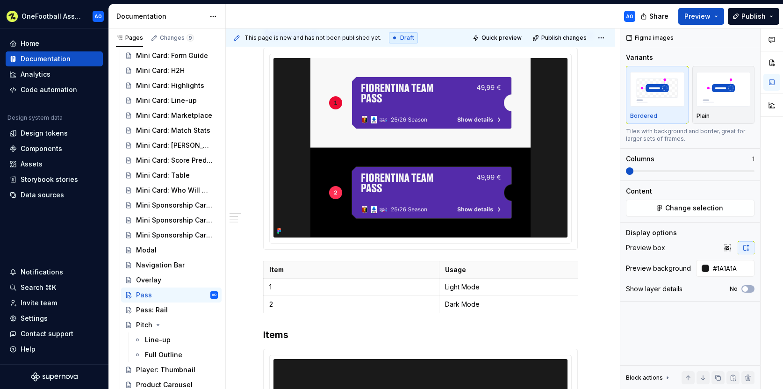
scroll to position [223, 0]
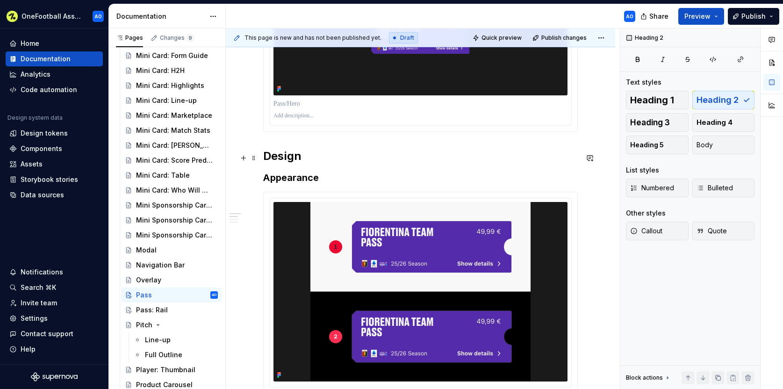
click at [304, 158] on h2 "Design" at bounding box center [420, 156] width 314 height 15
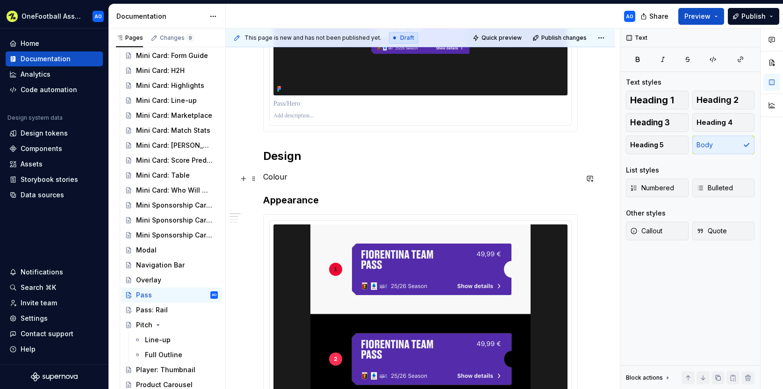
click at [275, 180] on p "Colour" at bounding box center [420, 176] width 314 height 11
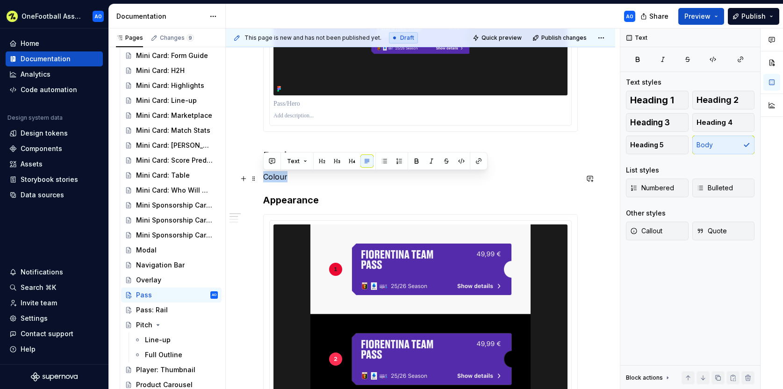
click at [275, 180] on p "Colour" at bounding box center [420, 176] width 314 height 11
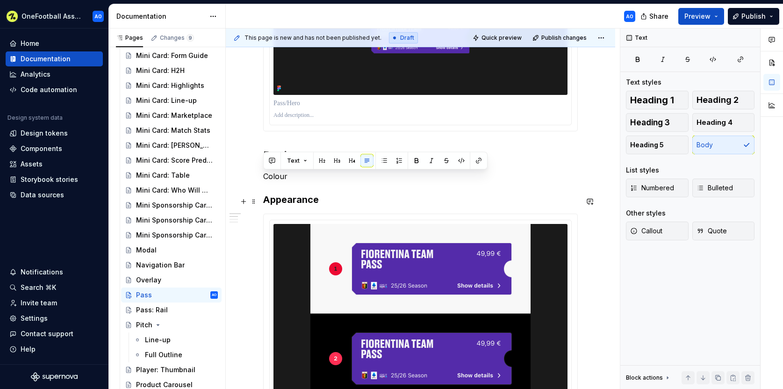
click at [302, 202] on h3 "Appearance" at bounding box center [420, 199] width 314 height 13
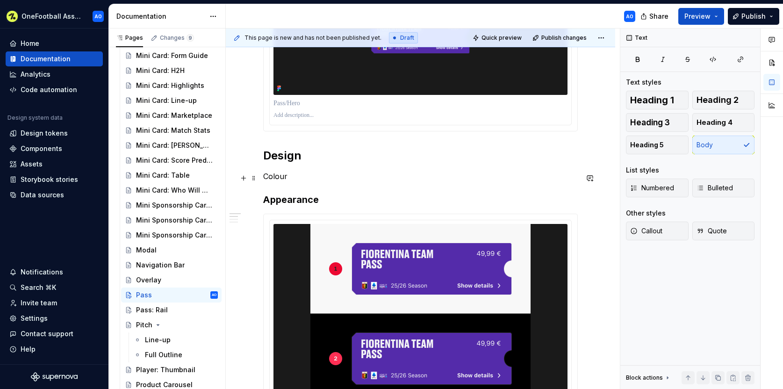
click at [279, 181] on p "Colour" at bounding box center [420, 176] width 314 height 11
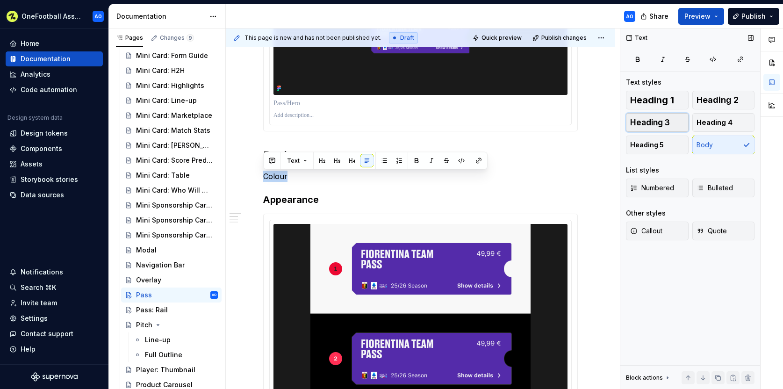
click at [665, 118] on span "Heading 3" at bounding box center [650, 122] width 40 height 9
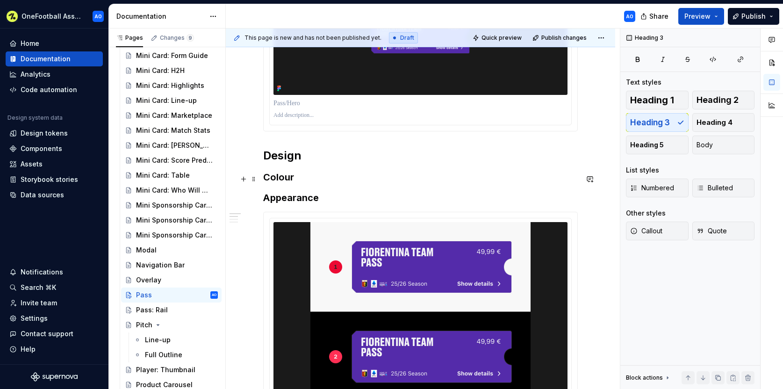
click at [314, 177] on h3 "Colour" at bounding box center [420, 177] width 314 height 13
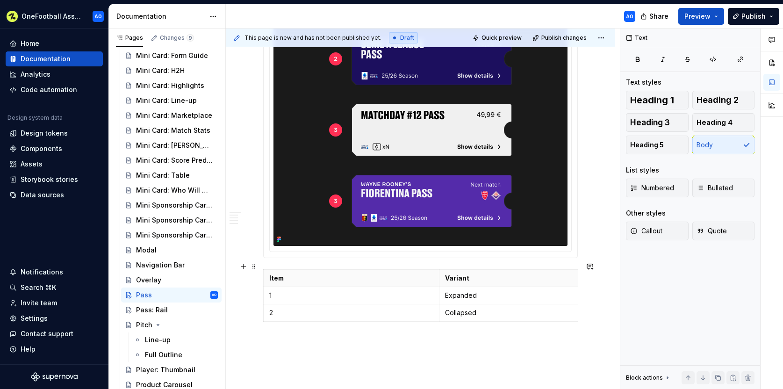
scroll to position [1189, 0]
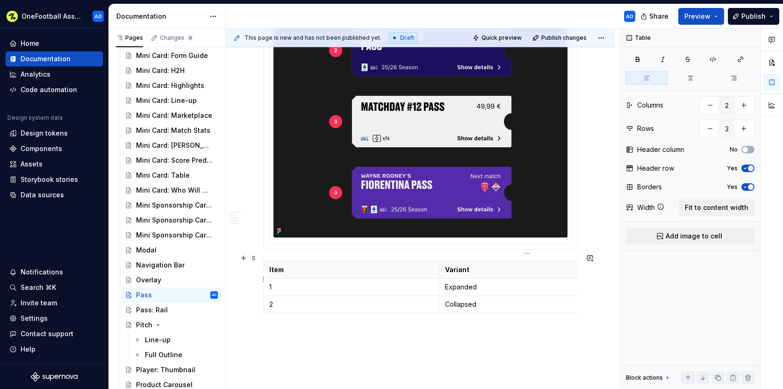
click at [454, 282] on p "Expanded" at bounding box center [527, 286] width 164 height 9
click at [477, 282] on p "[Pre-purchase] Team Pass" at bounding box center [527, 286] width 164 height 9
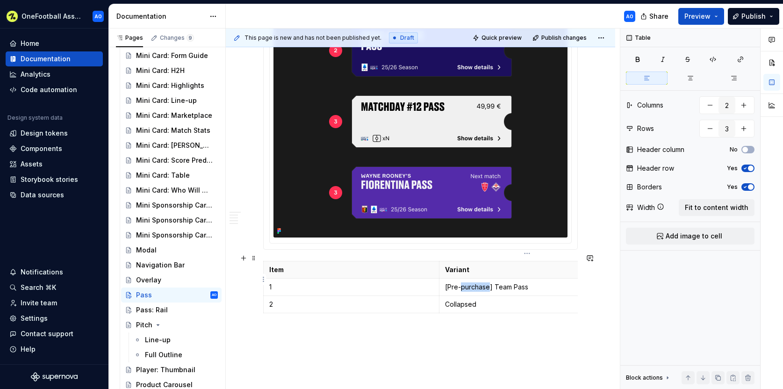
click at [477, 282] on p "[Pre-purchase] Team Pass" at bounding box center [527, 286] width 164 height 9
click at [496, 282] on p "[Pre-purchase] Team Pass" at bounding box center [527, 286] width 164 height 9
click at [492, 282] on p "[Pre-purchase] Team Pass" at bounding box center [527, 286] width 164 height 9
drag, startPoint x: 488, startPoint y: 278, endPoint x: 480, endPoint y: 284, distance: 9.1
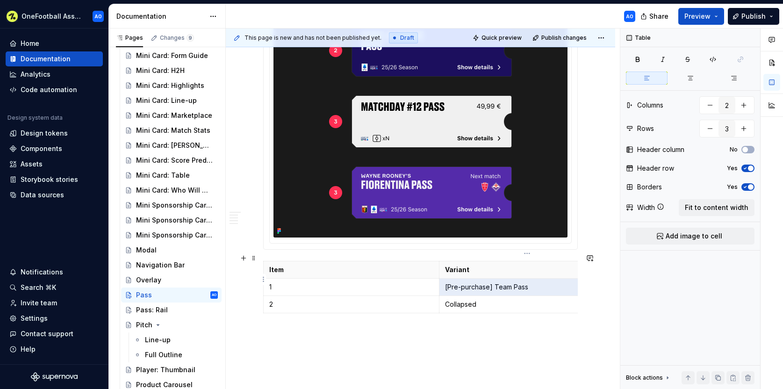
click at [444, 279] on td "[Pre-purchase] Team Pass" at bounding box center [527, 286] width 176 height 17
click at [490, 284] on td "[Pre-purchase] Team Pass" at bounding box center [527, 286] width 176 height 17
click at [494, 282] on p "[Pre-purchase] Team Pass" at bounding box center [527, 286] width 164 height 9
click at [492, 282] on p "[Pre-purchase] Team Pass" at bounding box center [527, 286] width 164 height 9
click at [494, 282] on p "[Pre-purchase] Team Pass" at bounding box center [527, 286] width 164 height 9
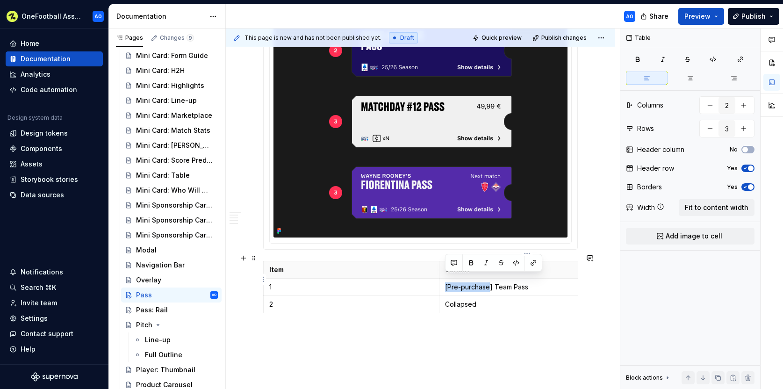
drag, startPoint x: 475, startPoint y: 280, endPoint x: 442, endPoint y: 280, distance: 32.7
click at [442, 280] on td "[Pre-purchase] Team Pass" at bounding box center [527, 286] width 176 height 17
click at [462, 300] on p "Collapsed" at bounding box center [527, 304] width 164 height 9
click at [286, 300] on p "2" at bounding box center [351, 304] width 164 height 9
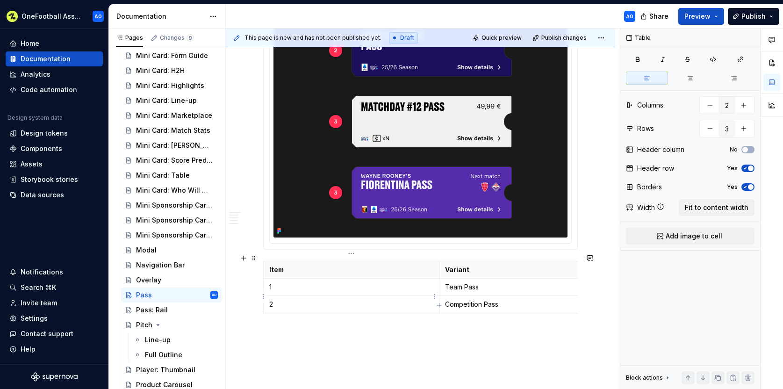
click at [271, 303] on td "2" at bounding box center [352, 303] width 176 height 17
click at [438, 306] on icon "button" at bounding box center [438, 304] width 7 height 7
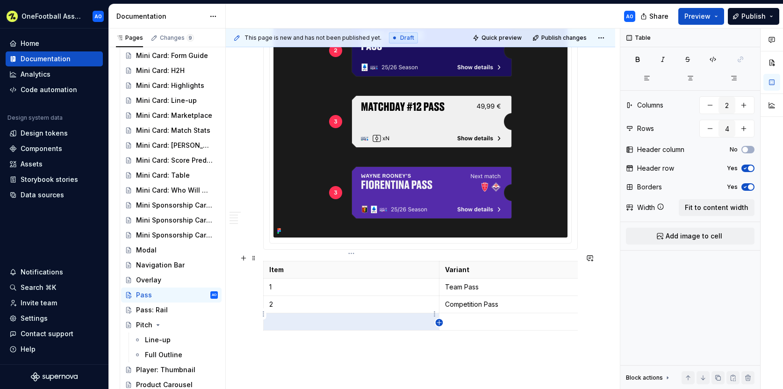
click at [440, 323] on icon "button" at bounding box center [438, 322] width 7 height 7
type input "5"
click at [458, 317] on p at bounding box center [527, 321] width 164 height 9
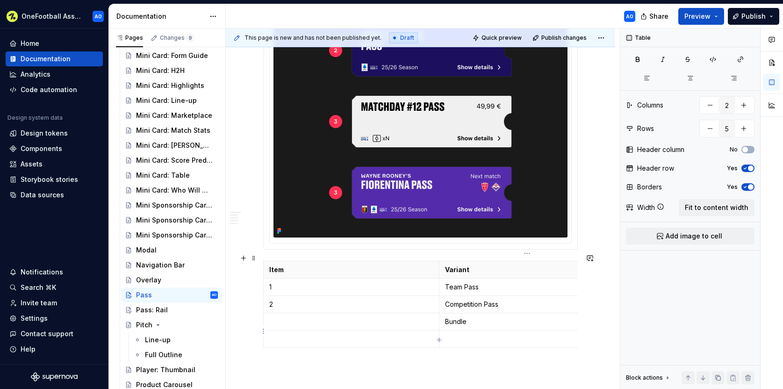
click at [454, 334] on p at bounding box center [527, 338] width 164 height 9
type textarea "*"
drag, startPoint x: 491, startPoint y: 331, endPoint x: 542, endPoint y: 329, distance: 50.5
click at [538, 334] on p "Post-purchase Team Pass" at bounding box center [527, 338] width 164 height 9
click at [496, 334] on p "Post-purchase Example" at bounding box center [527, 338] width 164 height 9
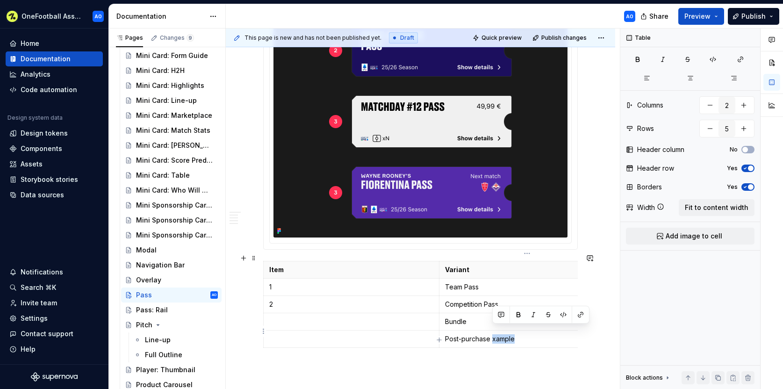
drag, startPoint x: 492, startPoint y: 331, endPoint x: 549, endPoint y: 330, distance: 57.0
click at [547, 334] on p "Post-purchase xample" at bounding box center [527, 338] width 164 height 9
click at [317, 317] on p at bounding box center [351, 321] width 164 height 9
click at [304, 334] on p at bounding box center [351, 338] width 164 height 9
click at [341, 300] on p "2" at bounding box center [351, 304] width 164 height 9
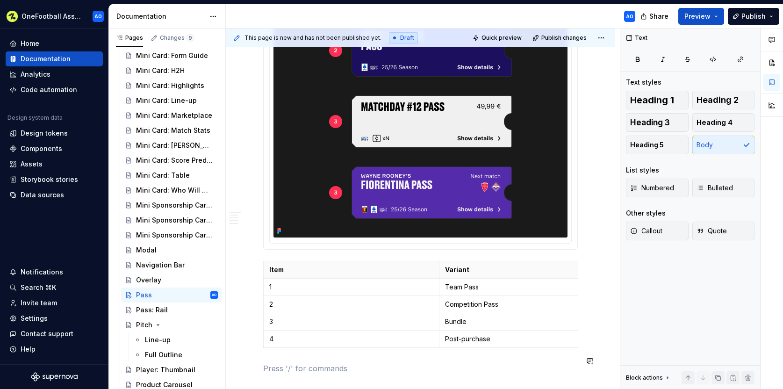
click at [482, 300] on p "Competition Pass" at bounding box center [527, 304] width 164 height 9
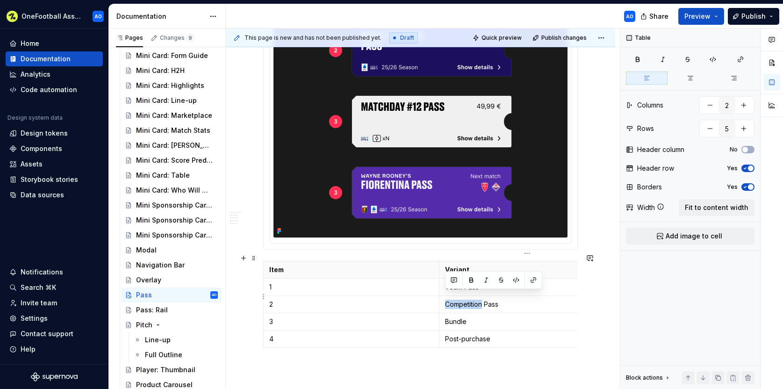
drag, startPoint x: 459, startPoint y: 297, endPoint x: 444, endPoint y: 298, distance: 15.4
click at [444, 298] on td "Competition Pass" at bounding box center [527, 303] width 176 height 17
click at [486, 300] on p "Competition Pass" at bounding box center [527, 304] width 164 height 9
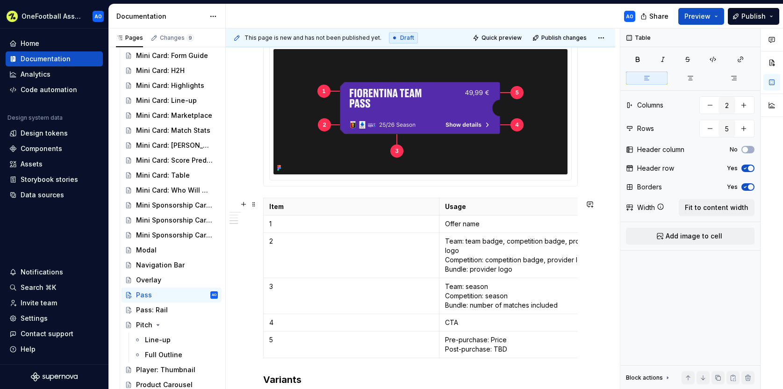
scroll to position [706, 0]
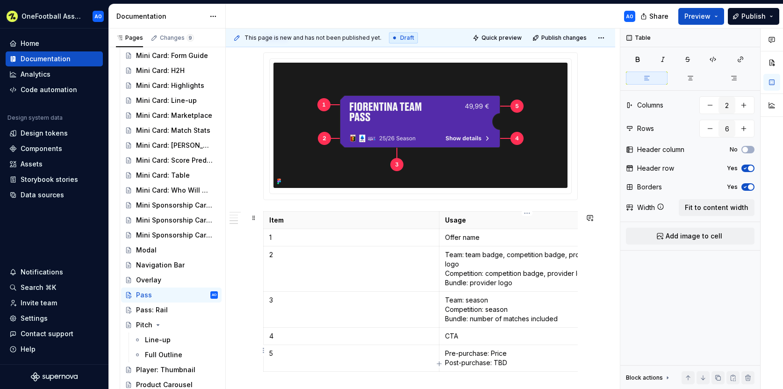
click at [445, 349] on p "Pre-purchase: Price Post-purchase: TBD" at bounding box center [527, 358] width 164 height 19
click at [446, 349] on p "Pre-purchase: Price Post-purchase: TBD" at bounding box center [527, 358] width 164 height 19
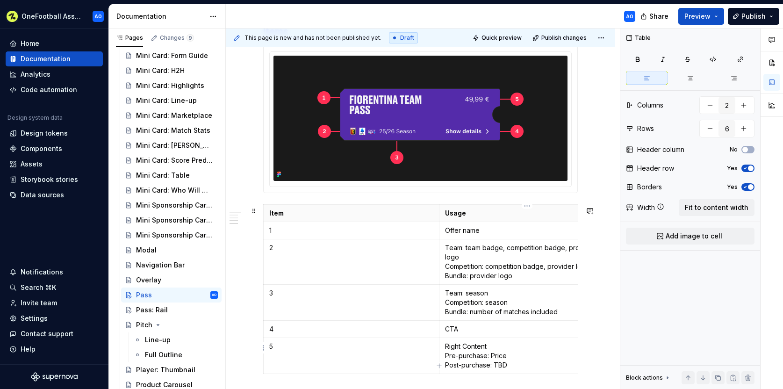
click at [445, 346] on p "Right Content Pre-purchase: Price Post-purchase: TBD" at bounding box center [527, 356] width 164 height 28
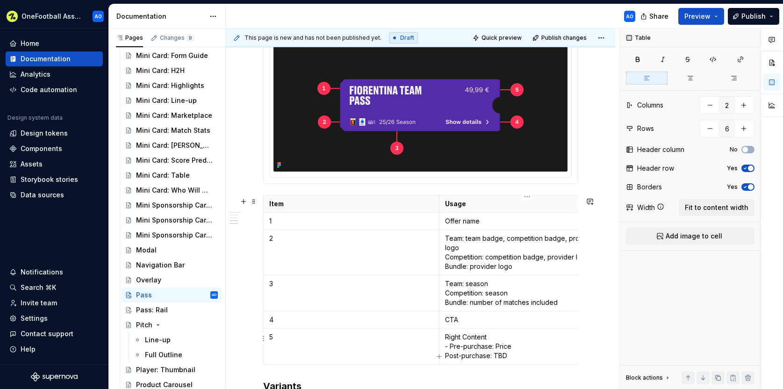
click at [445, 348] on p "Right Content - Pre-purchase: Price Post-purchase: TBD" at bounding box center [527, 346] width 164 height 28
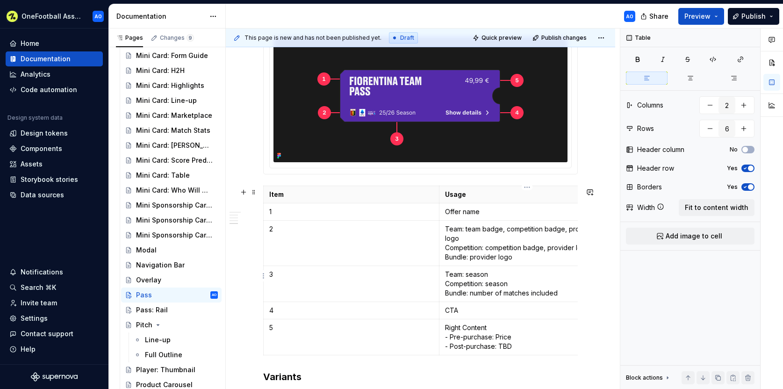
click at [537, 275] on p "Team: season Competition: season Bundle: number of matches included" at bounding box center [527, 284] width 164 height 28
drag, startPoint x: 504, startPoint y: 338, endPoint x: 510, endPoint y: 337, distance: 6.1
click at [510, 337] on p "Right Content - Pre-purchase: Price - Post-purchase: TBD" at bounding box center [527, 337] width 164 height 28
click at [517, 340] on p "Right Content - Pre-purchase: Price - Post-purchase: TBD" at bounding box center [527, 337] width 164 height 28
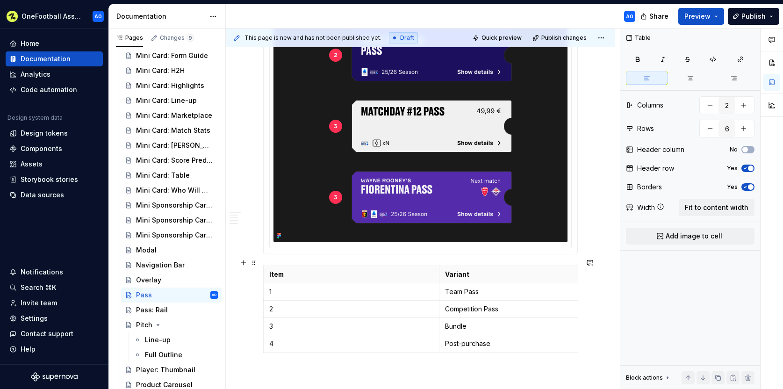
scroll to position [1194, 0]
type input "5"
click at [505, 338] on p "Post-purchase" at bounding box center [527, 342] width 164 height 9
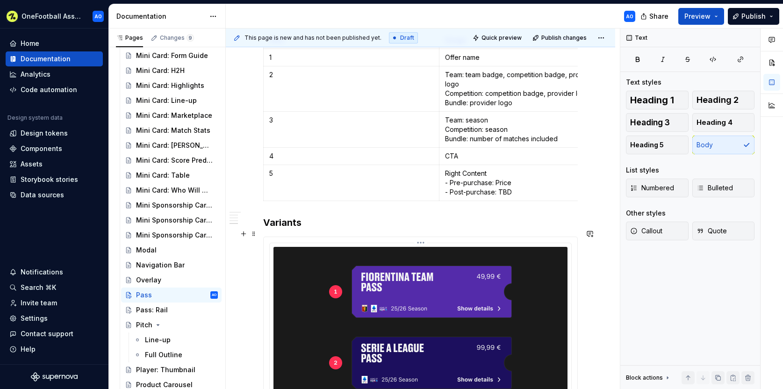
scroll to position [839, 0]
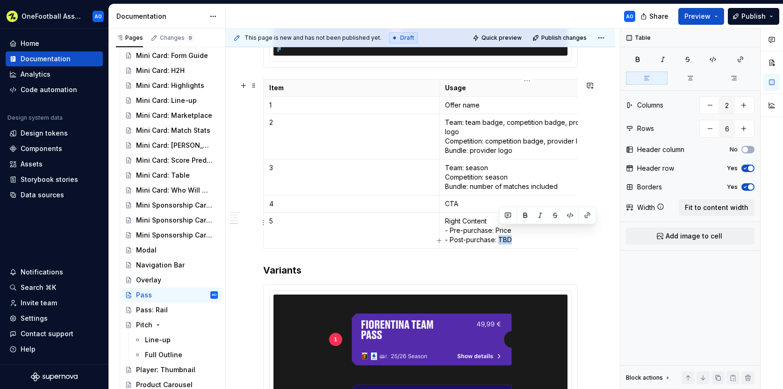
drag, startPoint x: 500, startPoint y: 231, endPoint x: 524, endPoint y: 231, distance: 23.8
click at [524, 231] on p "Right Content - Pre-purchase: Price - Post-purchase: TBD" at bounding box center [527, 230] width 164 height 28
click at [490, 216] on p "Right Content - Pre-purchase: Price - Post-purchase: N/A" at bounding box center [527, 230] width 164 height 28
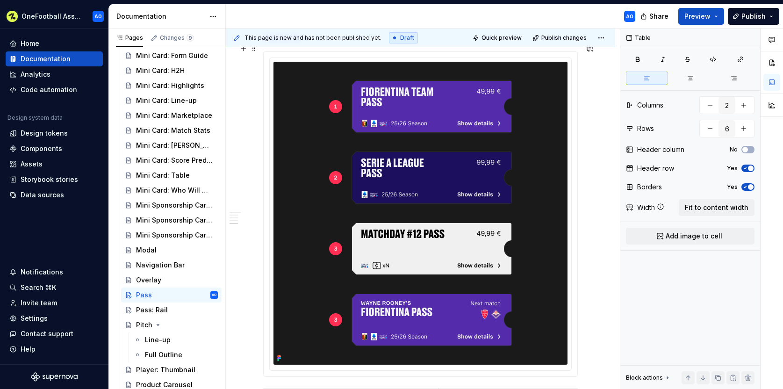
scroll to position [1077, 0]
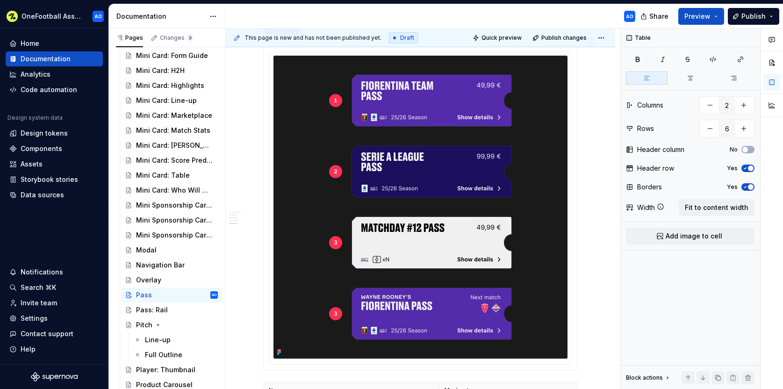
click at [578, 227] on div at bounding box center [420, 207] width 314 height 325
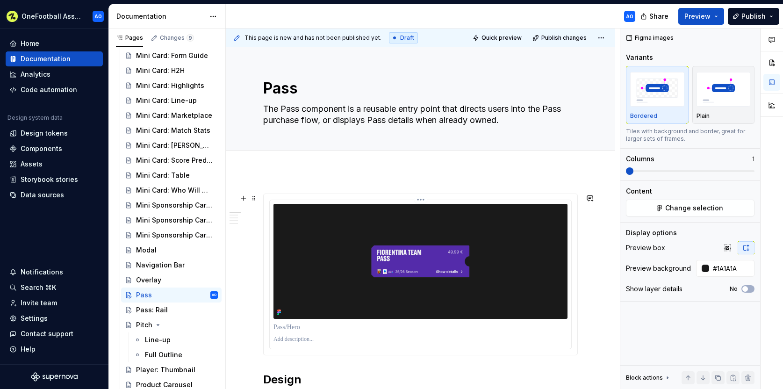
scroll to position [145, 0]
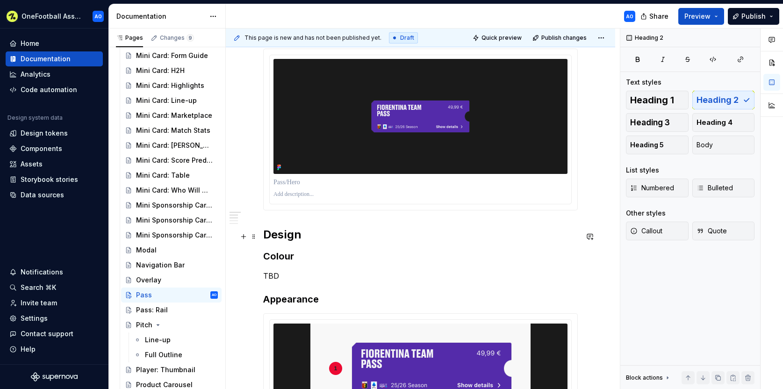
click at [264, 236] on h2 "Design" at bounding box center [420, 234] width 314 height 15
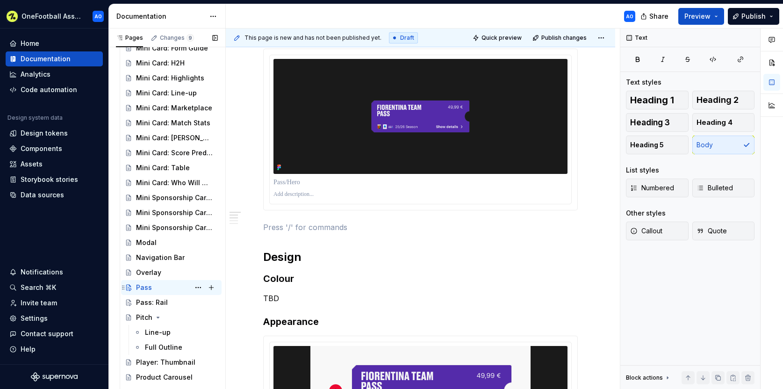
scroll to position [1136, 0]
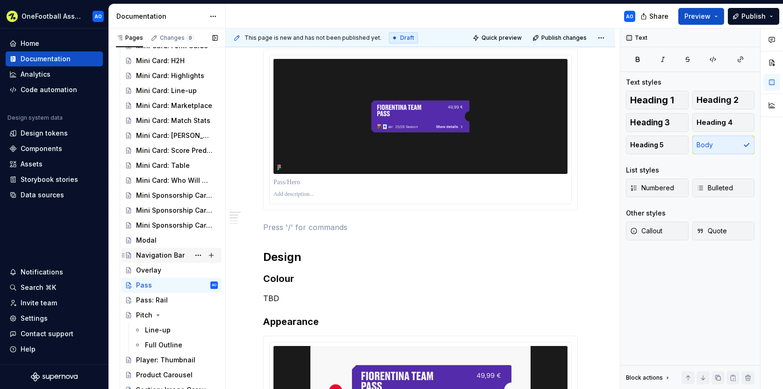
click at [157, 253] on div "Navigation Bar" at bounding box center [160, 254] width 49 height 9
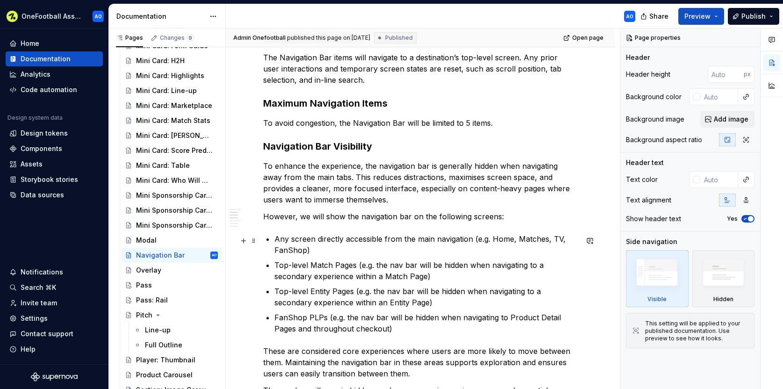
scroll to position [513, 0]
click at [146, 286] on div "Pass" at bounding box center [144, 284] width 16 height 9
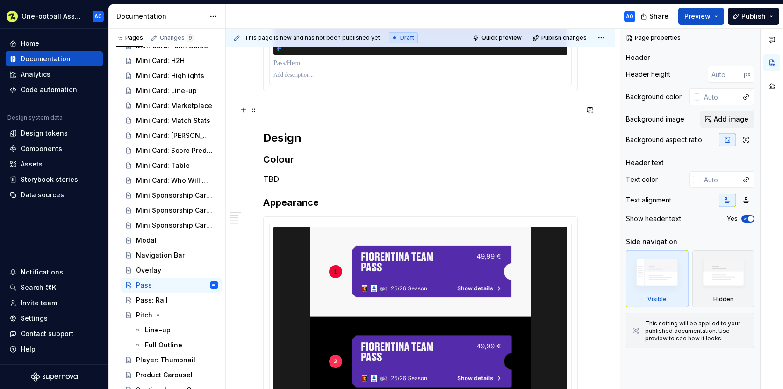
scroll to position [264, 0]
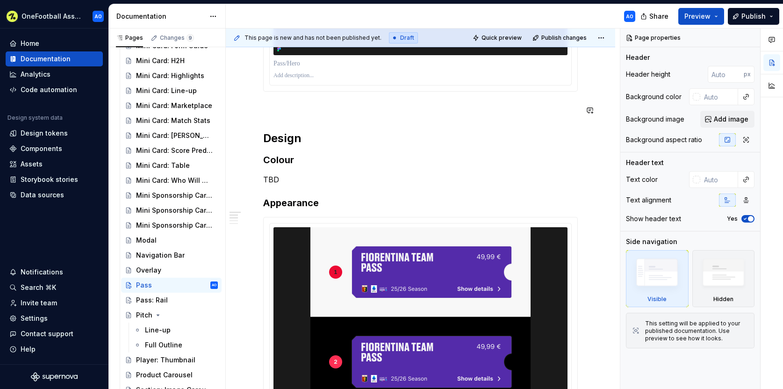
type textarea "*"
click at [267, 114] on p at bounding box center [420, 108] width 314 height 11
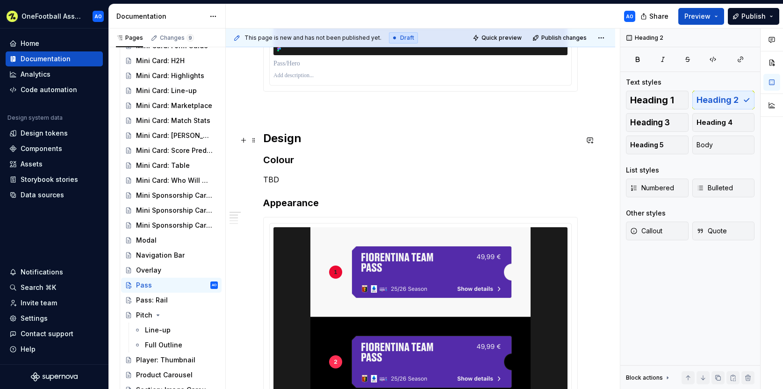
click at [280, 140] on h2 "Design" at bounding box center [420, 138] width 314 height 15
click at [269, 111] on p at bounding box center [420, 108] width 314 height 11
click at [271, 110] on p "Usage" at bounding box center [420, 108] width 314 height 11
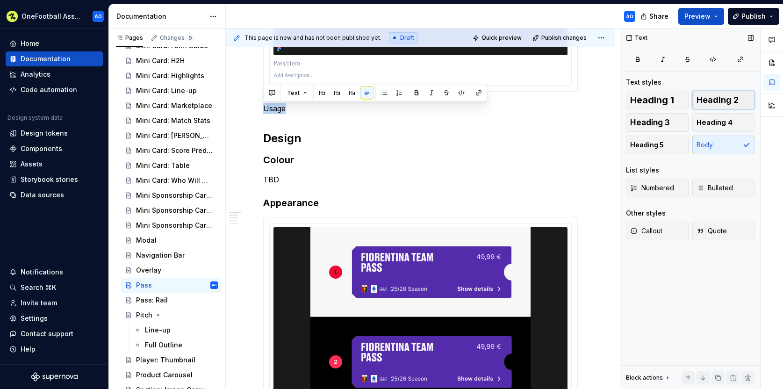
click at [720, 100] on span "Heading 2" at bounding box center [717, 99] width 42 height 9
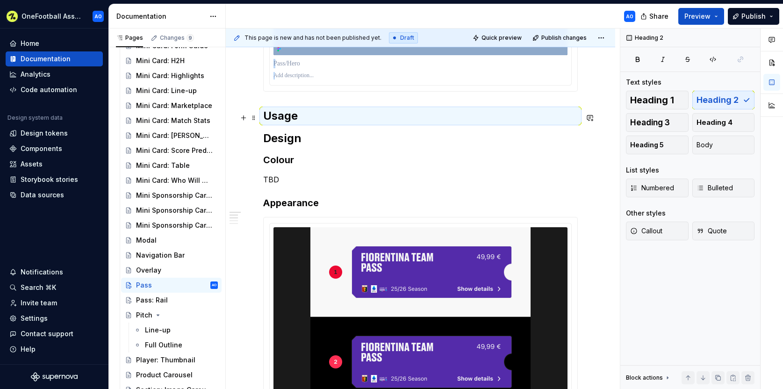
click at [312, 122] on h2 "Usage" at bounding box center [420, 115] width 314 height 15
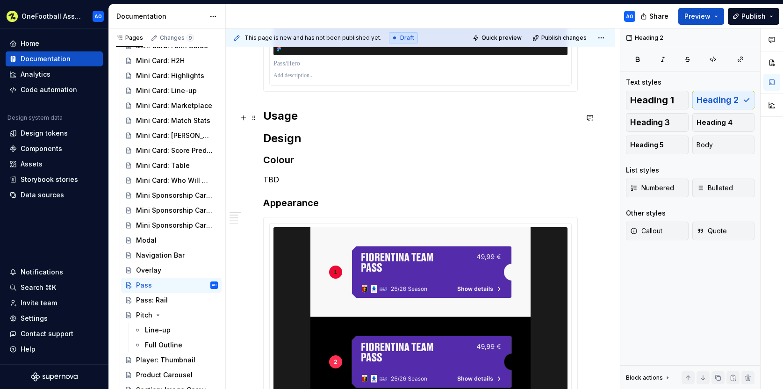
click at [310, 118] on h2 "Usage" at bounding box center [420, 115] width 314 height 15
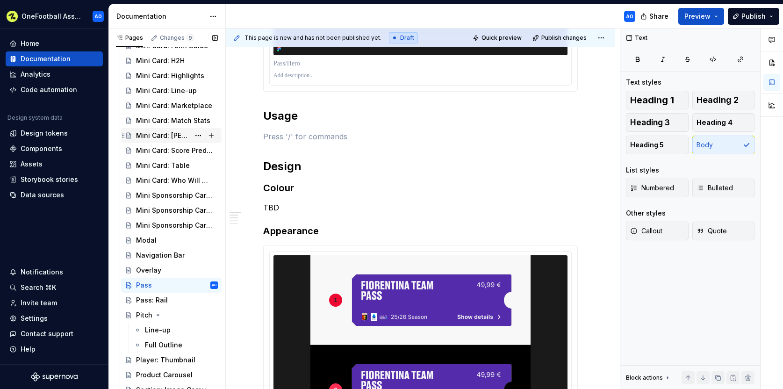
click at [148, 137] on div "Mini Card: [PERSON_NAME]" at bounding box center [163, 135] width 54 height 9
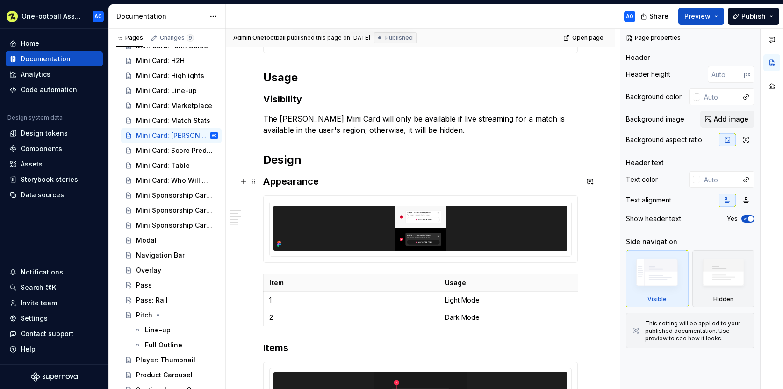
scroll to position [357, 0]
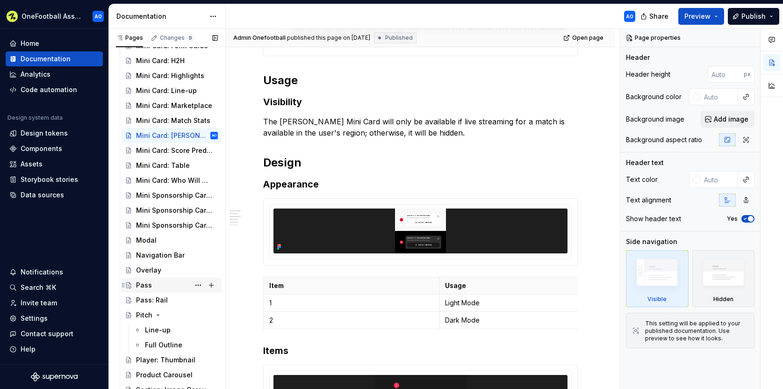
click at [150, 290] on div "Pass" at bounding box center [177, 284] width 82 height 13
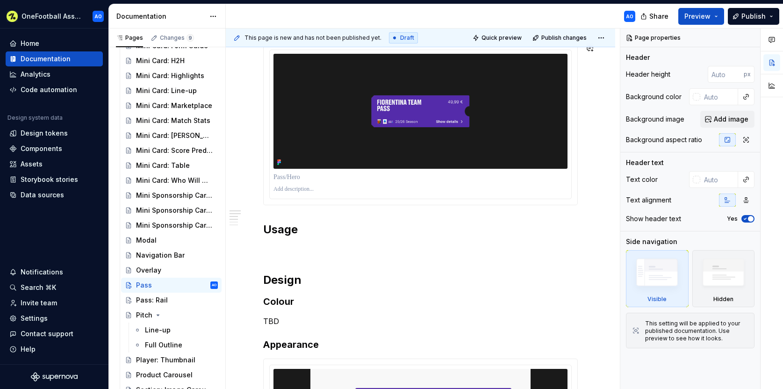
scroll to position [155, 0]
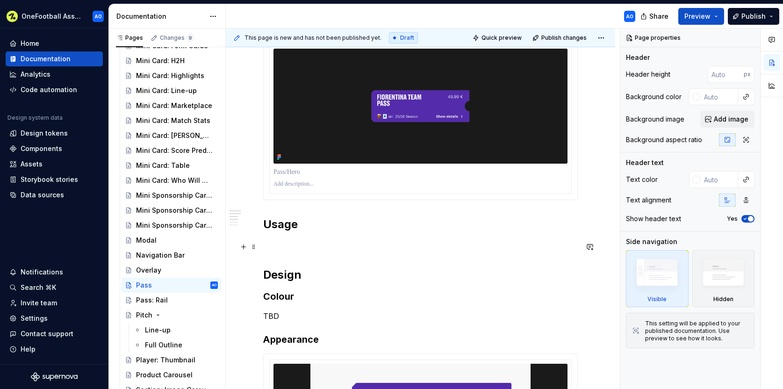
type textarea "*"
click at [283, 245] on p at bounding box center [420, 244] width 314 height 11
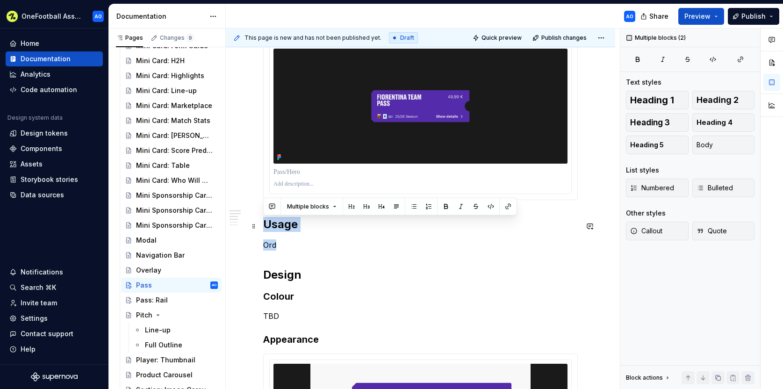
drag, startPoint x: 274, startPoint y: 248, endPoint x: 267, endPoint y: 228, distance: 20.8
copy div "Usage Ord"
click at [151, 299] on div "Pass: Rail" at bounding box center [152, 299] width 32 height 9
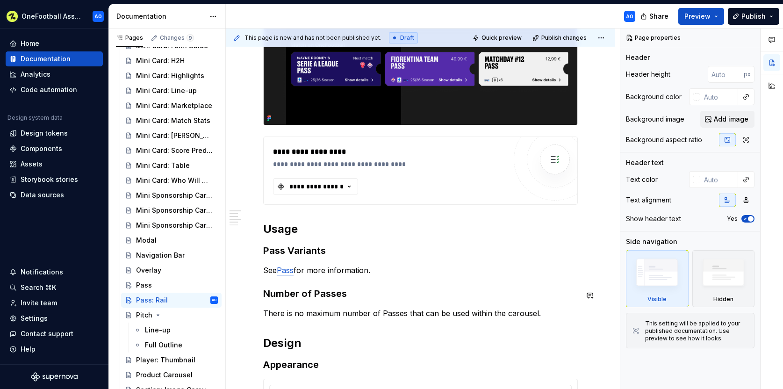
scroll to position [182, 0]
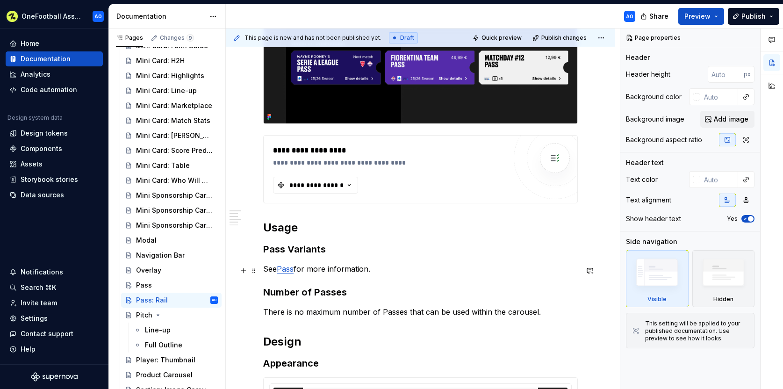
type textarea "*"
click at [374, 272] on p "See Pass for more information." at bounding box center [420, 268] width 314 height 11
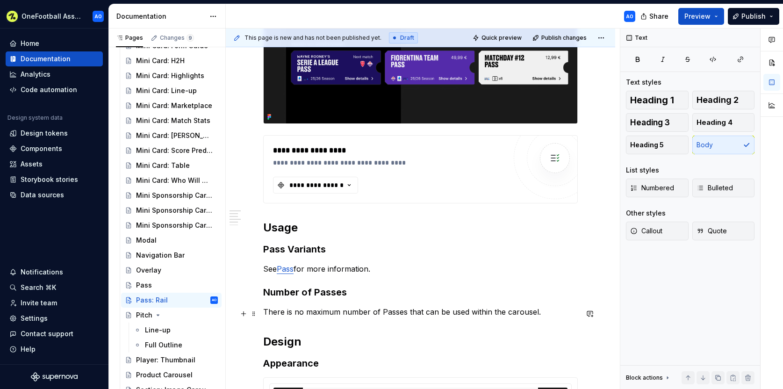
click at [540, 312] on p "There is no maximum number of Passes that can be used within the carousel." at bounding box center [420, 311] width 314 height 11
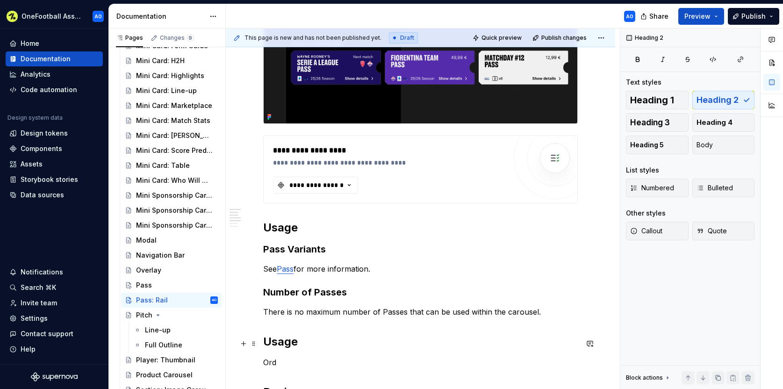
click at [285, 346] on h2 "Usage" at bounding box center [420, 341] width 314 height 15
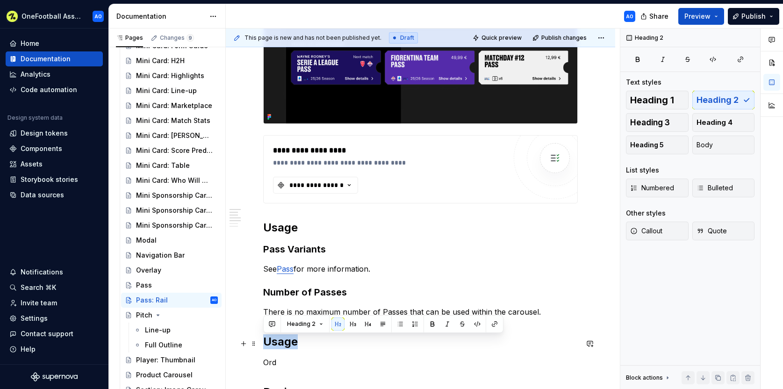
click at [285, 346] on h2 "Usage" at bounding box center [420, 341] width 314 height 15
click at [663, 121] on span "Heading 3" at bounding box center [650, 122] width 40 height 9
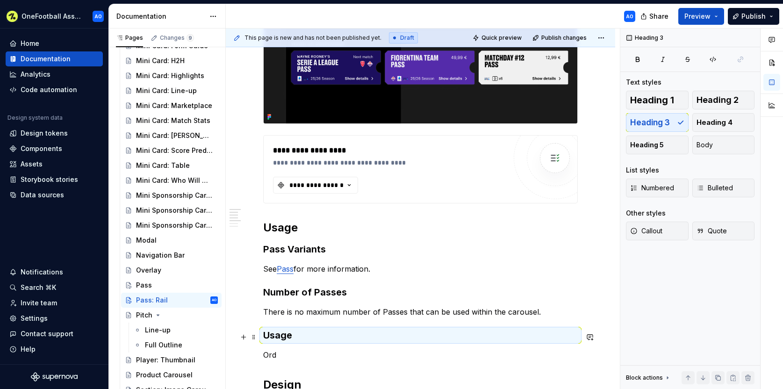
click at [282, 339] on h3 "Usage" at bounding box center [420, 334] width 314 height 13
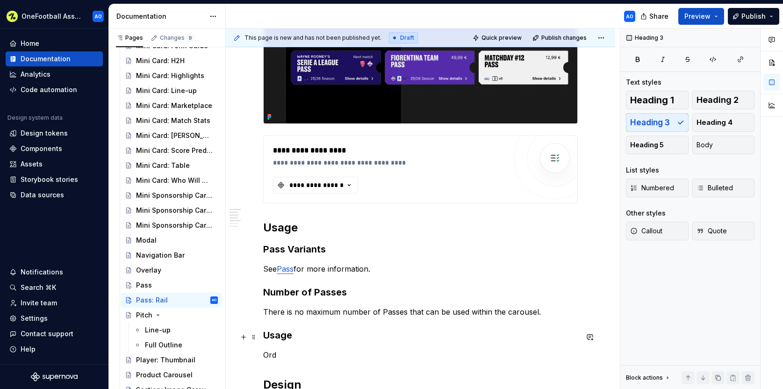
click at [287, 339] on h3 "Usage" at bounding box center [420, 334] width 314 height 13
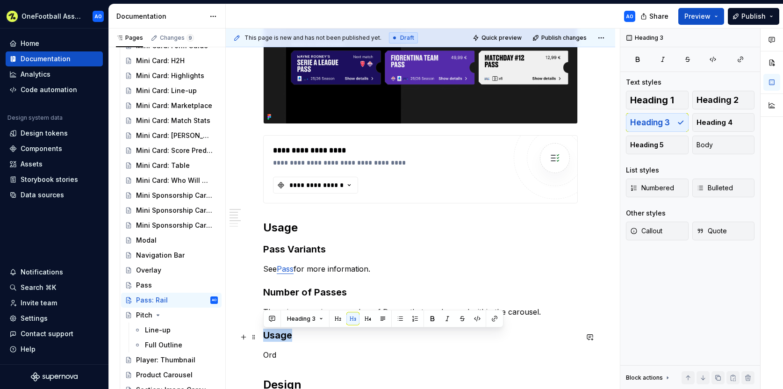
click at [287, 339] on h3 "Usage" at bounding box center [420, 334] width 314 height 13
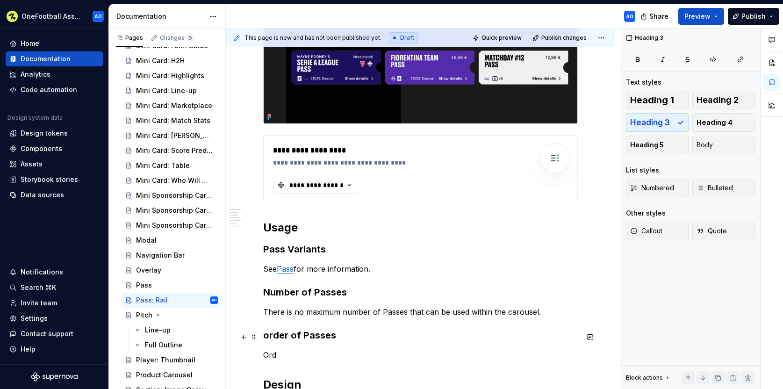
click at [269, 336] on h3 "order of Passes" at bounding box center [420, 334] width 314 height 13
click at [277, 350] on p "Ord" at bounding box center [420, 354] width 314 height 11
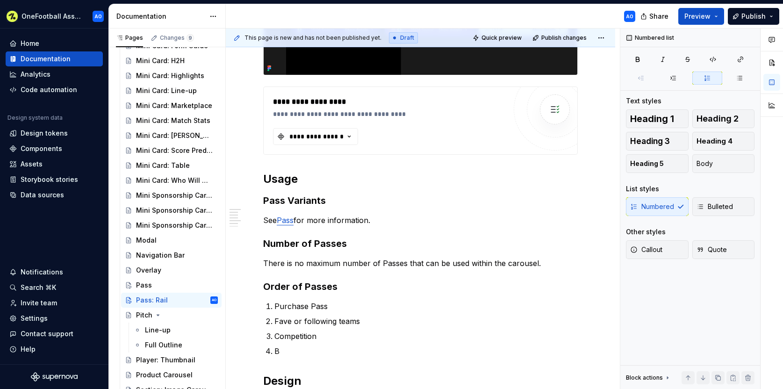
scroll to position [245, 0]
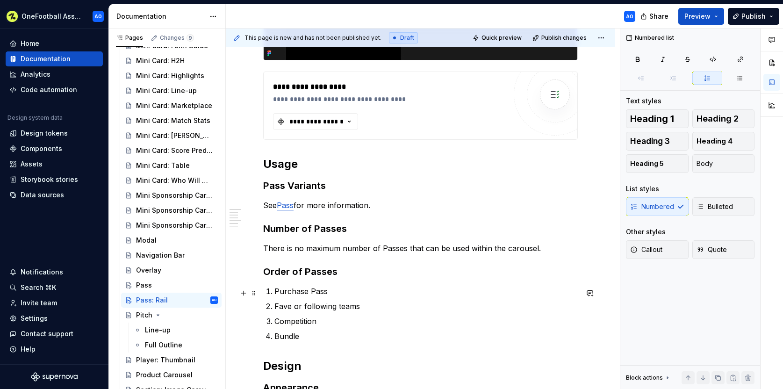
click at [314, 290] on p "Purchase Pass" at bounding box center [425, 290] width 303 height 11
click at [307, 292] on p "Purchase pass" at bounding box center [425, 290] width 303 height 11
click at [334, 291] on p "Purchased pass" at bounding box center [425, 290] width 303 height 11
click at [333, 292] on p "Purchased pass if applicable" at bounding box center [425, 290] width 303 height 11
click at [360, 307] on p "Fave or following teams" at bounding box center [425, 305] width 303 height 11
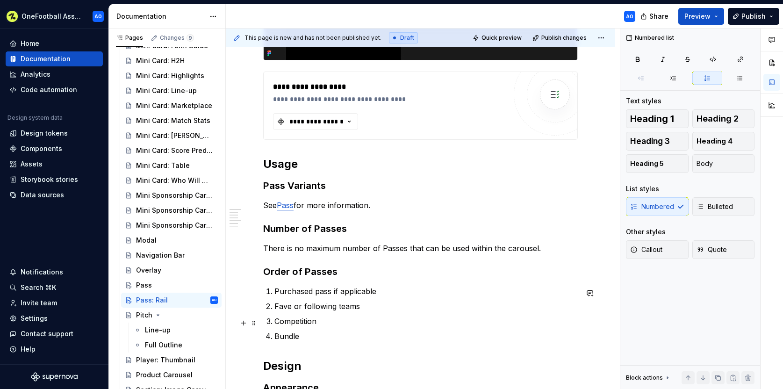
click at [349, 321] on p "Competition" at bounding box center [425, 320] width 303 height 11
click at [312, 307] on p "Fave or following teams" at bounding box center [425, 305] width 303 height 11
click at [300, 351] on p "Bundle" at bounding box center [425, 350] width 303 height 11
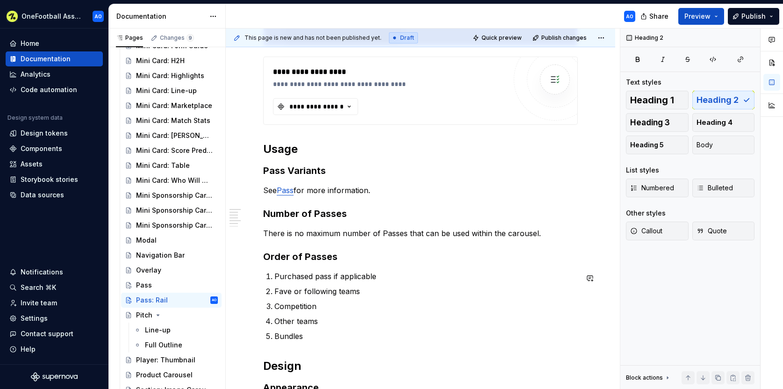
click at [300, 327] on p "Other teams" at bounding box center [425, 320] width 303 height 11
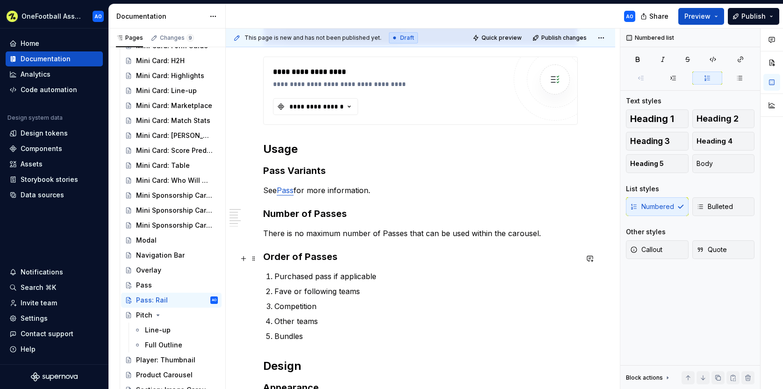
click at [346, 259] on h3 "Order of Passes" at bounding box center [420, 256] width 314 height 13
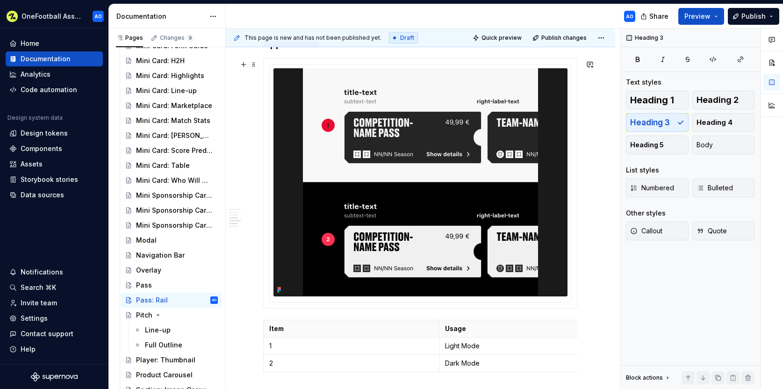
scroll to position [436, 0]
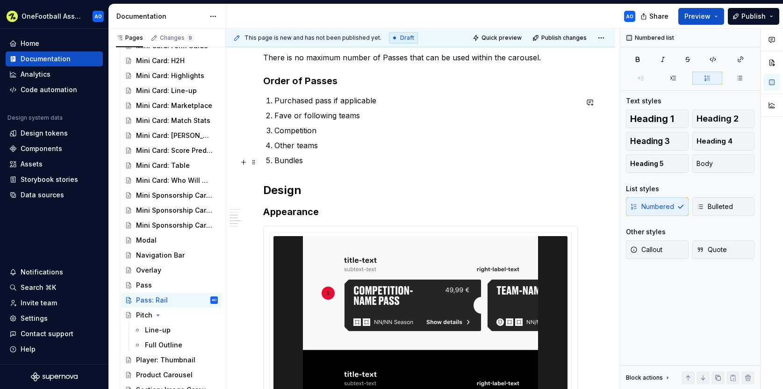
click at [307, 163] on p "Bundles" at bounding box center [425, 160] width 303 height 11
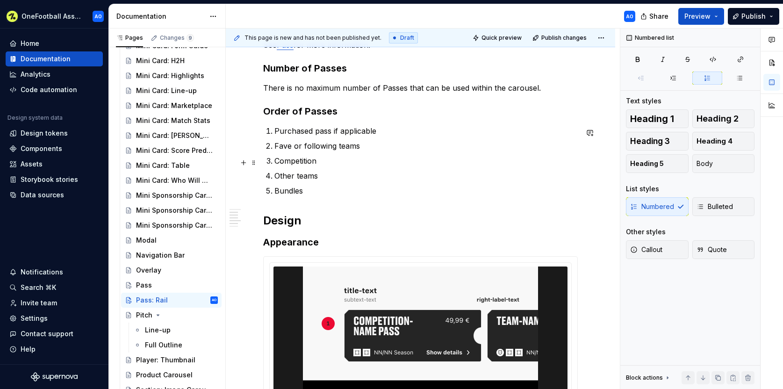
scroll to position [403, 0]
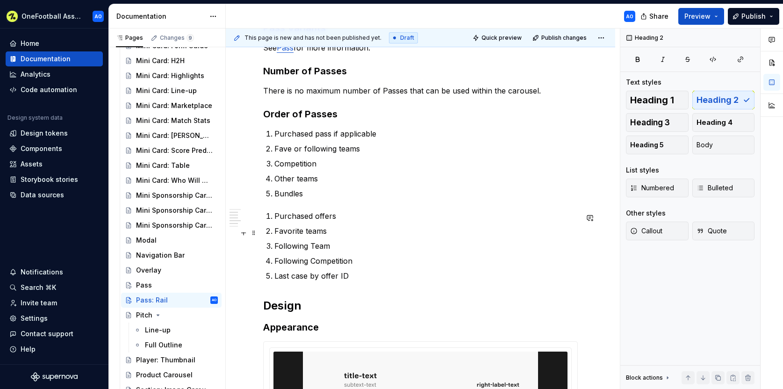
click at [327, 232] on p "Favorite teams" at bounding box center [425, 230] width 303 height 11
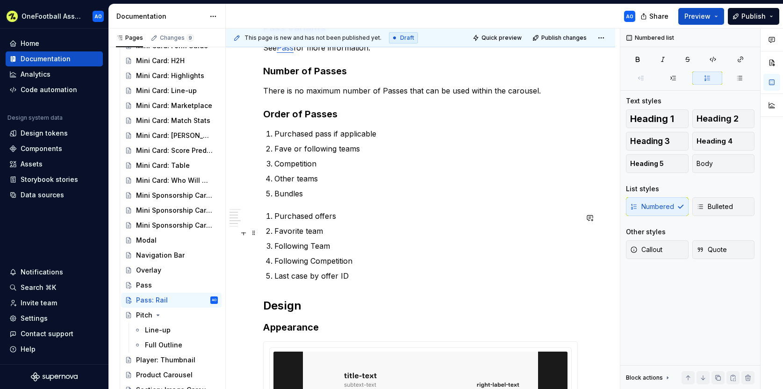
click at [291, 235] on p "Favorite team" at bounding box center [425, 230] width 303 height 11
click at [323, 235] on p "Favourite team" at bounding box center [425, 230] width 303 height 11
click at [319, 249] on p "Following Team" at bounding box center [425, 245] width 303 height 11
click at [328, 248] on p "Following Team" at bounding box center [425, 245] width 303 height 11
click at [316, 246] on p "Following Teams" at bounding box center [425, 245] width 303 height 11
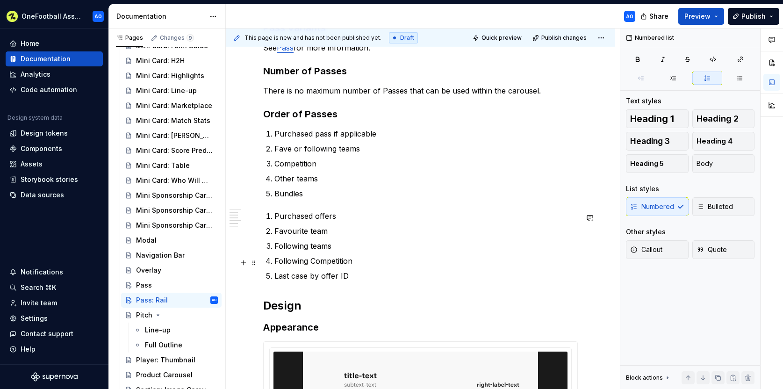
click at [315, 264] on p "Following Competition" at bounding box center [425, 260] width 303 height 11
click at [326, 280] on p "Last case by offer ID" at bounding box center [425, 275] width 303 height 11
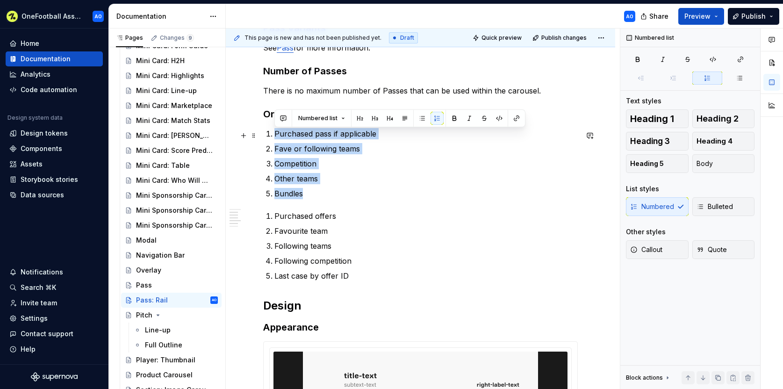
drag, startPoint x: 272, startPoint y: 164, endPoint x: 270, endPoint y: 135, distance: 28.6
click at [274, 135] on ol "Purchased pass if applicable Fave or following teams Competition Other teams Bu…" at bounding box center [425, 163] width 303 height 71
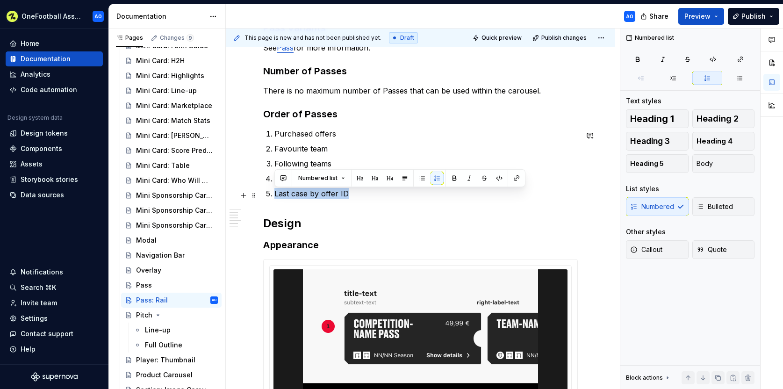
drag, startPoint x: 351, startPoint y: 194, endPoint x: 275, endPoint y: 194, distance: 76.2
click at [275, 194] on p "Last case by offer ID" at bounding box center [425, 193] width 303 height 11
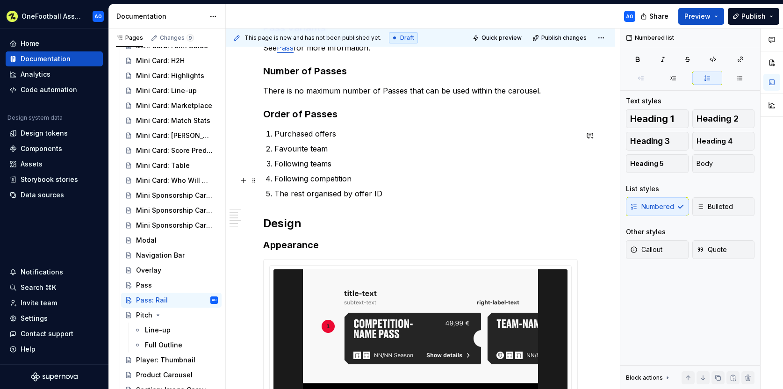
click at [290, 184] on p "Following competition" at bounding box center [425, 178] width 303 height 11
click at [358, 180] on p "Following competition" at bounding box center [425, 178] width 303 height 11
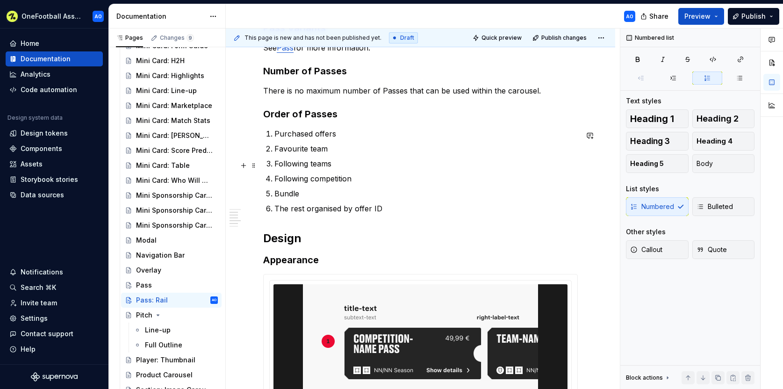
click at [310, 169] on p "Following teams" at bounding box center [425, 163] width 303 height 11
click at [300, 197] on p "Bundle" at bounding box center [425, 193] width 303 height 11
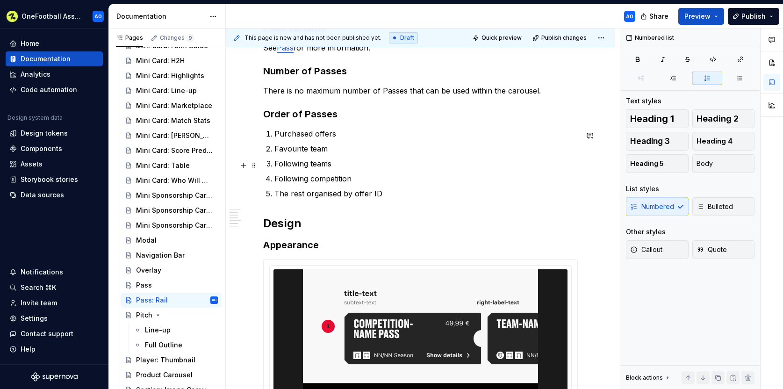
click at [335, 169] on p "Following teams" at bounding box center [425, 163] width 303 height 11
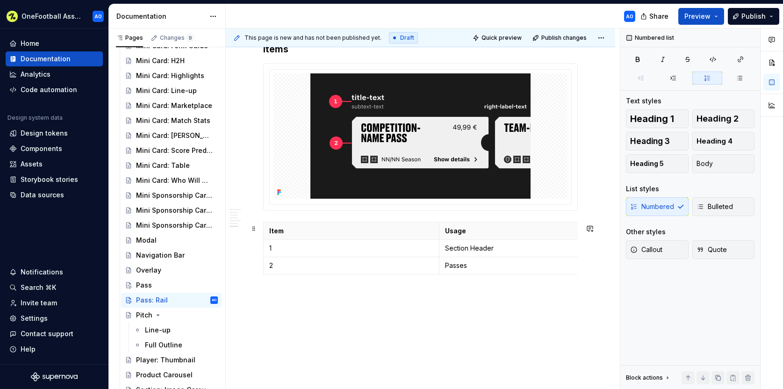
scroll to position [936, 0]
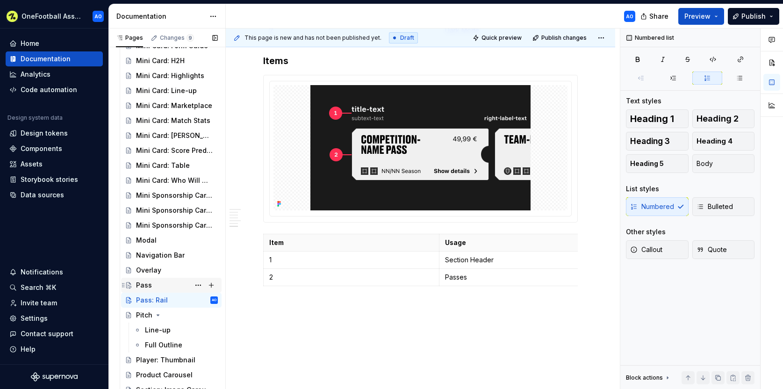
click at [145, 285] on div "Pass" at bounding box center [144, 284] width 16 height 9
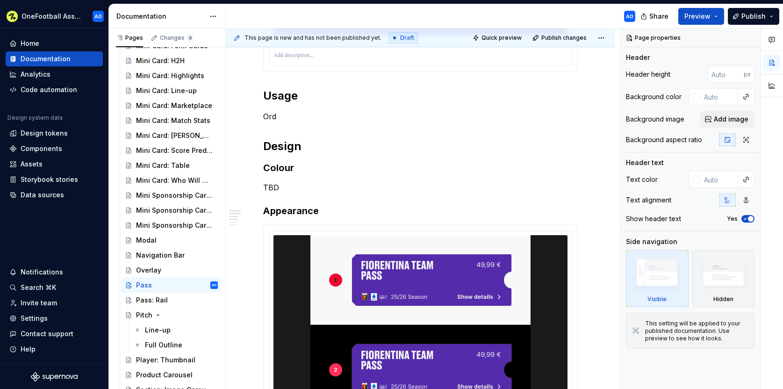
scroll to position [178, 0]
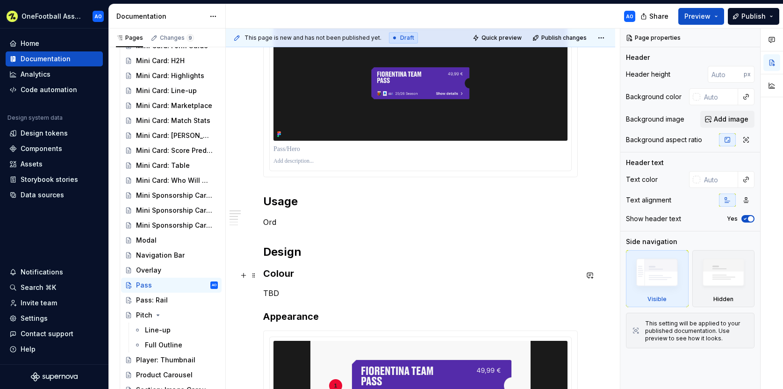
type textarea "*"
click at [302, 277] on h3 "Colour" at bounding box center [420, 273] width 314 height 13
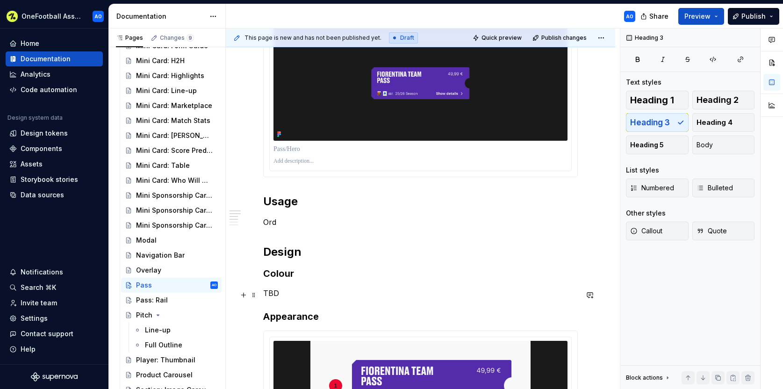
click at [285, 293] on p "TBD" at bounding box center [420, 292] width 314 height 11
click at [264, 290] on p "Team Passes" at bounding box center [420, 292] width 314 height 11
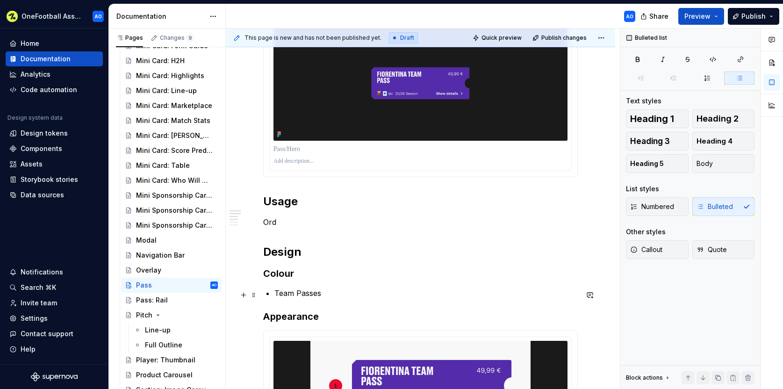
click at [274, 292] on p "Team Passes" at bounding box center [425, 292] width 303 height 11
click at [296, 273] on h3 "Colour" at bounding box center [420, 273] width 314 height 13
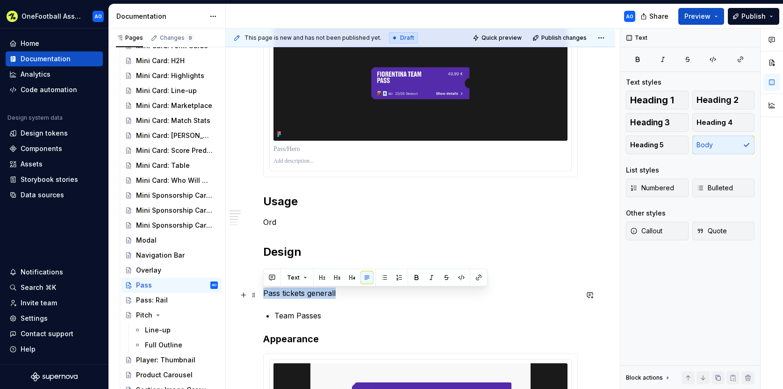
drag, startPoint x: 285, startPoint y: 295, endPoint x: 263, endPoint y: 296, distance: 22.9
click at [298, 294] on p "In order to maximise" at bounding box center [420, 292] width 314 height 11
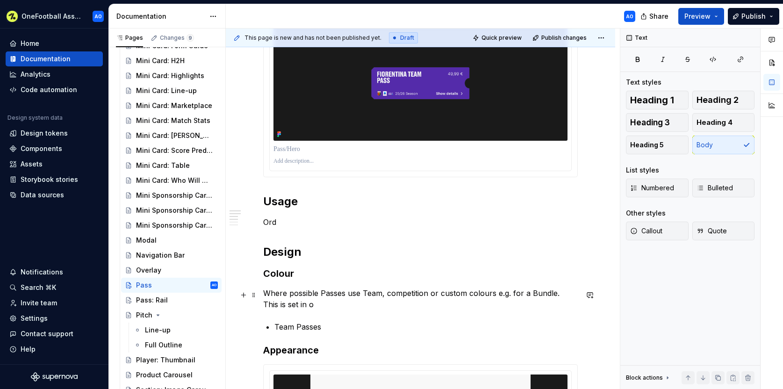
click at [381, 293] on p "Where possible Passes use Team, competition or custom colours e.g. for a Bundle…" at bounding box center [420, 298] width 314 height 22
click at [444, 295] on p "Where possible Passes use Team colours from the API, competition or custom colo…" at bounding box center [420, 298] width 314 height 22
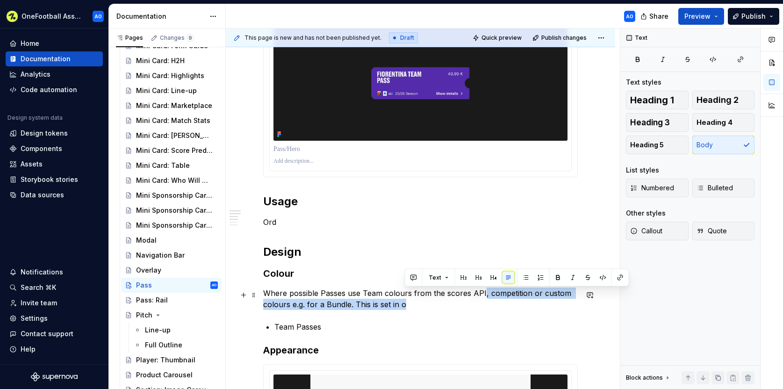
drag, startPoint x: 481, startPoint y: 295, endPoint x: 489, endPoint y: 305, distance: 12.6
click at [489, 305] on p "Where possible Passes use Team colours from the scores API, competition or cust…" at bounding box center [420, 298] width 314 height 22
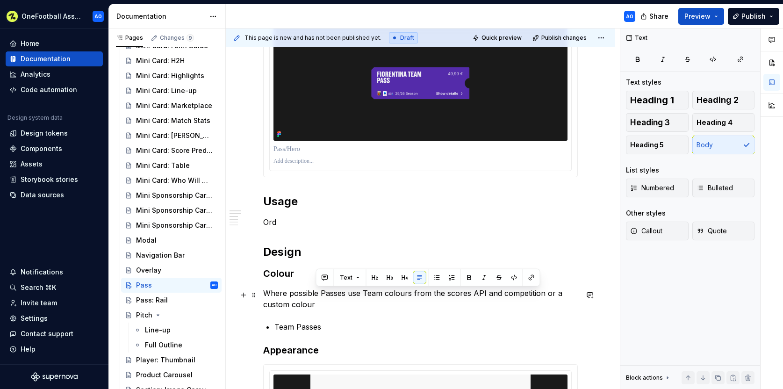
drag, startPoint x: 482, startPoint y: 294, endPoint x: 485, endPoint y: 304, distance: 10.5
click at [485, 304] on p "Where possible Passes use Team colours from the scores API and competition or a…" at bounding box center [420, 298] width 314 height 22
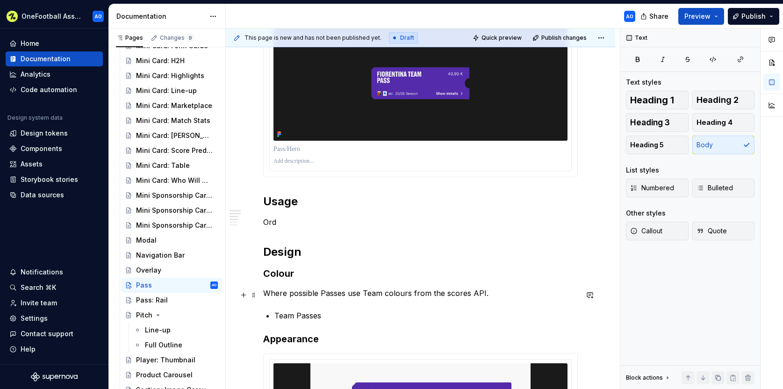
click at [321, 293] on p "Where possible Passes use Team colours from the scores API." at bounding box center [420, 292] width 314 height 11
drag, startPoint x: 317, startPoint y: 294, endPoint x: 285, endPoint y: 297, distance: 32.3
click at [285, 297] on p "Where possible Team Passes use Team colours from the scores API." at bounding box center [420, 292] width 314 height 11
click at [304, 295] on p "Where possible Team Passes use Team colours from the scores API." at bounding box center [420, 292] width 314 height 11
drag, startPoint x: 298, startPoint y: 295, endPoint x: 307, endPoint y: 297, distance: 9.1
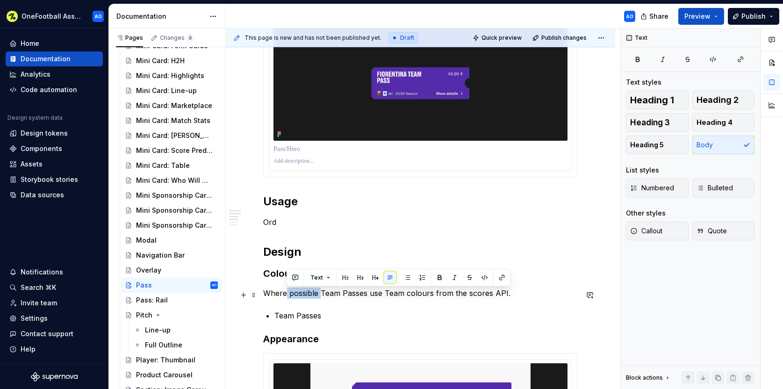
click at [287, 296] on p "Where possible Team Passes use Team colours from the scores API." at bounding box center [420, 292] width 314 height 11
click at [504, 295] on p "Where possible Team Passes use Team colours from the scores API." at bounding box center [420, 292] width 314 height 11
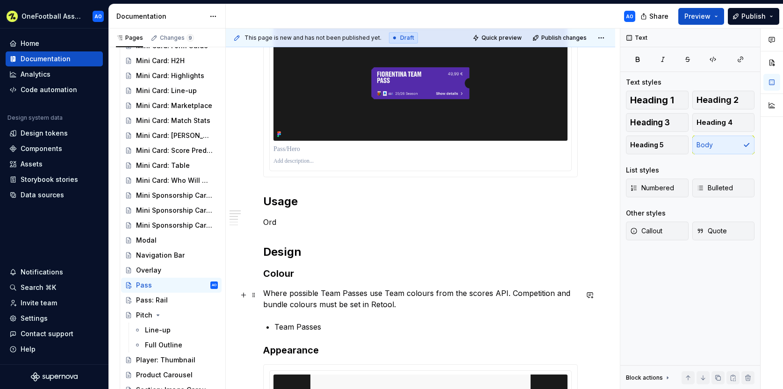
click at [503, 295] on p "Where possible Team Passes use Team colours from the scores API. Competition an…" at bounding box center [420, 298] width 314 height 22
click at [424, 307] on p "Where possible Team Passes use Team colours from the scores API, however can be…" at bounding box center [420, 298] width 314 height 22
click at [536, 307] on p "Where possible Team Passes use Team colours from the scores API, however can be…" at bounding box center [420, 298] width 314 height 22
click at [338, 305] on p "Where possible Team Passes use Team colours from the scores API, however can be…" at bounding box center [420, 298] width 314 height 22
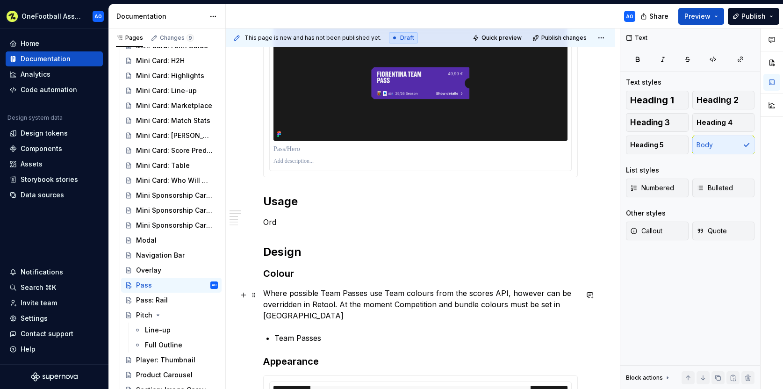
click at [456, 306] on p "Where possible Team Passes use Team colours from the scores API, however can be…" at bounding box center [420, 304] width 314 height 34
click at [578, 305] on p "Where possible Team Passes use Team colours from the scores API, however can be…" at bounding box center [420, 304] width 314 height 34
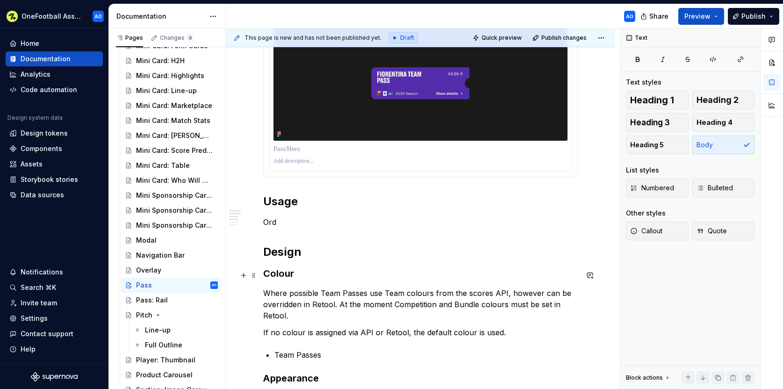
click at [320, 272] on h3 "Colour" at bounding box center [420, 273] width 314 height 13
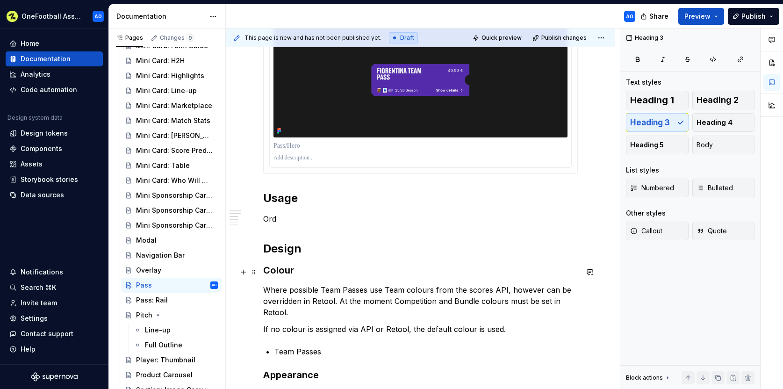
scroll to position [181, 0]
click at [521, 328] on p "If no colour is assigned via API or Retool, the default colour is used." at bounding box center [420, 329] width 314 height 11
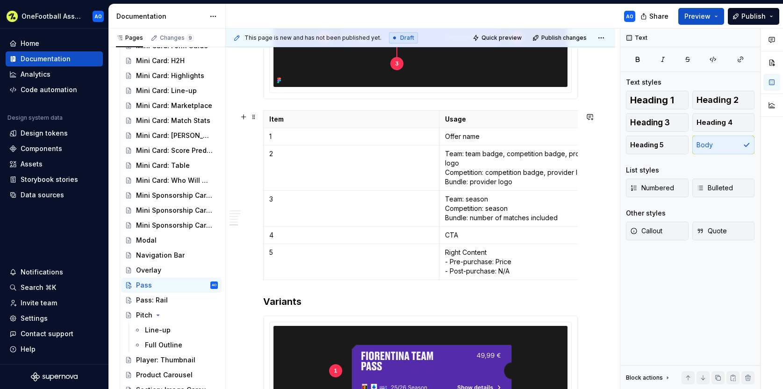
scroll to position [1317, 0]
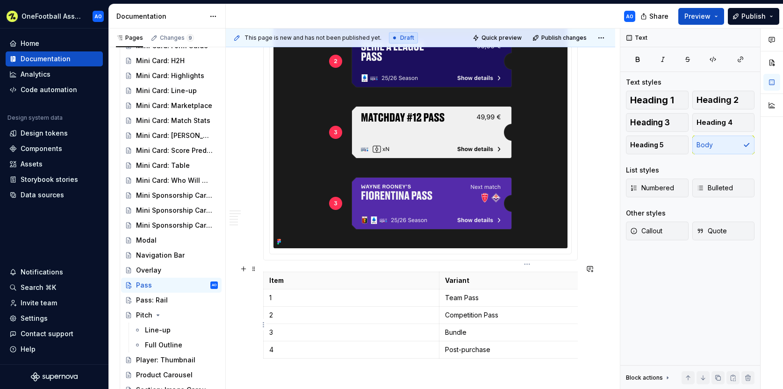
click at [467, 328] on p "Bundle" at bounding box center [527, 332] width 164 height 9
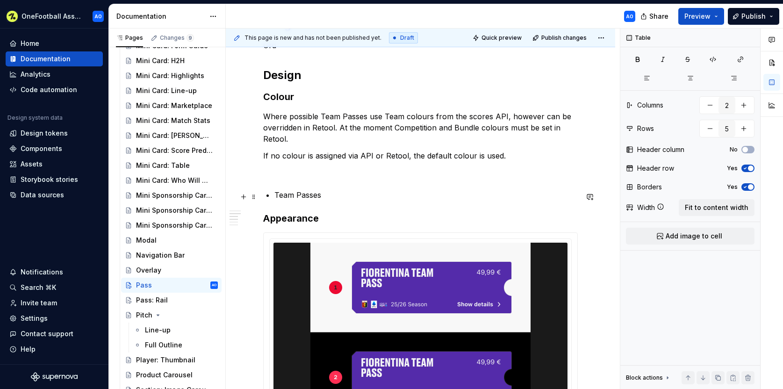
scroll to position [351, 0]
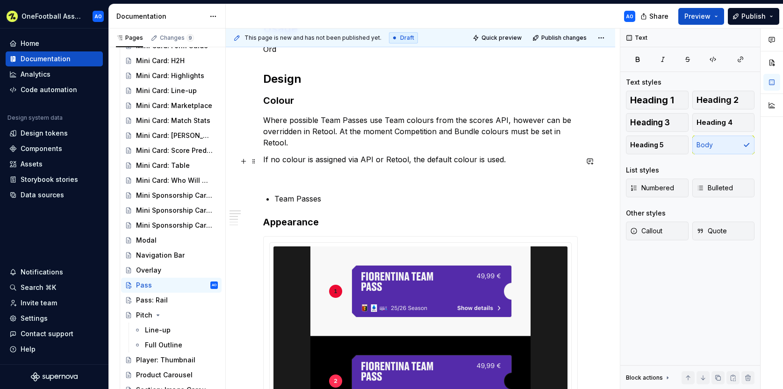
click at [515, 161] on p "If no colour is assigned via API or Retool, the default colour is used." at bounding box center [420, 159] width 314 height 11
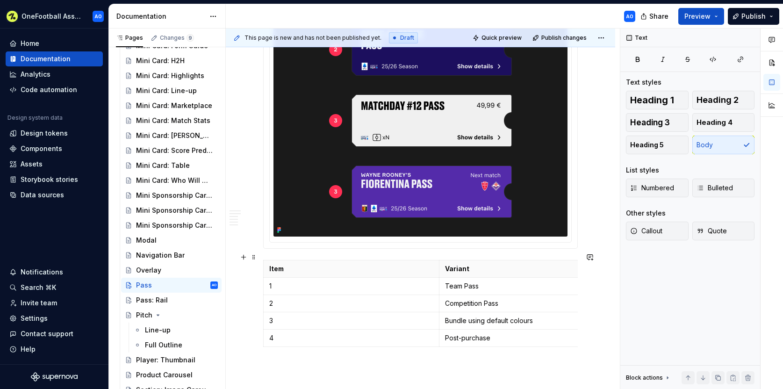
scroll to position [1323, 0]
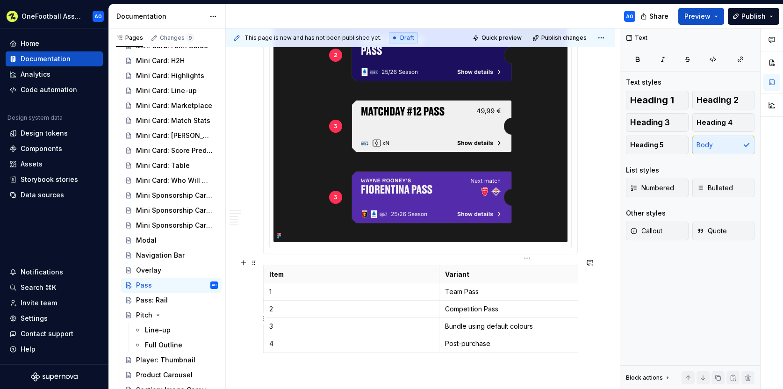
click at [532, 321] on p "Bundle using default colours" at bounding box center [527, 325] width 164 height 9
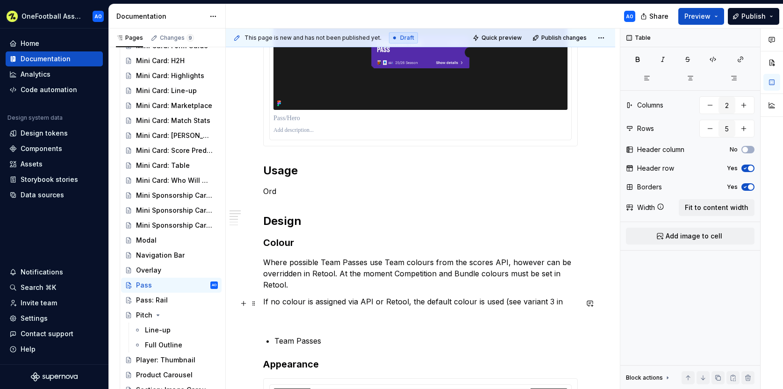
scroll to position [209, 0]
click at [548, 302] on p "If no colour is assigned via API or Retool, the default colour is used (see var…" at bounding box center [420, 300] width 314 height 11
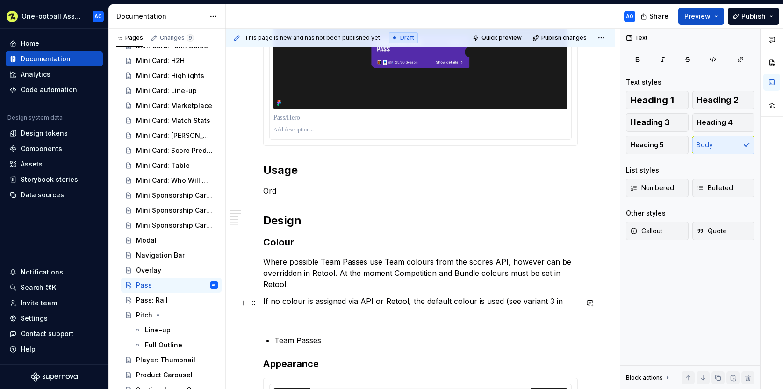
click at [556, 303] on p "If no colour is assigned via API or Retool, the default colour is used (see var…" at bounding box center [420, 300] width 314 height 11
drag, startPoint x: 558, startPoint y: 303, endPoint x: 553, endPoint y: 303, distance: 5.6
click at [552, 304] on p "If no colour is assigned via API or Retool, the default colour is used (see var…" at bounding box center [420, 300] width 314 height 11
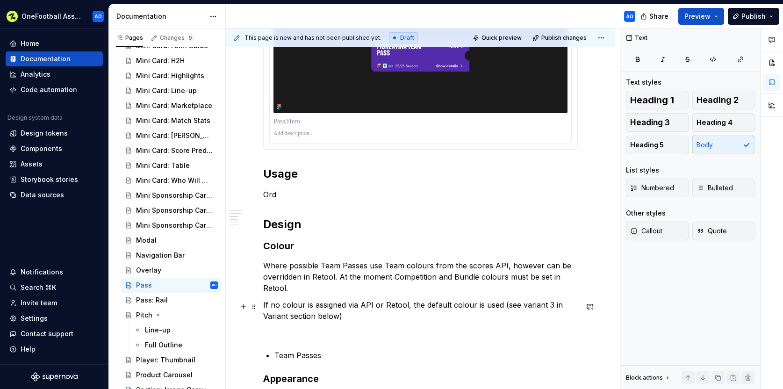
click at [288, 317] on p "If no colour is assigned via API or Retool, the default colour is used (see var…" at bounding box center [420, 310] width 314 height 22
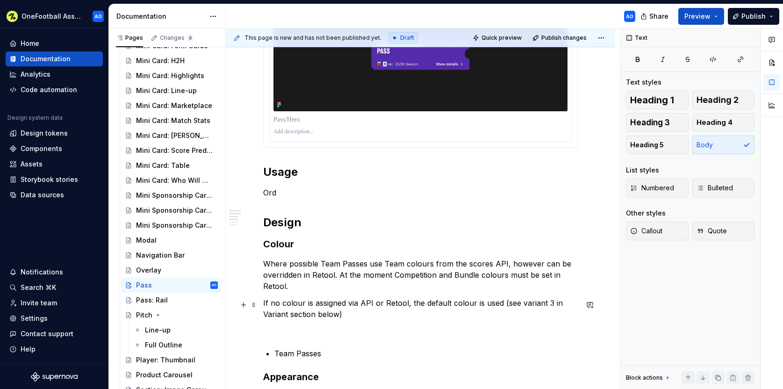
scroll to position [207, 0]
click at [368, 316] on p "If no colour is assigned via API or Retool, the default colour is used (see var…" at bounding box center [420, 309] width 314 height 22
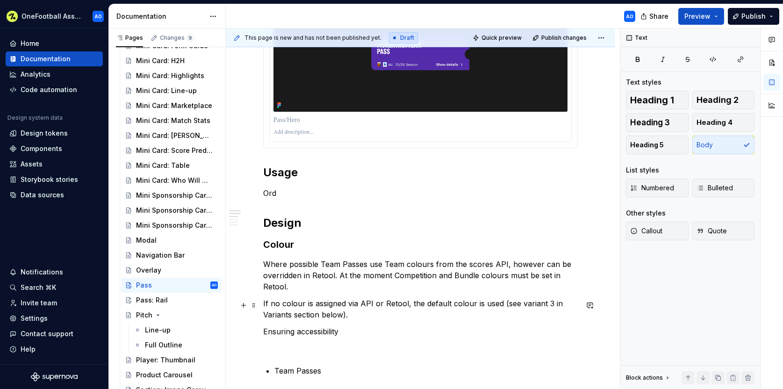
scroll to position [207, 0]
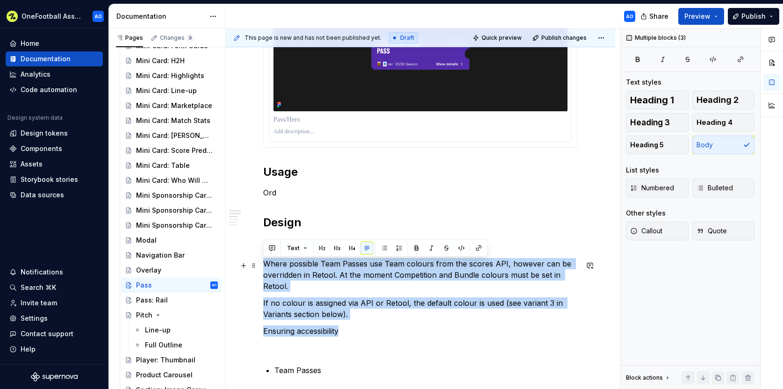
drag, startPoint x: 344, startPoint y: 334, endPoint x: 262, endPoint y: 269, distance: 105.1
click at [384, 247] on button "button" at bounding box center [384, 248] width 13 height 13
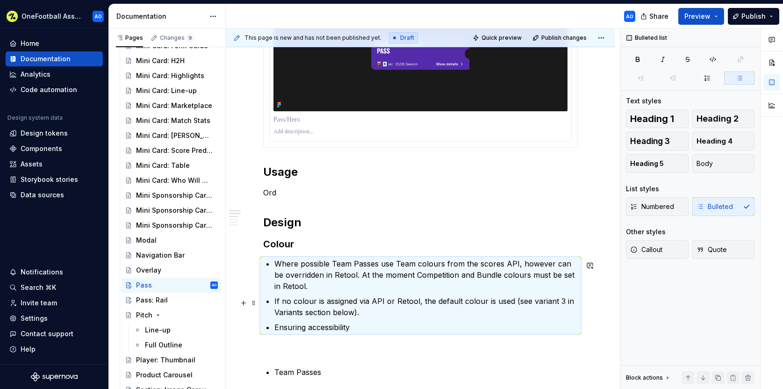
click at [391, 312] on p "If no colour is assigned via API or Retool, the default colour is used (see var…" at bounding box center [425, 306] width 303 height 22
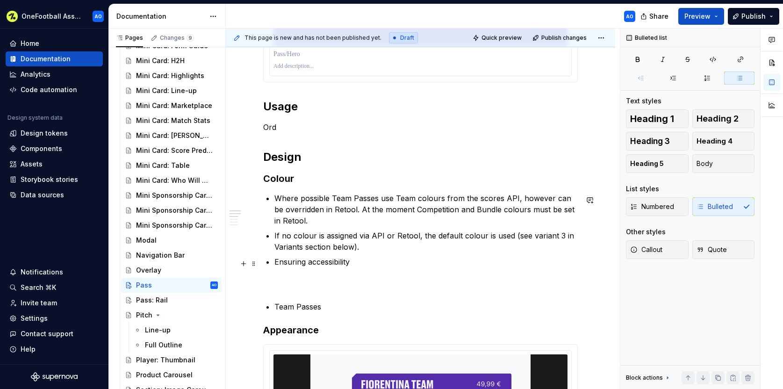
scroll to position [283, 0]
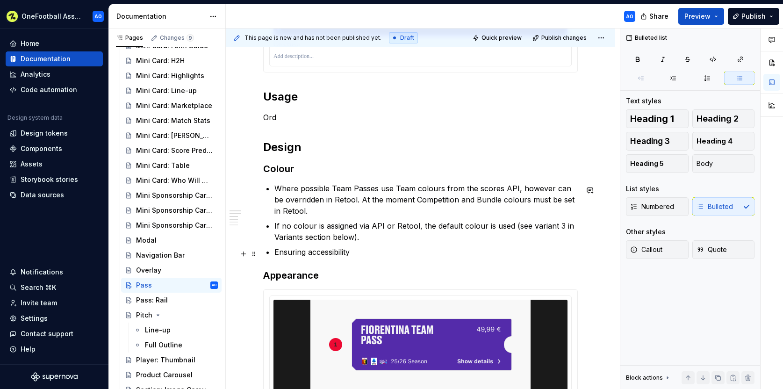
click at [357, 255] on p "Ensuring accessibility" at bounding box center [425, 251] width 303 height 11
click at [330, 208] on p "Where possible Team Passes use Team colours from the scores API, however can be…" at bounding box center [425, 200] width 303 height 34
click at [309, 171] on h3 "Colour" at bounding box center [420, 168] width 314 height 13
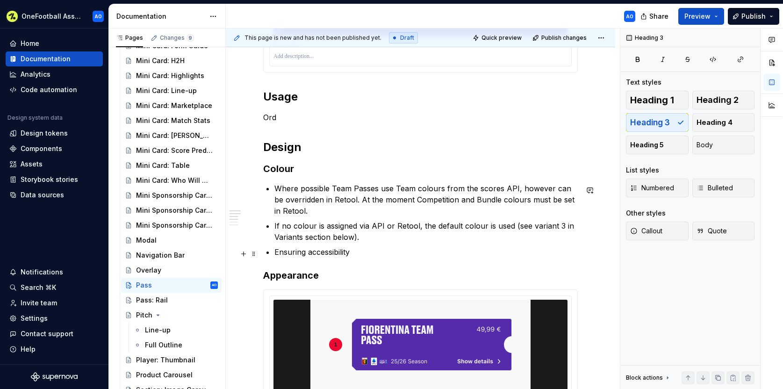
click at [358, 256] on p "Ensuring accessibility" at bounding box center [425, 251] width 303 height 11
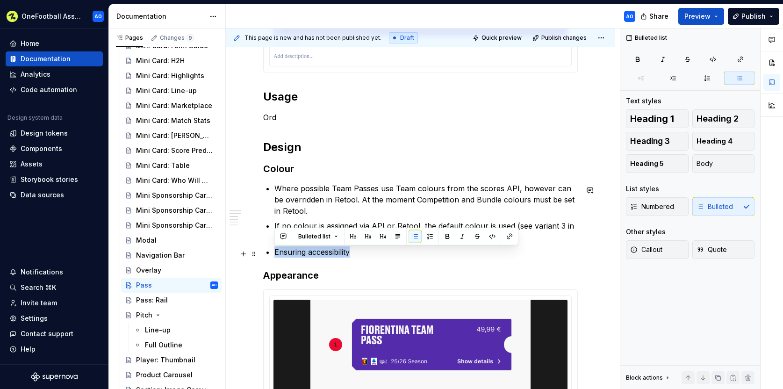
drag, startPoint x: 329, startPoint y: 254, endPoint x: 265, endPoint y: 253, distance: 64.0
click at [517, 193] on p "Where possible Team Passes use Team colours from the scores API, however can be…" at bounding box center [425, 200] width 303 height 34
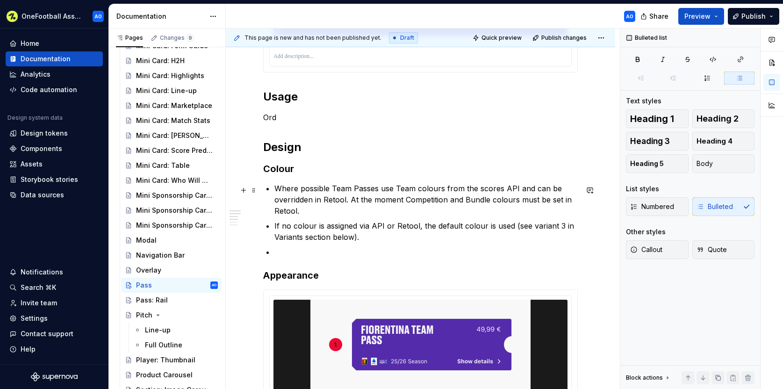
click at [275, 200] on p "Where possible Team Passes use Team colours from the scores API and can be over…" at bounding box center [425, 200] width 303 height 34
click at [281, 213] on p "Where possible Team Passes use Team colours from the scores API and can be manu…" at bounding box center [425, 200] width 303 height 34
click at [381, 214] on p "Where possible Team Passes use Team colours from the scores API and can be manu…" at bounding box center [425, 200] width 303 height 34
click at [364, 239] on p "If no colour is assigned via API or Retool, the default colour is used (see var…" at bounding box center [425, 231] width 303 height 22
click at [290, 228] on p "If no colour is assigned via API or Retool, the default colour is used (see var…" at bounding box center [425, 231] width 303 height 22
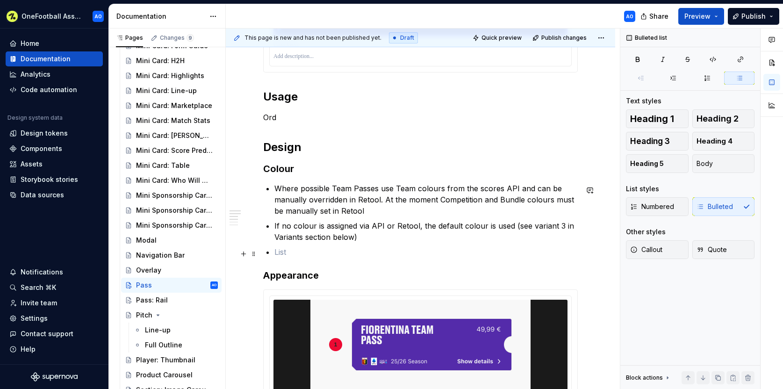
click at [291, 250] on p at bounding box center [425, 251] width 303 height 11
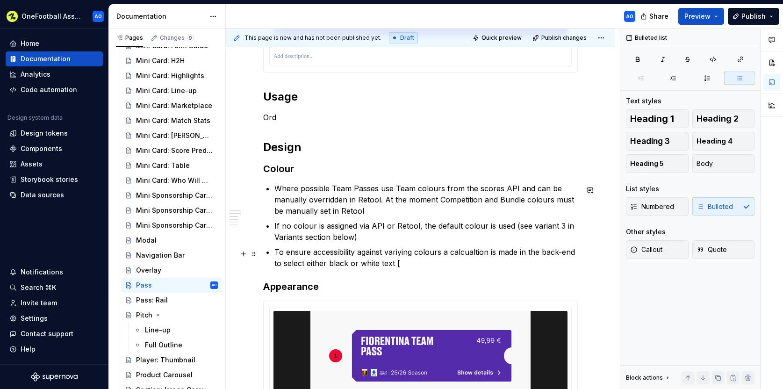
click at [395, 254] on p "To ensure accessibility against variying colours a calcualtion is made in the b…" at bounding box center [425, 257] width 303 height 22
click at [398, 253] on p "To ensure accessibility against variying colours a calcualtion is made in the b…" at bounding box center [425, 257] width 303 height 22
click at [471, 253] on p "To ensure accessibility against varying colours a calcualtion is made in the ba…" at bounding box center [425, 257] width 303 height 22
click at [515, 249] on p "To ensure accessibility against varying colours a calculation is made in the ba…" at bounding box center [425, 257] width 303 height 22
click at [371, 266] on p "To ensure accessibility against varying colours a calculation is made in the ba…" at bounding box center [425, 257] width 303 height 22
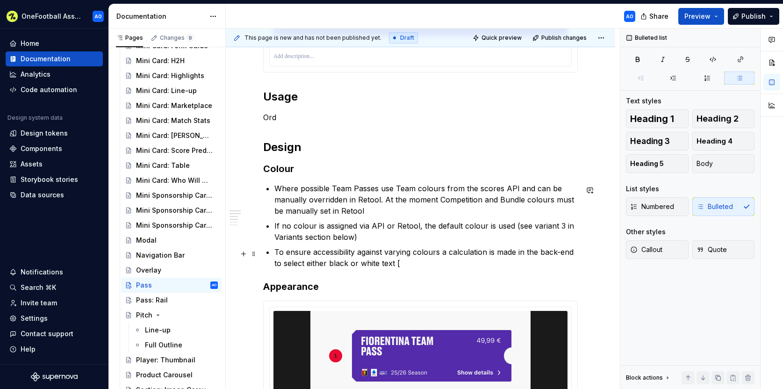
click at [400, 265] on p "To ensure accessibility against varying colours a calculation is made in the ba…" at bounding box center [425, 257] width 303 height 22
drag, startPoint x: 433, startPoint y: 263, endPoint x: 395, endPoint y: 265, distance: 37.9
click at [395, 265] on p "To ensure accessibility against varying colours a calculation is made in the ba…" at bounding box center [425, 257] width 303 height 22
click at [419, 264] on em "[add info]" at bounding box center [412, 262] width 35 height 9
click at [427, 264] on em "[add info]" at bounding box center [412, 262] width 35 height 9
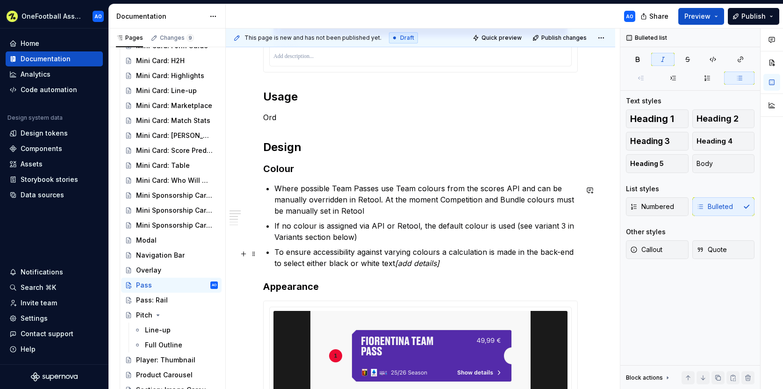
click at [377, 264] on p "To ensure accessibility against varying colours a calculation is made in the ba…" at bounding box center [425, 257] width 303 height 22
click at [454, 266] on p "To ensure accessibility against varying colours a calculation is made in the ba…" at bounding box center [425, 257] width 303 height 22
drag, startPoint x: 510, startPoint y: 265, endPoint x: 442, endPoint y: 267, distance: 67.3
click at [442, 267] on p "To ensure accessibility against varying colours a calculation is made in the ba…" at bounding box center [425, 257] width 303 height 22
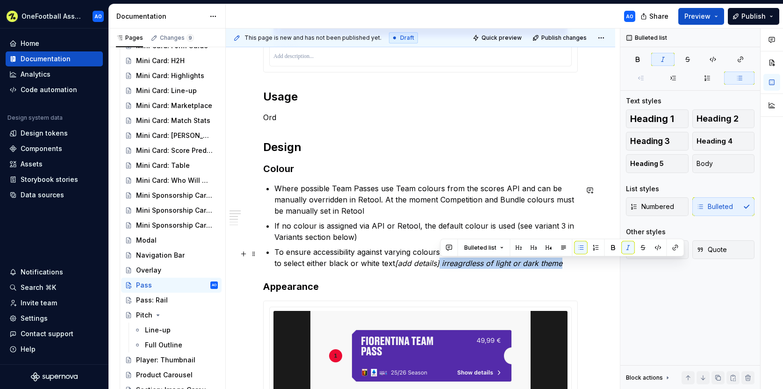
drag, startPoint x: 528, startPoint y: 264, endPoint x: 441, endPoint y: 263, distance: 87.8
click at [441, 263] on p "To ensure accessibility against varying colours a calculation is made in the ba…" at bounding box center [425, 257] width 303 height 22
click at [625, 244] on button "button" at bounding box center [627, 247] width 13 height 13
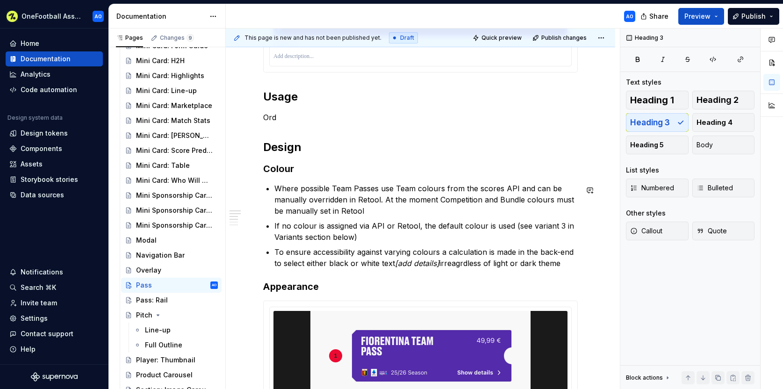
drag, startPoint x: 523, startPoint y: 271, endPoint x: 477, endPoint y: 268, distance: 46.4
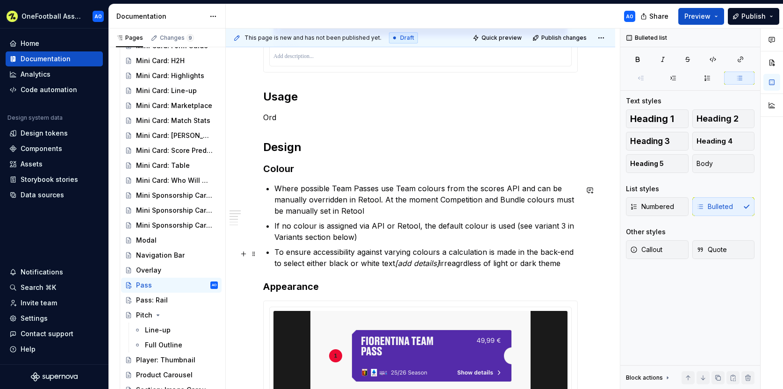
click at [462, 262] on p "To ensure accessibility against varying colours a calculation is made in the ba…" at bounding box center [425, 257] width 303 height 22
click at [453, 266] on p "To ensure accessibility against varying colours a calculation is made in the ba…" at bounding box center [425, 257] width 303 height 22
click at [443, 250] on p "To ensure accessibility against varying colours a calculation is made in the ba…" at bounding box center [425, 257] width 303 height 22
click at [570, 265] on p "To ensure accessibility against varying colours a calculation is made in the ba…" at bounding box center [425, 257] width 303 height 22
click at [494, 264] on p "To ensure accessibility against varying colours a calculation is made in the ba…" at bounding box center [425, 257] width 303 height 22
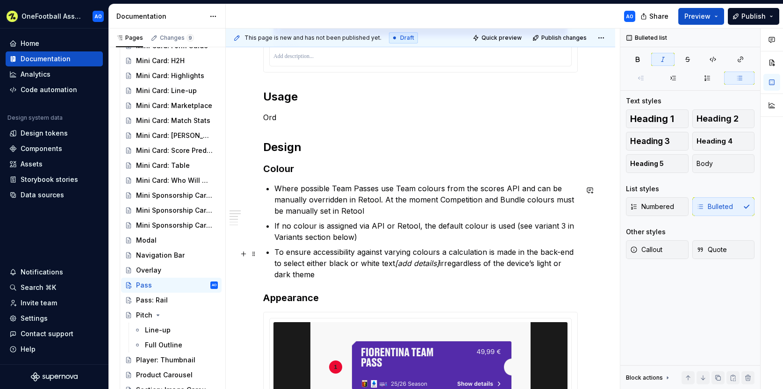
drag, startPoint x: 434, startPoint y: 265, endPoint x: 408, endPoint y: 266, distance: 26.2
click at [405, 266] on p "To ensure accessibility against varying colours a calculation is made in the ba…" at bounding box center [425, 263] width 303 height 34
drag, startPoint x: 438, startPoint y: 265, endPoint x: 401, endPoint y: 265, distance: 36.9
click at [401, 265] on em "[add details]" at bounding box center [417, 262] width 44 height 9
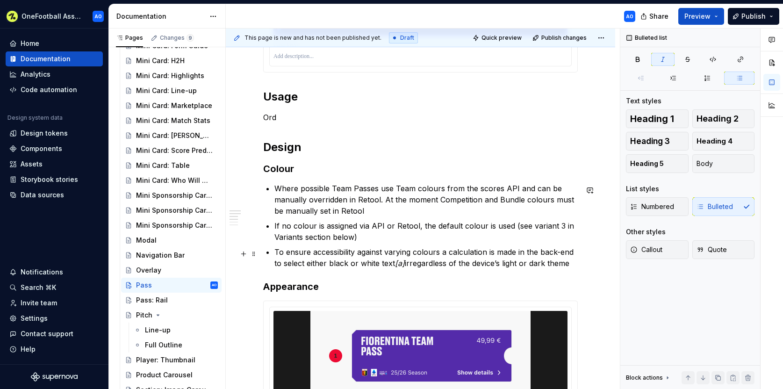
click at [406, 264] on p "To ensure accessibility against varying colours a calculation is made in the ba…" at bounding box center [425, 257] width 303 height 22
click at [578, 265] on p "To ensure accessibility against varying colours a calculation is made in the ba…" at bounding box center [425, 257] width 303 height 22
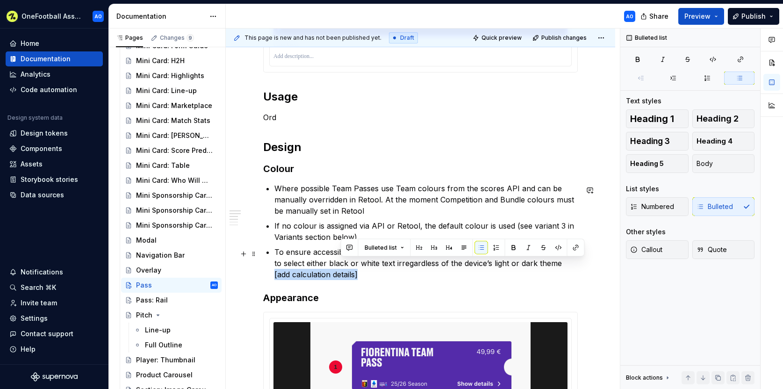
click at [564, 272] on p "To ensure accessibility against varying colours a calculation is made in the ba…" at bounding box center [425, 263] width 303 height 34
click at [526, 243] on button "button" at bounding box center [528, 247] width 13 height 13
click at [380, 275] on p "To ensure accessibility against varying colours a calculation is made in the ba…" at bounding box center [425, 263] width 303 height 34
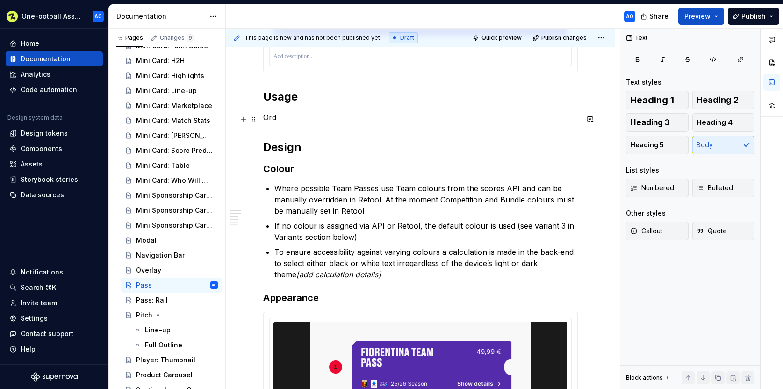
click at [278, 115] on p "Ord" at bounding box center [420, 117] width 314 height 11
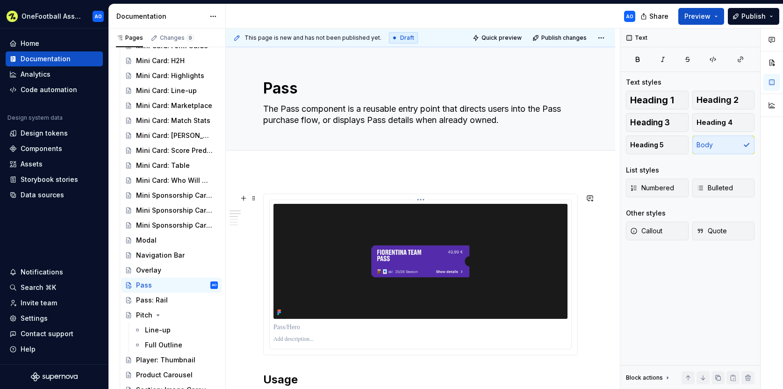
scroll to position [147, 0]
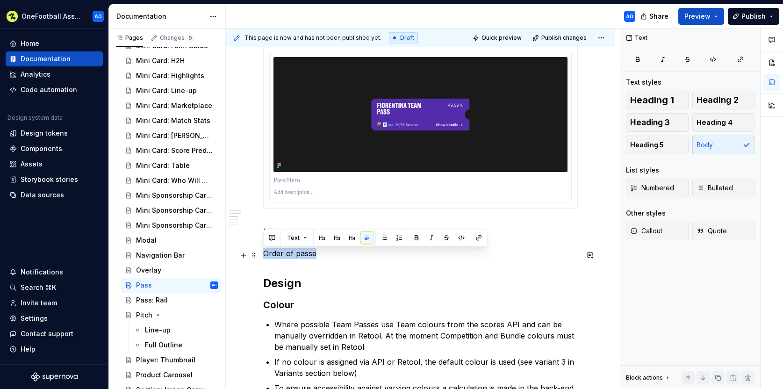
drag, startPoint x: 298, startPoint y: 254, endPoint x: 266, endPoint y: 253, distance: 31.8
click at [264, 254] on p "Order of passe" at bounding box center [420, 253] width 314 height 11
drag, startPoint x: 430, startPoint y: 254, endPoint x: 268, endPoint y: 256, distance: 162.6
click at [268, 257] on p "Passes can be placed in many areas of the experience" at bounding box center [420, 253] width 314 height 11
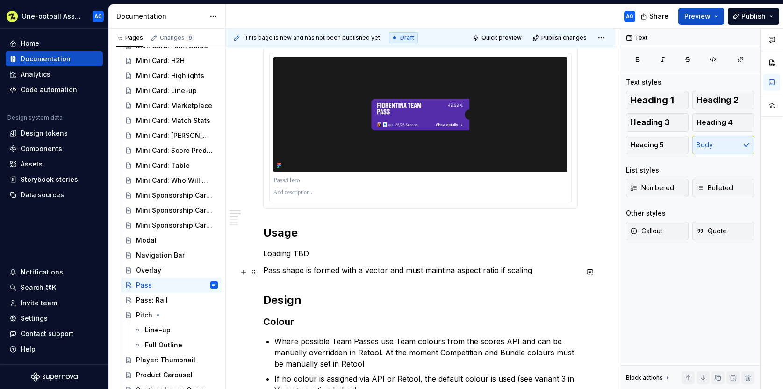
click at [433, 272] on p "Pass shape is formed with a vector and must maintina aspect ratio if scaling" at bounding box center [420, 269] width 314 height 11
drag, startPoint x: 451, startPoint y: 273, endPoint x: 438, endPoint y: 273, distance: 13.6
click at [448, 273] on p "Pass shape is formed with a vector and must maintina aspect ratio if scaling" at bounding box center [420, 269] width 314 height 11
click at [455, 271] on p "Pass shape is formed with a vector and must maintina aspect ratio if scaling" at bounding box center [420, 269] width 314 height 11
drag, startPoint x: 452, startPoint y: 273, endPoint x: 450, endPoint y: 268, distance: 5.0
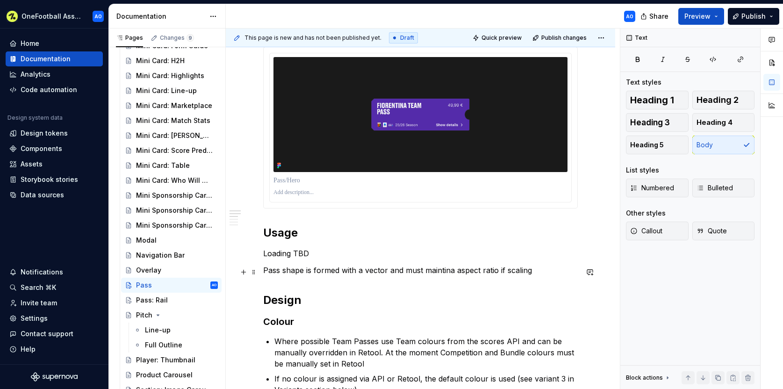
click at [452, 273] on p "Pass shape is formed with a vector and must maintina aspect ratio if scaling" at bounding box center [420, 269] width 314 height 11
click at [426, 272] on p "Pass shape is formed with a vector and must maintain aspect ratio if scaling" at bounding box center [420, 269] width 314 height 11
click at [434, 271] on p "Pass shape is formed with a vector and maintain aspect ratio if scaling" at bounding box center [420, 269] width 314 height 11
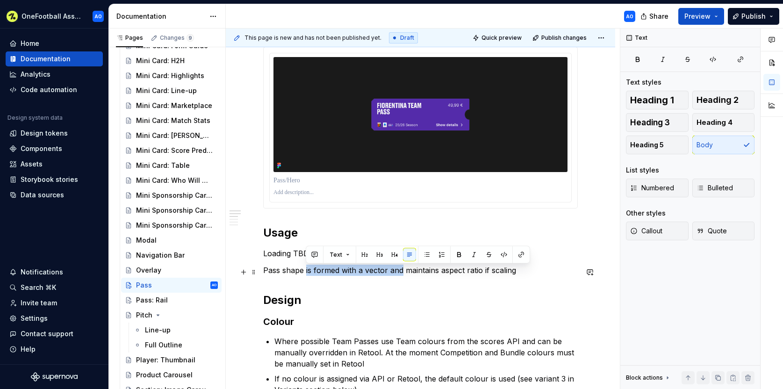
drag, startPoint x: 402, startPoint y: 272, endPoint x: 305, endPoint y: 273, distance: 96.7
click at [305, 273] on p "Pass shape is formed with a vector and maintains aspect ratio if scaling" at bounding box center [420, 269] width 314 height 11
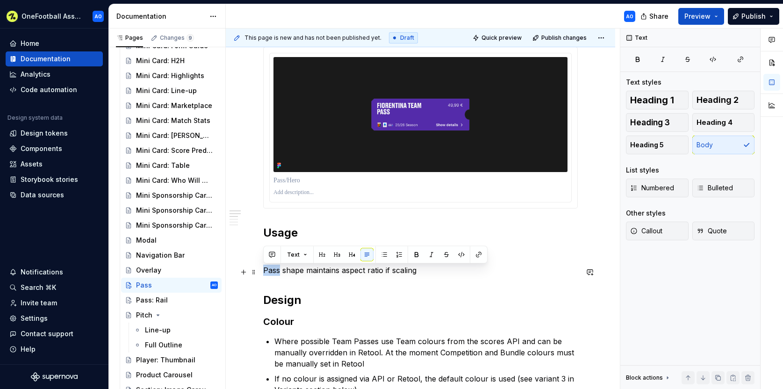
drag, startPoint x: 279, startPoint y: 272, endPoint x: 264, endPoint y: 273, distance: 15.0
click at [264, 273] on p "Pass shape maintains aspect ratio if scaling" at bounding box center [420, 269] width 314 height 11
click at [323, 253] on p "Loading TBD" at bounding box center [420, 253] width 314 height 11
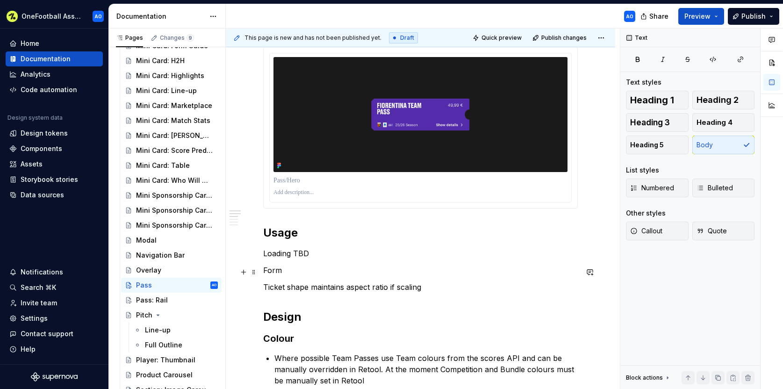
click at [269, 273] on p "Form" at bounding box center [420, 269] width 314 height 11
click at [676, 126] on button "Heading 3" at bounding box center [657, 122] width 63 height 19
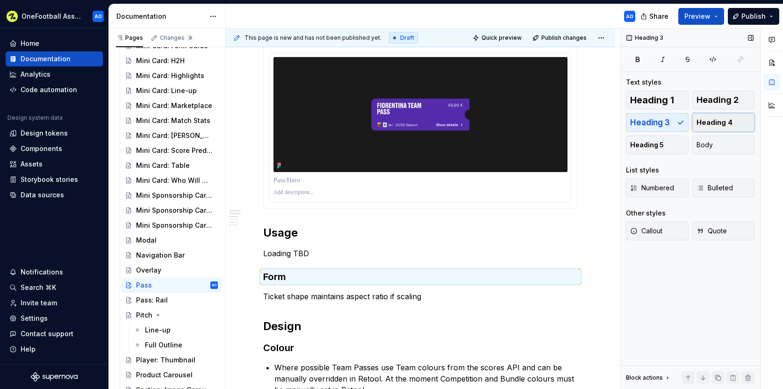
click at [706, 118] on span "Heading 4" at bounding box center [714, 122] width 36 height 9
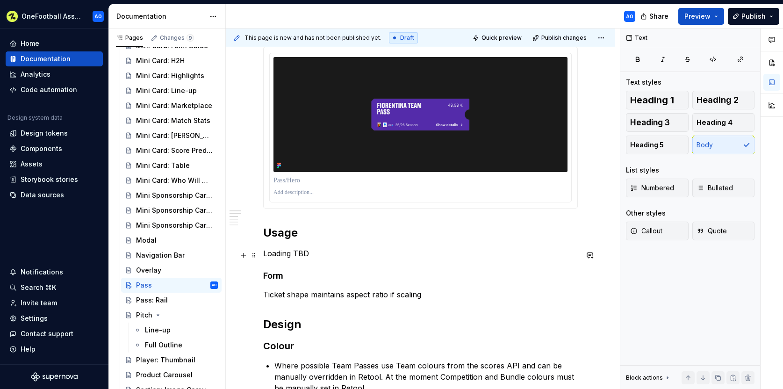
click at [313, 252] on p "Loading TBD" at bounding box center [420, 253] width 314 height 11
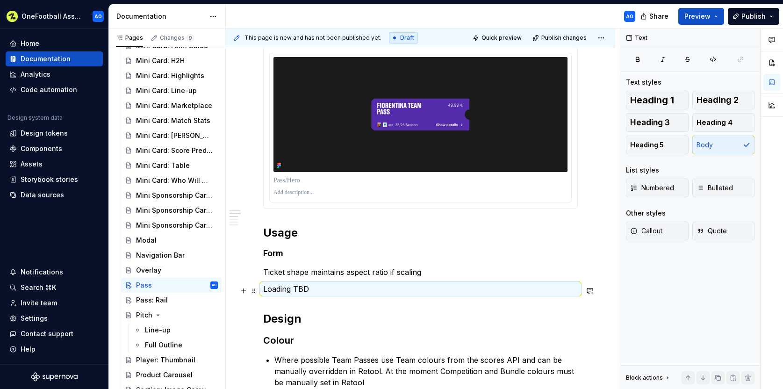
click at [284, 287] on p "Loading TBD" at bounding box center [420, 288] width 314 height 11
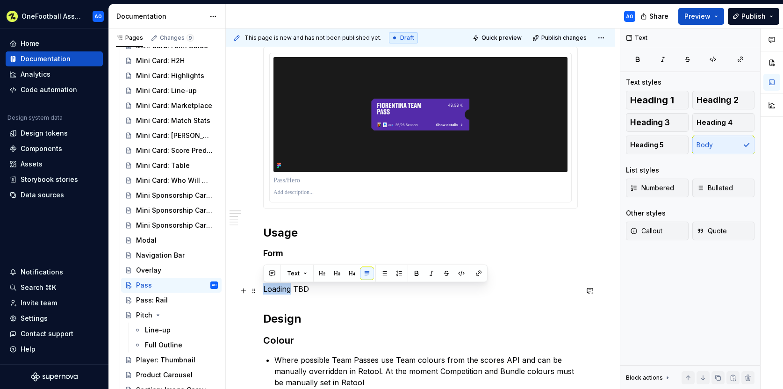
click at [284, 287] on p "Loading TBD" at bounding box center [420, 288] width 314 height 11
click at [283, 289] on p "Loading" at bounding box center [420, 288] width 314 height 11
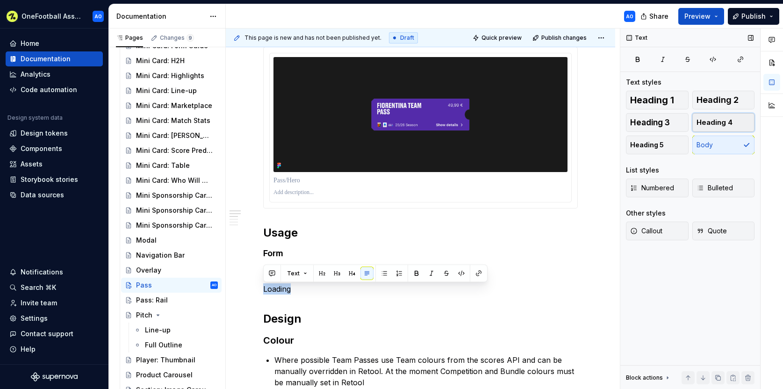
click at [713, 119] on span "Heading 4" at bounding box center [714, 122] width 36 height 9
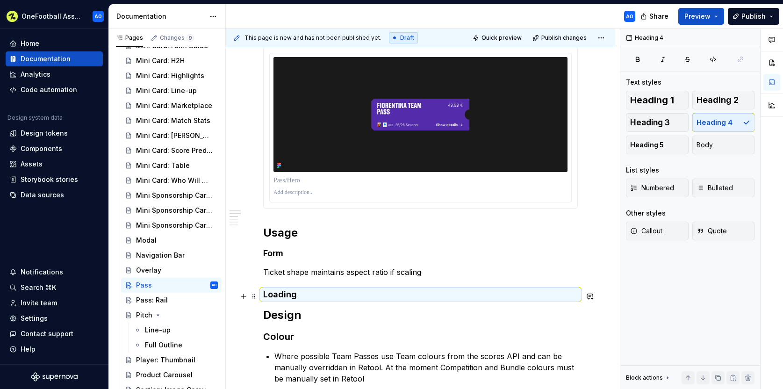
click at [307, 300] on h4 "Loading" at bounding box center [420, 294] width 314 height 11
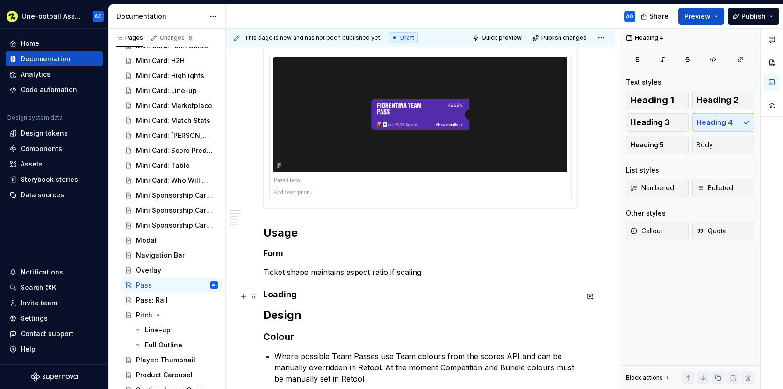
click at [308, 295] on h4 "Loading" at bounding box center [420, 294] width 314 height 11
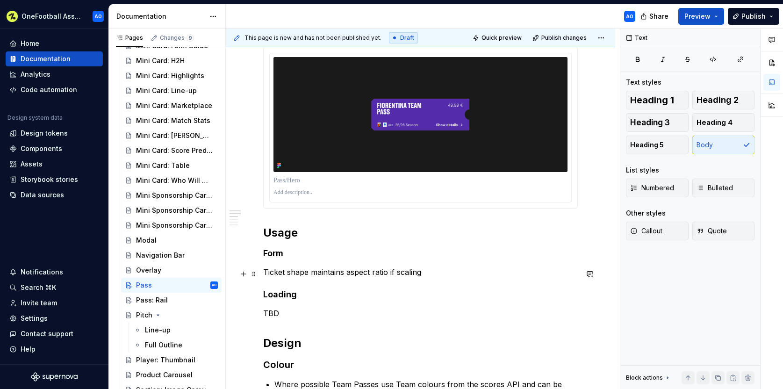
click at [429, 274] on p "Ticket shape maintains aspect ratio if scaling" at bounding box center [420, 271] width 314 height 11
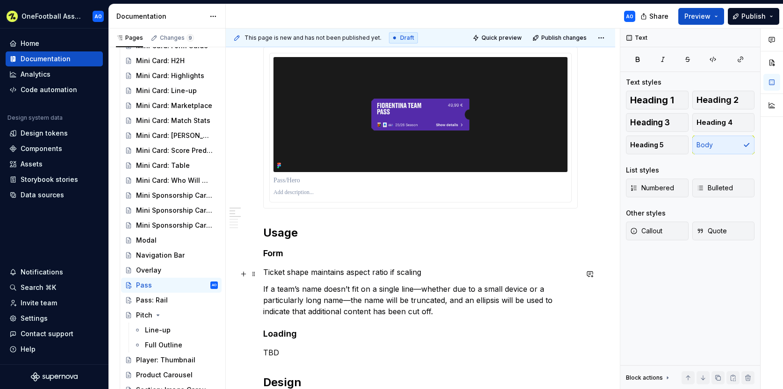
click at [431, 274] on p "Ticket shape maintains aspect ratio if scaling" at bounding box center [420, 271] width 314 height 11
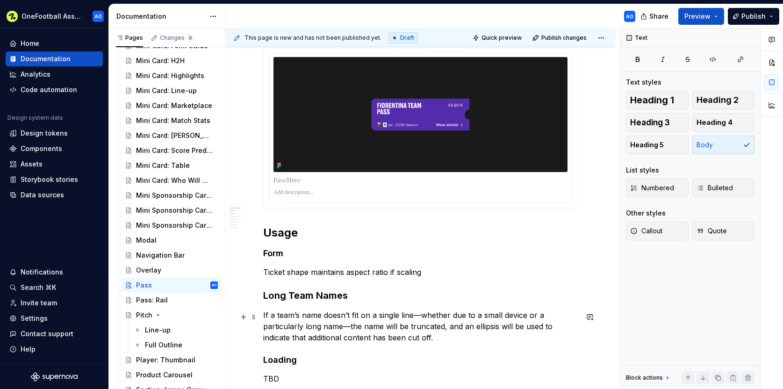
click at [374, 316] on p "If a team’s name doesn’t fit on a single line—whether due to a small device or …" at bounding box center [420, 326] width 314 height 34
click at [399, 318] on p "If a team’s name doesn’t fit on 2 single line—whether due to a small device or …" at bounding box center [420, 326] width 314 height 34
click at [401, 317] on p "If a team’s name doesn’t fit on 2 lines—whether due to a small device or a part…" at bounding box center [420, 326] width 314 height 34
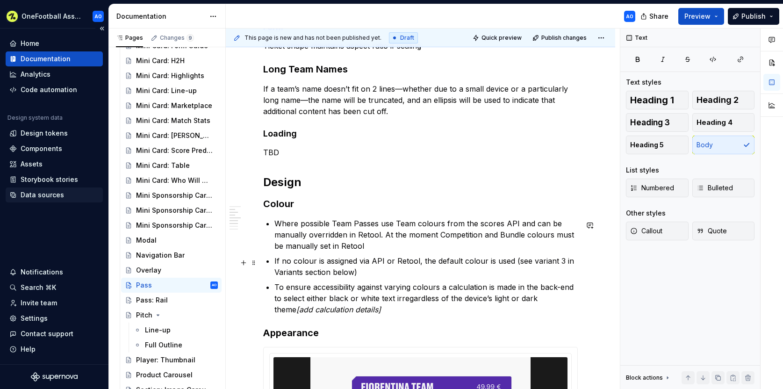
scroll to position [378, 0]
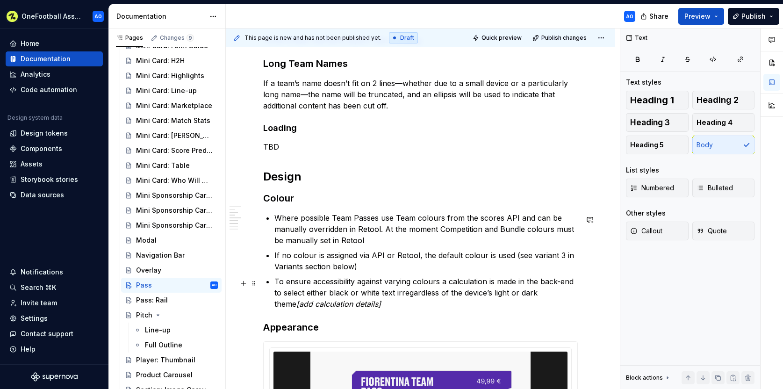
click at [309, 283] on p "To ensure accessibility against varying colours a calculation is made in the ba…" at bounding box center [425, 293] width 303 height 34
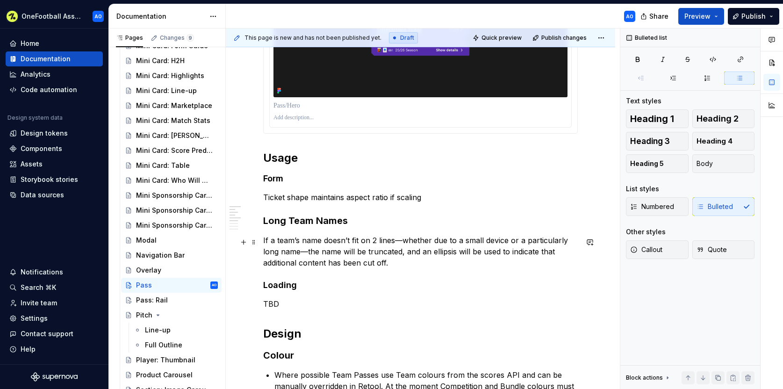
scroll to position [222, 0]
click at [382, 195] on p "Ticket shape maintains aspect ratio if scaling" at bounding box center [420, 196] width 314 height 11
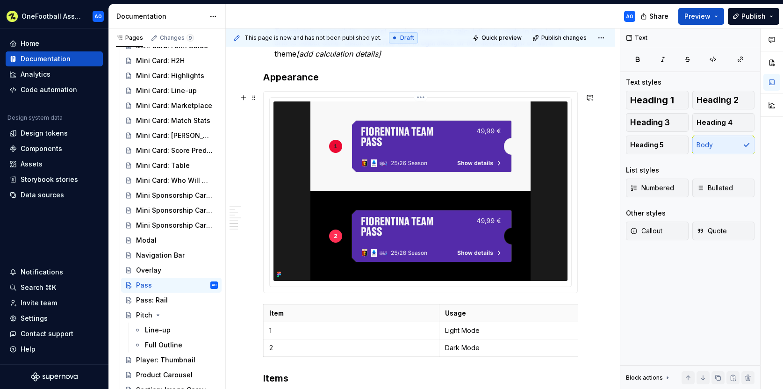
scroll to position [0, 0]
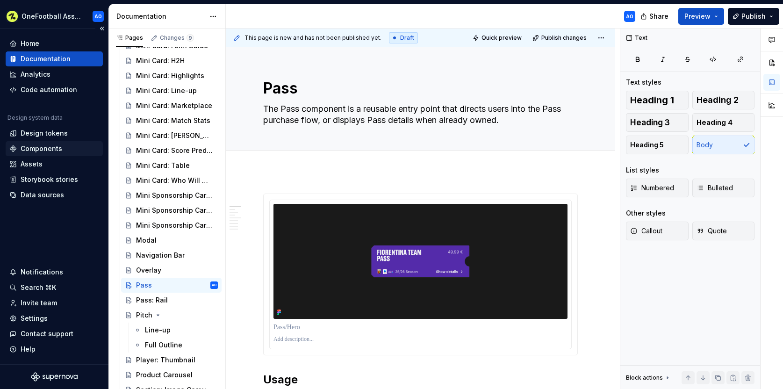
click at [50, 150] on div "Components" at bounding box center [42, 148] width 42 height 9
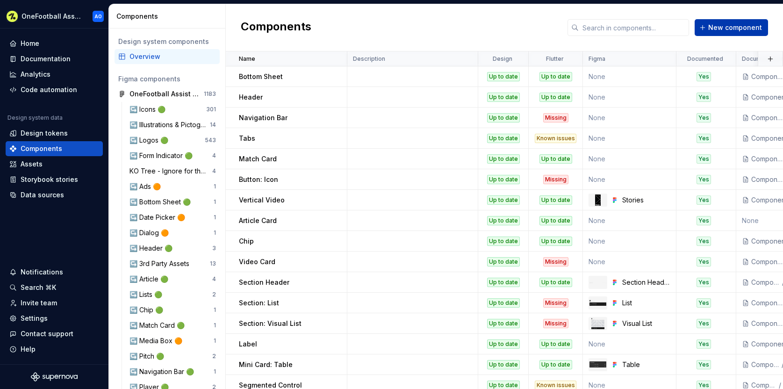
click at [721, 25] on span "New component" at bounding box center [735, 27] width 54 height 9
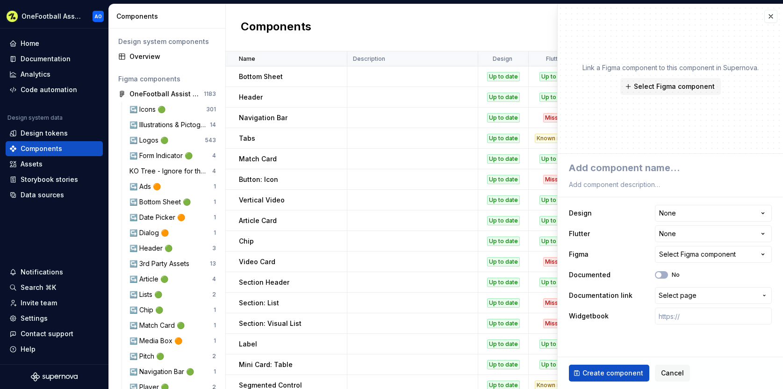
type textarea "*"
type textarea "p"
type textarea "*"
type textarea "pa"
type textarea "*"
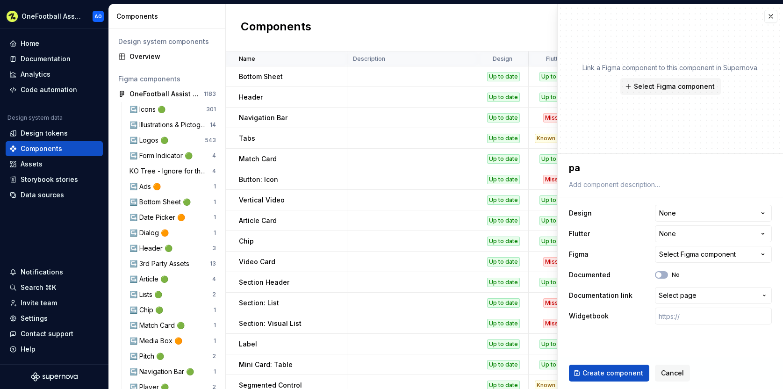
type textarea "pas"
type textarea "*"
type textarea "pass"
click at [667, 87] on span "Select Figma component" at bounding box center [674, 86] width 81 height 9
type textarea "*"
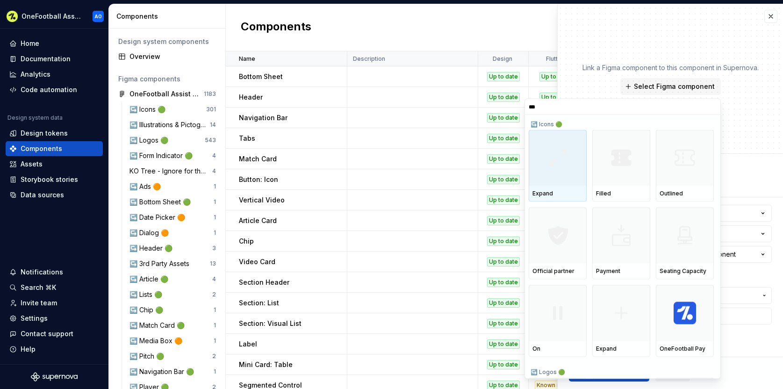
type input "****"
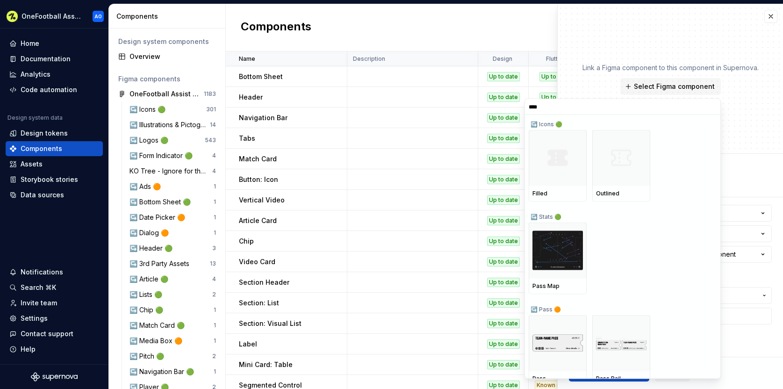
scroll to position [8, 0]
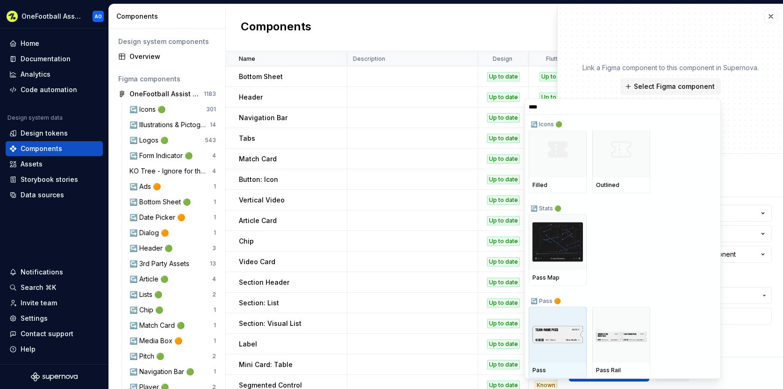
click at [556, 335] on img at bounding box center [557, 334] width 50 height 16
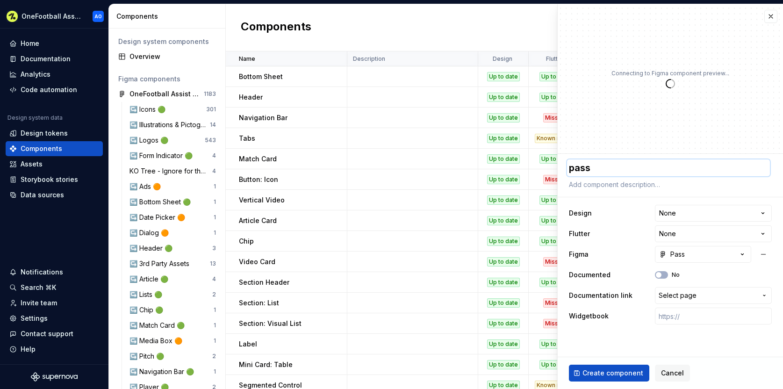
click at [574, 169] on textarea "pass" at bounding box center [668, 167] width 203 height 17
type textarea "*"
type textarea "ass"
type textarea "*"
type textarea "Pass"
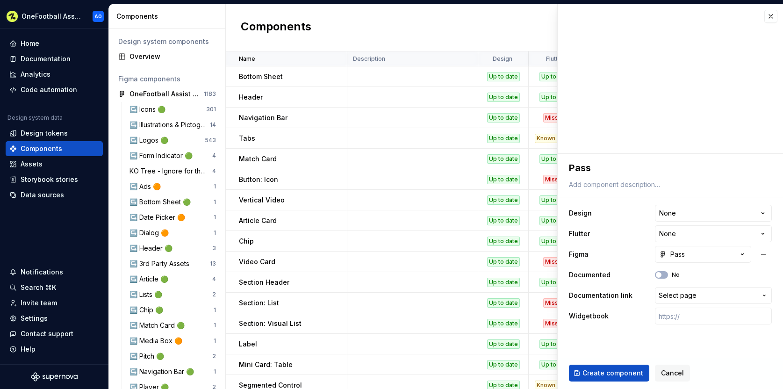
click at [677, 219] on html "OneFootball Assist AO Home Documentation Analytics Code automation Design syste…" at bounding box center [391, 194] width 783 height 389
select select "**********"
type textarea "*"
click at [678, 234] on html "OneFootball Assist AO Home Documentation Analytics Code automation Design syste…" at bounding box center [391, 194] width 783 height 389
select select "**********"
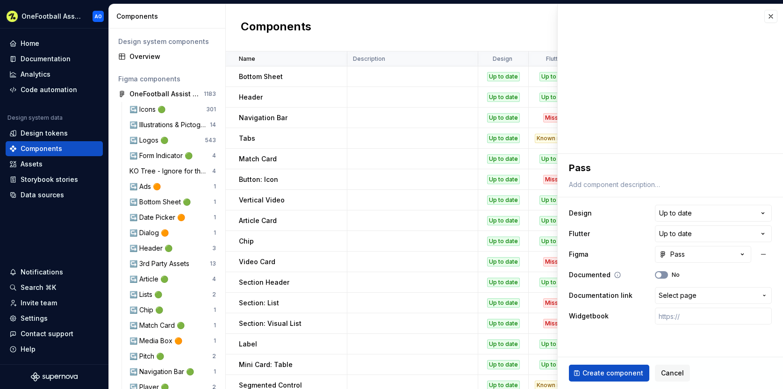
click at [663, 274] on button "No" at bounding box center [661, 274] width 13 height 7
type textarea "*"
click at [698, 294] on span "Select page" at bounding box center [707, 295] width 98 height 9
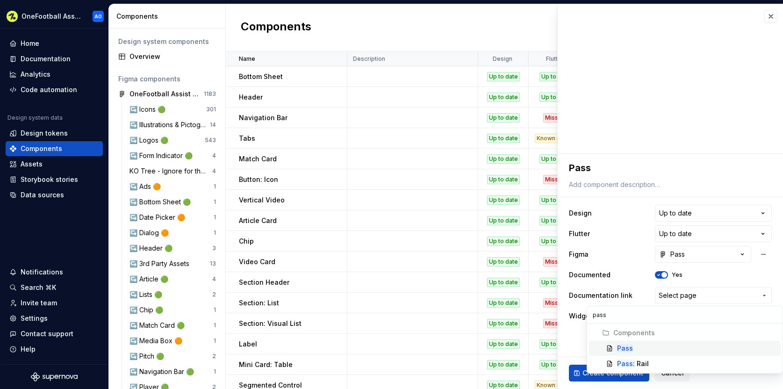
type input "pass"
click at [628, 349] on mark "Pass" at bounding box center [625, 348] width 16 height 8
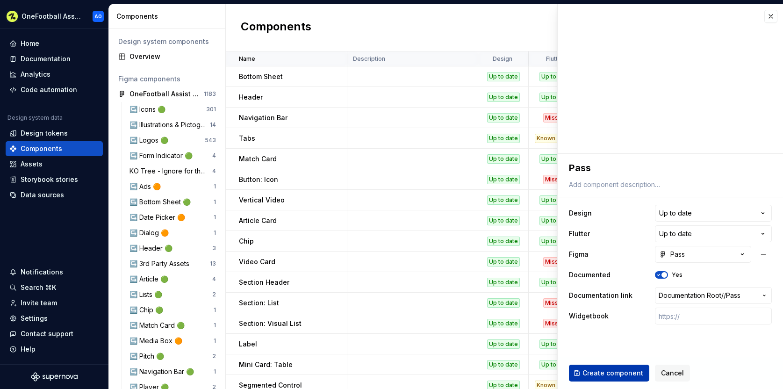
click at [610, 373] on span "Create component" at bounding box center [612, 372] width 61 height 9
type textarea "*"
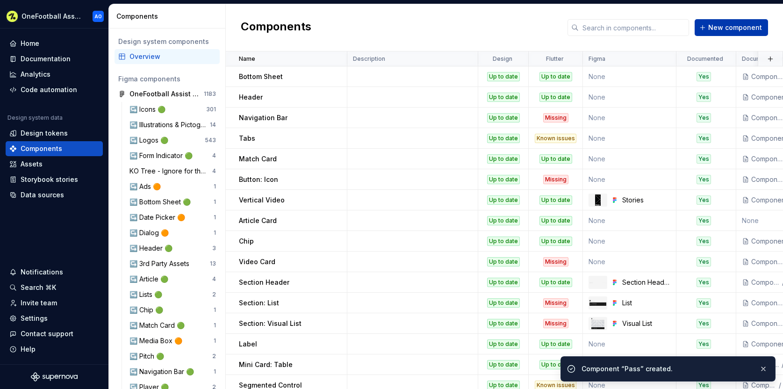
click at [726, 27] on span "New component" at bounding box center [735, 27] width 54 height 9
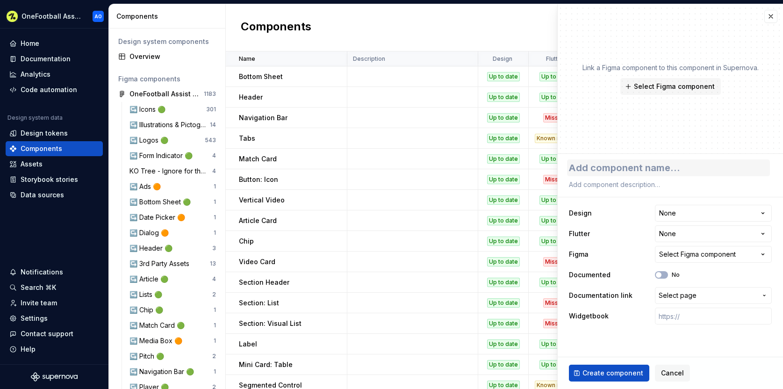
type textarea "*"
type textarea "P"
type textarea "*"
type textarea "Pa"
type textarea "*"
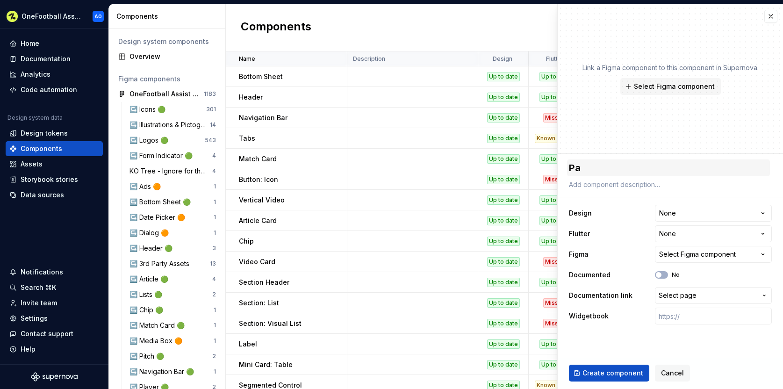
type textarea "Pas"
type textarea "*"
type textarea "Pass"
type textarea "*"
type textarea "Pass:"
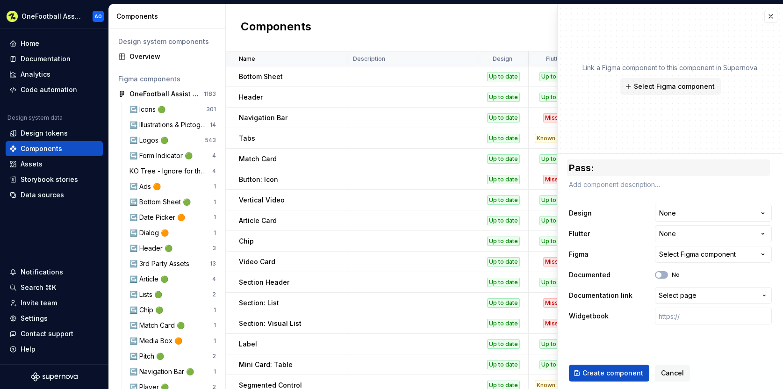
type textarea "*"
type textarea "Pass: R"
type textarea "*"
type textarea "Pass: Ra"
type textarea "*"
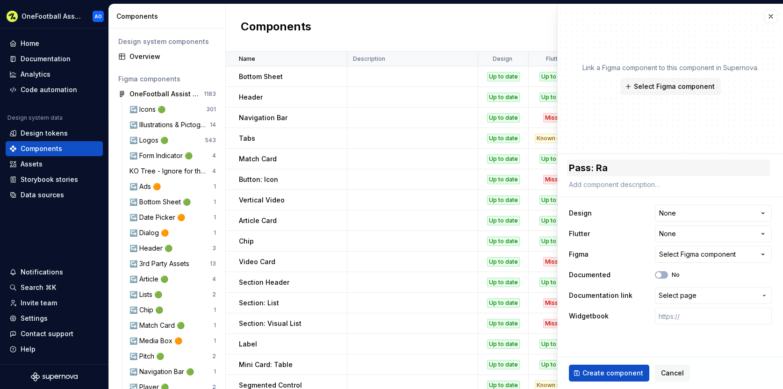
type textarea "Pass: Rai"
type textarea "*"
type textarea "Pass: Rail"
click at [695, 87] on span "Select Figma component" at bounding box center [674, 86] width 81 height 9
type textarea "*"
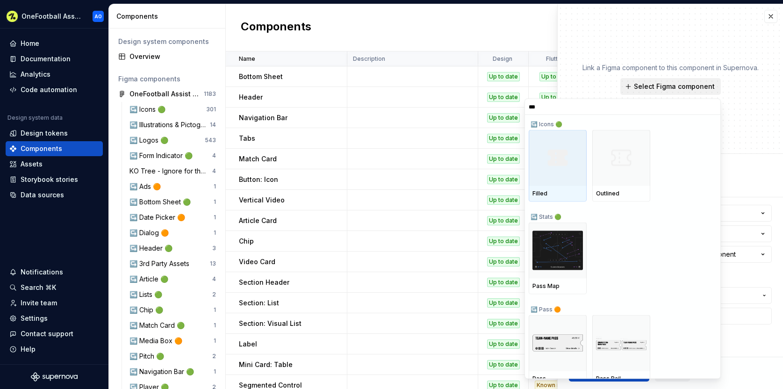
type input "****"
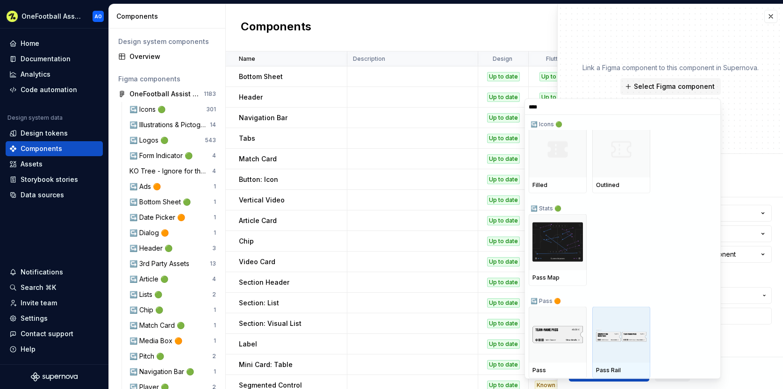
click at [619, 331] on img at bounding box center [621, 335] width 50 height 14
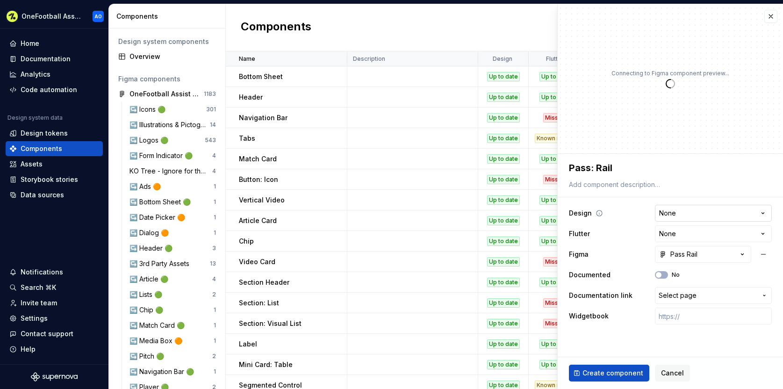
type textarea "*"
click at [686, 209] on html "OneFootball Assist AO Home Documentation Analytics Code automation Design syste…" at bounding box center [391, 194] width 783 height 389
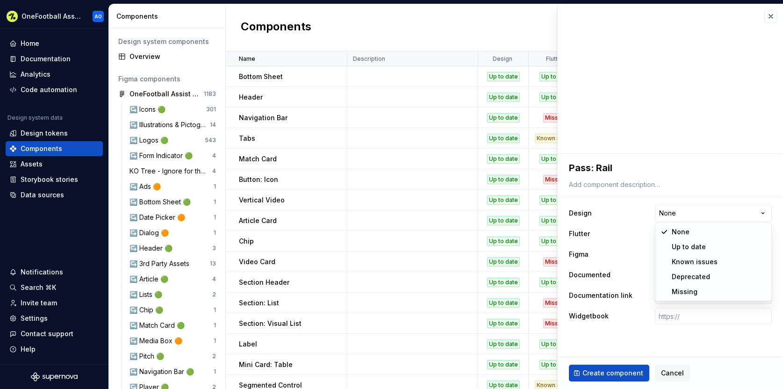
select select "**********"
type textarea "*"
click at [676, 235] on html "OneFootball Assist AO Home Documentation Analytics Code automation Design syste…" at bounding box center [391, 194] width 783 height 389
select select "**********"
click at [663, 275] on button "No" at bounding box center [661, 274] width 13 height 7
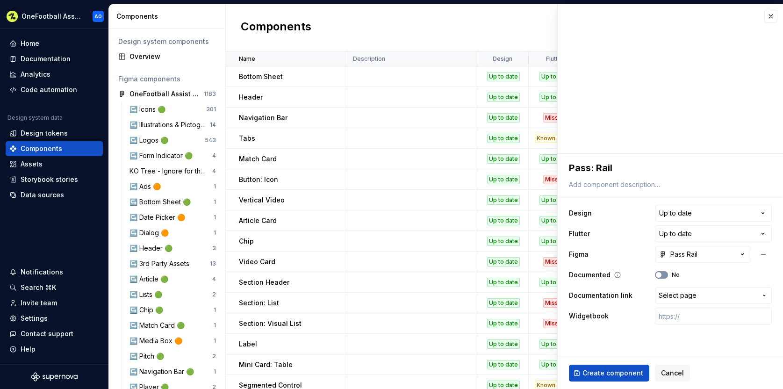
type textarea "*"
click at [687, 292] on span "Select page" at bounding box center [677, 295] width 38 height 9
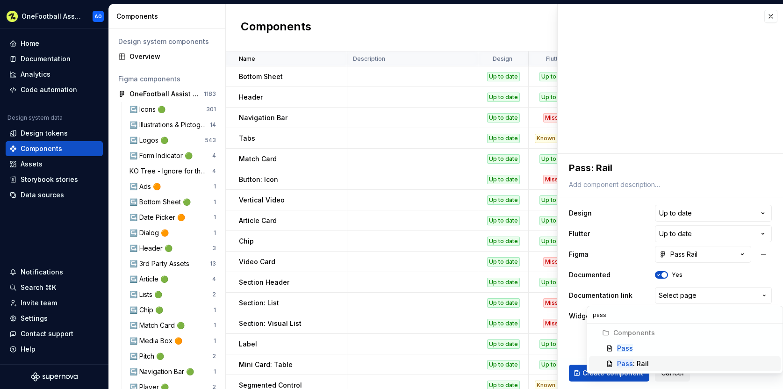
type input "pass"
click at [645, 359] on div "Pass : Rail" at bounding box center [633, 363] width 32 height 9
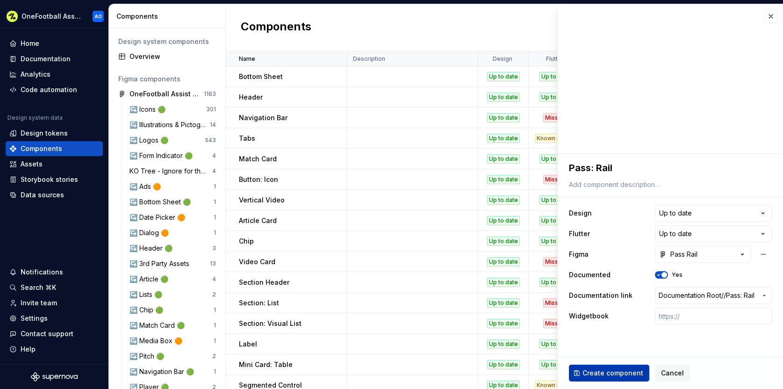
click at [621, 372] on span "Create component" at bounding box center [612, 372] width 61 height 9
type textarea "*"
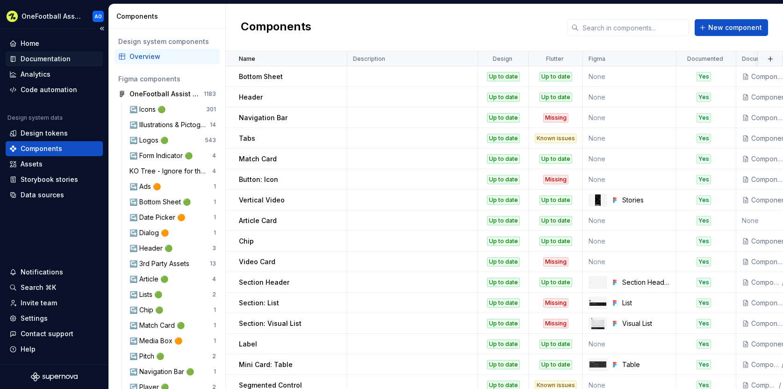
click at [44, 56] on div "Documentation" at bounding box center [46, 58] width 50 height 9
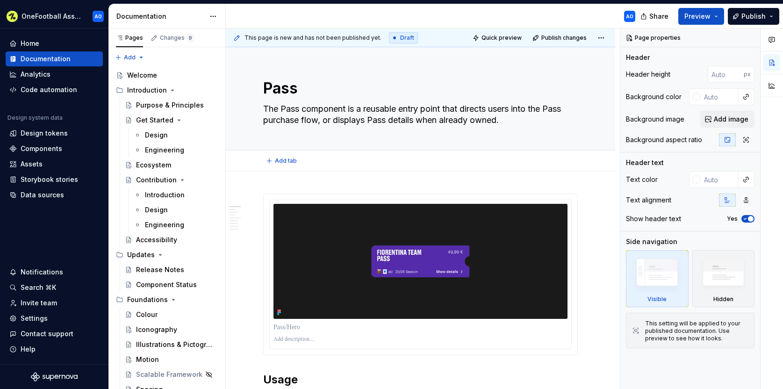
type textarea "*"
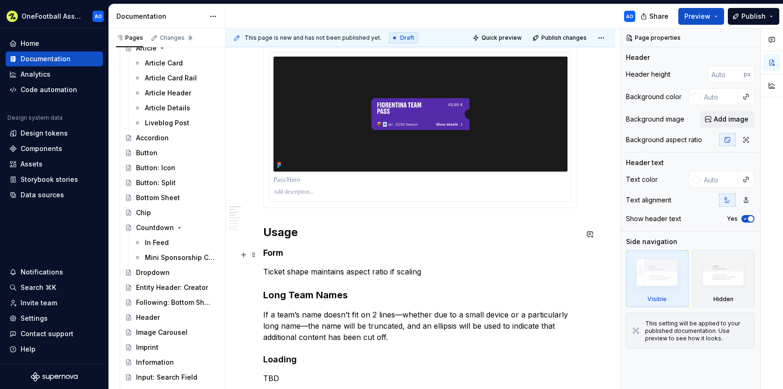
scroll to position [150, 0]
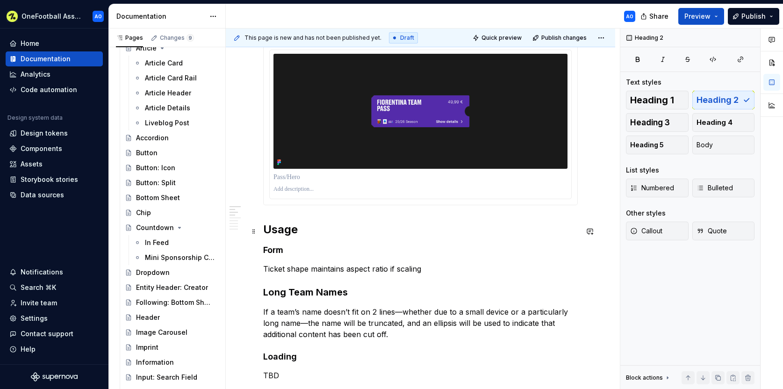
click at [264, 232] on h2 "Usage" at bounding box center [420, 229] width 314 height 15
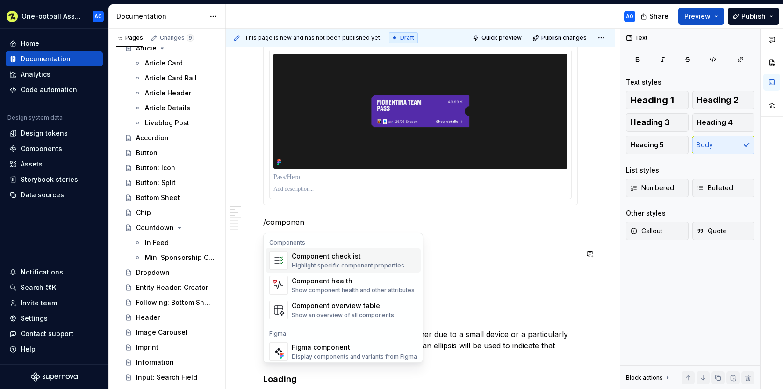
click at [342, 259] on div "Component checklist" at bounding box center [348, 255] width 113 height 9
type textarea "*"
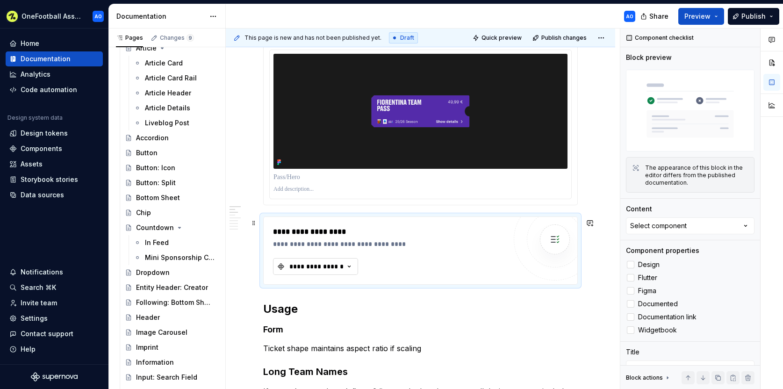
click at [318, 268] on div "**********" at bounding box center [316, 266] width 56 height 9
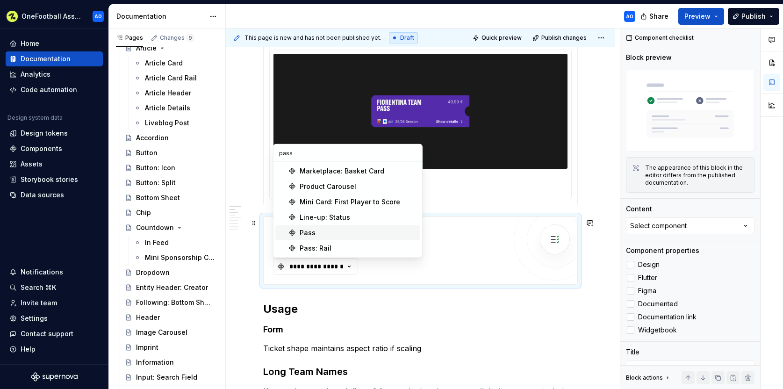
type input "pass"
click at [320, 229] on div "Pass" at bounding box center [358, 232] width 117 height 9
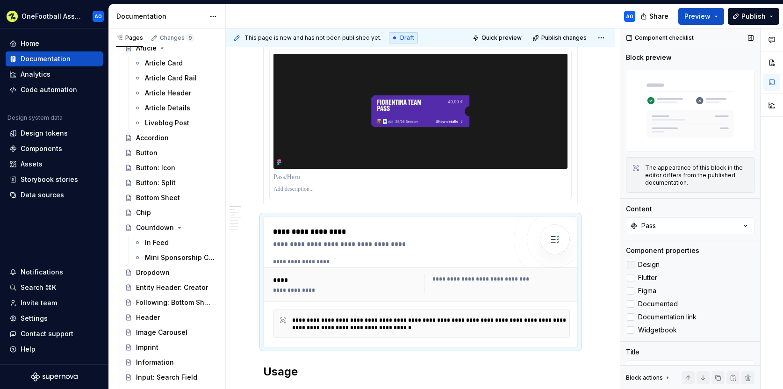
click at [629, 265] on div at bounding box center [630, 264] width 7 height 7
click at [632, 278] on div at bounding box center [630, 277] width 7 height 7
click at [628, 290] on div at bounding box center [630, 290] width 7 height 7
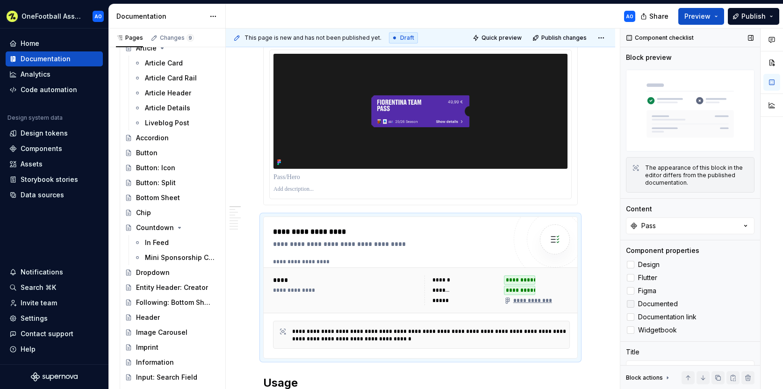
click at [633, 303] on div at bounding box center [630, 303] width 7 height 7
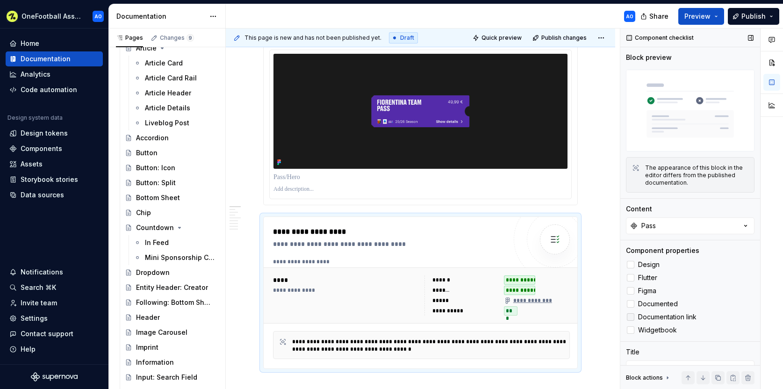
click at [631, 317] on div at bounding box center [630, 316] width 7 height 7
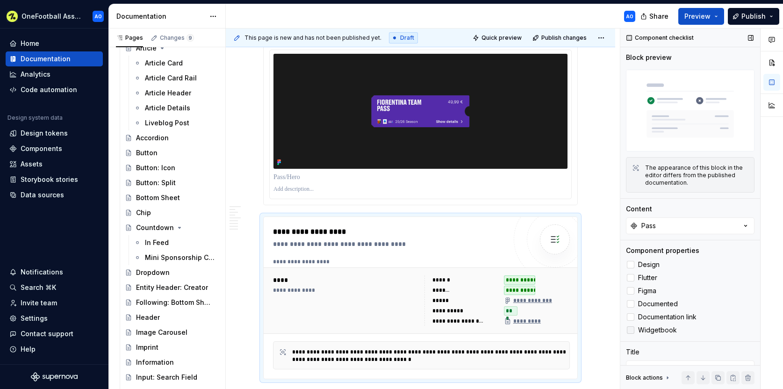
click at [631, 329] on div at bounding box center [630, 329] width 7 height 7
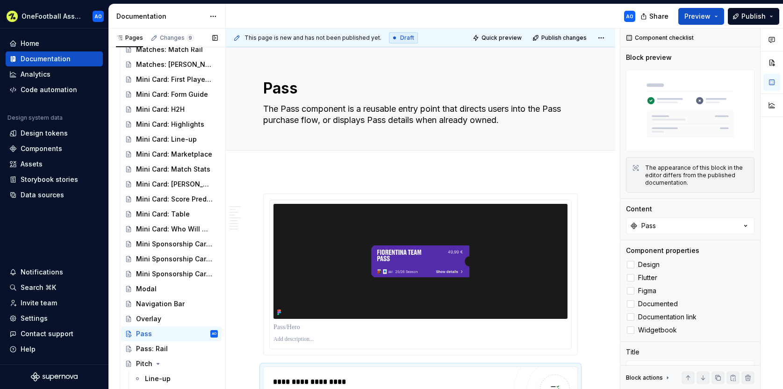
scroll to position [1304, 0]
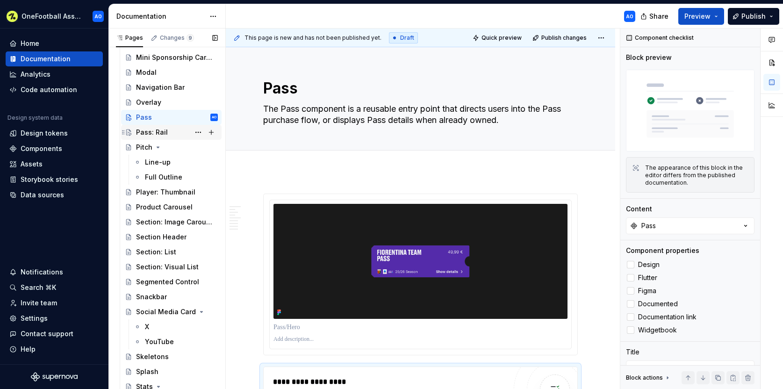
click at [146, 131] on div "Pass: Rail" at bounding box center [152, 132] width 32 height 9
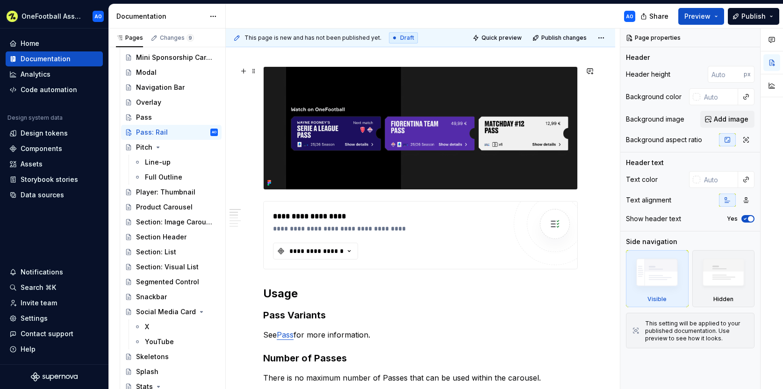
scroll to position [119, 0]
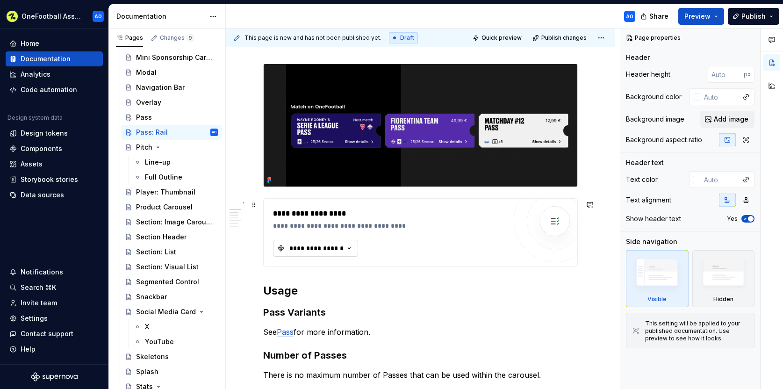
type textarea "*"
click at [304, 247] on div "**********" at bounding box center [316, 247] width 56 height 9
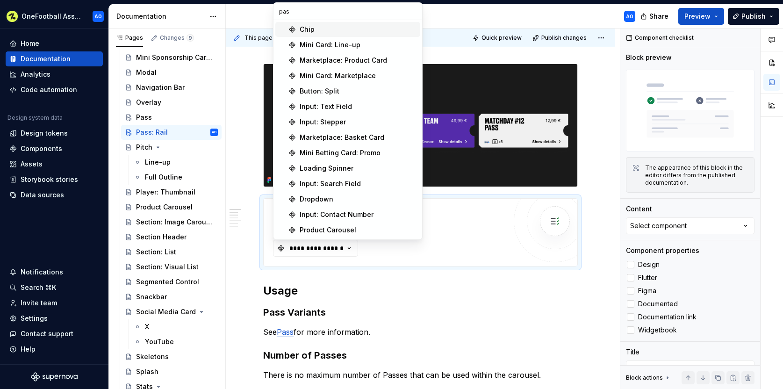
type input "pass"
type textarea "*"
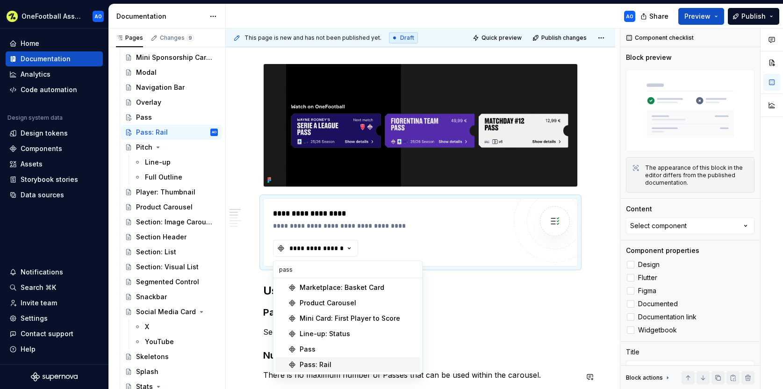
type input "pass"
click at [342, 368] on div "Pass: Rail" at bounding box center [358, 364] width 117 height 9
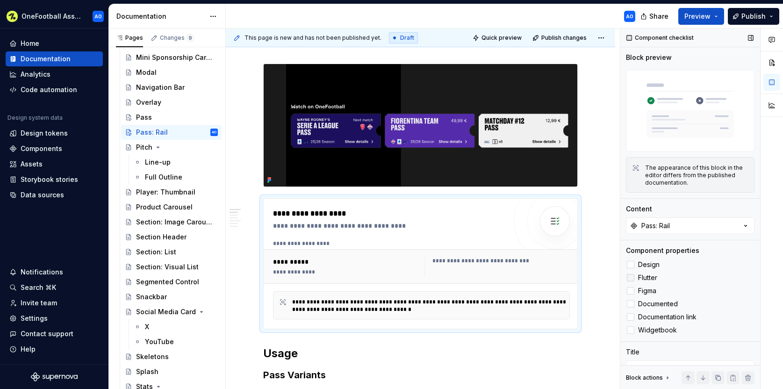
drag, startPoint x: 630, startPoint y: 264, endPoint x: 630, endPoint y: 280, distance: 15.4
click at [630, 264] on div at bounding box center [630, 264] width 7 height 7
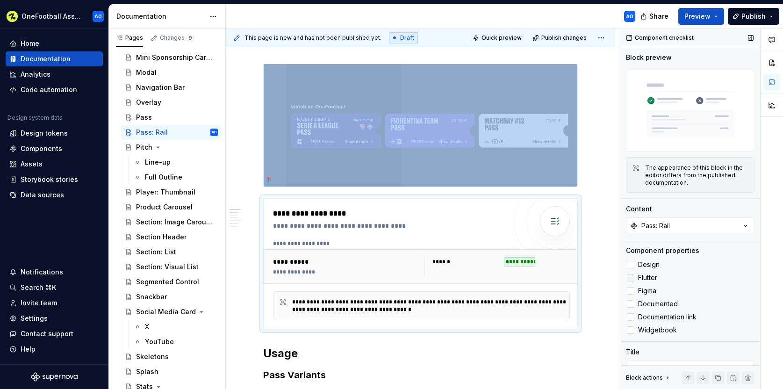
click at [630, 280] on div at bounding box center [630, 277] width 7 height 7
click at [630, 292] on div at bounding box center [630, 290] width 7 height 7
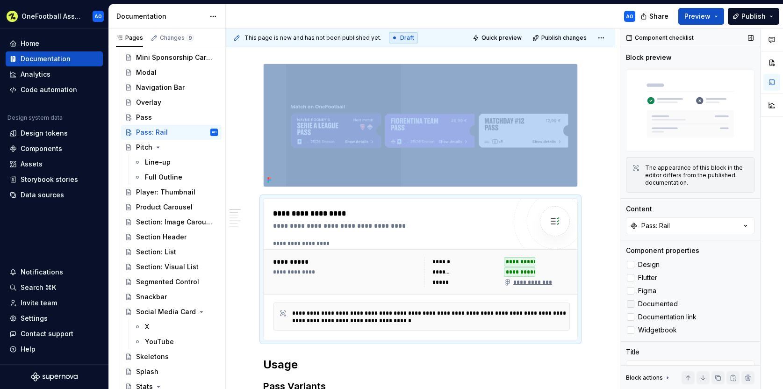
click at [631, 303] on div at bounding box center [630, 303] width 7 height 7
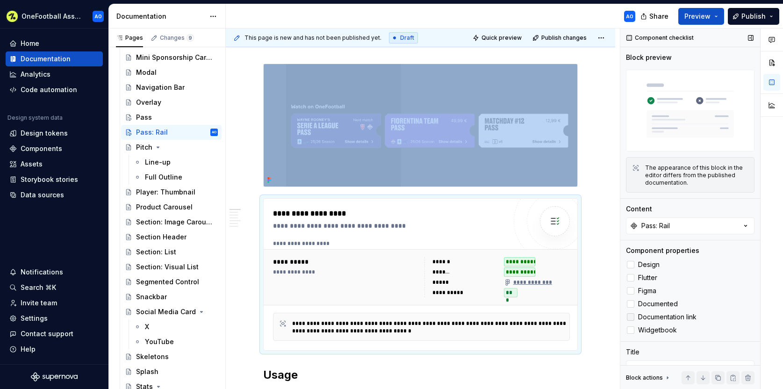
click at [632, 315] on div at bounding box center [630, 316] width 7 height 7
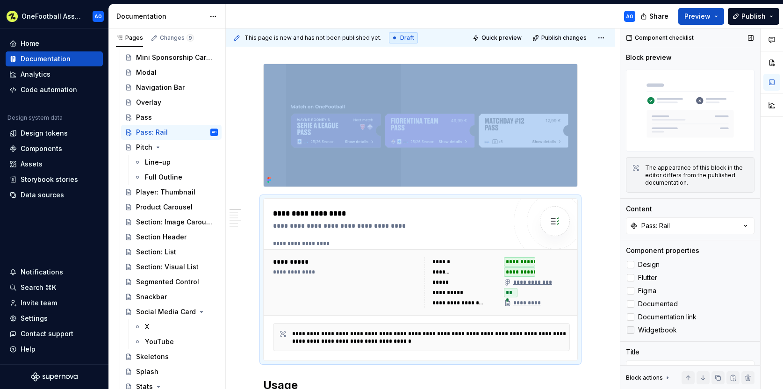
click at [632, 329] on div at bounding box center [630, 329] width 7 height 7
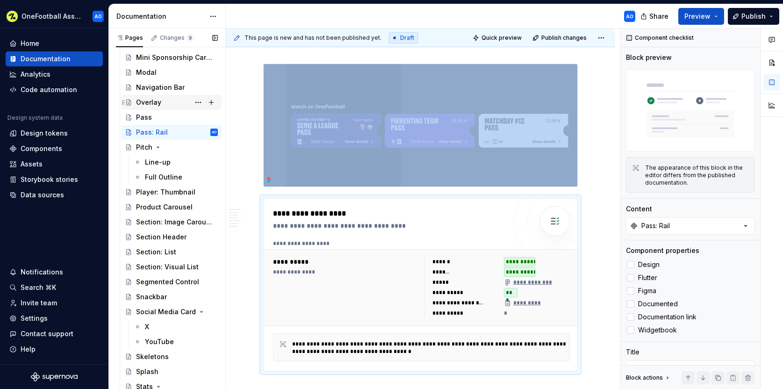
click at [148, 101] on div "Overlay" at bounding box center [148, 102] width 25 height 9
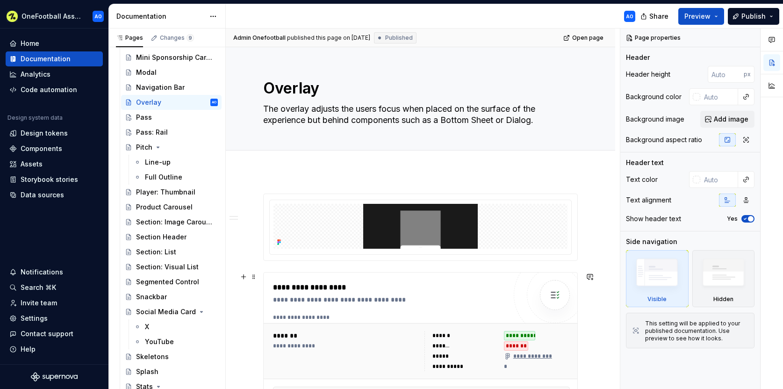
scroll to position [119, 0]
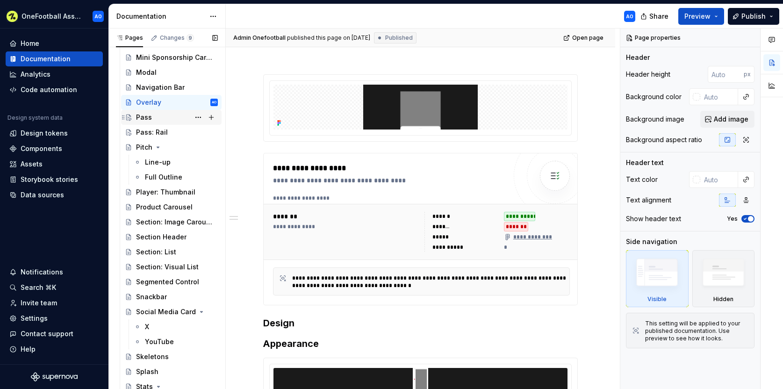
click at [143, 119] on div "Pass" at bounding box center [144, 117] width 16 height 9
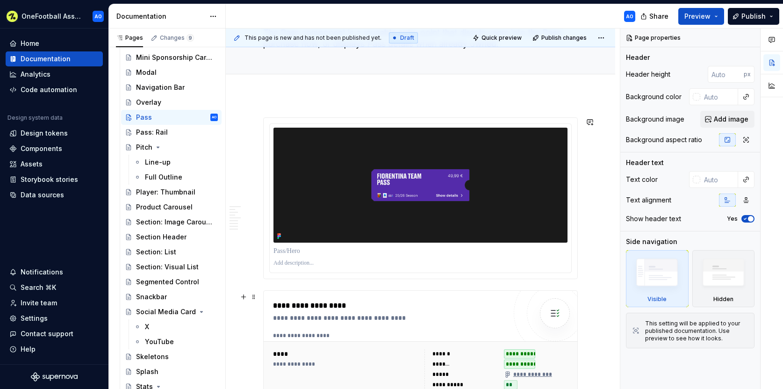
scroll to position [250, 0]
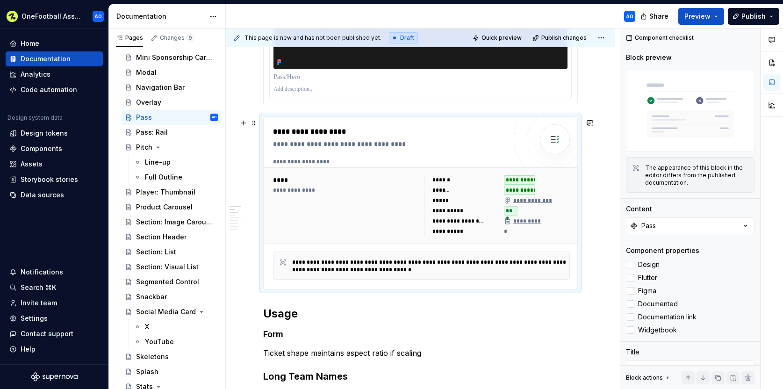
click at [570, 224] on div "*********" at bounding box center [537, 220] width 66 height 9
click at [630, 317] on icon at bounding box center [630, 317] width 0 height 0
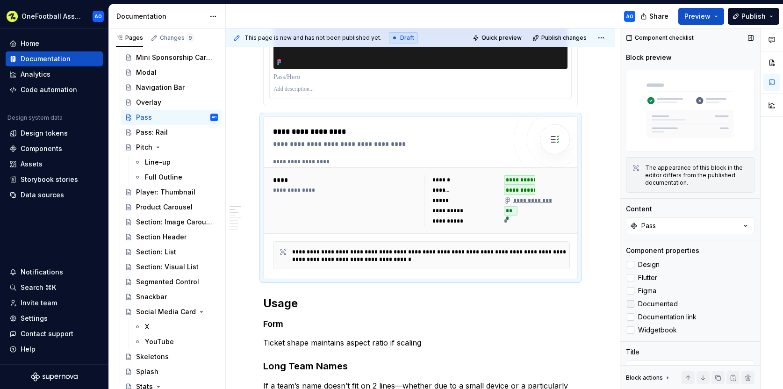
click at [630, 304] on icon at bounding box center [630, 304] width 0 height 0
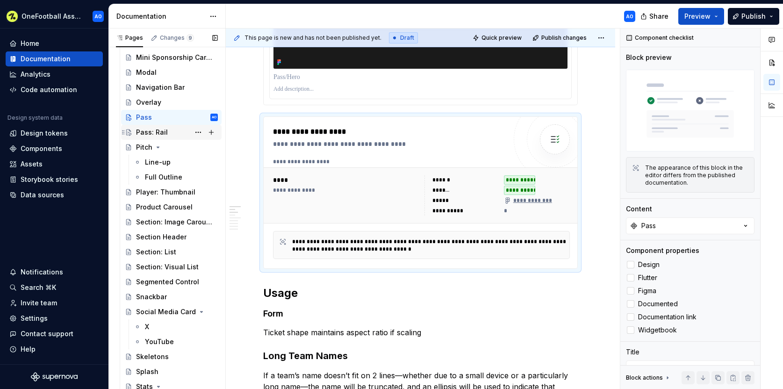
click at [155, 131] on div "Pass: Rail" at bounding box center [152, 132] width 32 height 9
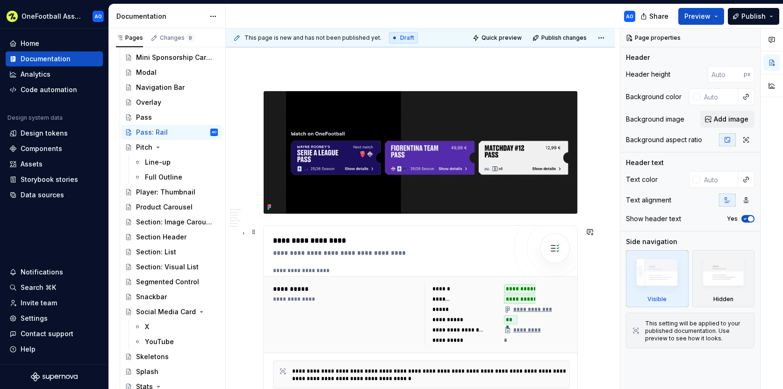
scroll to position [93, 0]
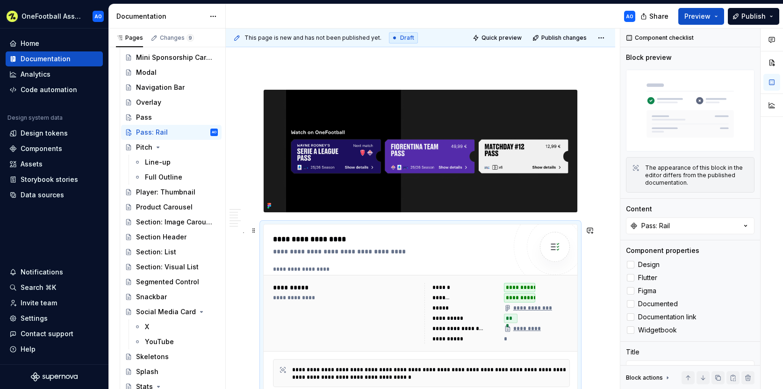
click at [498, 298] on div "*******" at bounding box center [465, 297] width 66 height 9
click at [630, 317] on icon at bounding box center [630, 317] width 0 height 0
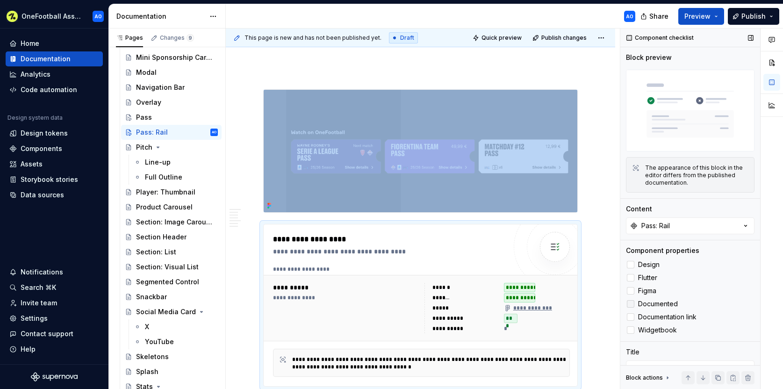
click at [630, 304] on icon at bounding box center [630, 304] width 0 height 0
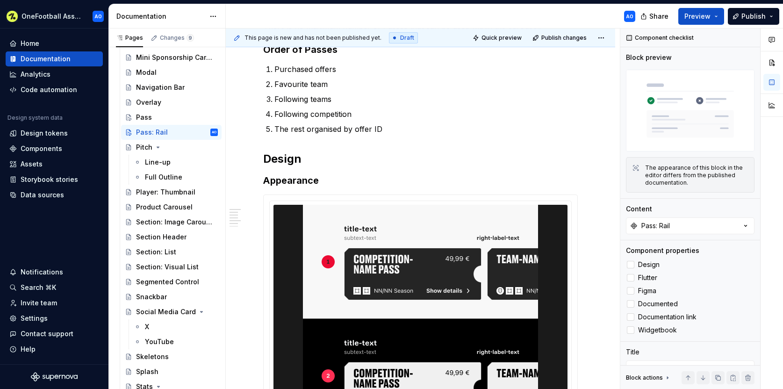
scroll to position [0, 0]
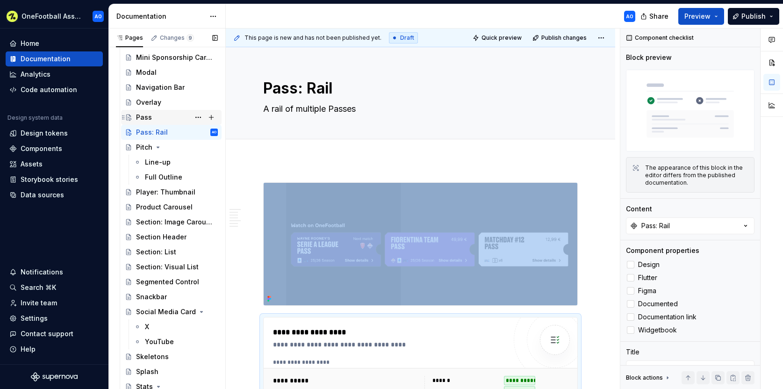
click at [146, 114] on div "Pass" at bounding box center [144, 117] width 16 height 9
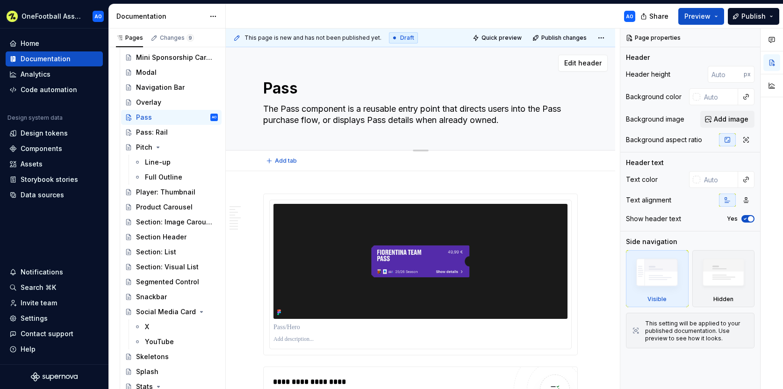
click at [414, 117] on textarea "The Pass component is a reusable entry point that directs users into the Pass p…" at bounding box center [418, 114] width 314 height 26
click at [448, 121] on textarea "The Pass component is a reusable entry point that directs users into the Pass p…" at bounding box center [418, 114] width 314 height 26
click at [440, 120] on textarea "The Pass component is a reusable entry point that directs users into the Pass p…" at bounding box center [418, 114] width 314 height 26
type textarea "*"
type textarea "The Pass component is a reusable entry point that directs users into the Pass p…"
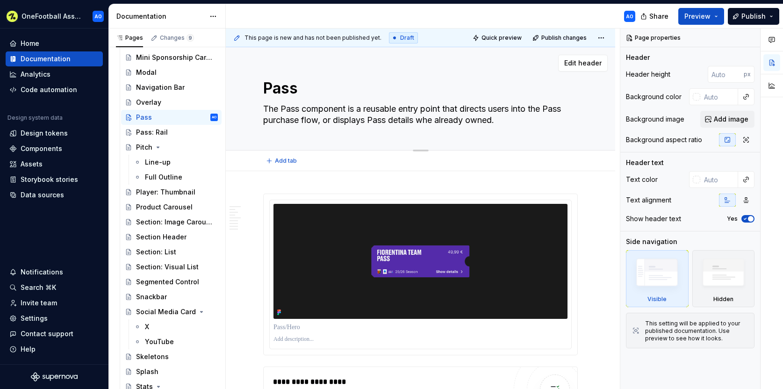
type textarea "*"
type textarea "The Pass component is a reusable entry point that directs users into the Pass p…"
type textarea "*"
type textarea "The Pass component is a reusable entry point that directs users into the Pass p…"
type textarea "*"
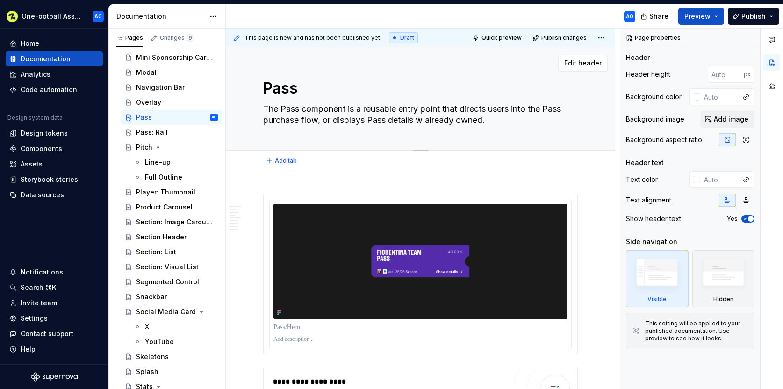
type textarea "The Pass component is a reusable entry point that directs users into the Pass p…"
type textarea "*"
type textarea "The Pass component is a reusable entry point that directs users into the Pass p…"
type textarea "*"
type textarea "The Pass component is a reusable entry point that directs users into the Pass p…"
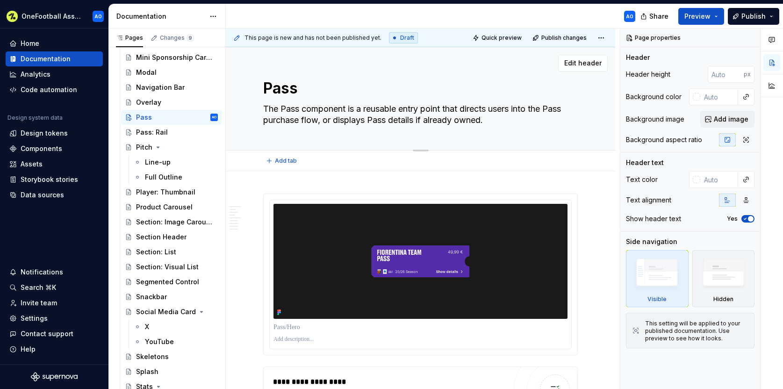
type textarea "*"
type textarea "The Pass component is a reusable entry point that directs users into the Pass p…"
type textarea "*"
type textarea "The Pass component is a reusable entry point that directs users into the Pass p…"
type textarea "*"
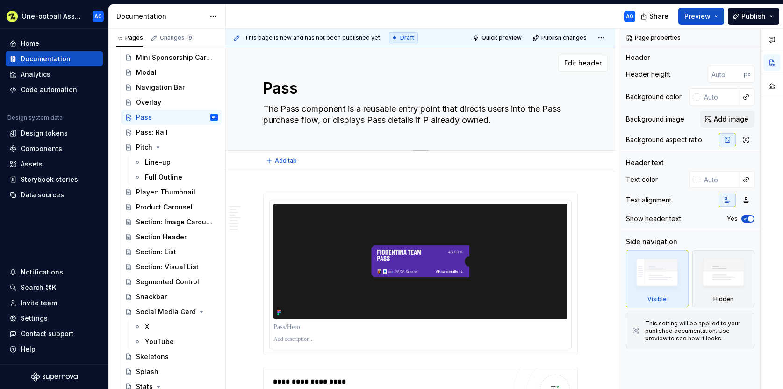
type textarea "The Pass component is a reusable entry point that directs users into the Pass p…"
type textarea "*"
type textarea "The Pass component is a reusable entry point that directs users into the Pass p…"
type textarea "*"
type textarea "The Pass component is a reusable entry point that directs users into the Pass p…"
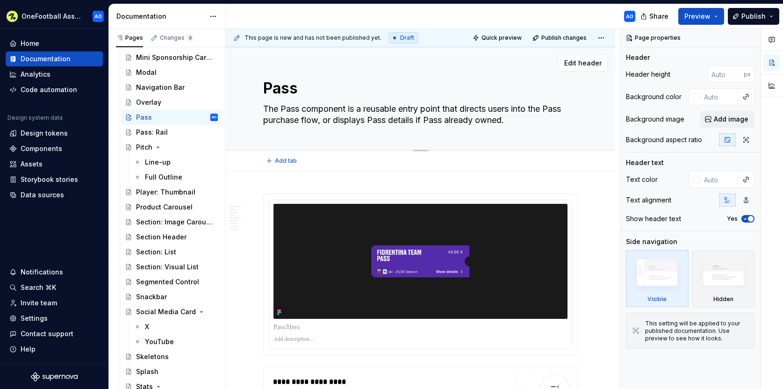
type textarea "*"
type textarea "The Pass component is a reusable entry point that directs users into the Pass p…"
type textarea "*"
type textarea "The Pass component is a reusable entry point that directs users into the Pass p…"
type textarea "*"
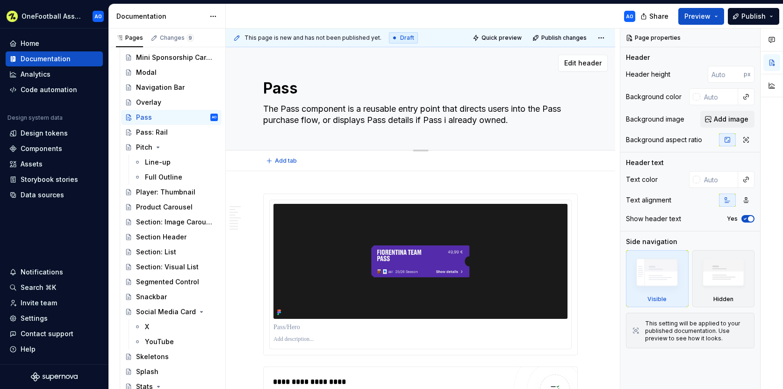
type textarea "The Pass component is a reusable entry point that directs users into the Pass p…"
type textarea "*"
type textarea "The Pass component is a reusable entry point that directs users into the Pass p…"
type textarea "*"
type textarea "The Pass component is a reusable entry point that directs users into the Pass p…"
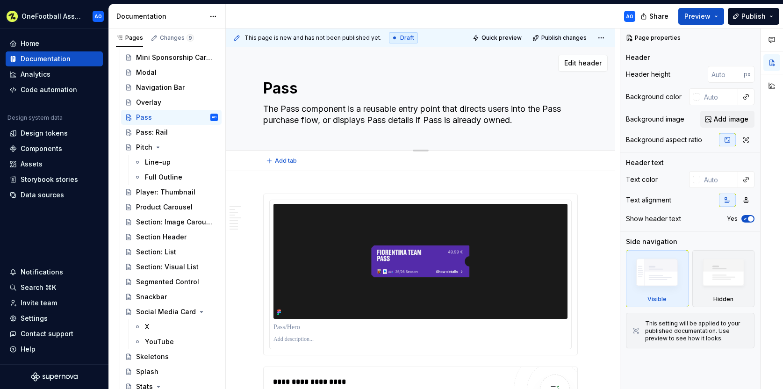
click at [426, 118] on textarea "The Pass component is a reusable entry point that directs users into the Pass p…" at bounding box center [418, 114] width 314 height 26
type textarea "*"
type textarea "The Pass component is a reusable entry point that directs users into the Pass p…"
type textarea "*"
type textarea "The Pass component is a reusable entry point that directs users into the Pass p…"
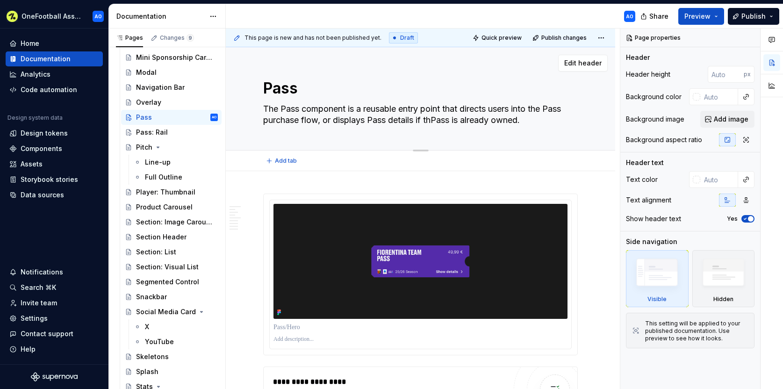
type textarea "*"
type textarea "The Pass component is a reusable entry point that directs users into the Pass p…"
type textarea "*"
type textarea "The Pass component is a reusable entry point that directs users into the Pass p…"
click at [426, 106] on textarea "The Pass component is a reusable entry point that directs users into the Pass p…" at bounding box center [418, 114] width 314 height 26
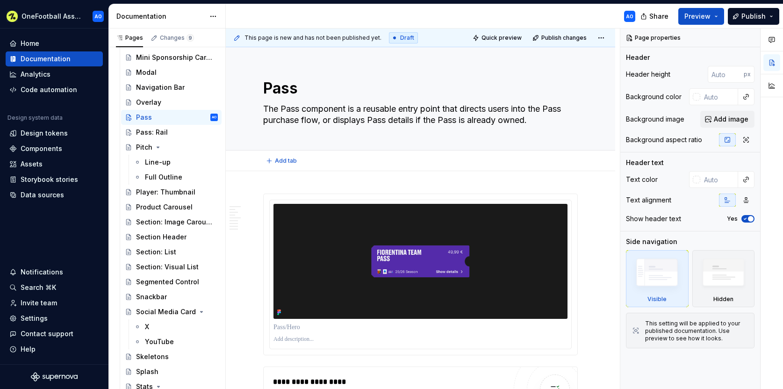
type textarea "*"
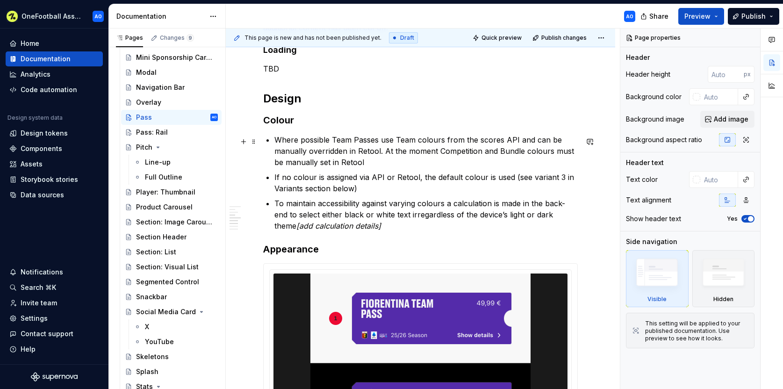
scroll to position [631, 0]
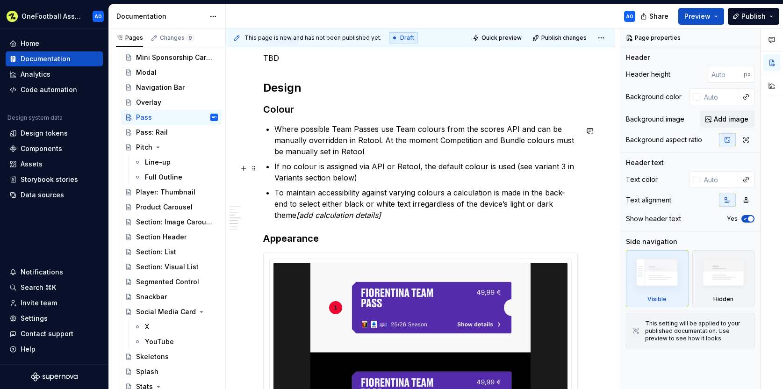
type textarea "The Pass component is a reusable entry point that directs users into the Pass p…"
click at [458, 168] on p "If no colour is assigned via API or Retool, the default colour is used (see var…" at bounding box center [425, 172] width 303 height 22
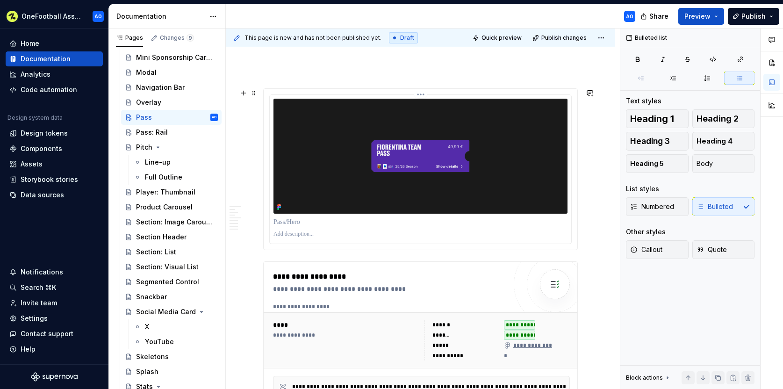
scroll to position [0, 0]
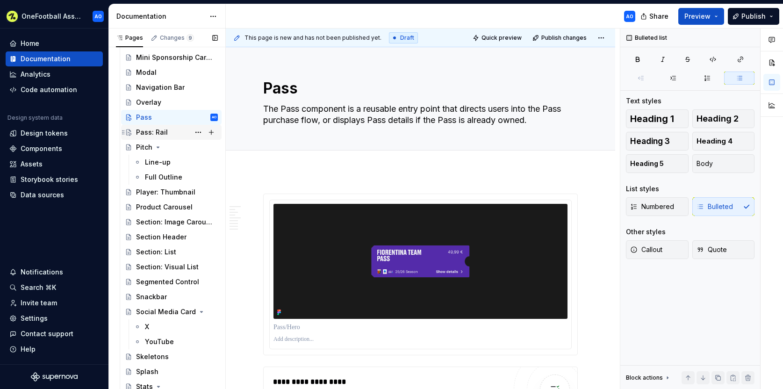
click at [151, 132] on div "Pass: Rail" at bounding box center [152, 132] width 32 height 9
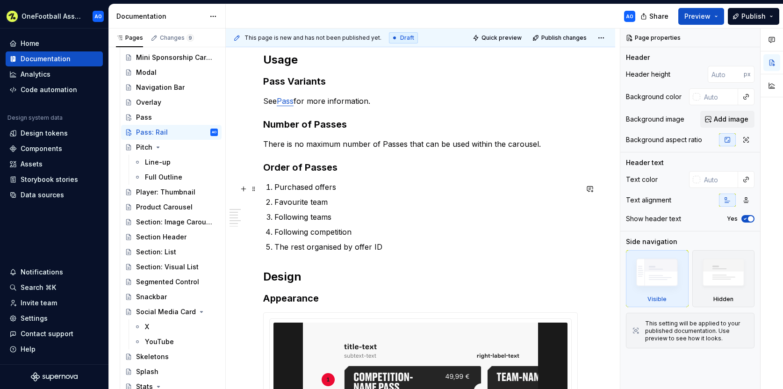
scroll to position [435, 0]
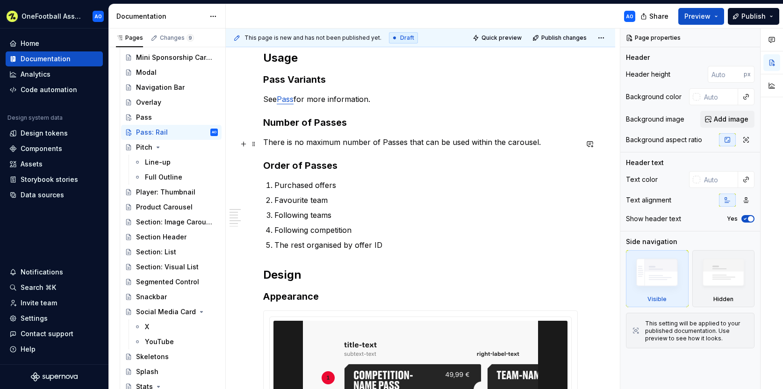
type textarea "*"
click at [542, 145] on p "There is no maximum number of Passes that can be used within the carousel." at bounding box center [420, 141] width 314 height 11
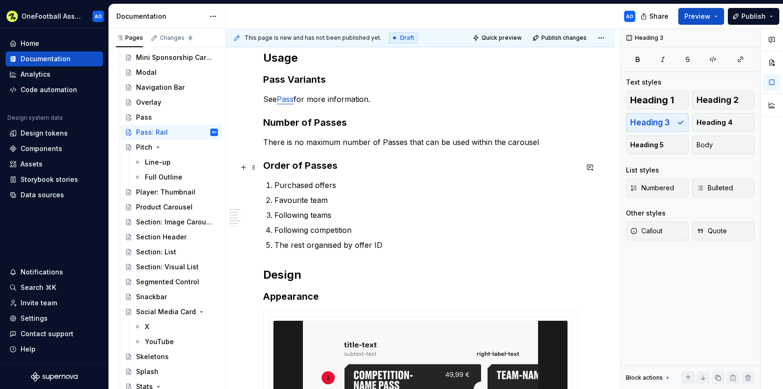
click at [317, 167] on h3 "Order of Passes" at bounding box center [420, 165] width 314 height 13
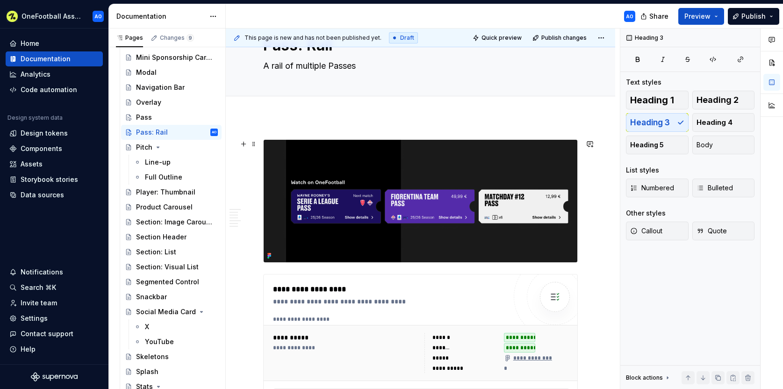
scroll to position [0, 0]
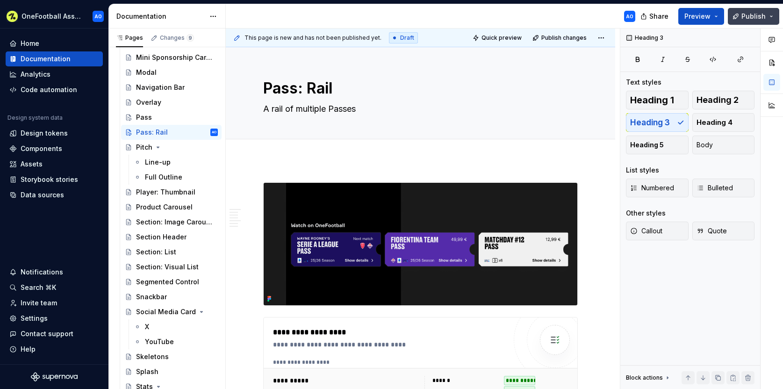
click at [753, 16] on span "Publish" at bounding box center [753, 16] width 24 height 9
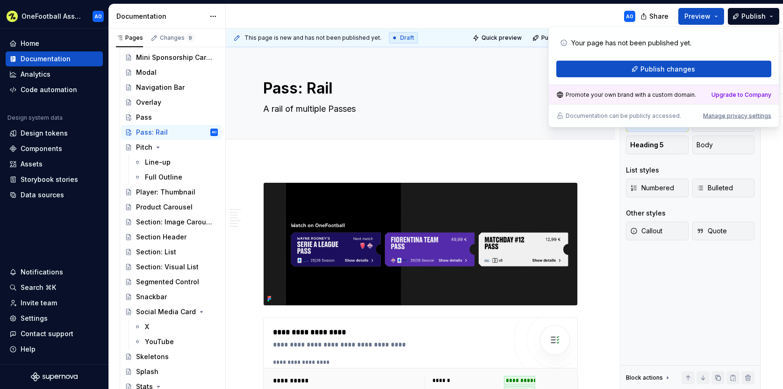
click at [489, 3] on div "OneFootball Assist AO Home Documentation Analytics Code automation Design syste…" at bounding box center [391, 194] width 783 height 389
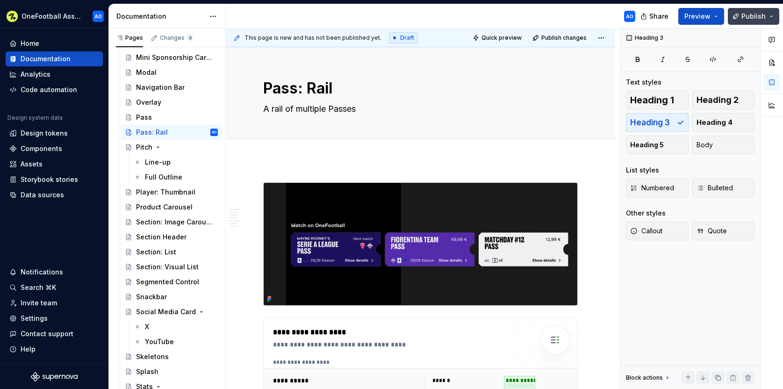
click at [751, 18] on span "Publish" at bounding box center [753, 16] width 24 height 9
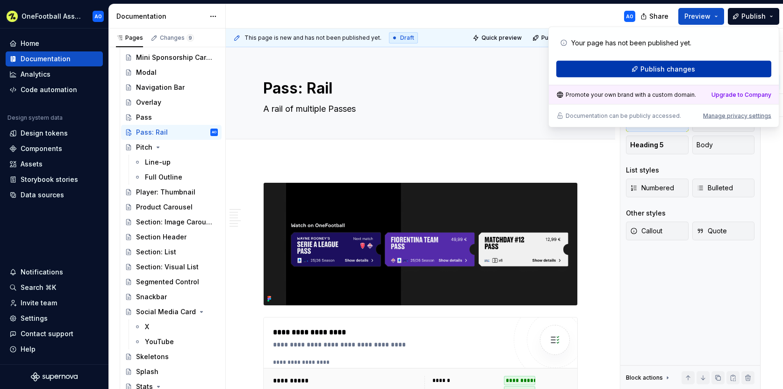
click at [660, 71] on span "Publish changes" at bounding box center [667, 68] width 55 height 9
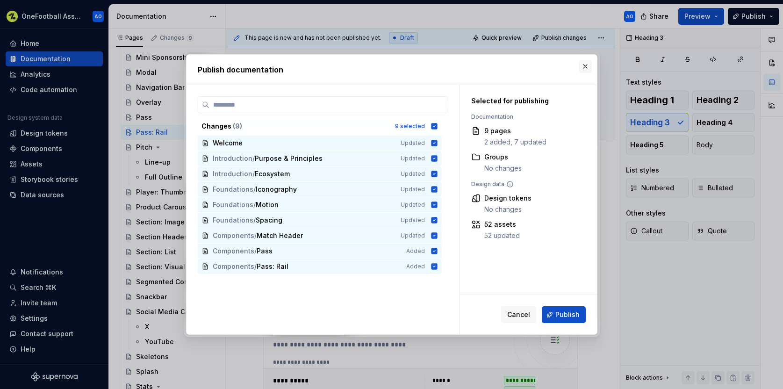
click at [583, 66] on button "button" at bounding box center [584, 66] width 13 height 13
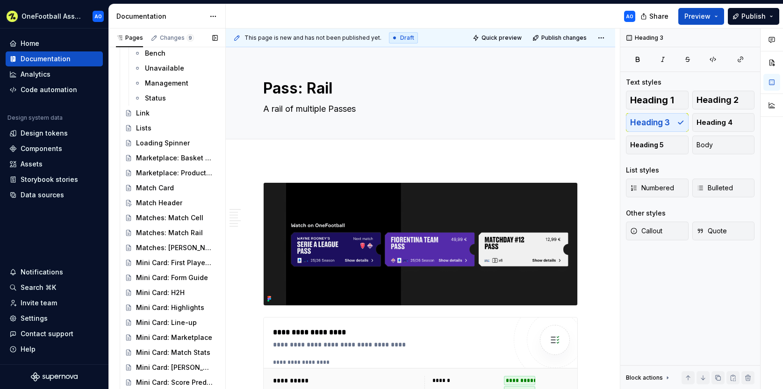
scroll to position [902, 0]
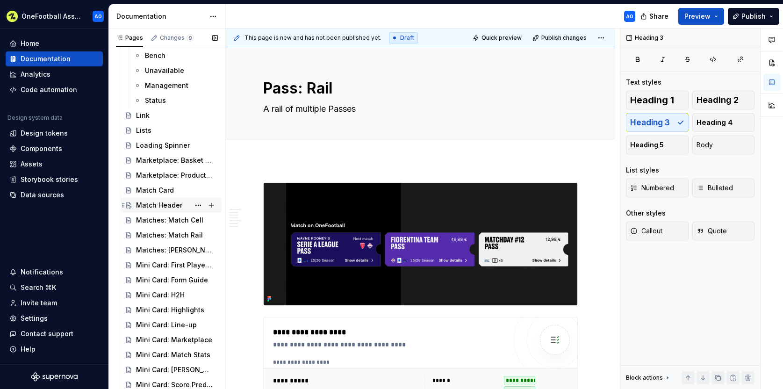
click at [160, 204] on div "Match Header" at bounding box center [159, 204] width 46 height 9
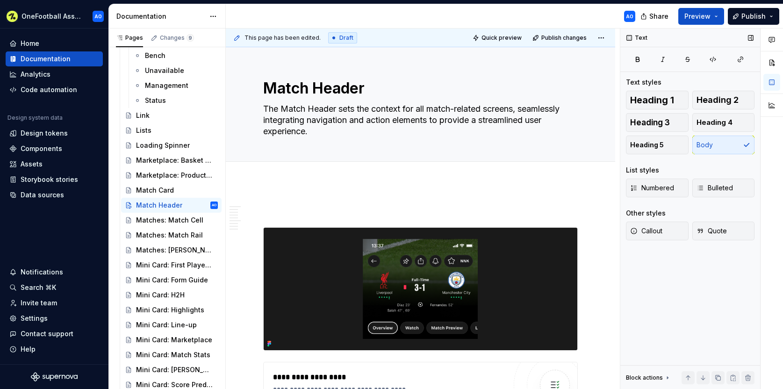
click at [684, 305] on div "Text Text styles Heading 1 Heading 2 Heading 3 Heading 4 Heading 5 Body List st…" at bounding box center [690, 209] width 140 height 361
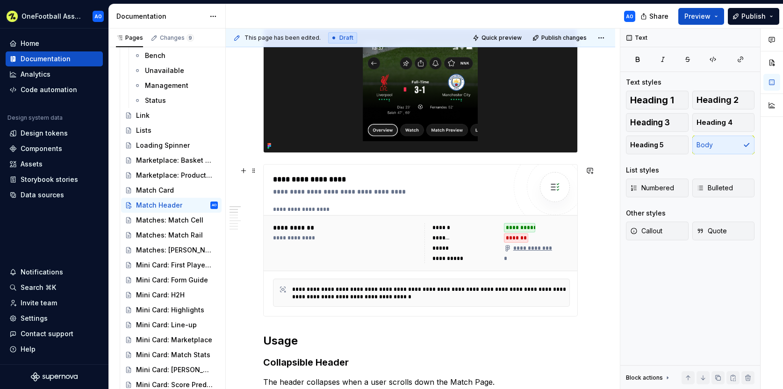
scroll to position [237, 0]
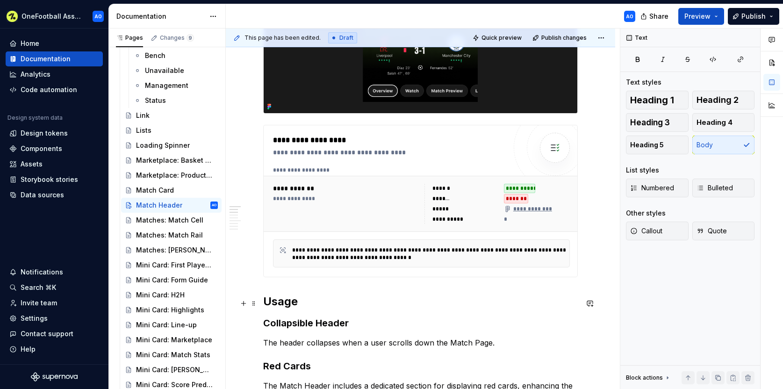
click at [283, 307] on h2 "Usage" at bounding box center [420, 301] width 314 height 15
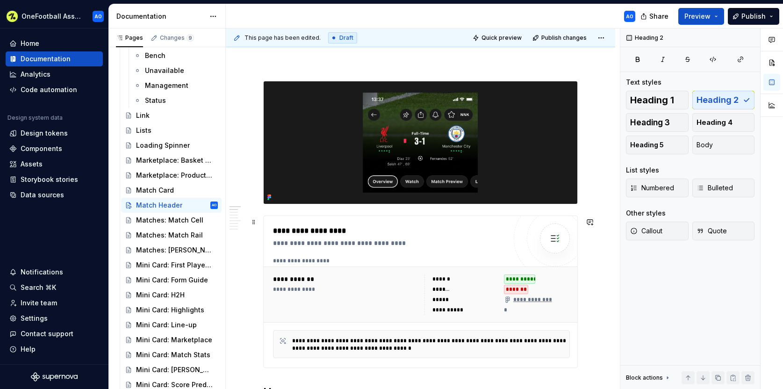
scroll to position [0, 0]
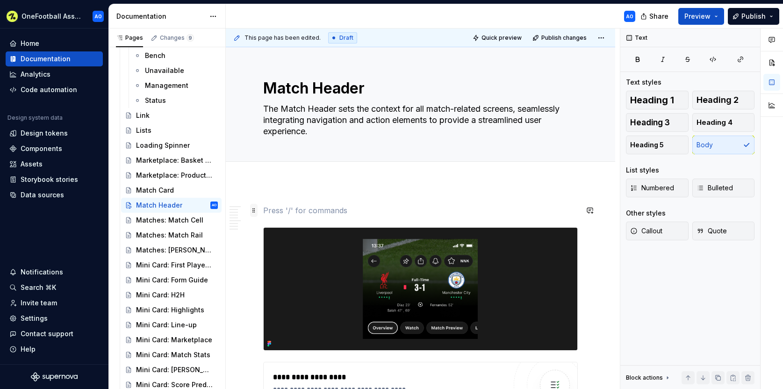
click at [255, 211] on span at bounding box center [253, 210] width 7 height 13
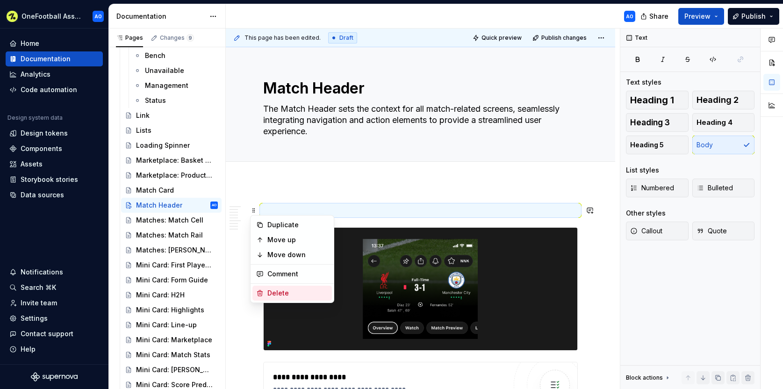
click at [275, 295] on div "Delete" at bounding box center [297, 292] width 61 height 9
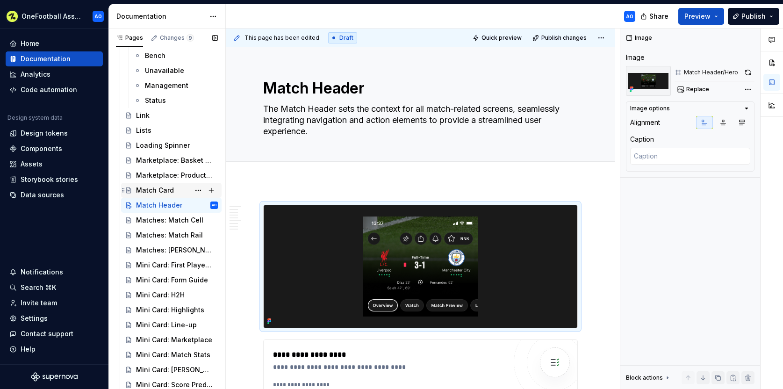
click at [155, 189] on div "Match Card" at bounding box center [155, 189] width 38 height 9
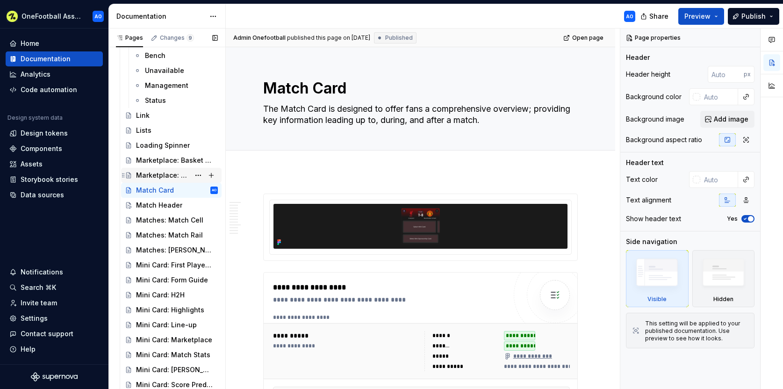
type textarea "*"
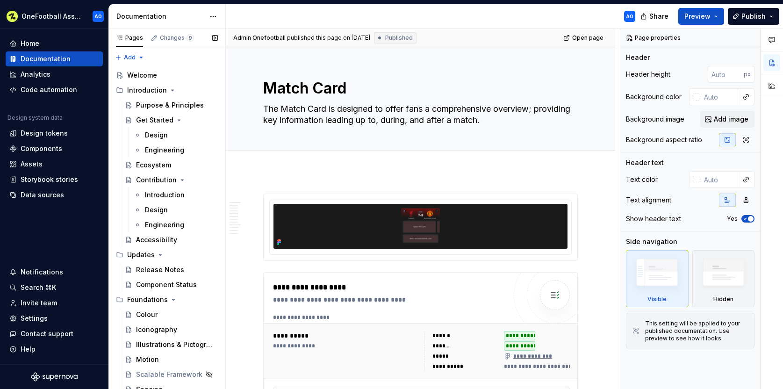
scroll to position [902, 0]
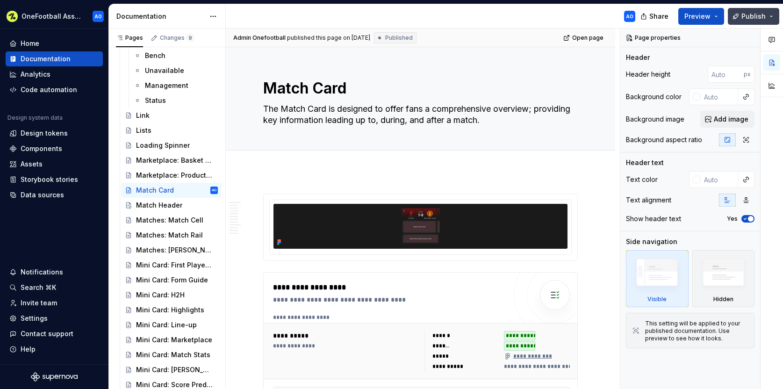
click at [759, 17] on span "Publish" at bounding box center [753, 16] width 24 height 9
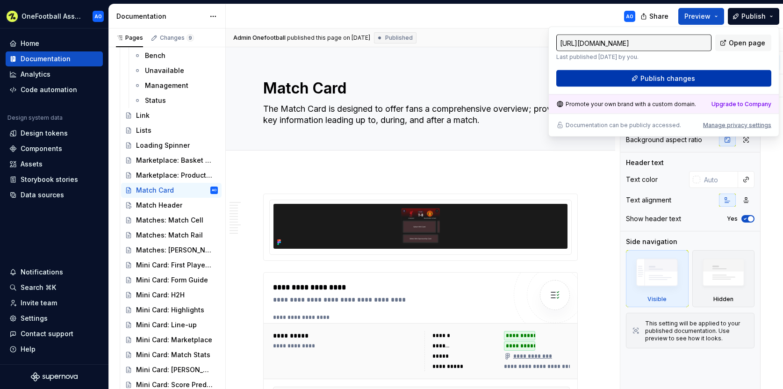
click at [712, 72] on button "Publish changes" at bounding box center [663, 78] width 215 height 17
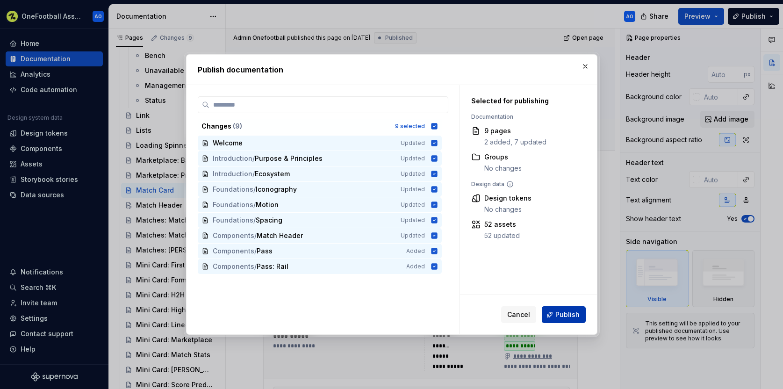
click at [569, 313] on span "Publish" at bounding box center [567, 314] width 24 height 9
type textarea "*"
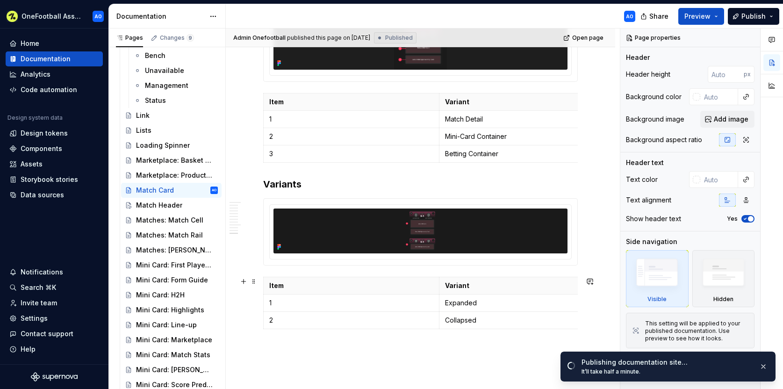
scroll to position [1236, 0]
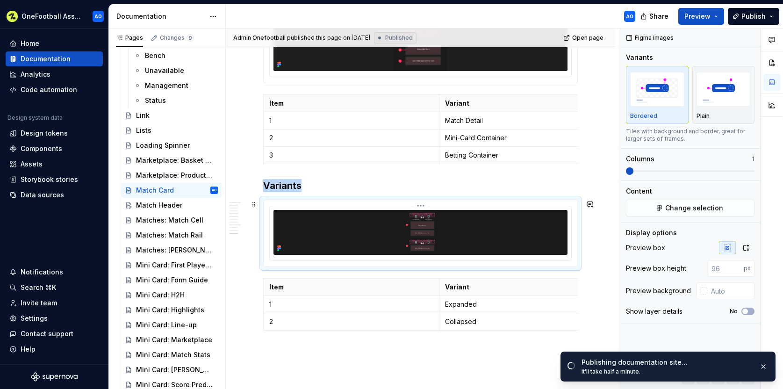
click at [461, 228] on img at bounding box center [420, 232] width 220 height 45
click at [749, 248] on icon "button" at bounding box center [745, 247] width 7 height 7
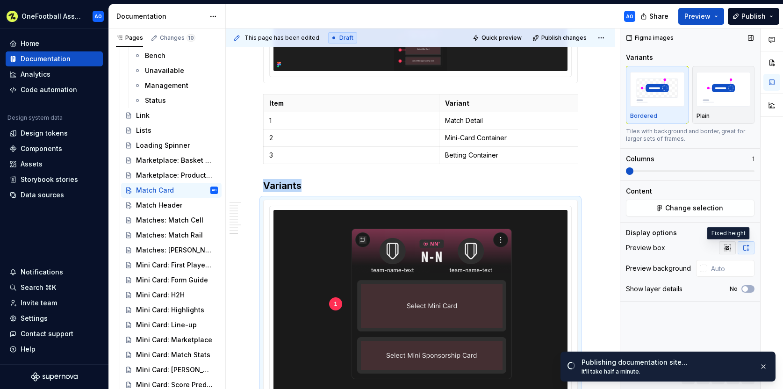
click at [730, 249] on icon "button" at bounding box center [726, 247] width 7 height 7
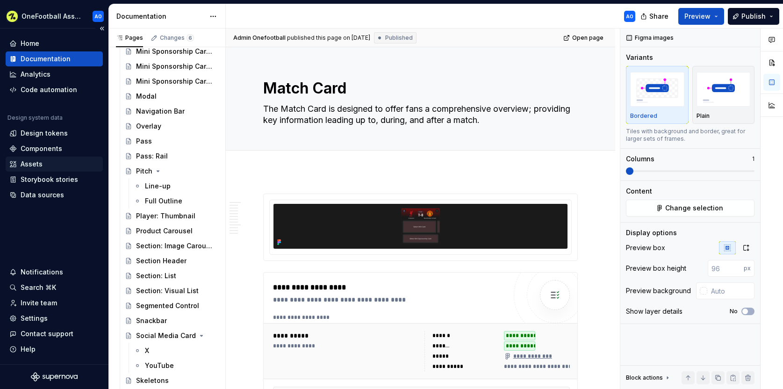
scroll to position [1283, 0]
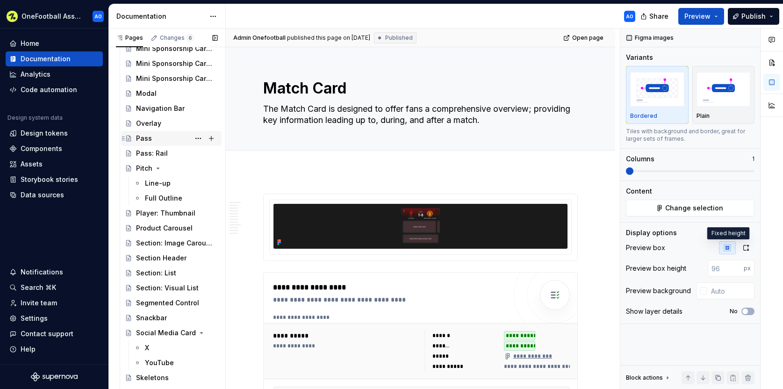
click at [144, 137] on div "Pass" at bounding box center [144, 138] width 16 height 9
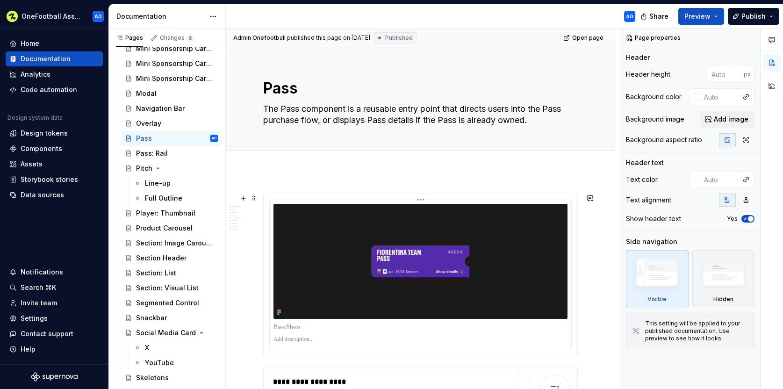
type textarea "*"
click at [502, 234] on img at bounding box center [420, 261] width 294 height 115
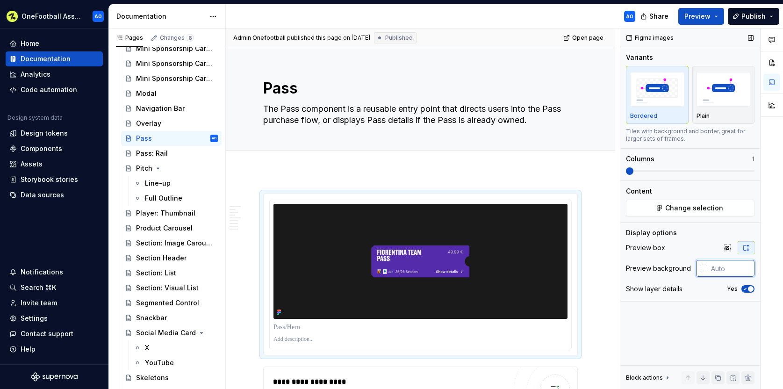
click at [708, 270] on input "text" at bounding box center [730, 268] width 47 height 17
type input "1a1a1a"
drag, startPoint x: 608, startPoint y: 184, endPoint x: 603, endPoint y: 185, distance: 4.7
click at [608, 184] on div "**********" at bounding box center [423, 209] width 394 height 361
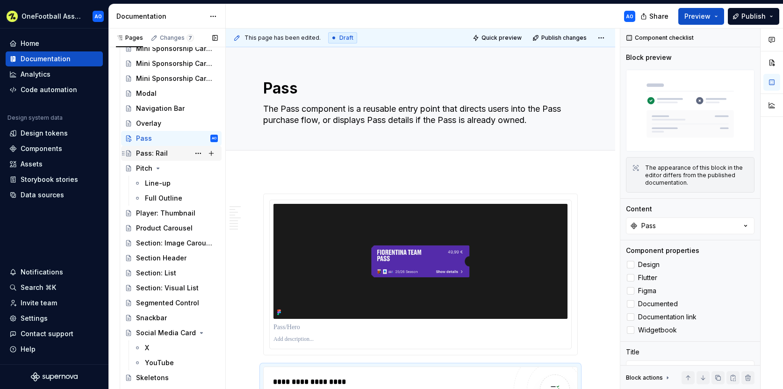
click at [152, 151] on div "Pass: Rail" at bounding box center [152, 153] width 32 height 9
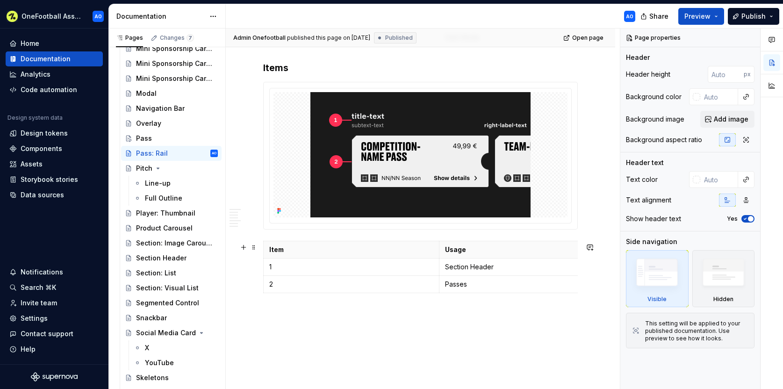
scroll to position [1073, 0]
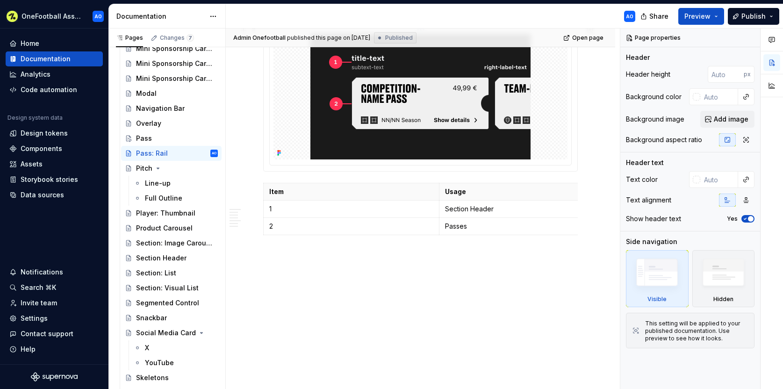
type textarea "*"
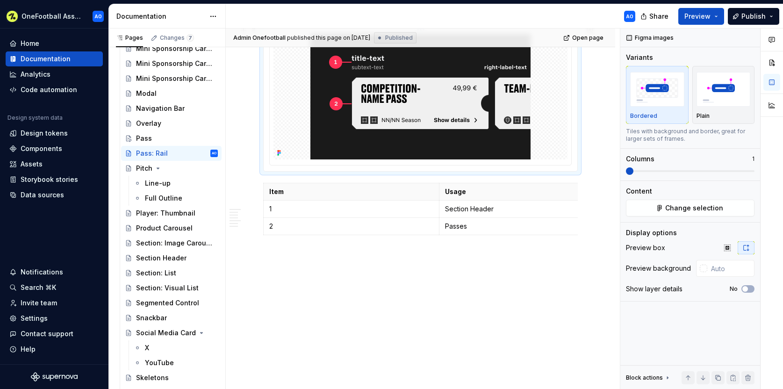
click at [550, 131] on div at bounding box center [420, 96] width 294 height 125
click at [718, 266] on input "text" at bounding box center [730, 268] width 47 height 17
type input "#1A1A1A"
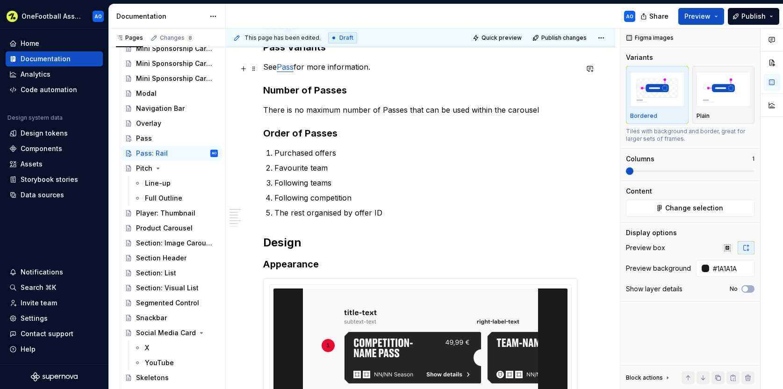
scroll to position [0, 0]
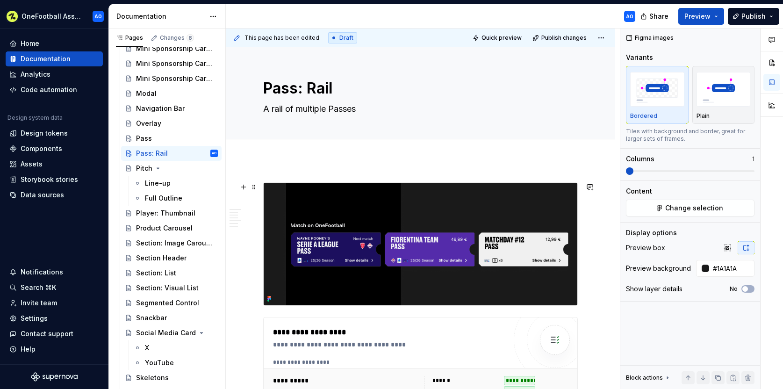
click at [390, 242] on img at bounding box center [421, 244] width 314 height 122
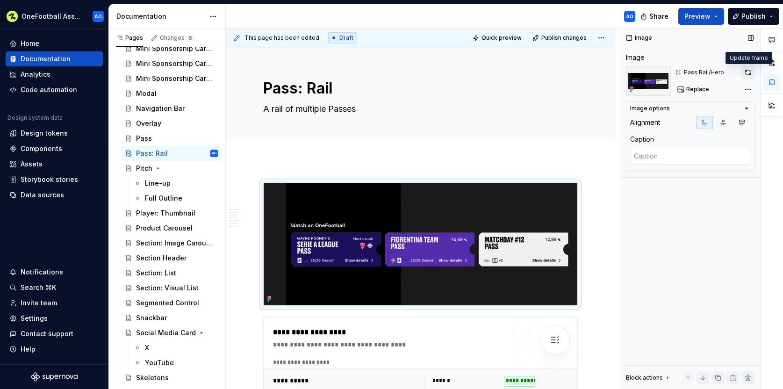
click at [749, 71] on button "button" at bounding box center [747, 72] width 13 height 13
click at [752, 16] on span "Publish" at bounding box center [753, 16] width 24 height 9
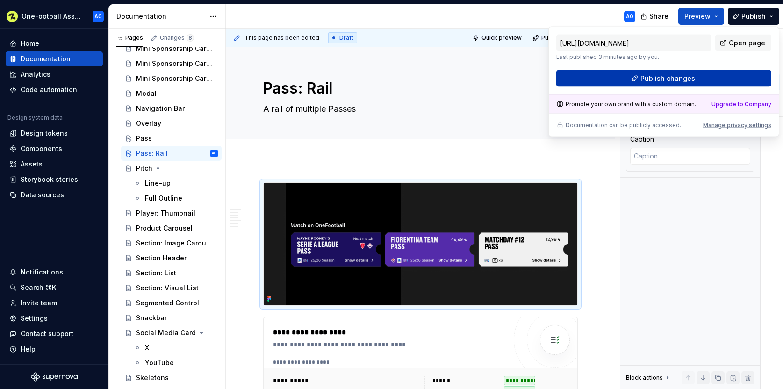
click at [657, 77] on span "Publish changes" at bounding box center [667, 78] width 55 height 9
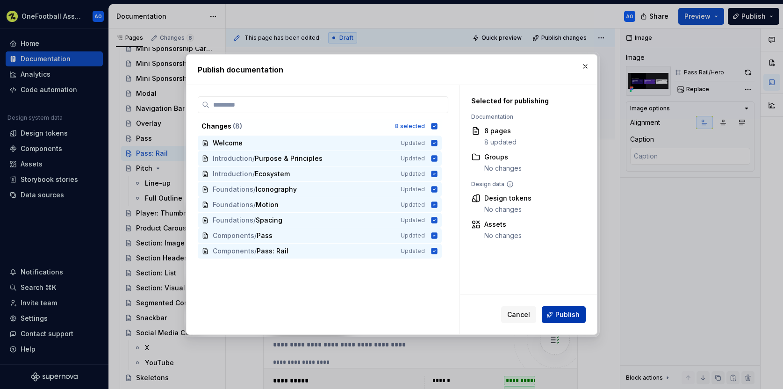
click at [569, 314] on span "Publish" at bounding box center [567, 314] width 24 height 9
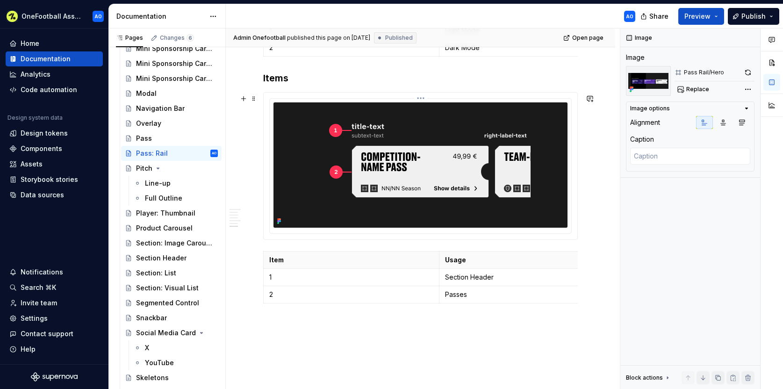
scroll to position [960, 0]
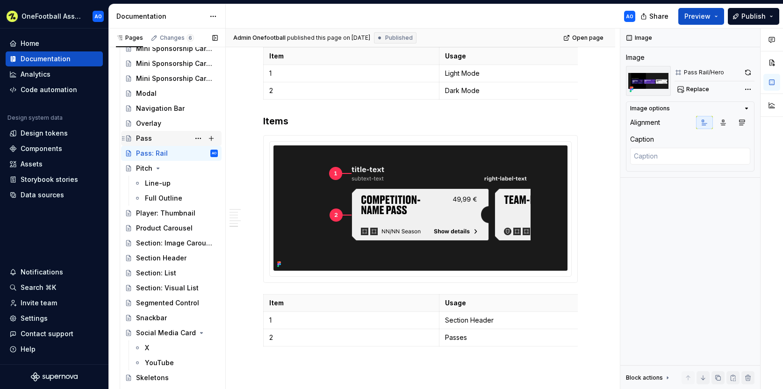
click at [152, 139] on div "Pass" at bounding box center [177, 138] width 82 height 13
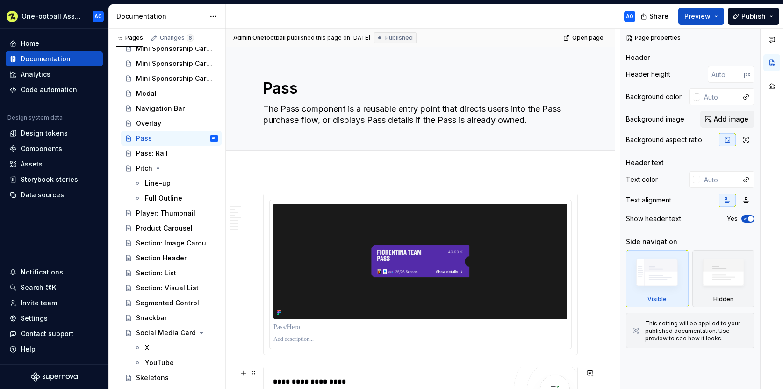
type textarea "*"
